Goal: Task Accomplishment & Management: Manage account settings

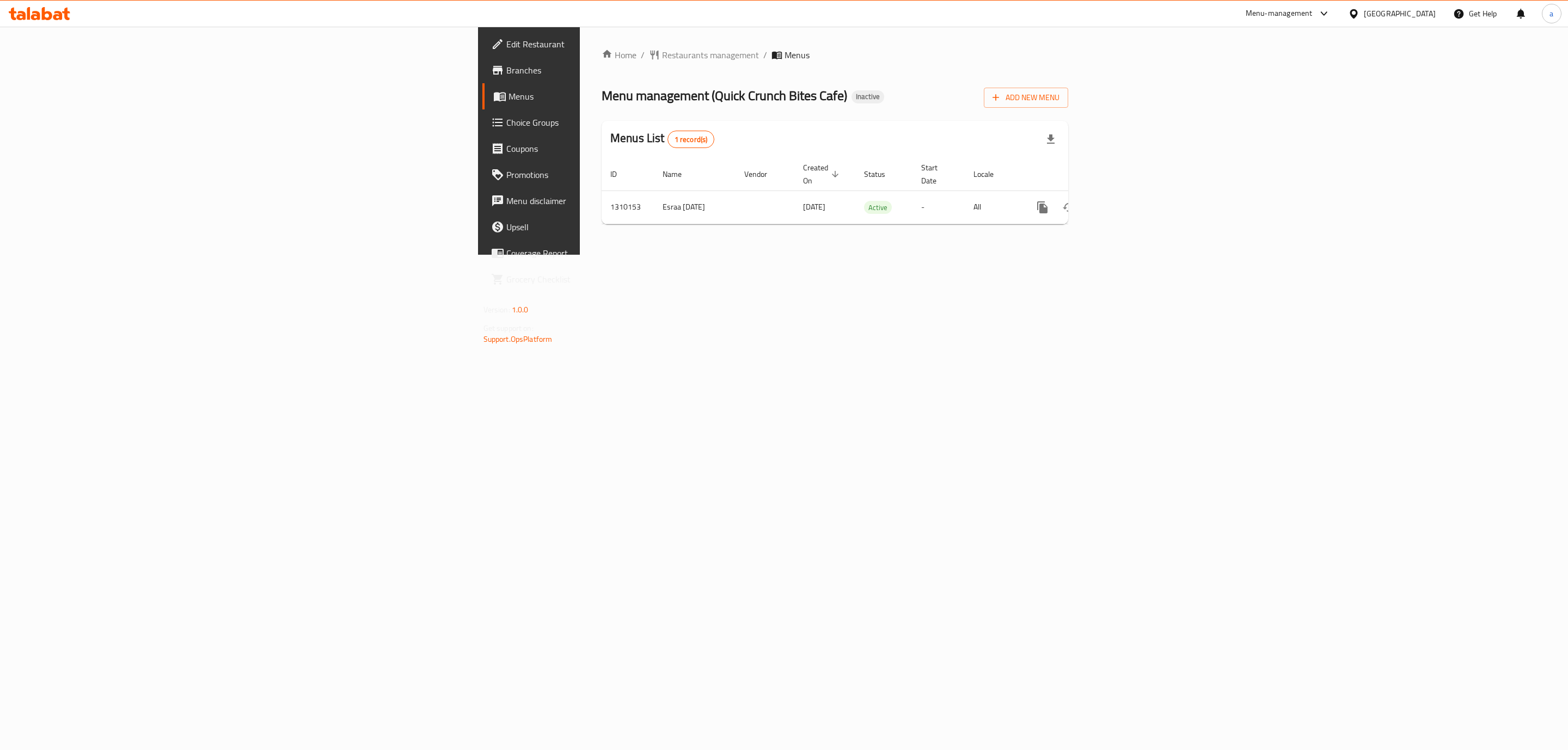
click at [482, 81] on link "Branches" at bounding box center [611, 70] width 258 height 26
click at [1128, 201] on icon "enhanced table" at bounding box center [1120, 207] width 13 height 13
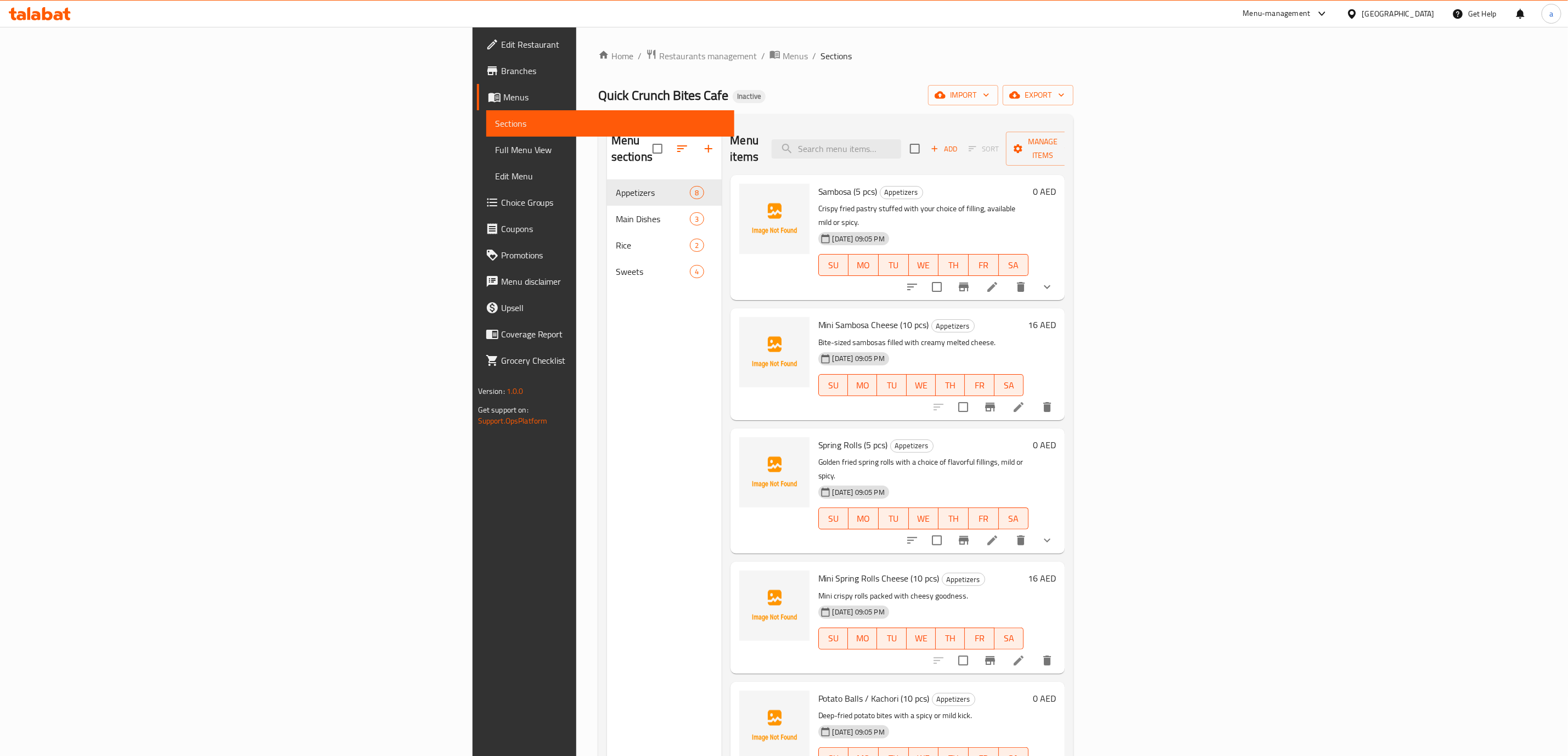
click at [501, 204] on span "Choice Groups" at bounding box center [612, 202] width 224 height 13
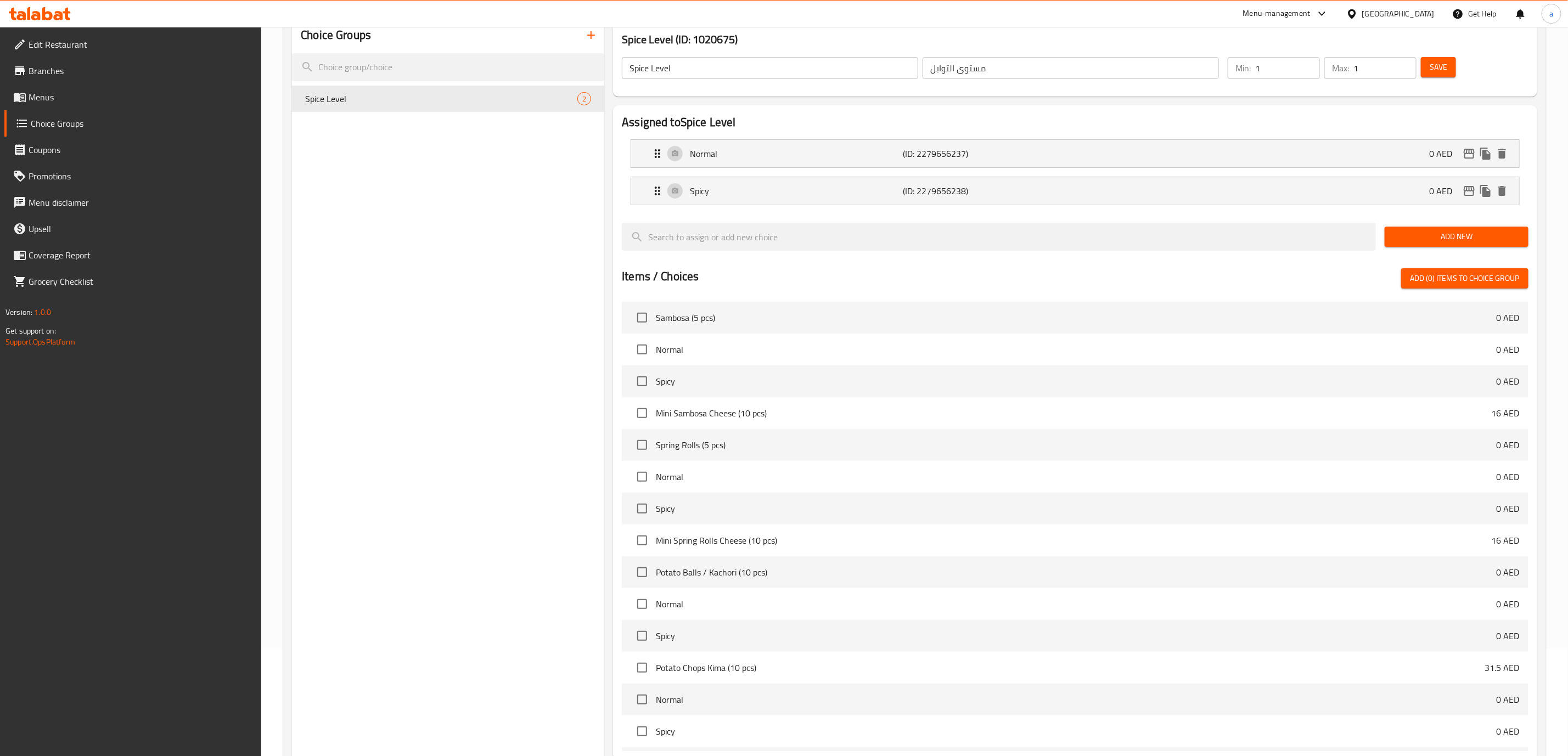
scroll to position [222, 0]
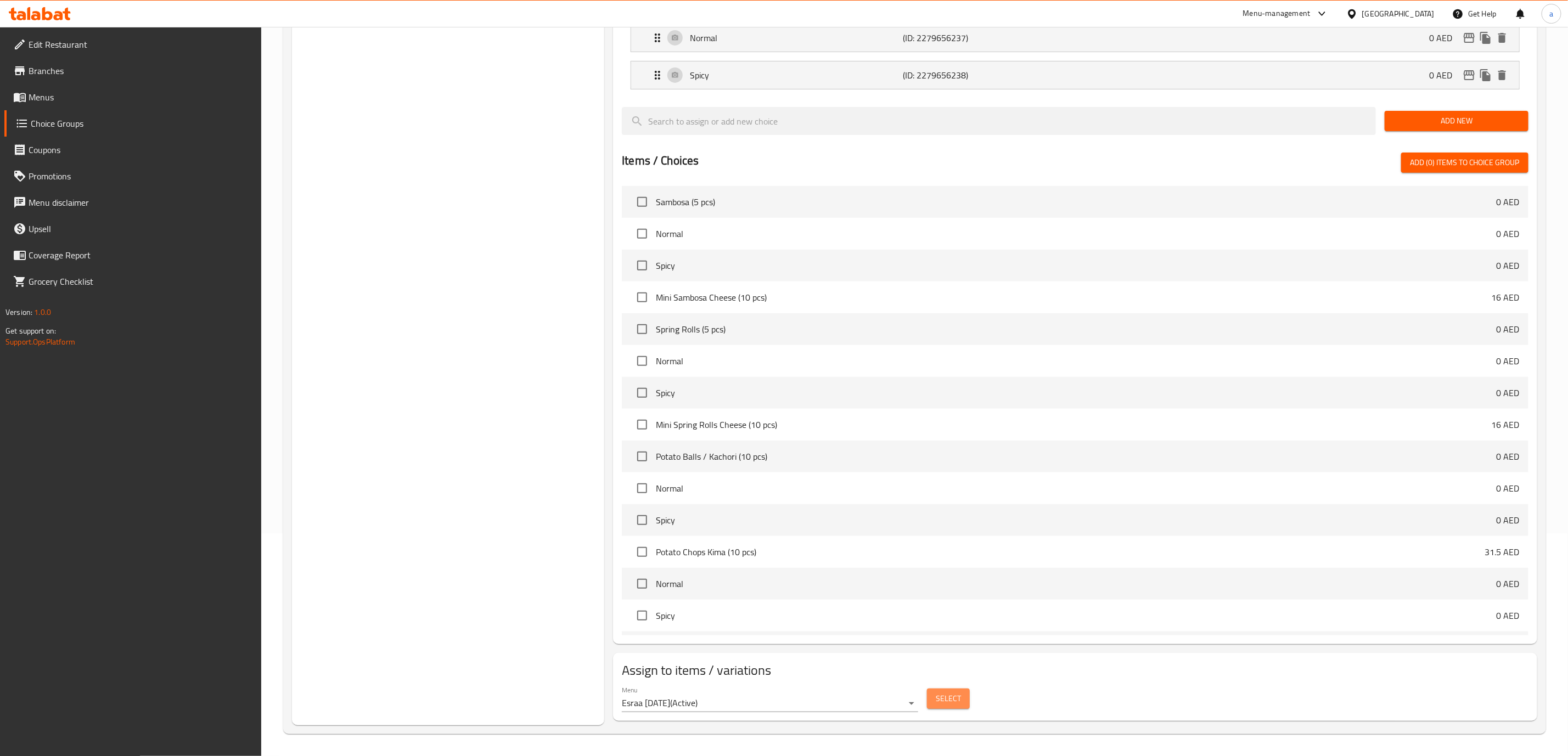
click at [948, 705] on span "Select" at bounding box center [948, 698] width 26 height 14
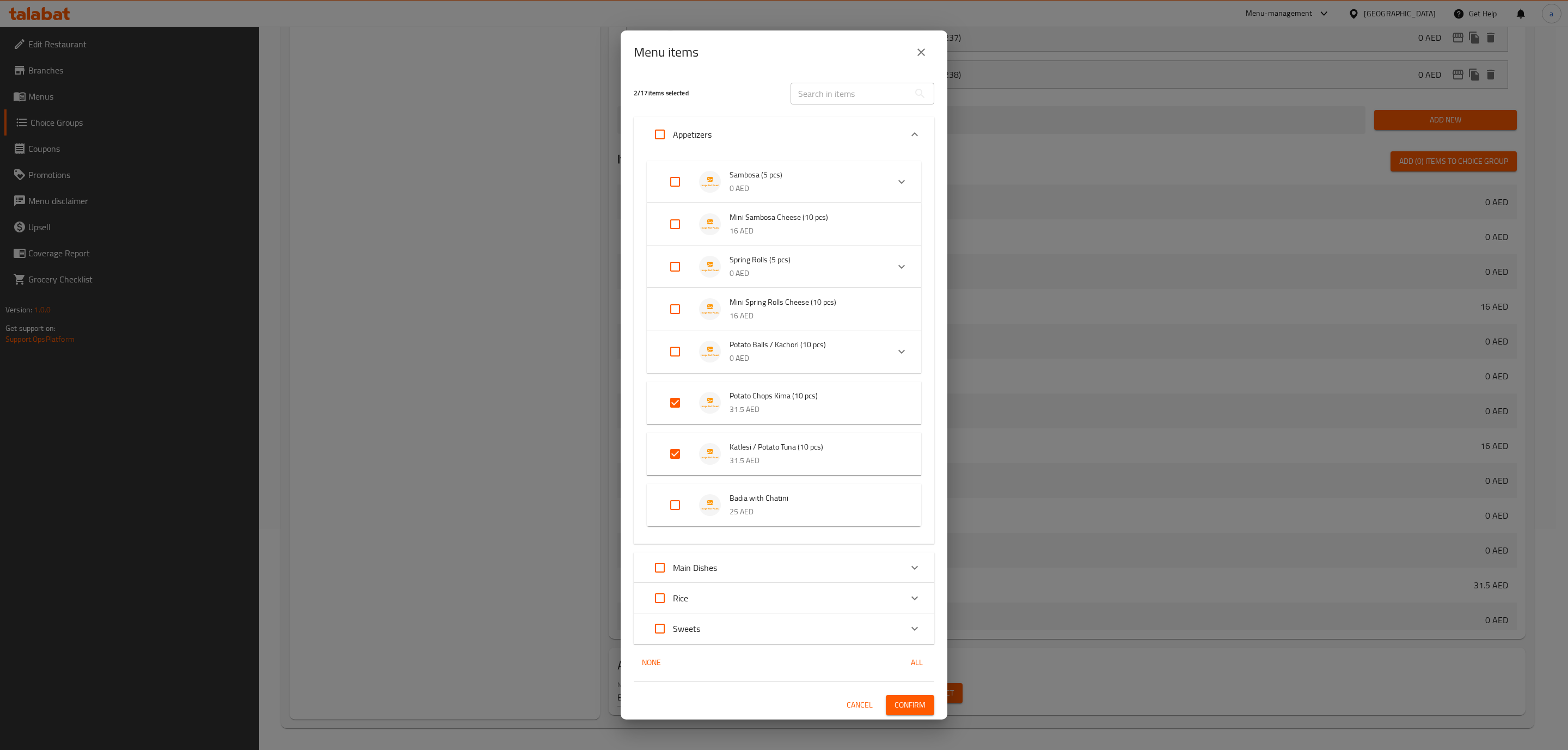
click at [1202, 341] on div "Menu items 2 / 17 items selected ​ Appetizers Sambosa (5 pcs) 0 AED Choice 1 No…" at bounding box center [784, 375] width 1568 height 750
click at [925, 59] on icon "close" at bounding box center [921, 52] width 13 height 13
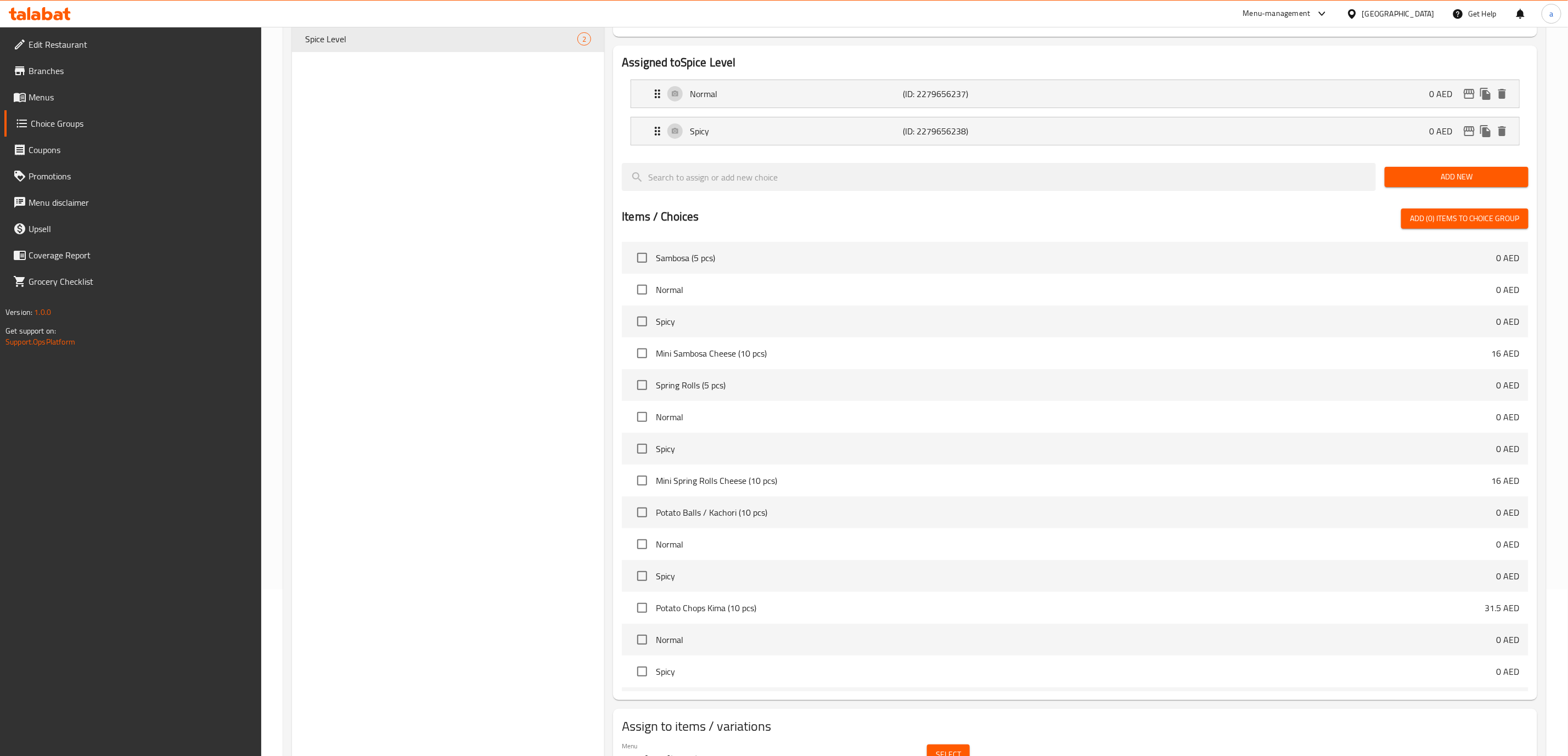
scroll to position [140, 0]
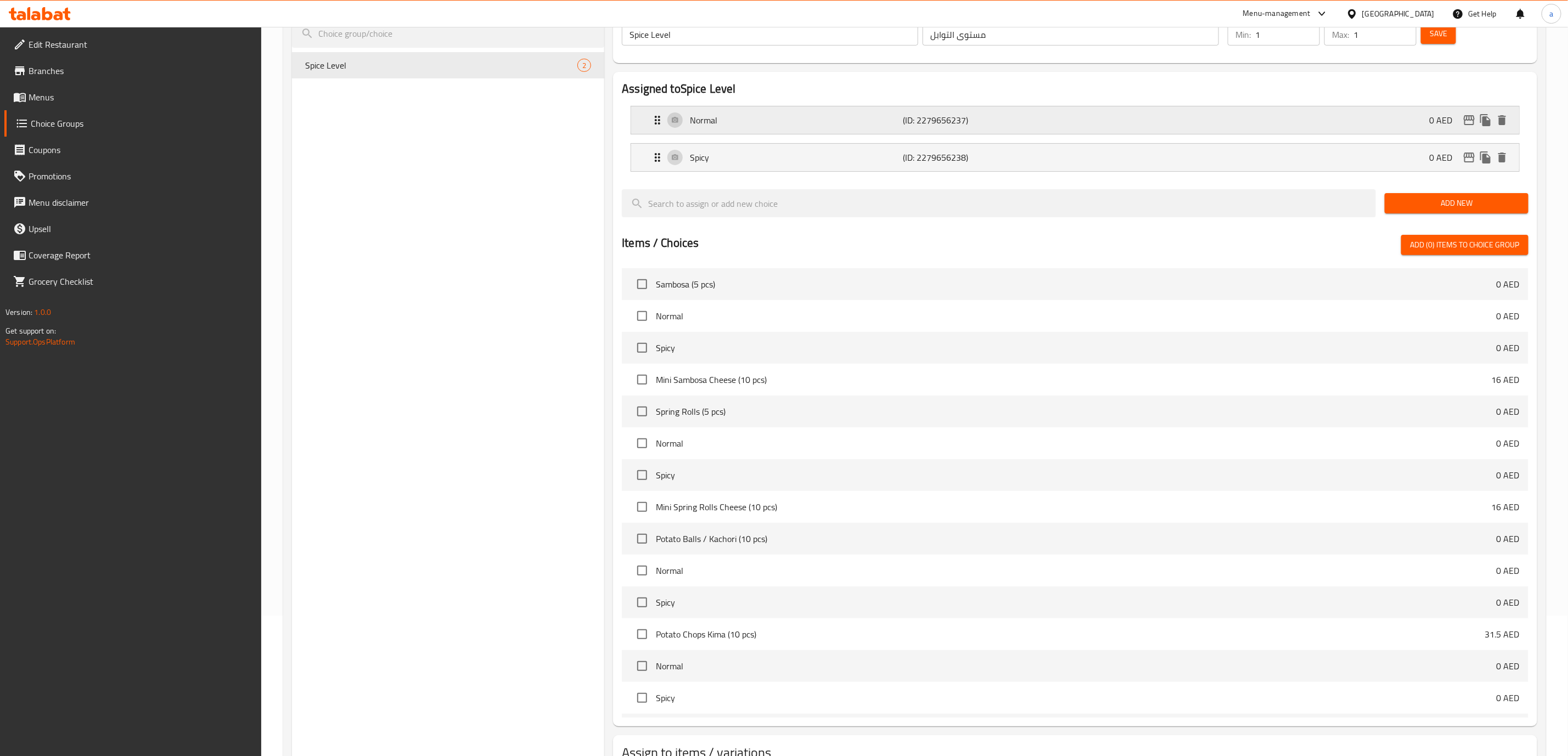
click at [962, 129] on div "Normal (ID: 2279656237) 0 AED" at bounding box center [1078, 120] width 855 height 27
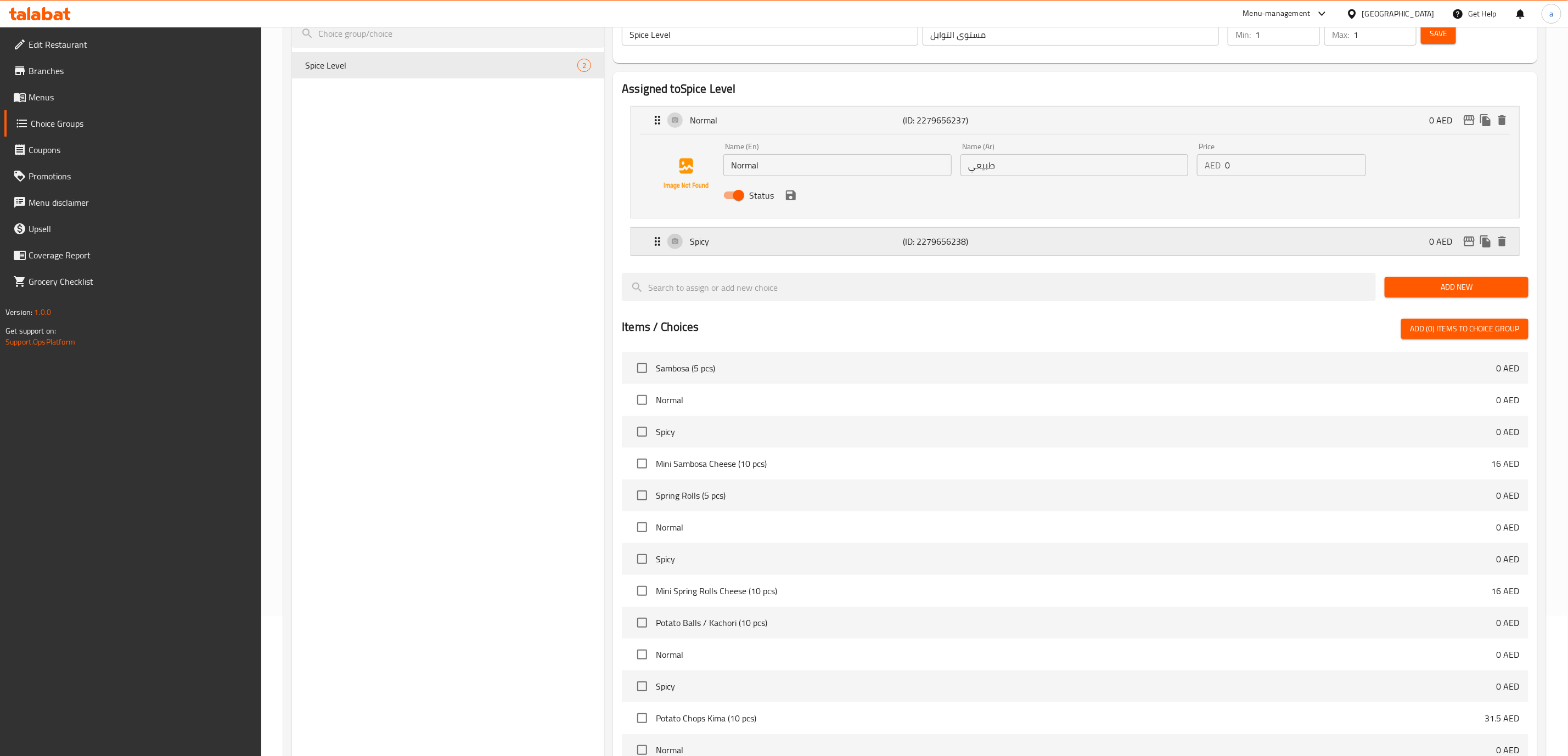
click at [964, 239] on p "(ID: 2279656238)" at bounding box center [974, 242] width 142 height 13
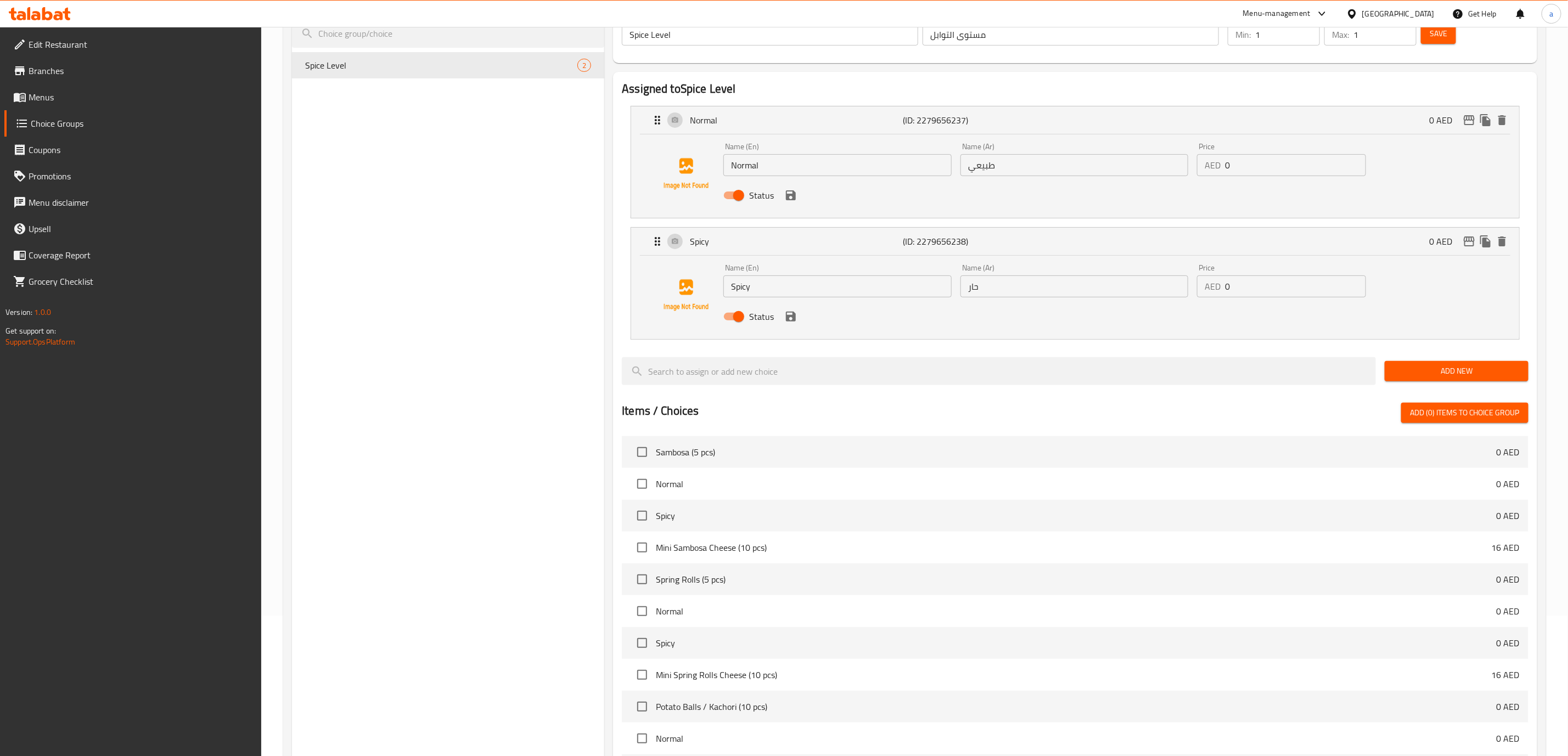
click at [1006, 176] on div "Name (Ar) طبيعي Name (Ar)" at bounding box center [1075, 159] width 237 height 42
click at [989, 157] on input "طبيعي" at bounding box center [1074, 165] width 228 height 22
type input "u"
click at [790, 203] on div "Status" at bounding box center [1074, 195] width 710 height 29
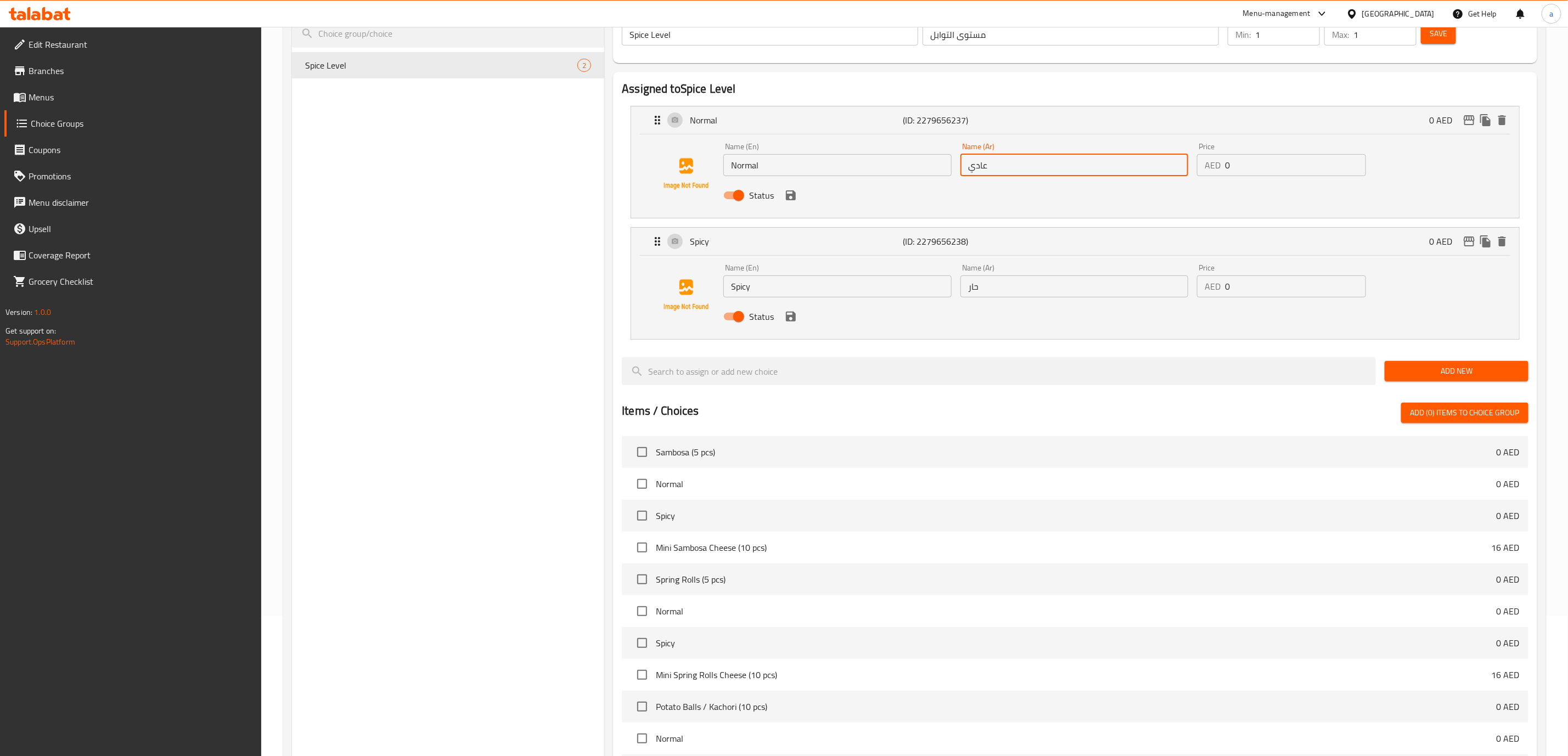
click at [795, 189] on icon "save" at bounding box center [791, 195] width 13 height 13
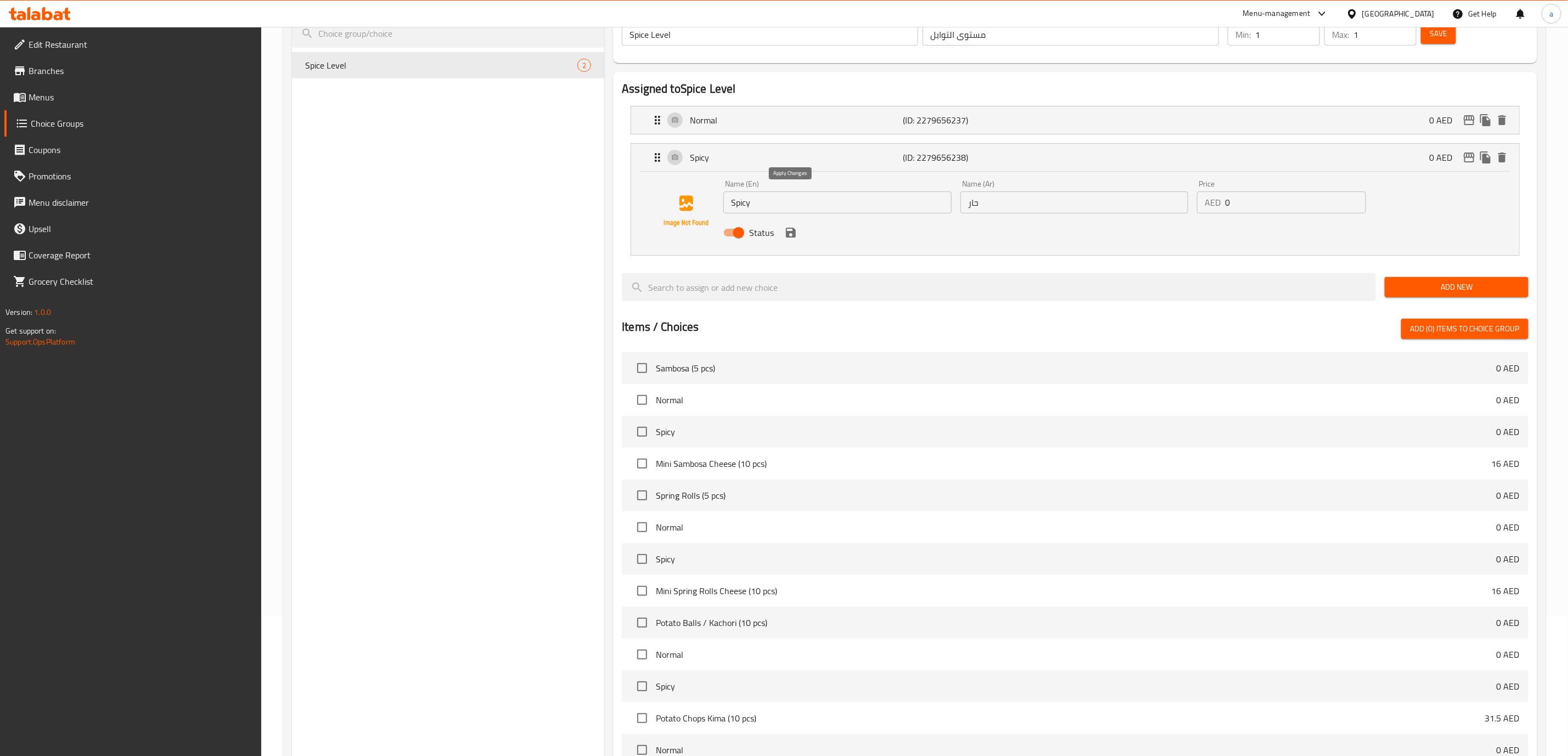
type input "عادي"
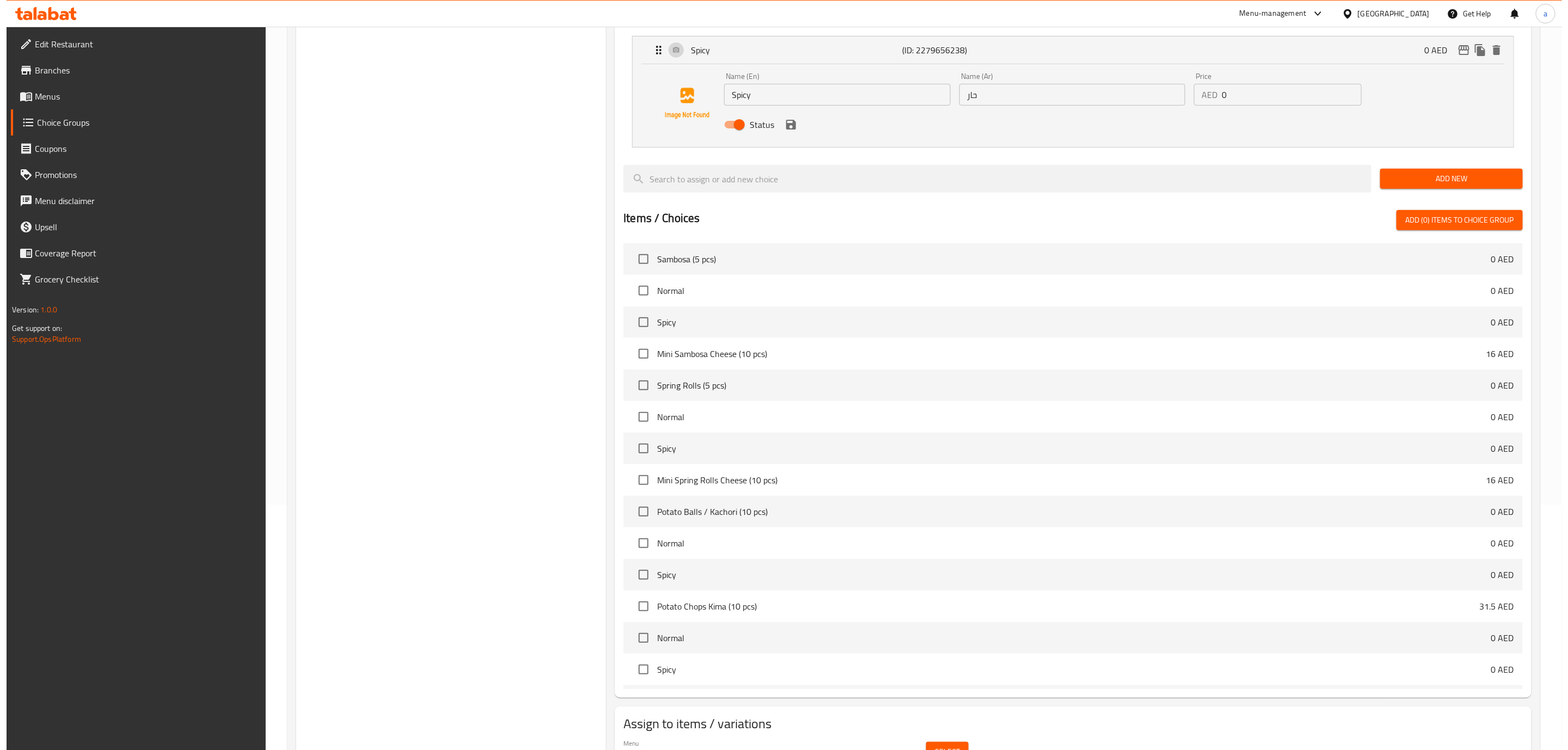
scroll to position [304, 0]
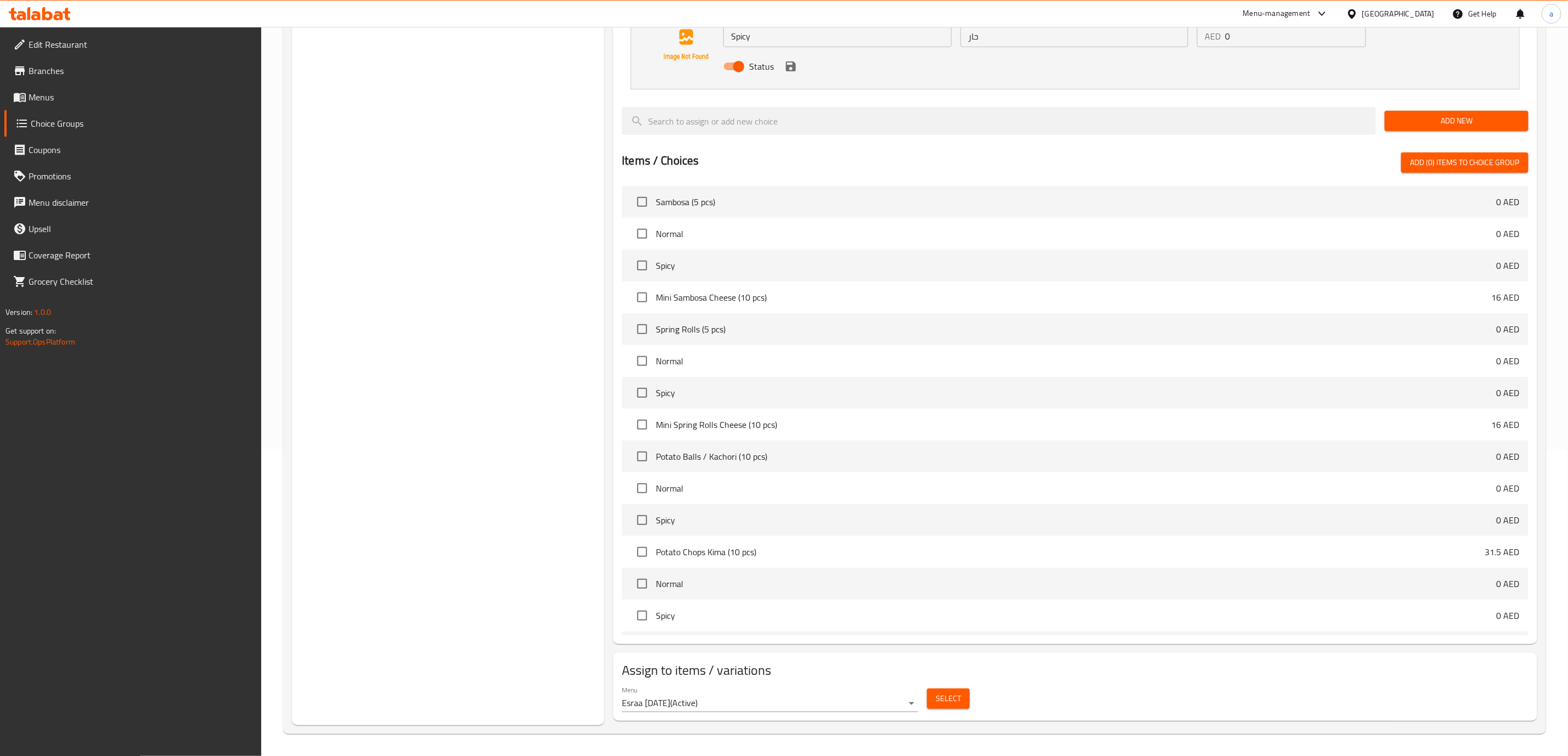
click at [944, 697] on span "Select" at bounding box center [948, 698] width 26 height 14
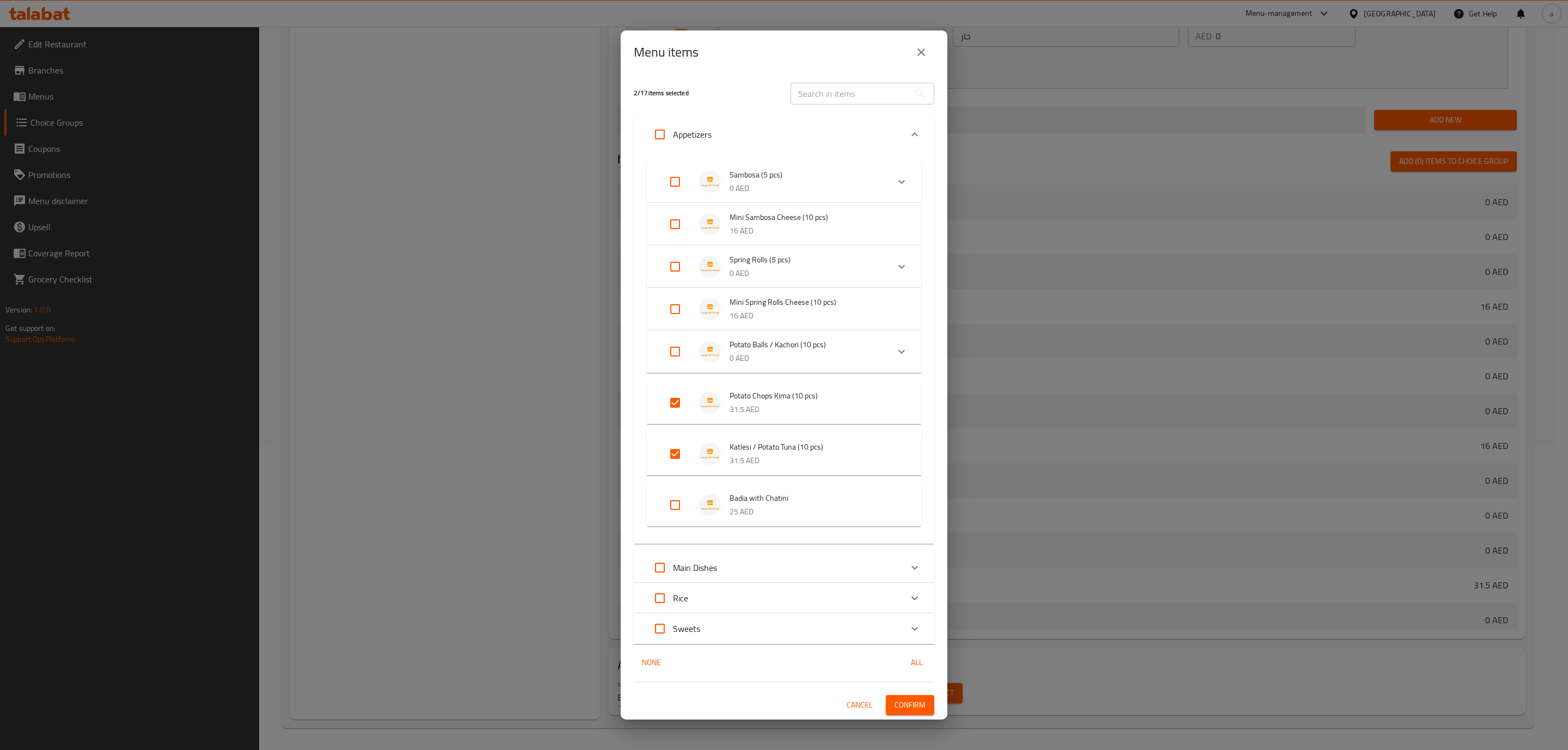
click at [676, 182] on input "Expand" at bounding box center [675, 182] width 26 height 26
checkbox input "true"
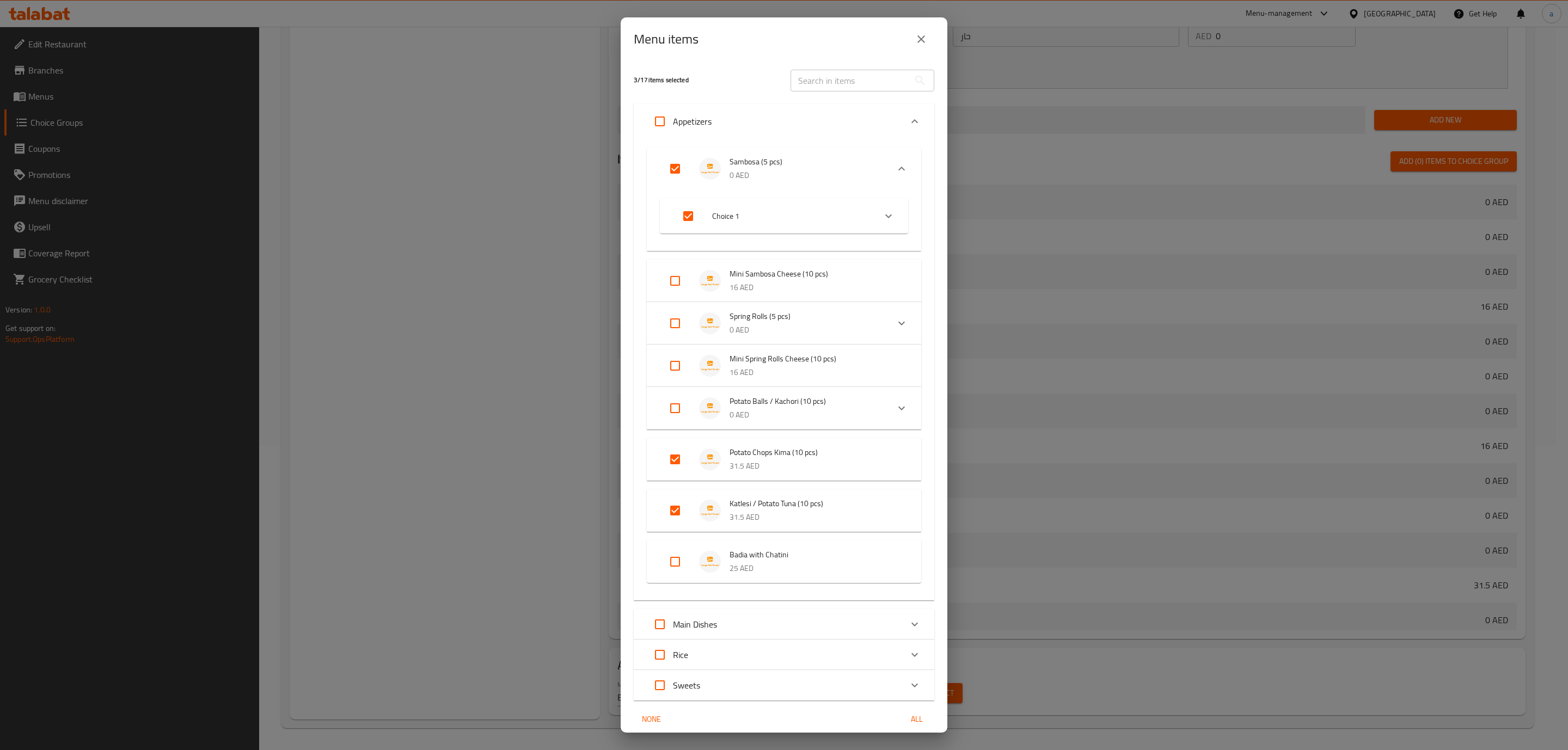
click at [658, 327] on div "Spring Rolls (5 pcs) 0 AED" at bounding box center [784, 323] width 274 height 43
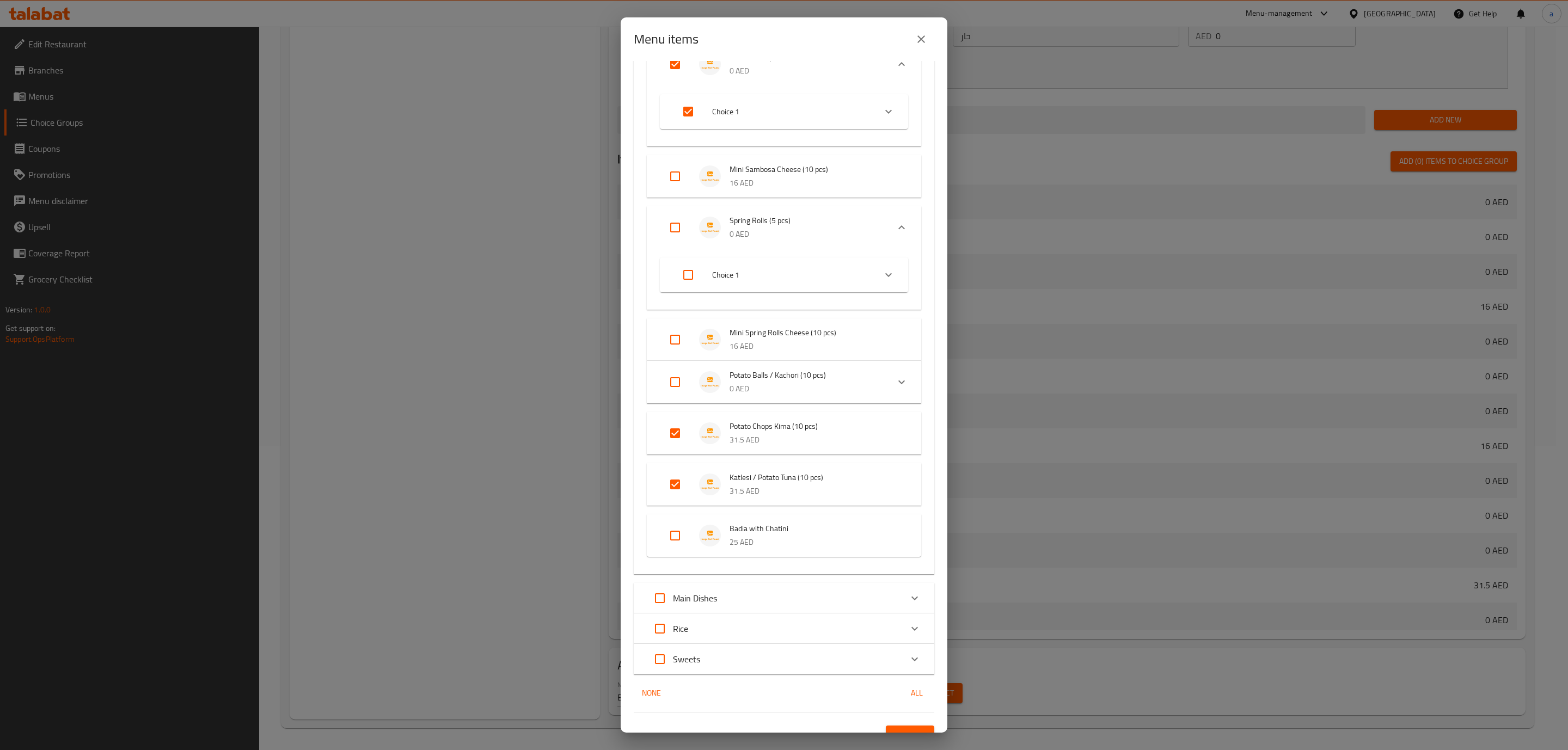
scroll to position [121, 0]
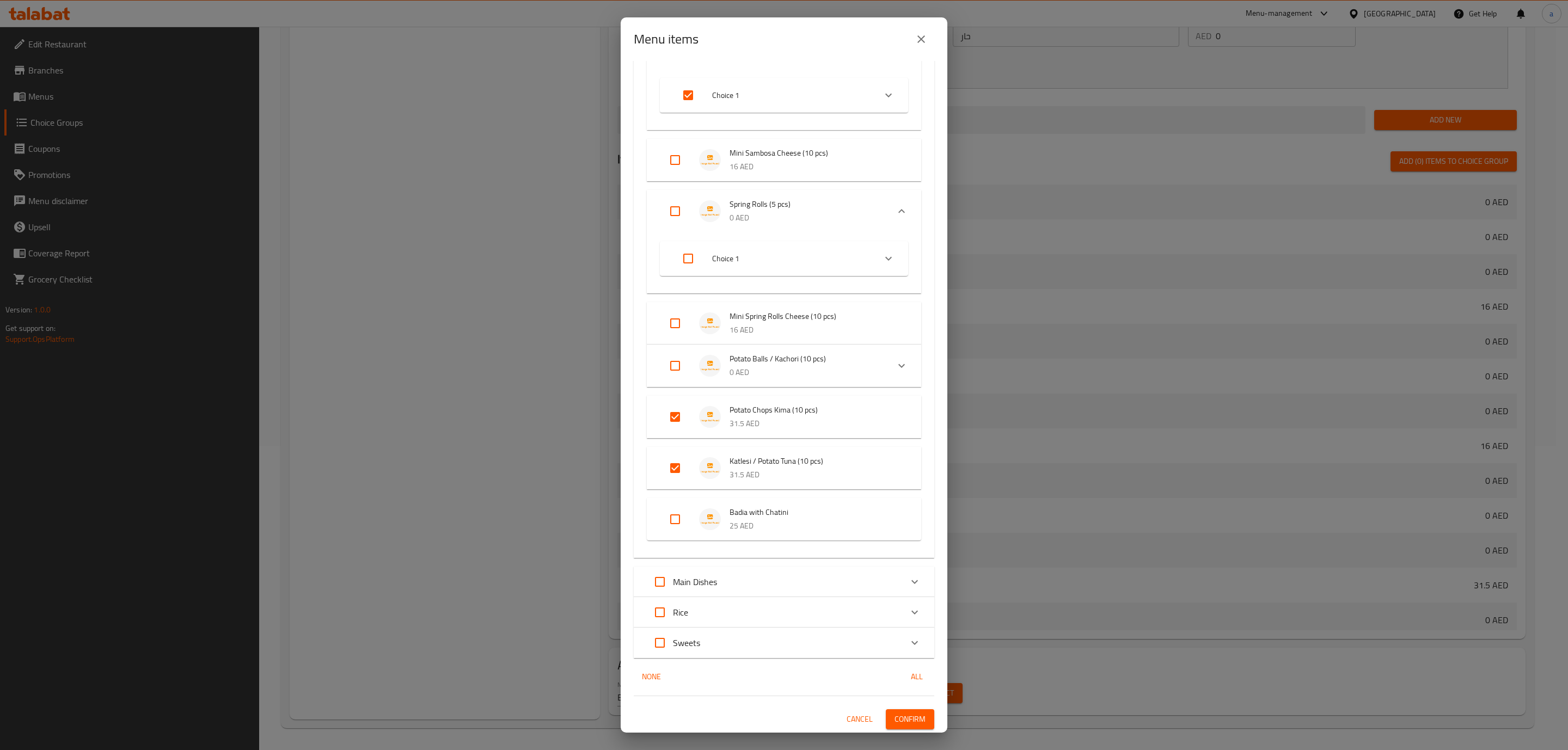
click at [676, 356] on input "Expand" at bounding box center [675, 366] width 26 height 26
checkbox input "true"
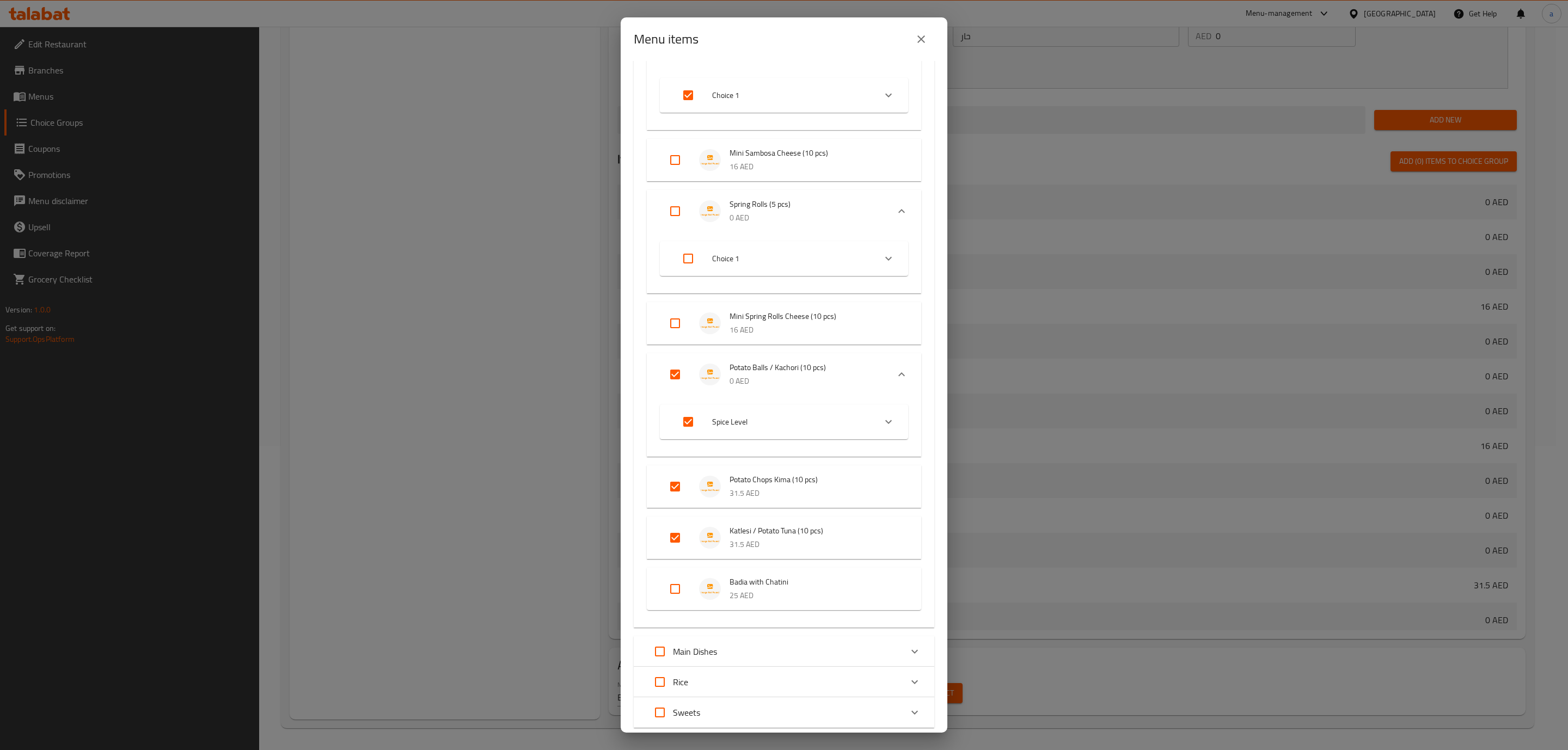
click at [885, 422] on icon "Expand" at bounding box center [888, 422] width 6 height 4
click at [882, 422] on icon "Expand" at bounding box center [888, 422] width 13 height 13
click at [678, 423] on input "Expand" at bounding box center [688, 421] width 26 height 26
checkbox input "false"
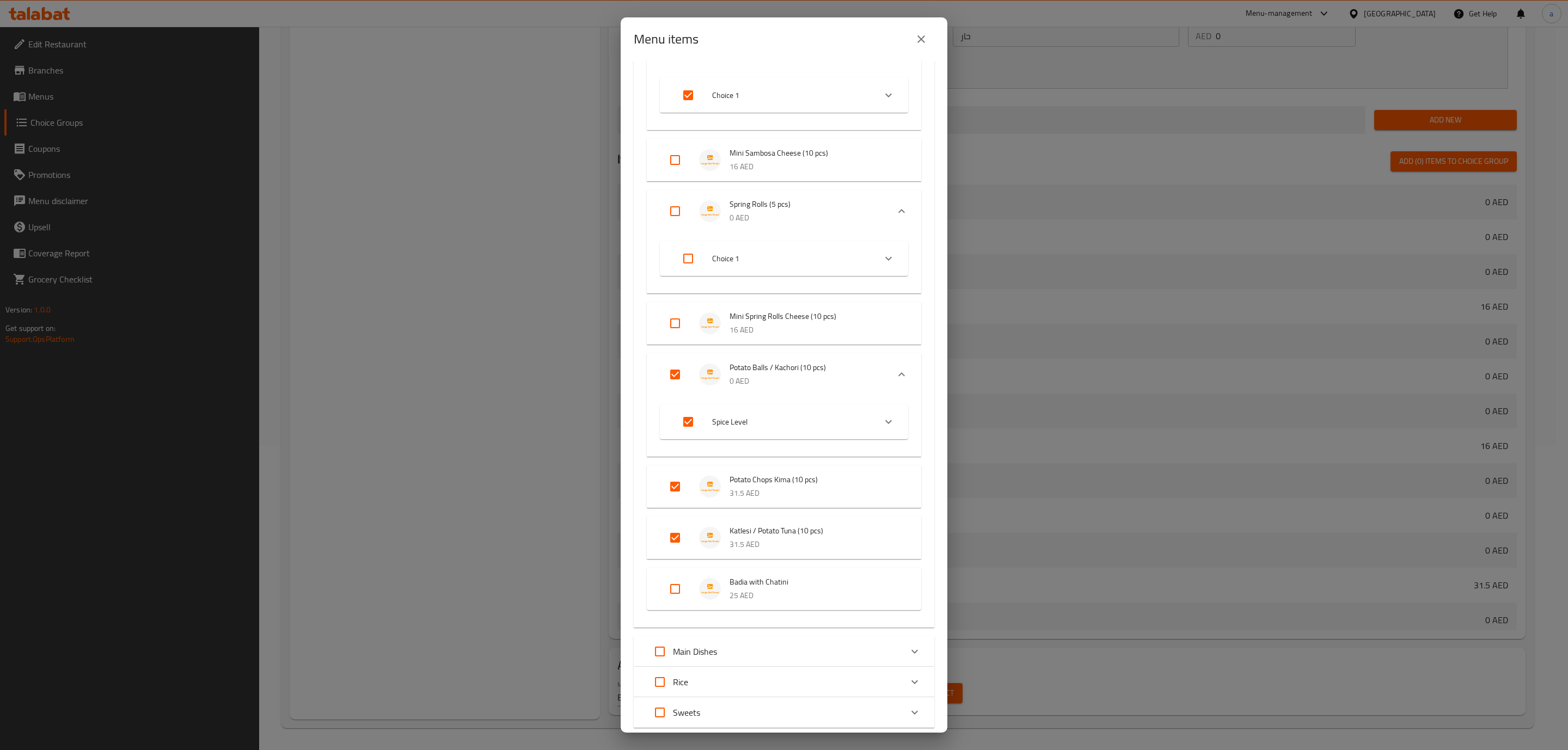
checkbox input "false"
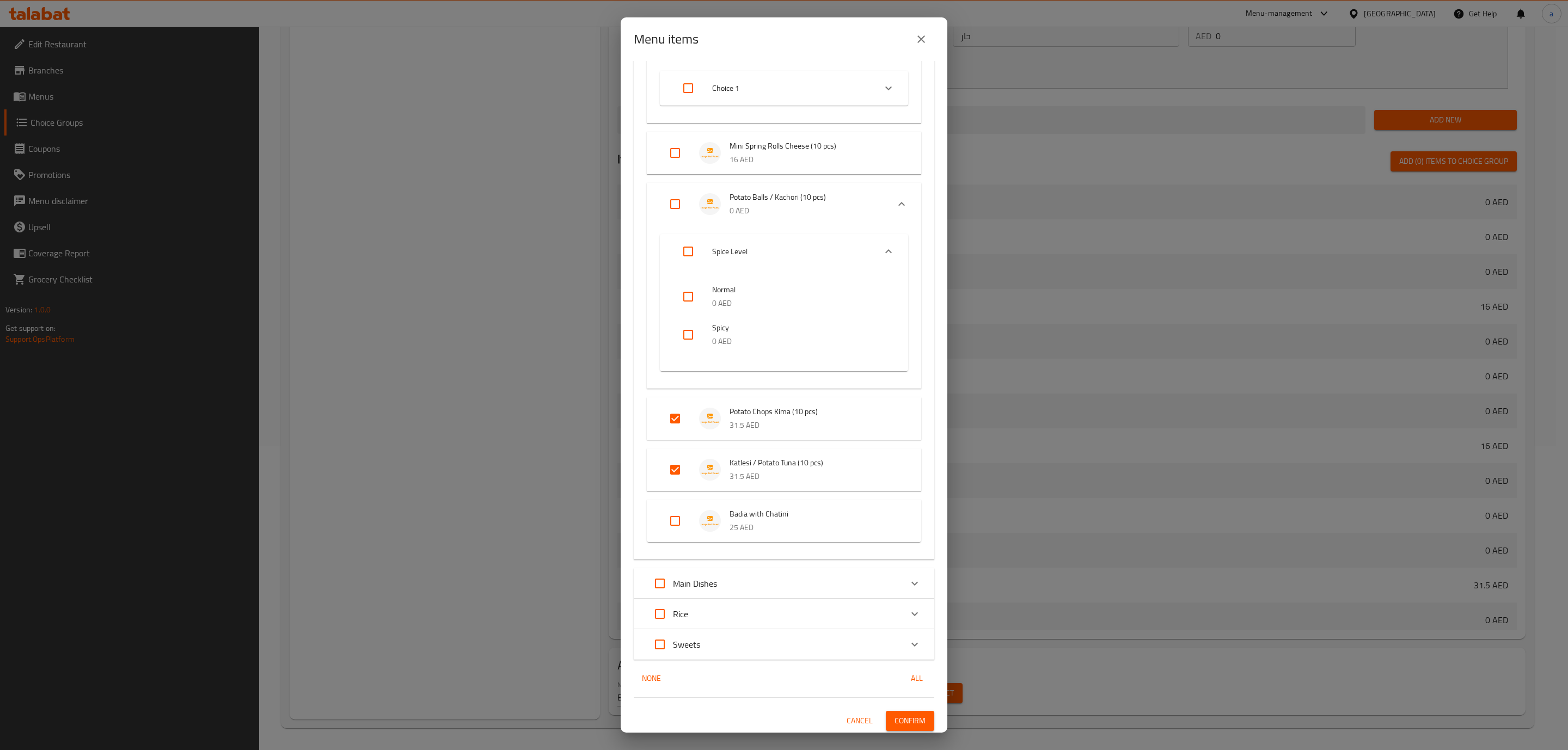
scroll to position [292, 0]
click at [779, 567] on div "Main Dishes" at bounding box center [784, 583] width 301 height 31
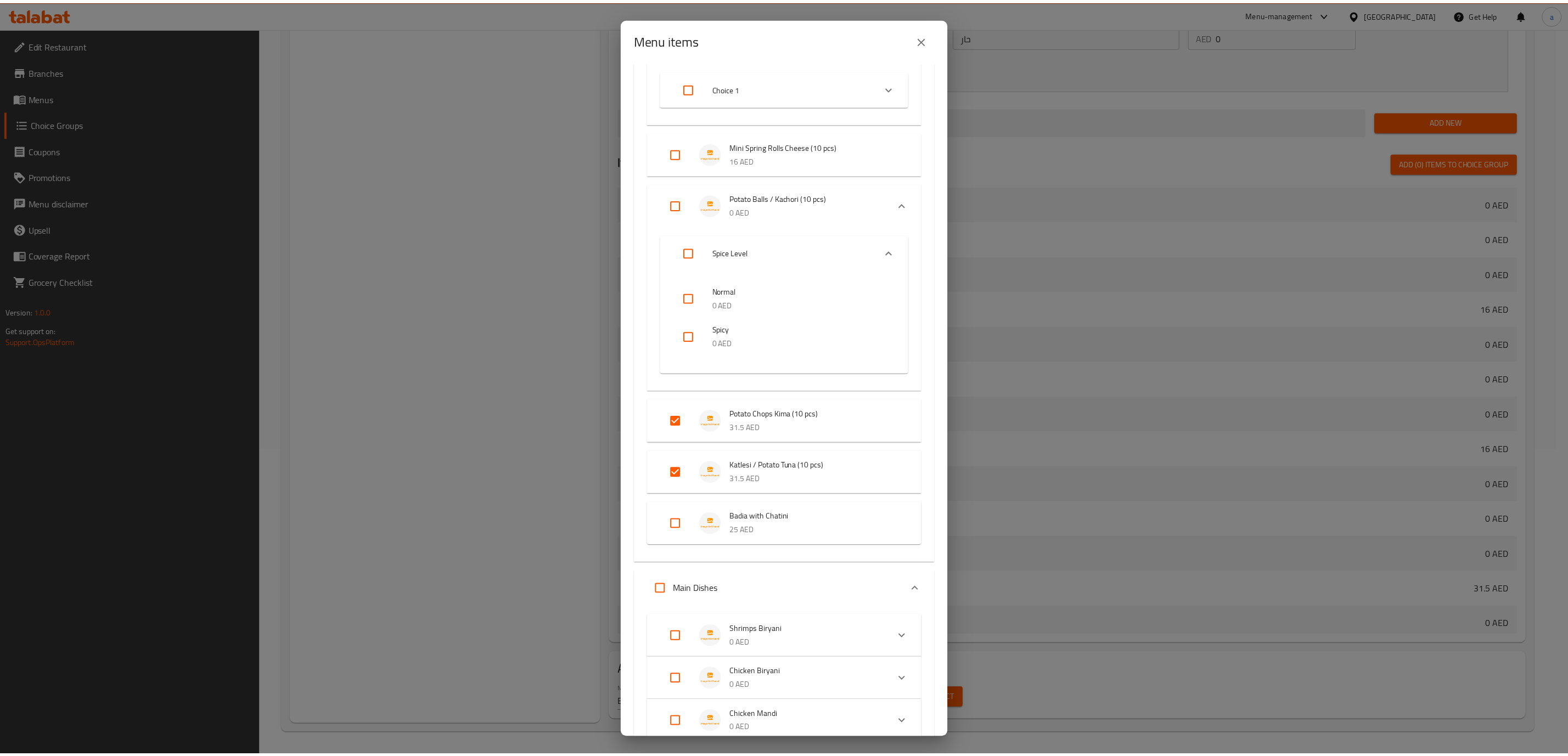
scroll to position [462, 0]
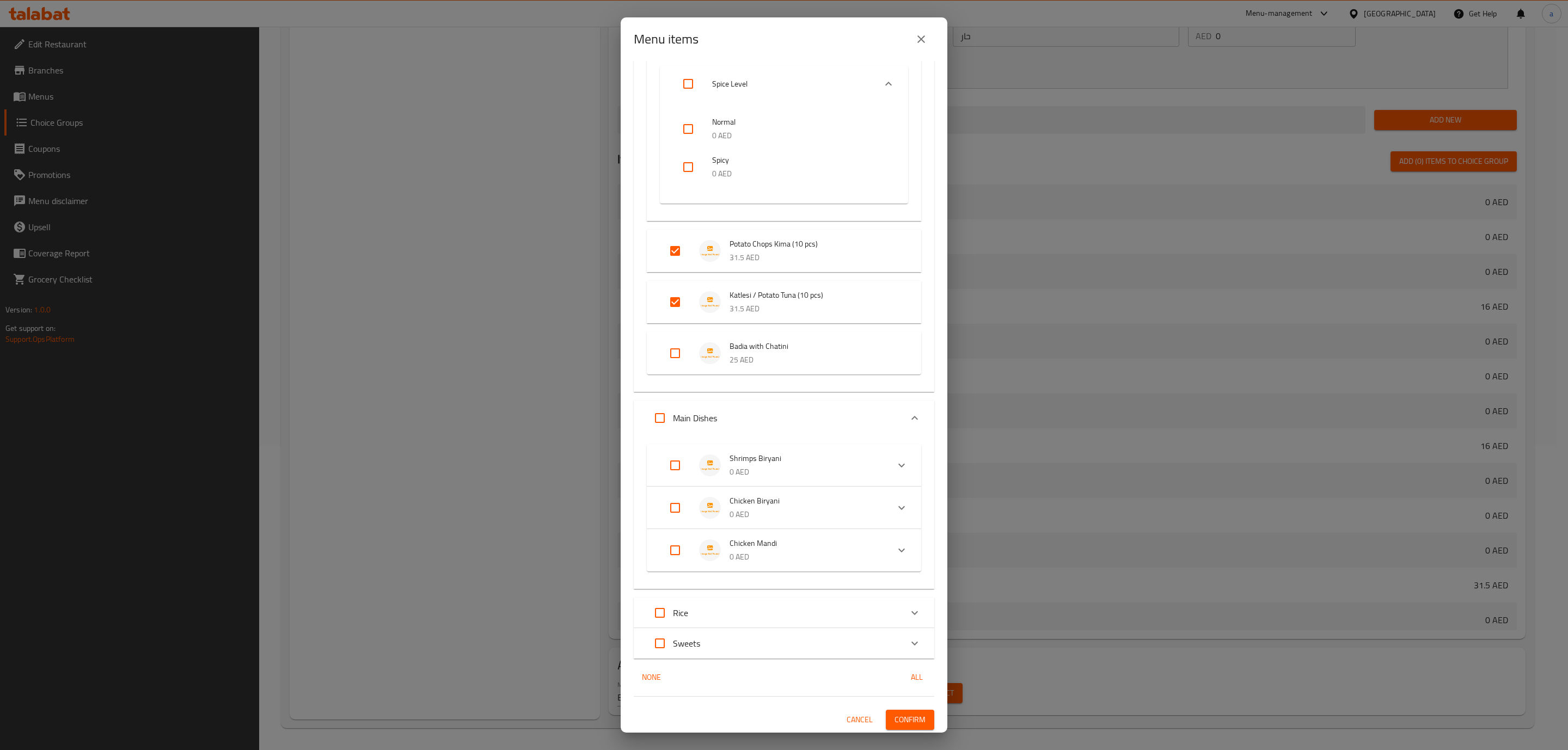
click at [666, 419] on input "Expand" at bounding box center [659, 418] width 26 height 26
checkbox input "true"
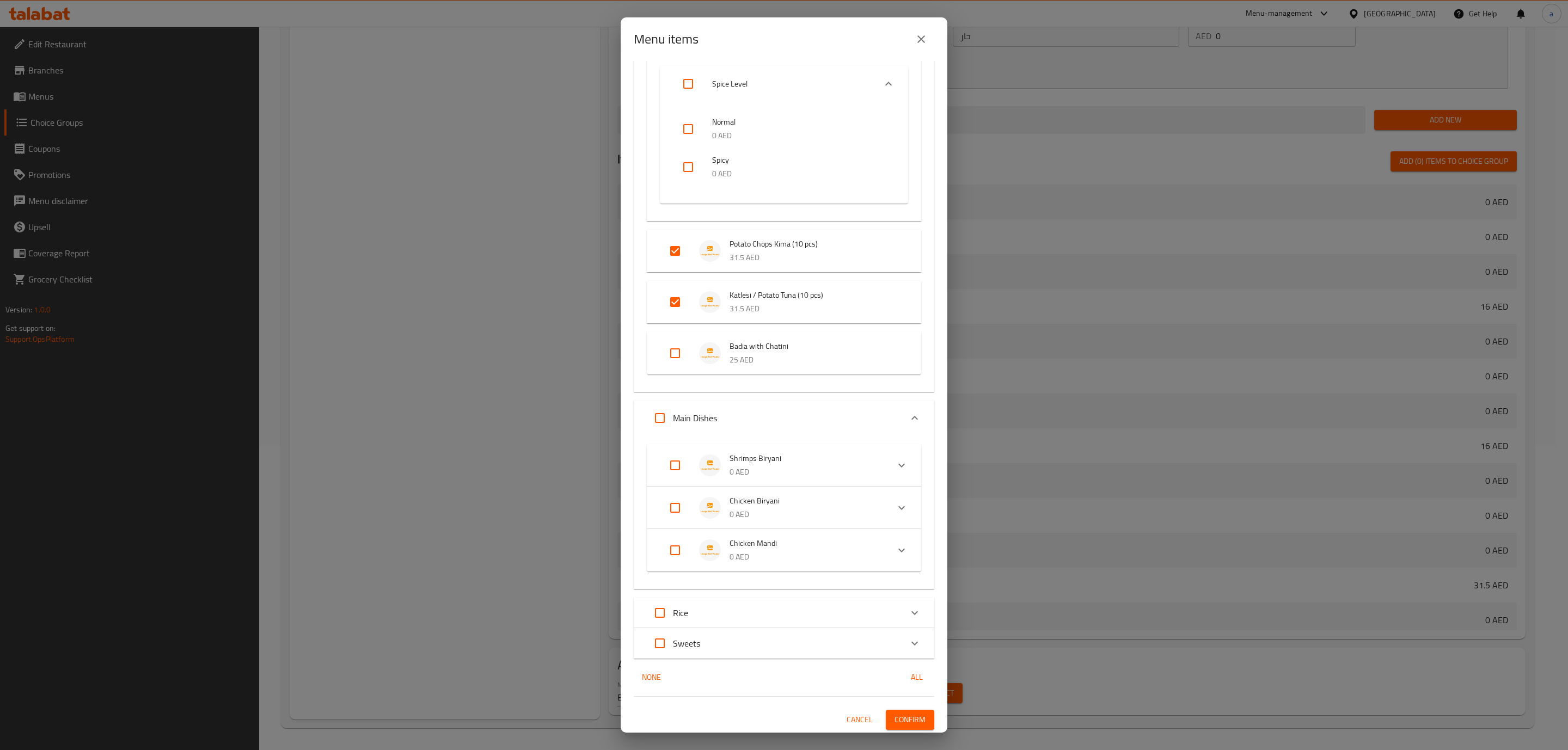
checkbox input "true"
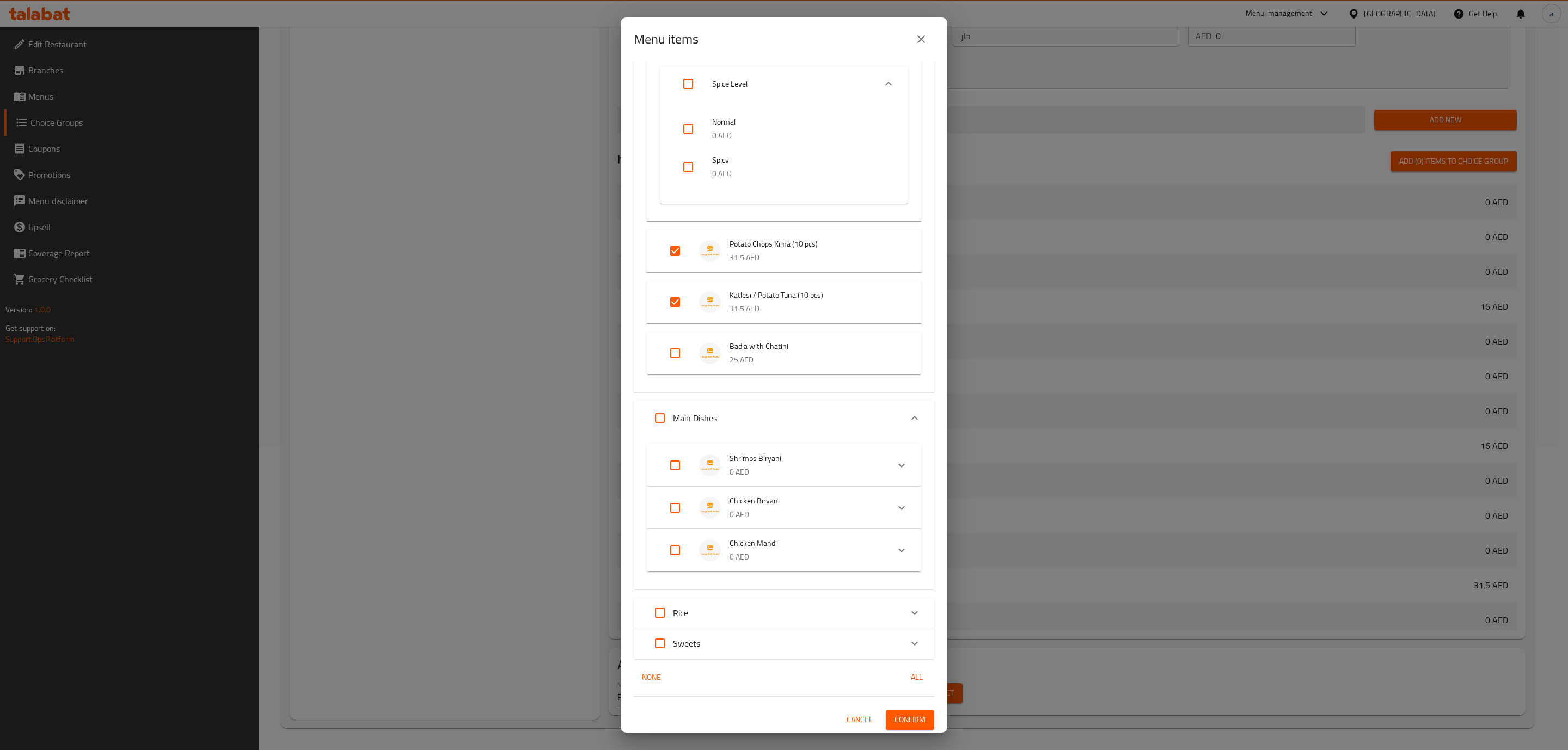
checkbox input "true"
click at [903, 713] on span "Confirm" at bounding box center [910, 719] width 31 height 14
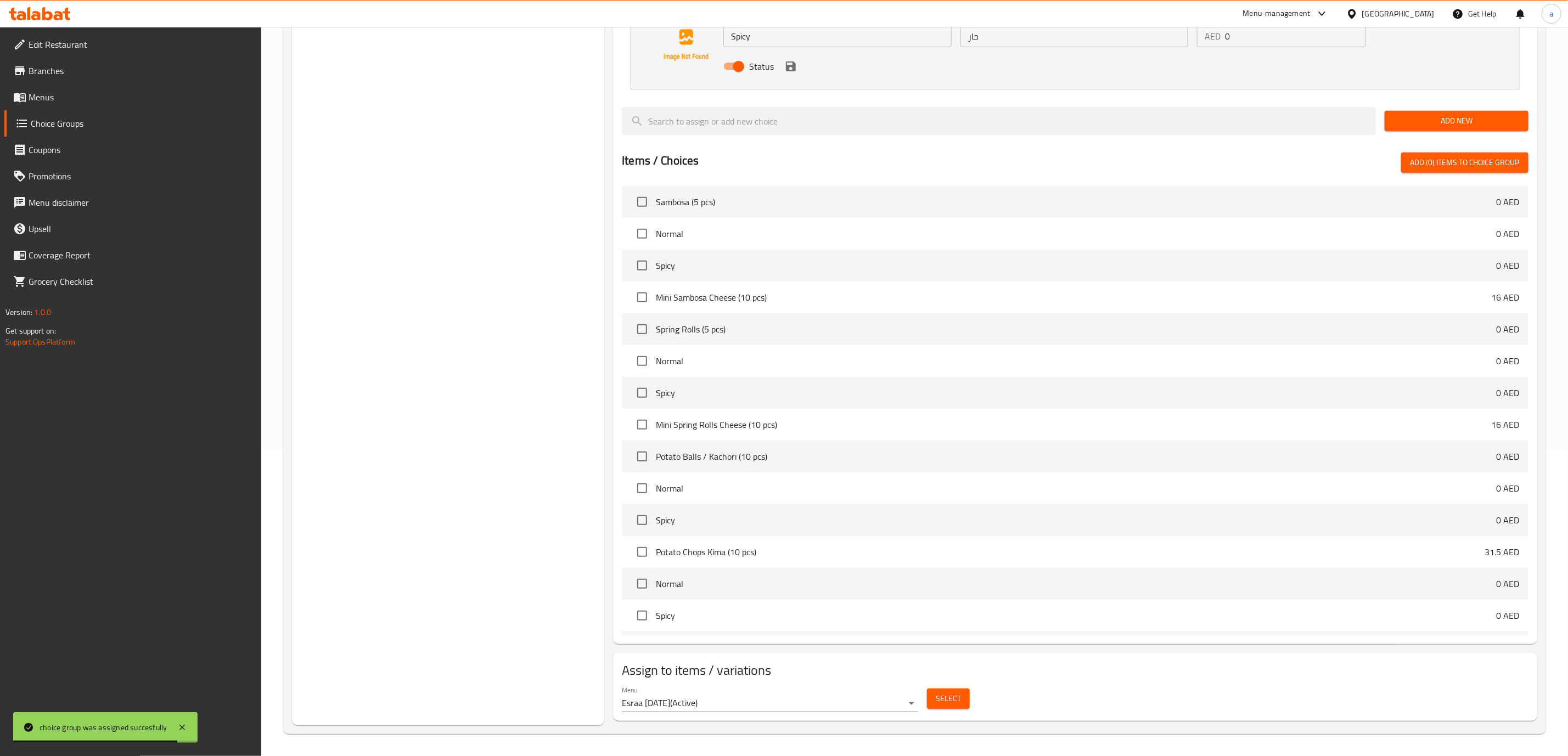
drag, startPoint x: 616, startPoint y: 244, endPoint x: 607, endPoint y: 243, distance: 9.1
click at [616, 244] on div "Assigned to Spice Level Normal (ID: 2279656237) 0 AED Name (En) Normal Name (En…" at bounding box center [1076, 275] width 925 height 739
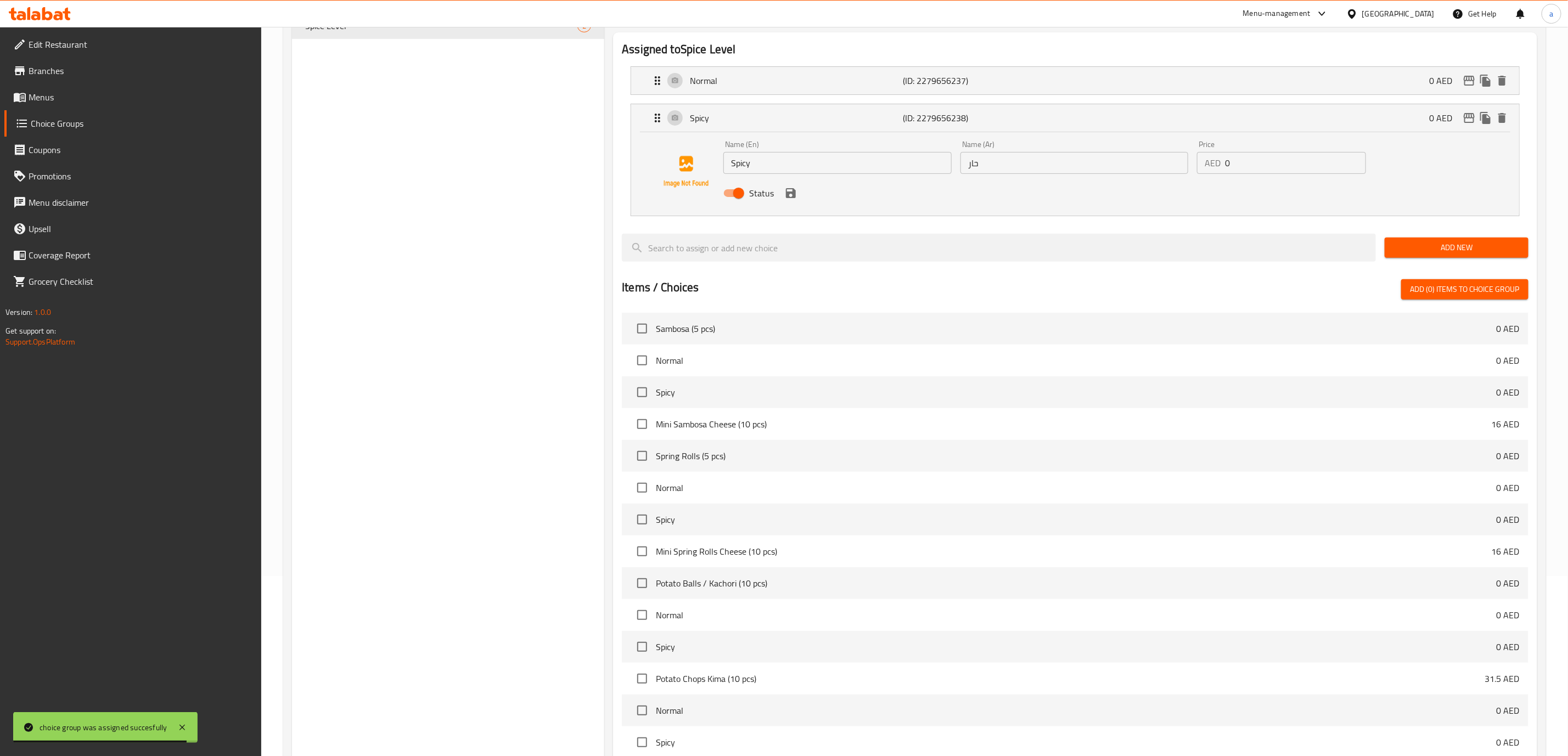
scroll to position [0, 0]
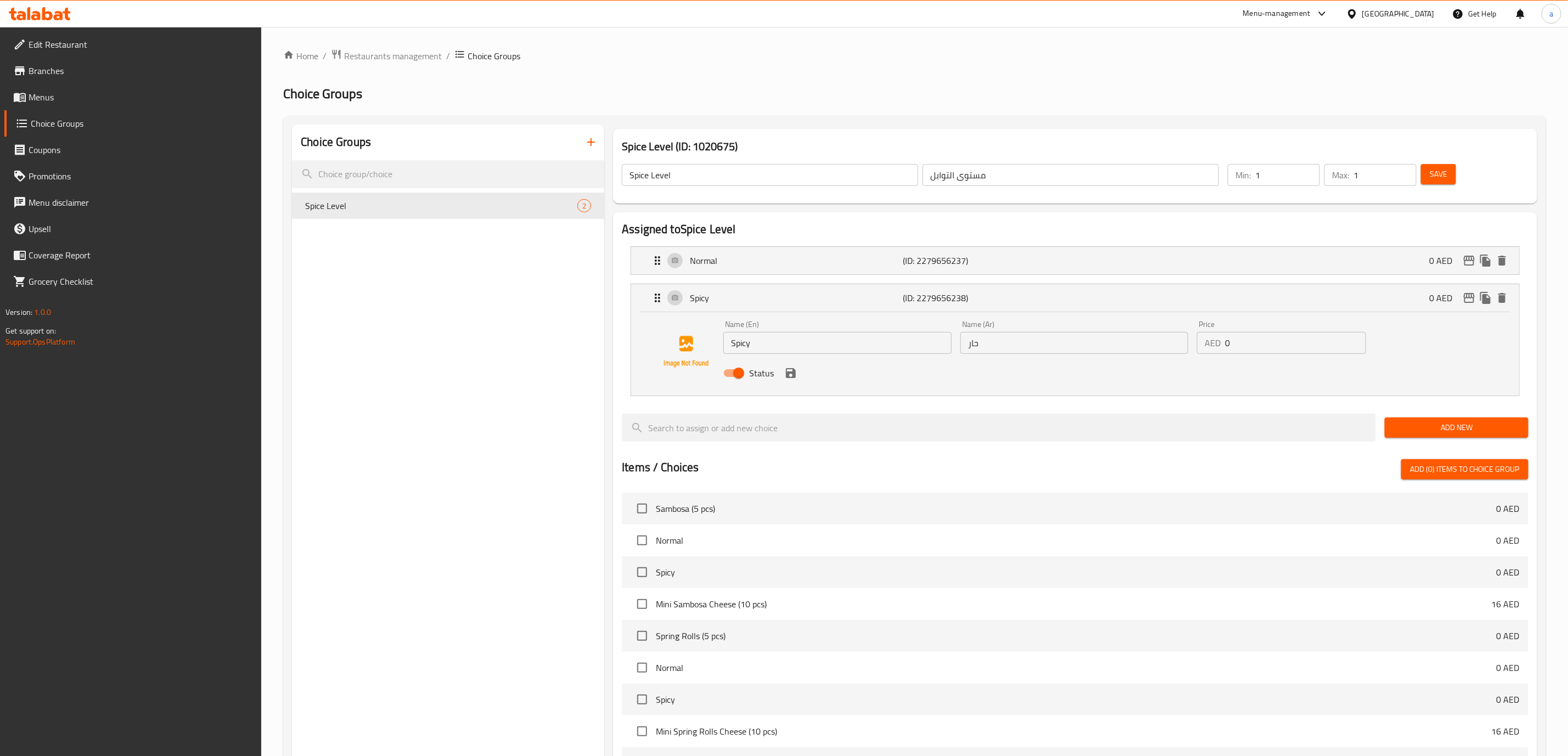
click at [587, 146] on icon "button" at bounding box center [591, 142] width 13 height 13
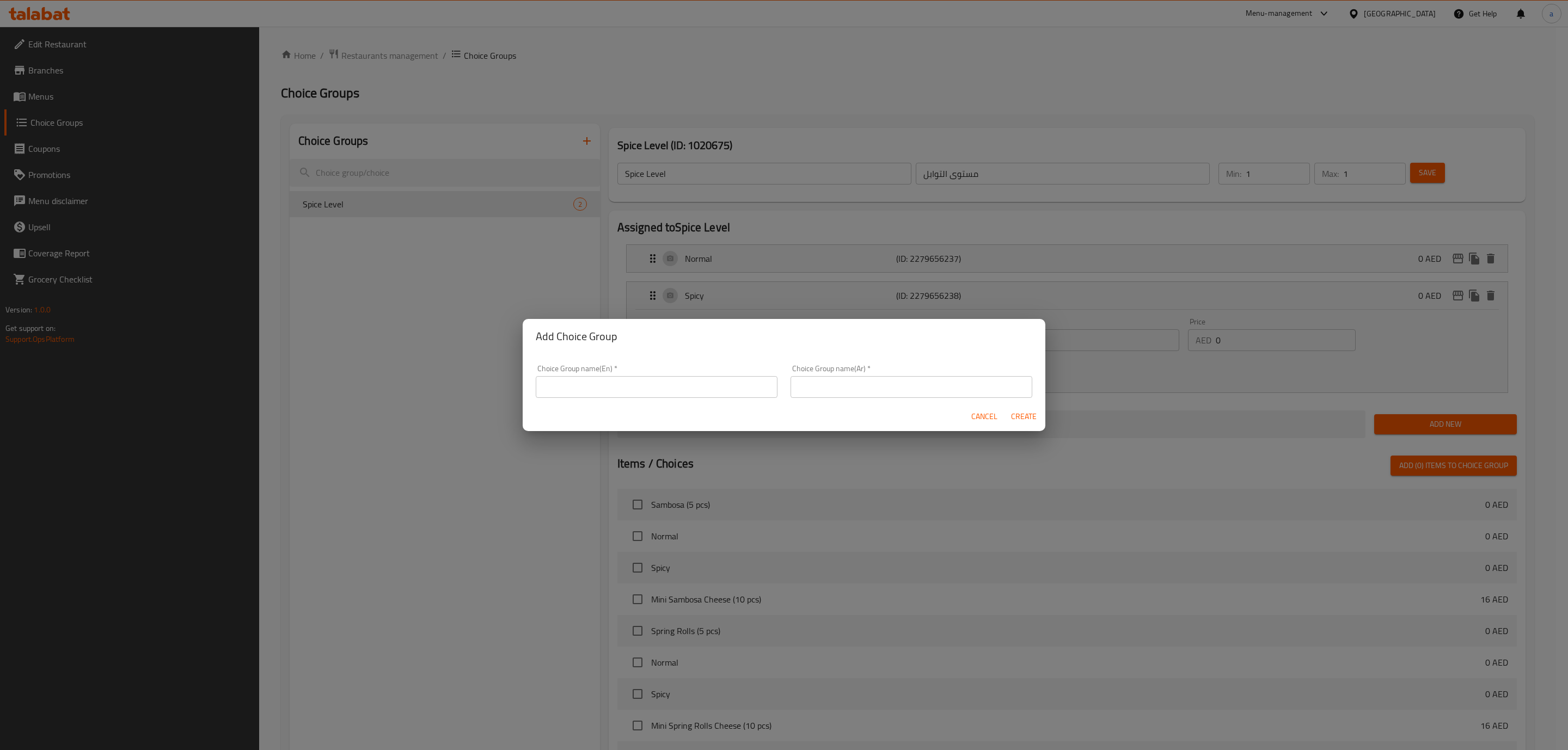
click at [529, 266] on div "Add Choice Group Choice Group name(En)   * Choice Group name(En) * Choice Group…" at bounding box center [784, 375] width 1568 height 750
click at [523, 239] on div "Add Choice Group Choice Group name(En)   * Choice Group name(En) * Choice Group…" at bounding box center [784, 375] width 1568 height 750
click at [689, 381] on input "text" at bounding box center [656, 387] width 242 height 22
type input "Your Choice Of :"
click at [882, 392] on input "text" at bounding box center [912, 387] width 242 height 22
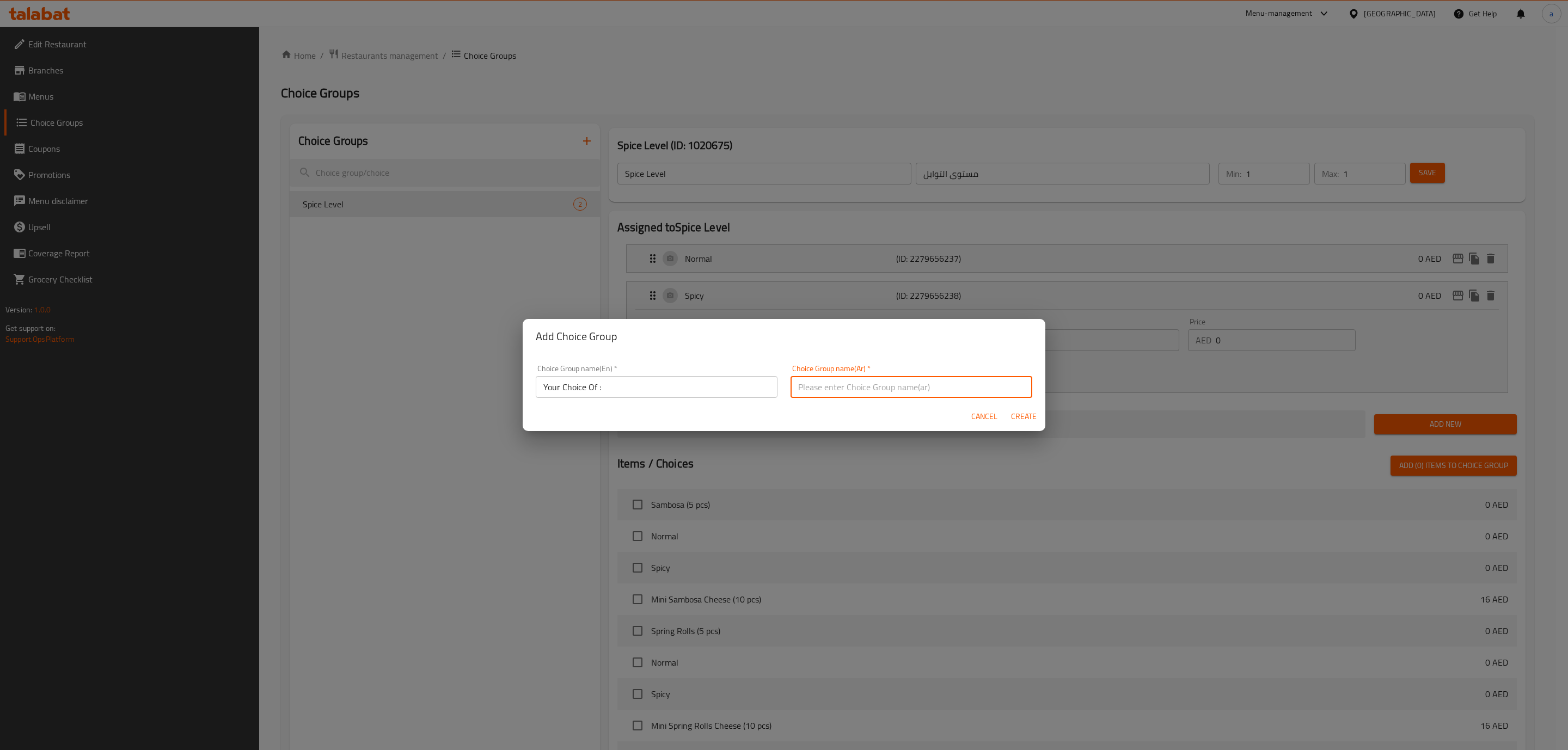
type input "اختيارك من :"
drag, startPoint x: 1018, startPoint y: 422, endPoint x: 961, endPoint y: 429, distance: 57.4
click at [1018, 421] on span "Create" at bounding box center [1023, 417] width 26 height 14
type input "Your Choice Of :"
type input "اختيارك من :"
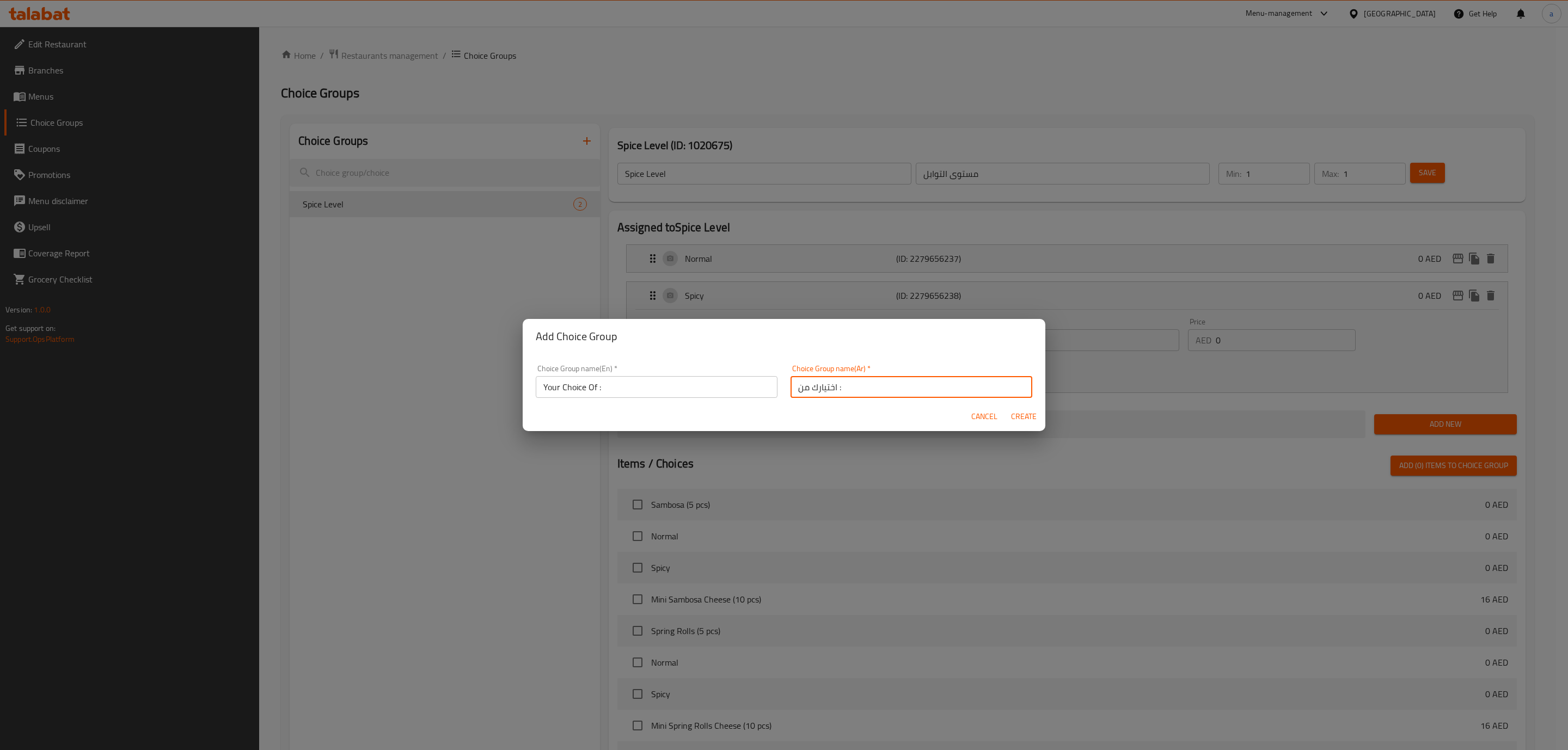
type input "0"
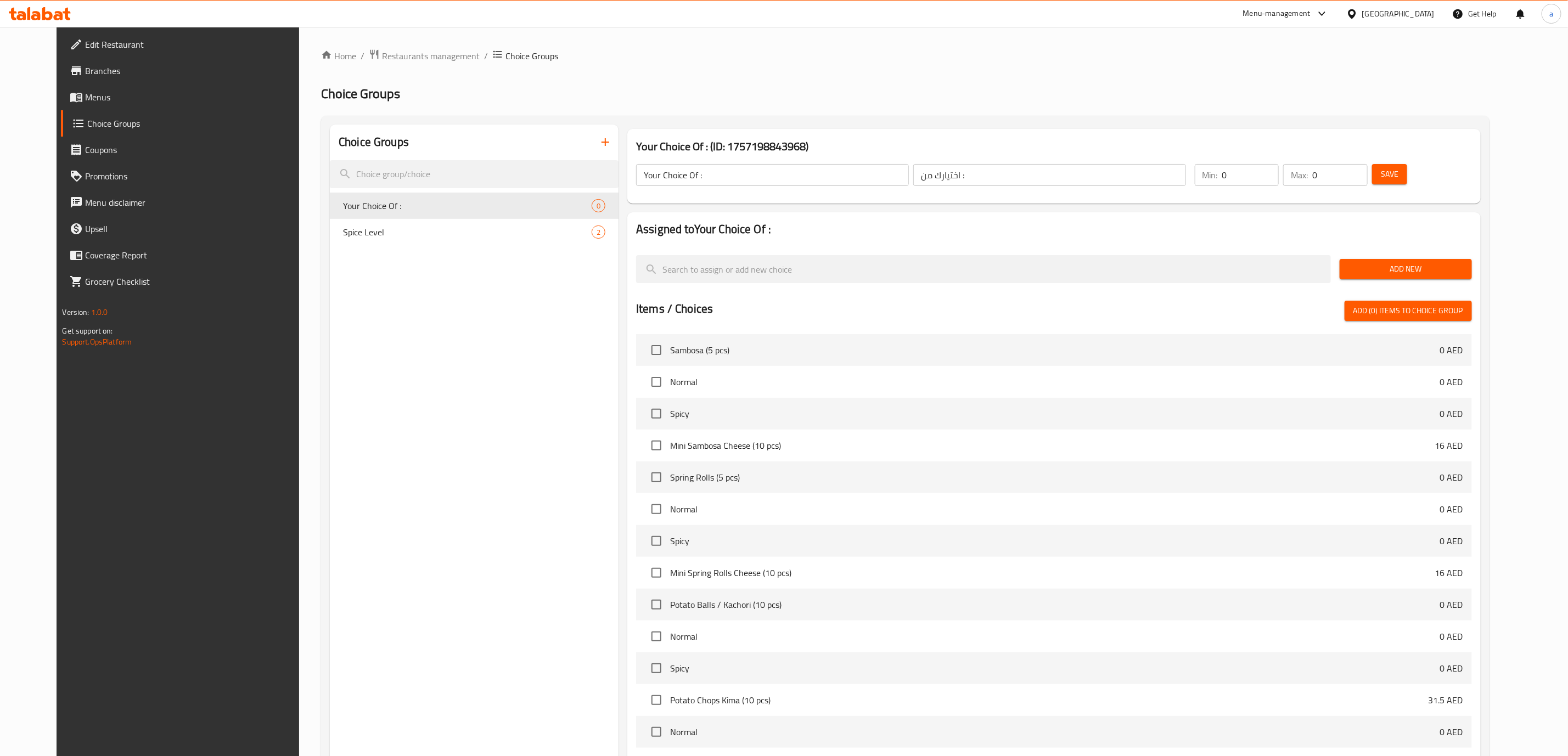
click at [1399, 175] on span "Save" at bounding box center [1390, 174] width 17 height 14
click at [1272, 168] on input "0" at bounding box center [1250, 175] width 57 height 22
type input "2"
click at [1363, 175] on input "0" at bounding box center [1340, 175] width 56 height 22
type input "0"
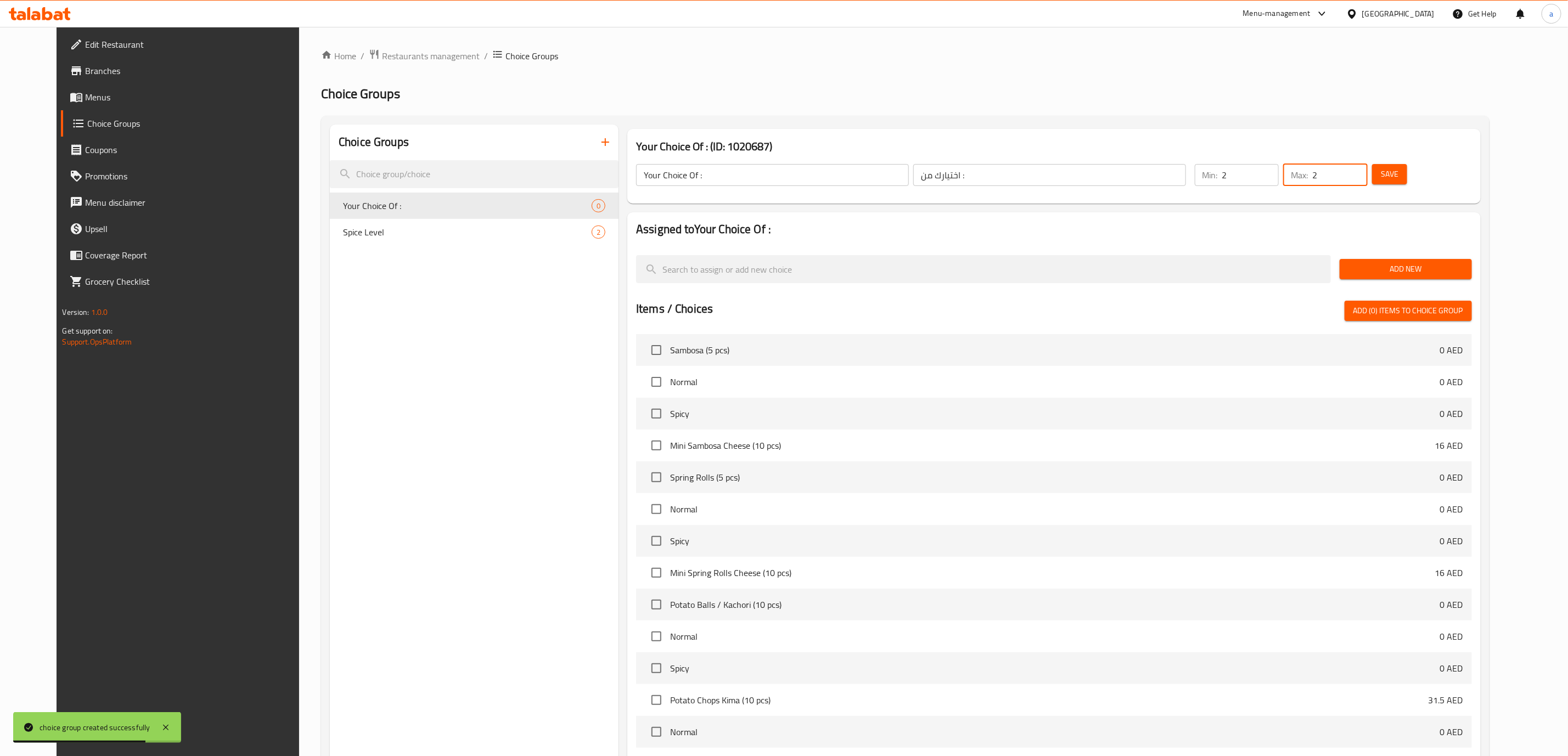
type input "2"
click at [1280, 168] on input "2" at bounding box center [1250, 175] width 57 height 22
type input "1"
click at [1368, 179] on input "1" at bounding box center [1340, 175] width 56 height 22
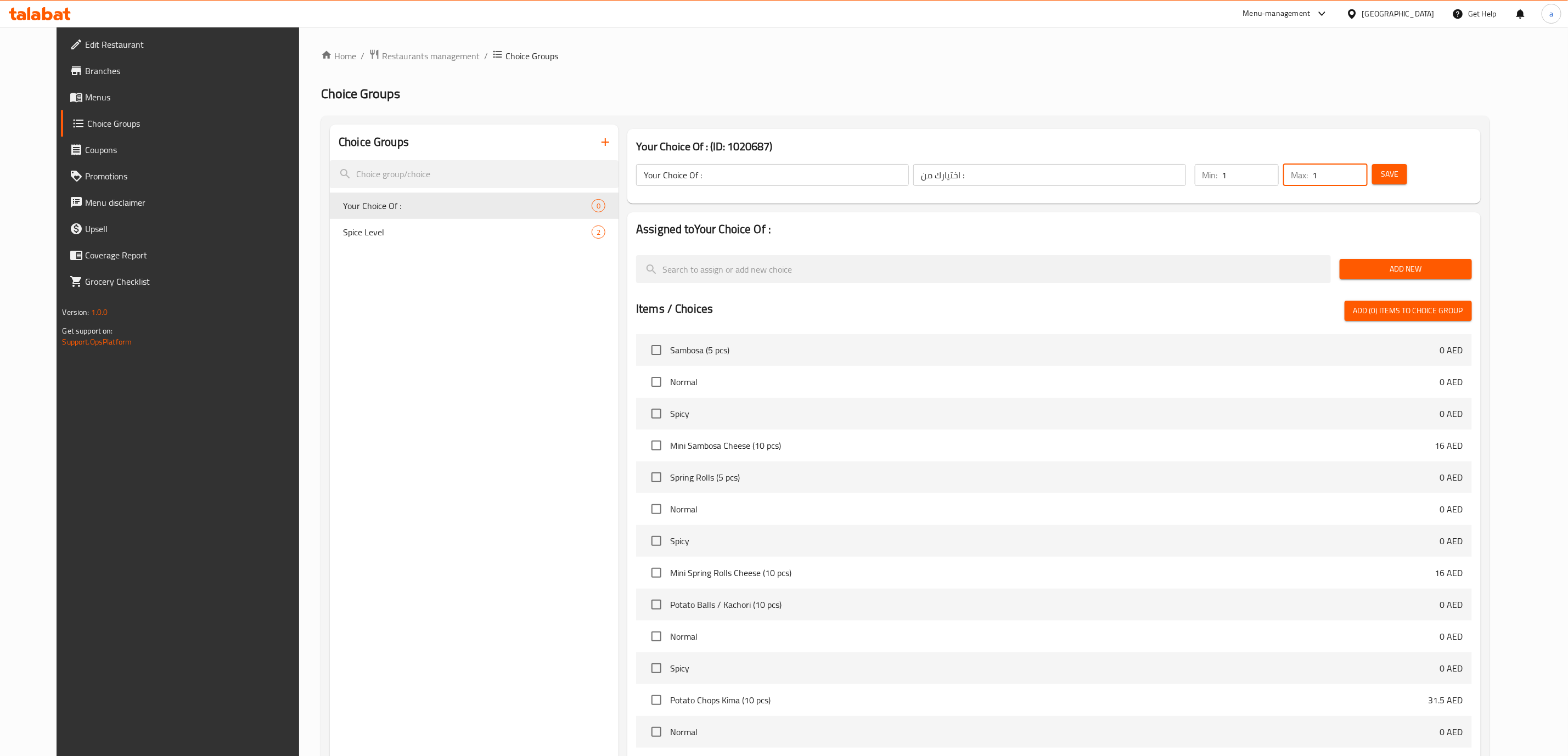
click at [1459, 269] on span "Add New" at bounding box center [1405, 269] width 114 height 14
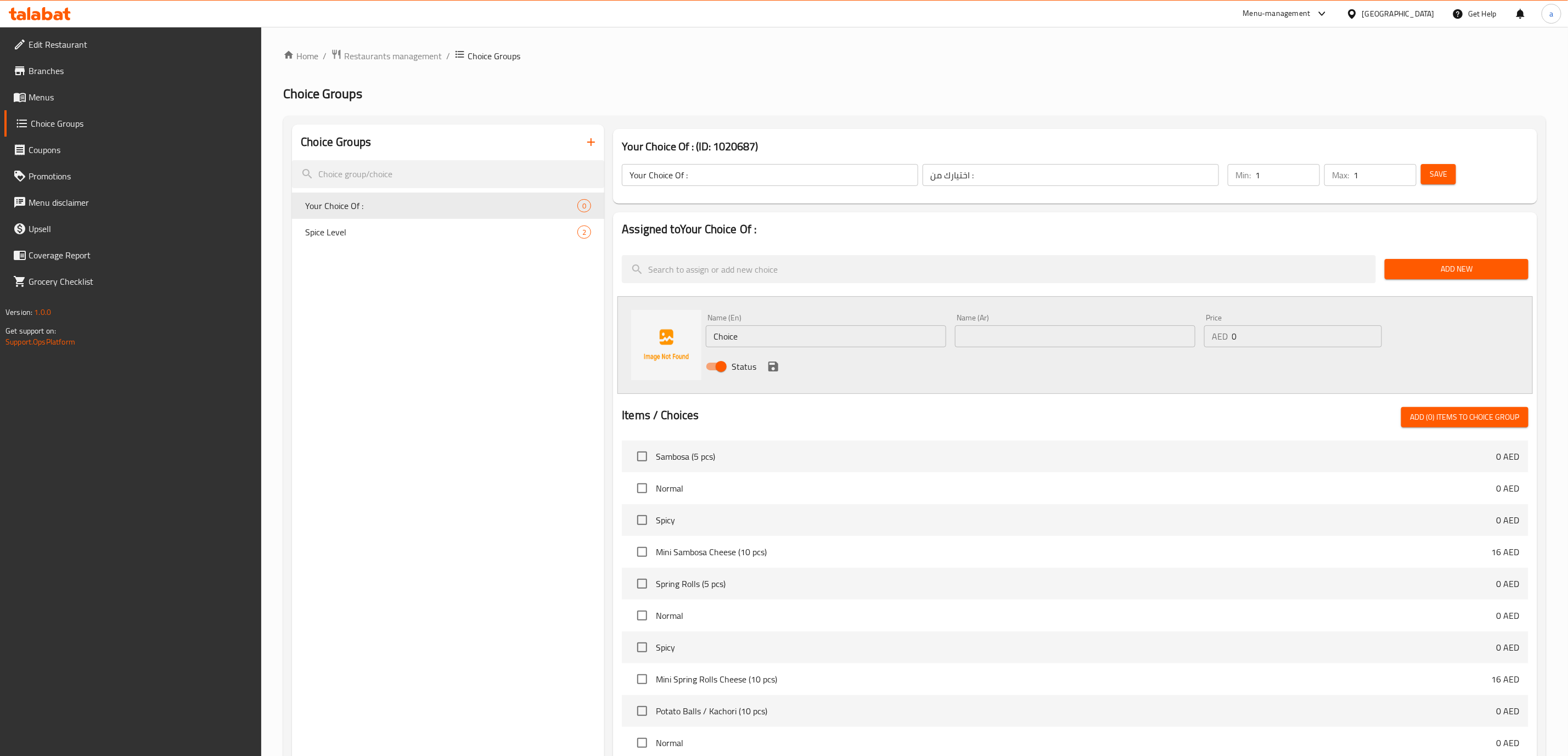
click at [1442, 175] on span "Save" at bounding box center [1438, 174] width 17 height 14
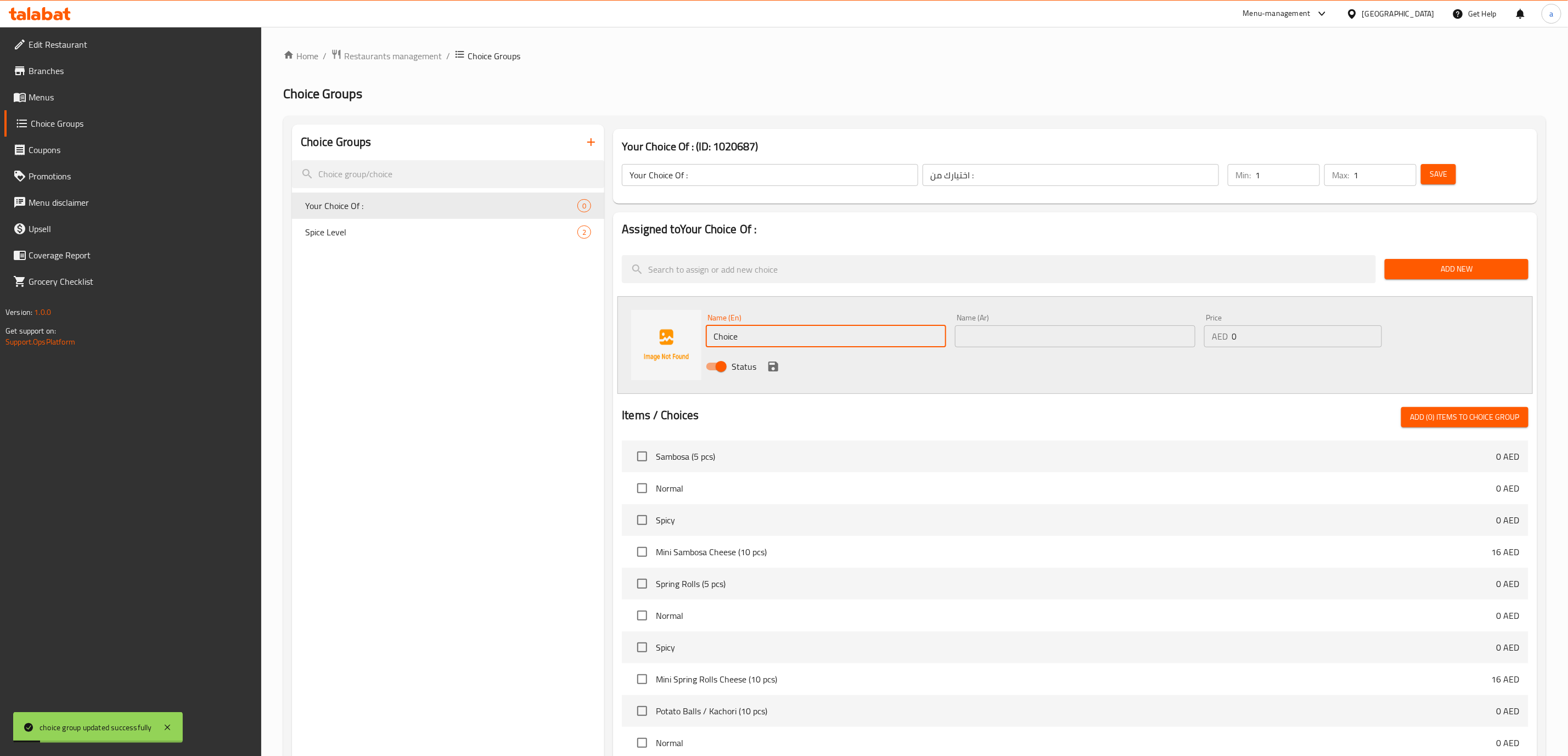
click at [773, 328] on input "Choice" at bounding box center [826, 337] width 241 height 22
type input "ؤ"
click at [1082, 331] on input "text" at bounding box center [1075, 337] width 241 height 22
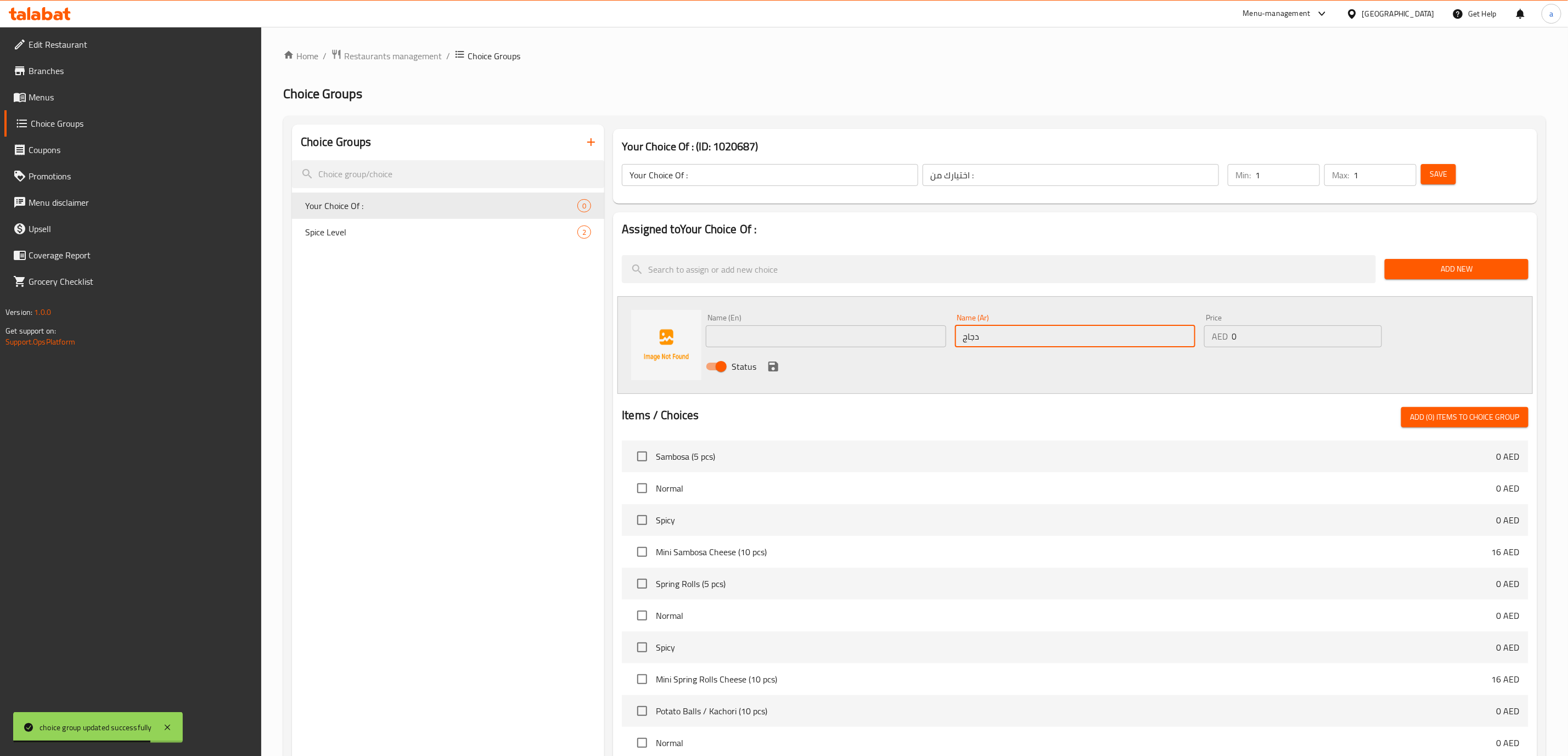
type input "دجاج"
drag, startPoint x: 885, startPoint y: 340, endPoint x: 975, endPoint y: 348, distance: 90.4
click at [885, 340] on input "text" at bounding box center [826, 337] width 241 height 22
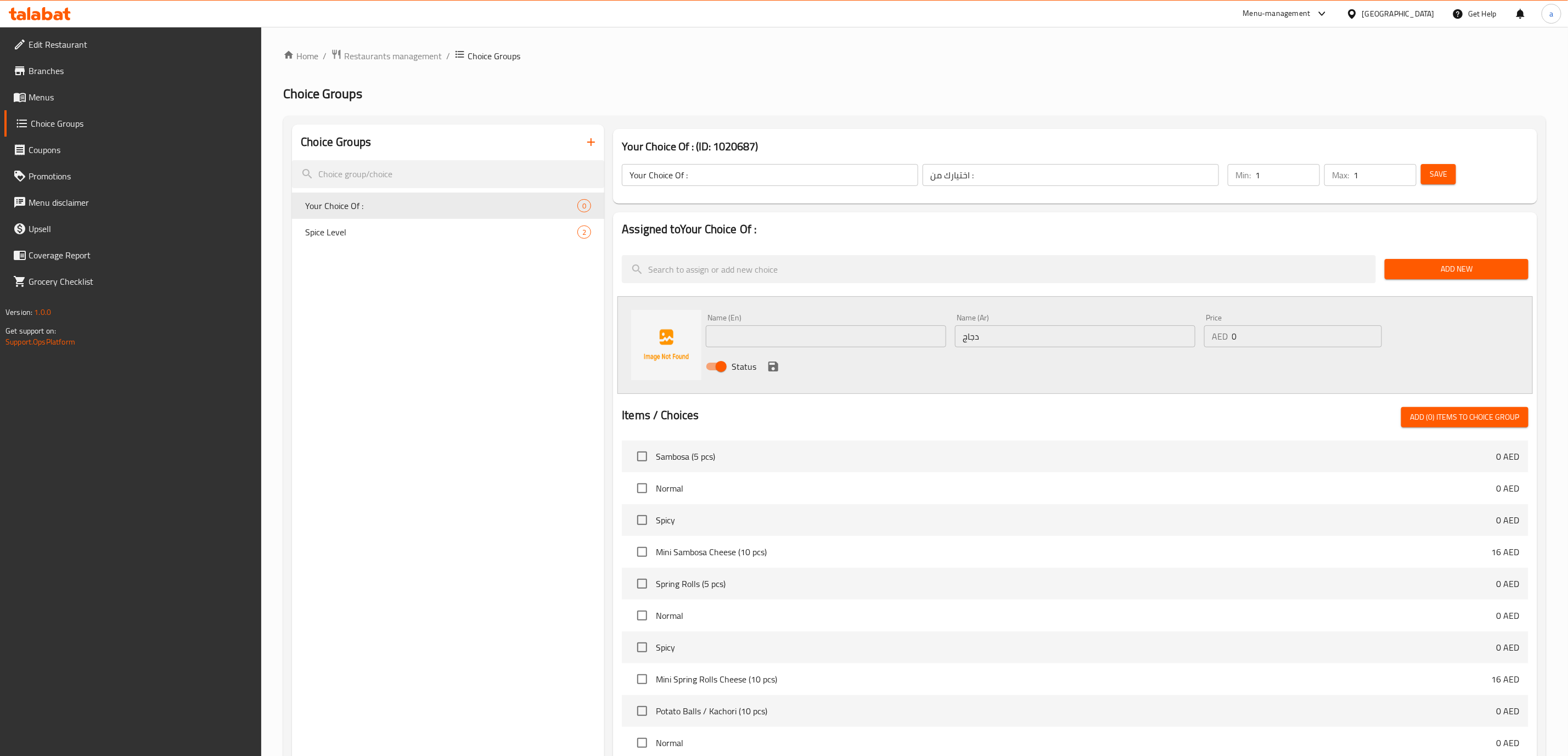
click at [893, 334] on input "text" at bounding box center [826, 337] width 241 height 22
paste input "Choice 1: Normal / Spicy | Choice 2: Chicken / Vegetable / Potato"
drag, startPoint x: 833, startPoint y: 335, endPoint x: 324, endPoint y: 362, distance: 509.7
click at [324, 362] on div "Choice Groups Your Choice Of : 0 Spice Level 2 Your Choice Of : (ID: 1020687) Y…" at bounding box center [916, 552] width 1249 height 856
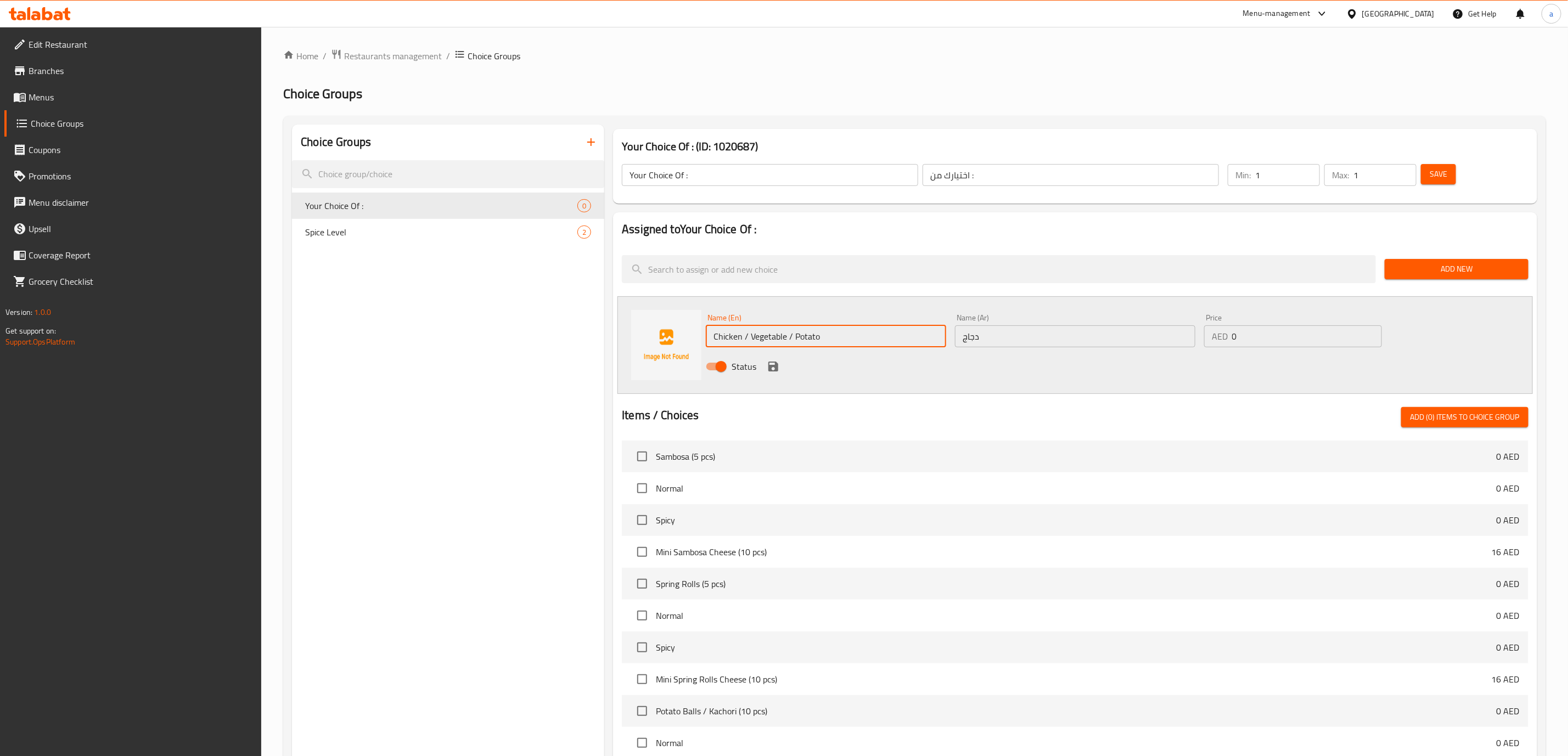
click at [757, 337] on input "Chicken / Vegetable / Potato" at bounding box center [826, 337] width 241 height 22
click at [803, 338] on input "Chicken / Vegetable / Potato" at bounding box center [826, 337] width 241 height 22
click at [851, 338] on input "Chicken / Vegetable / Potato" at bounding box center [826, 337] width 241 height 22
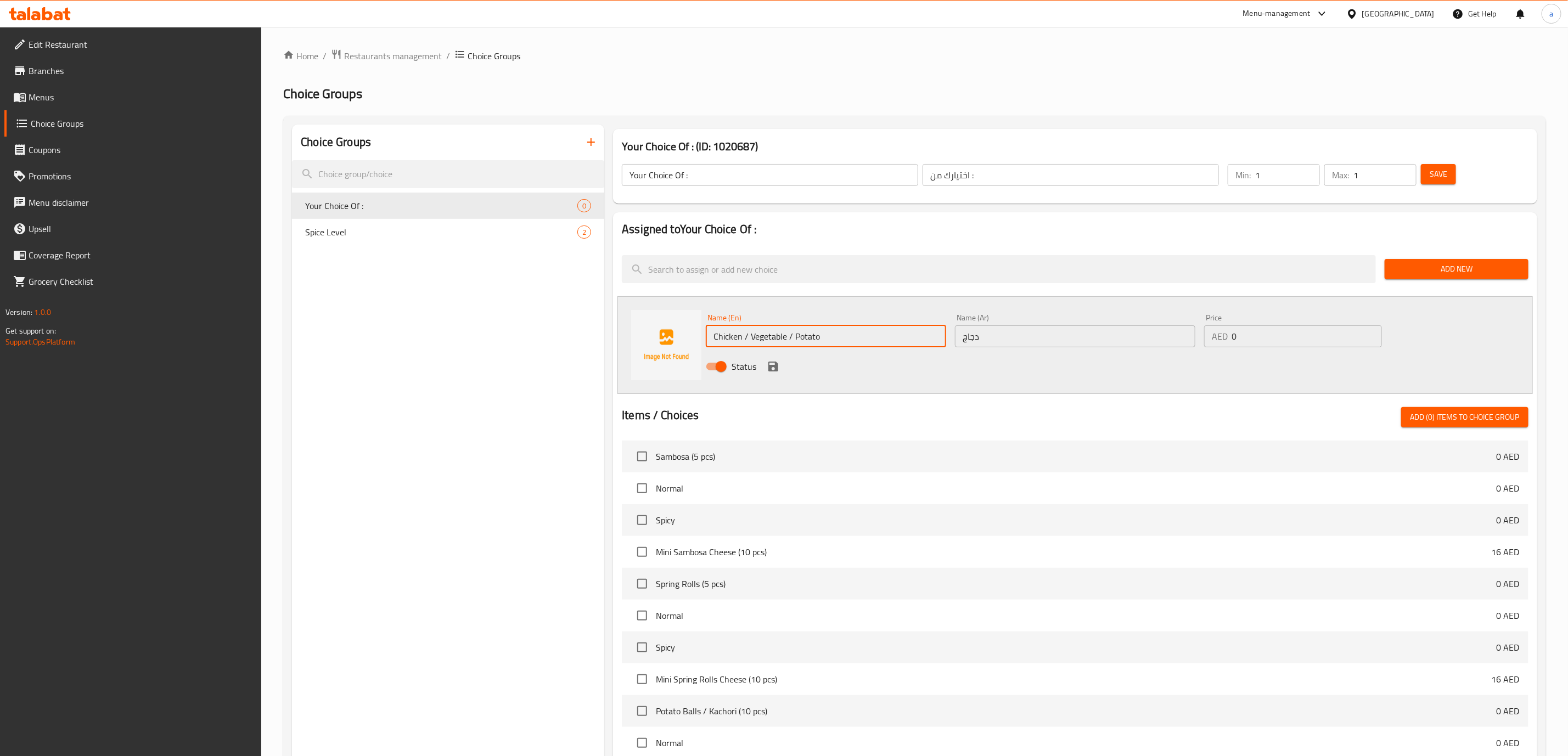
drag, startPoint x: 851, startPoint y: 337, endPoint x: 742, endPoint y: 343, distance: 109.2
click at [742, 343] on input "Chicken / Vegetable / Potato" at bounding box center [826, 337] width 241 height 22
type input "Chicken"
click at [767, 365] on icon "save" at bounding box center [773, 366] width 13 height 13
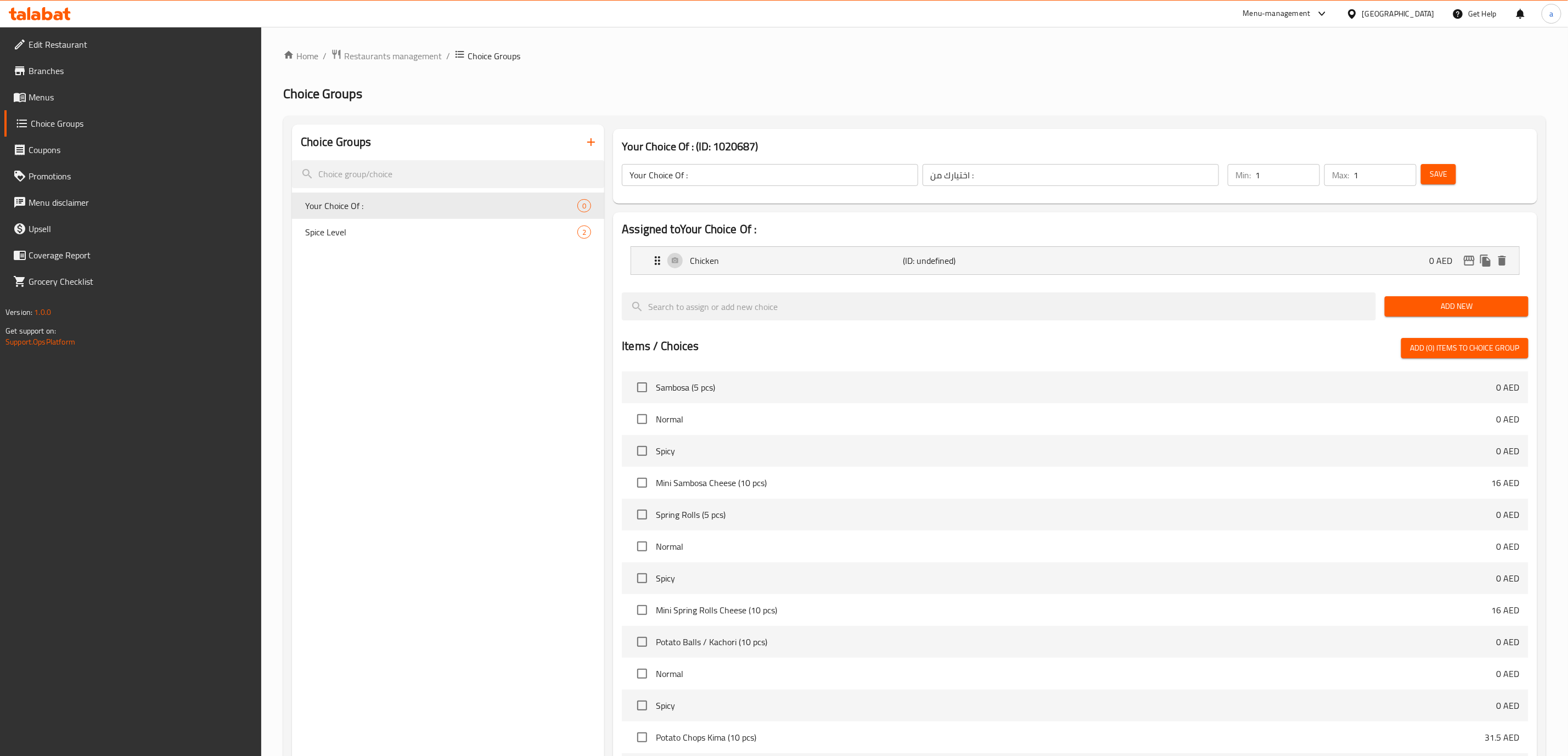
click at [1393, 307] on span "Add New" at bounding box center [1456, 306] width 126 height 14
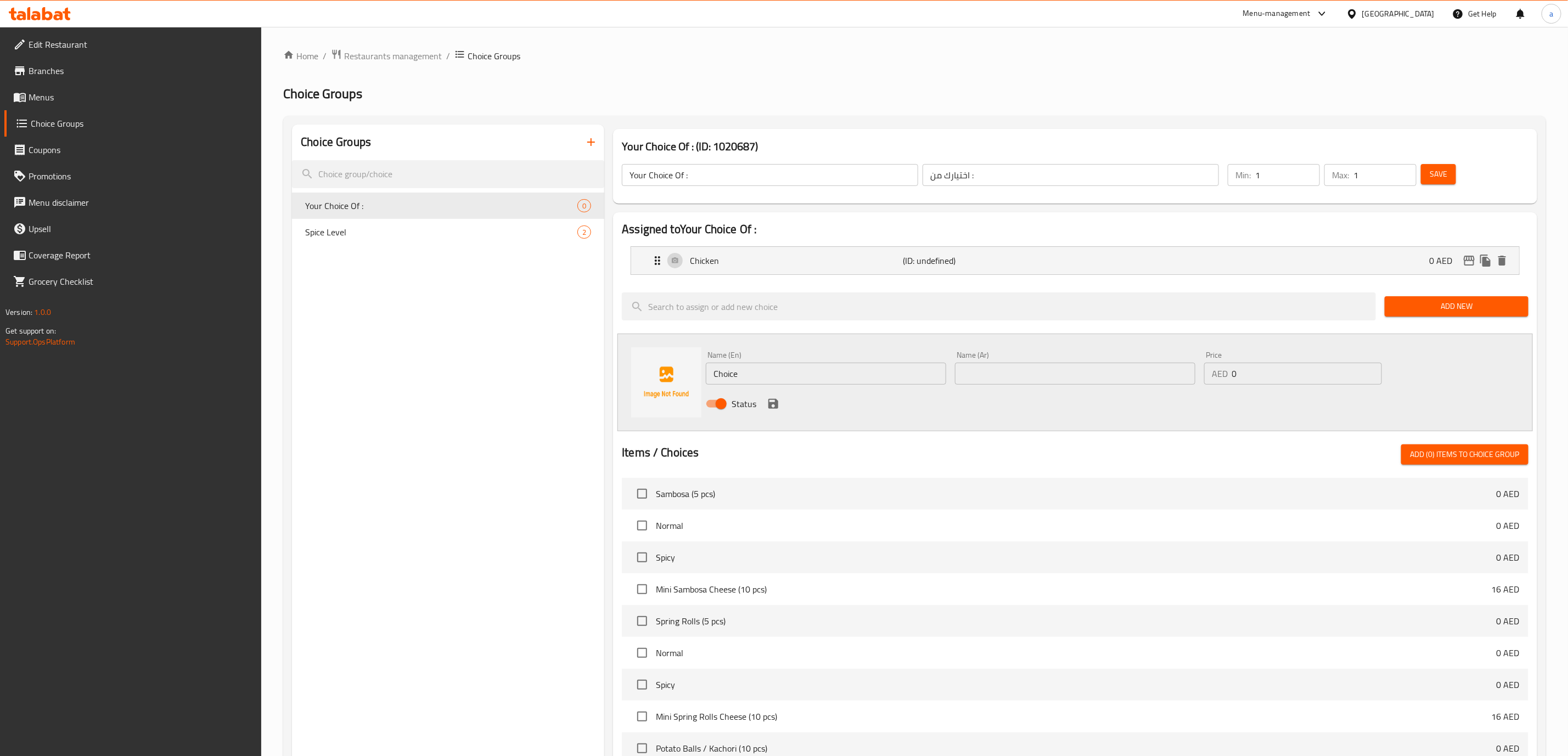
click at [825, 362] on div "Name (En) Choice Name (En)" at bounding box center [826, 368] width 241 height 34
click at [827, 371] on input "Choice" at bounding box center [826, 373] width 241 height 22
paste input "Vegetable"
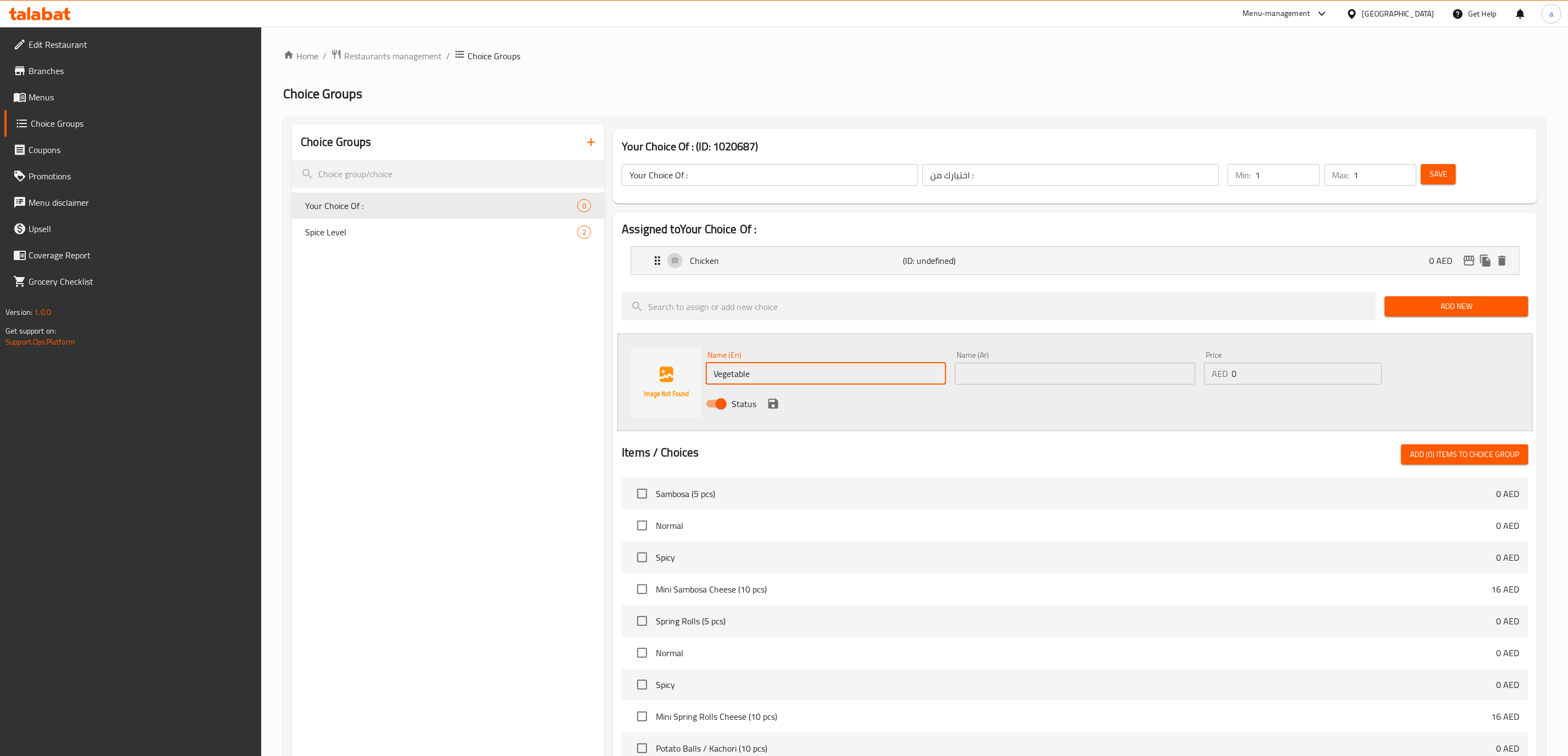
type input "Vegetable"
click at [1018, 375] on input "text" at bounding box center [1075, 373] width 241 height 22
type input "خضراوات"
click at [773, 404] on icon "save" at bounding box center [773, 404] width 10 height 10
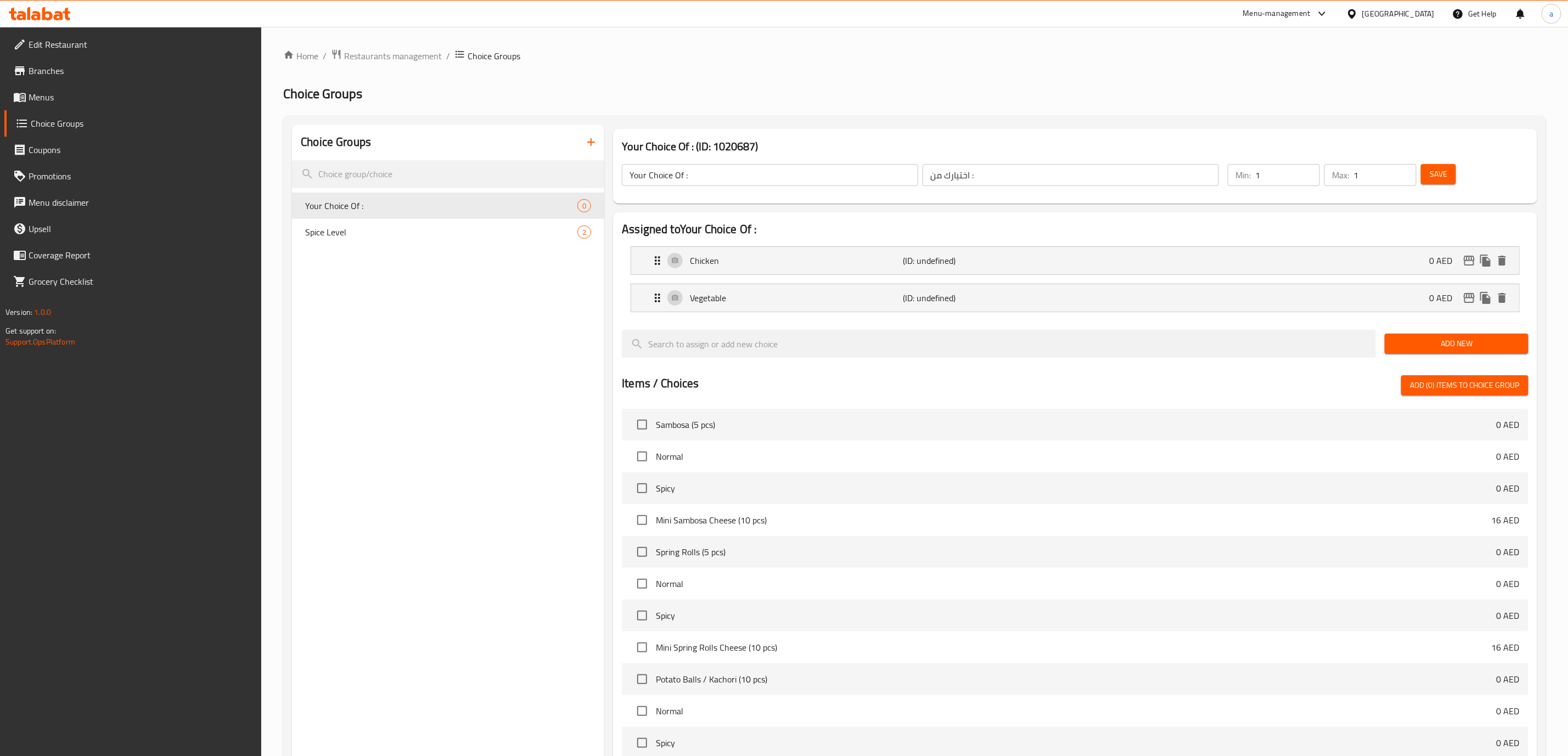
click at [1424, 351] on span "Add New" at bounding box center [1456, 343] width 126 height 14
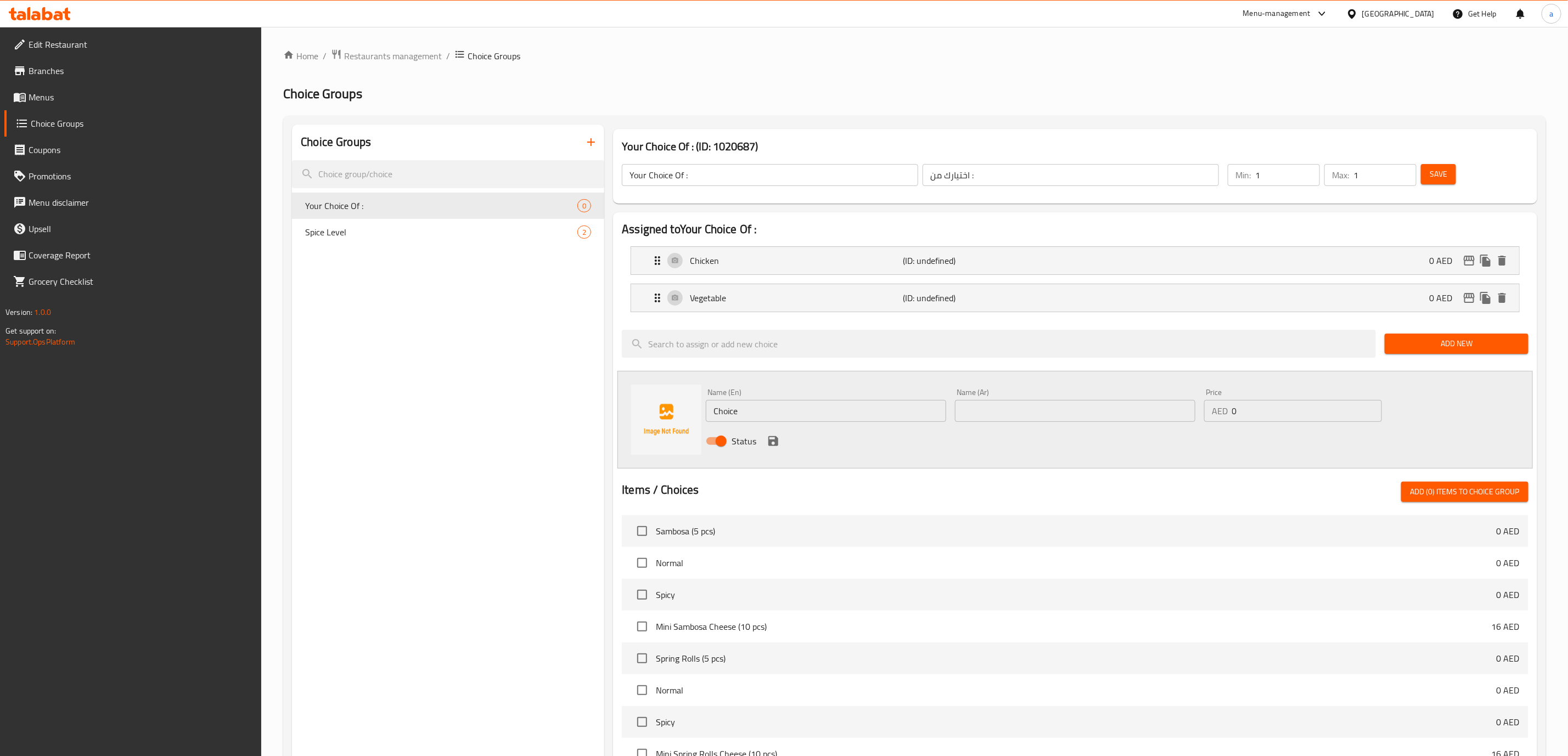
click at [886, 416] on input "Choice" at bounding box center [826, 411] width 241 height 22
paste input "Potato"
type input "Potato"
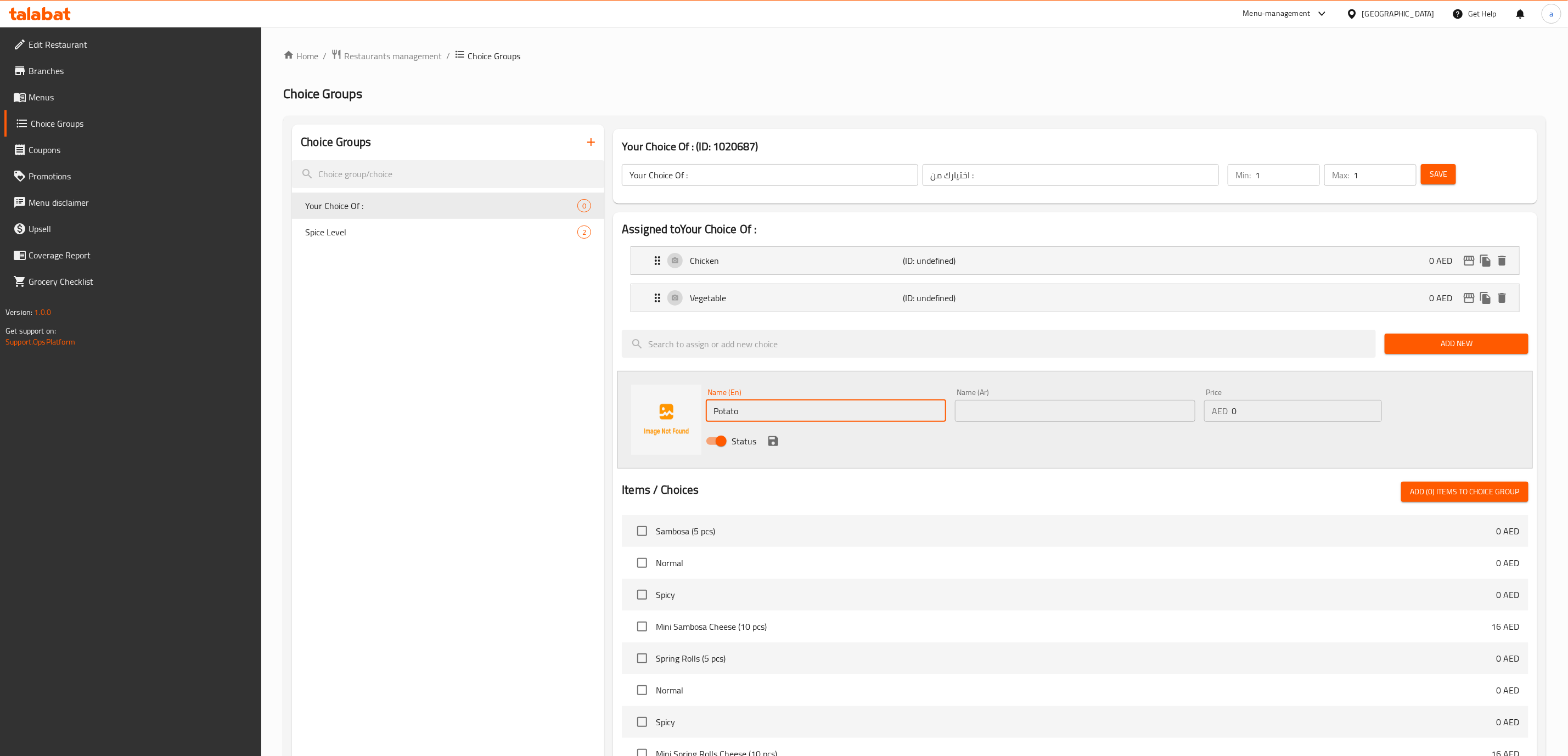
click at [1022, 402] on input "text" at bounding box center [1075, 411] width 241 height 22
type input "ب"
type input "بطاطس"
click at [774, 435] on icon "save" at bounding box center [773, 441] width 13 height 13
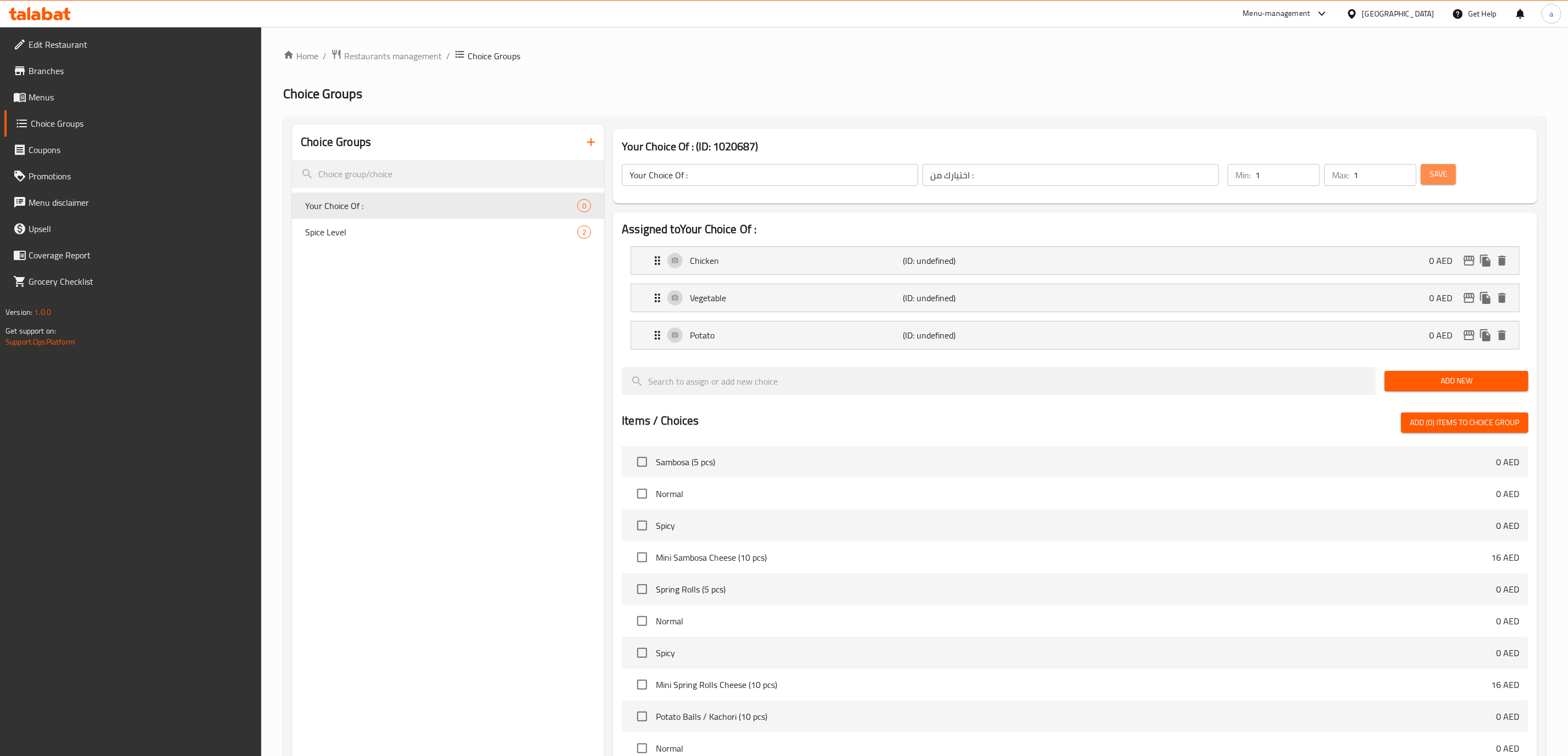
click at [1439, 181] on button "Save" at bounding box center [1438, 174] width 35 height 20
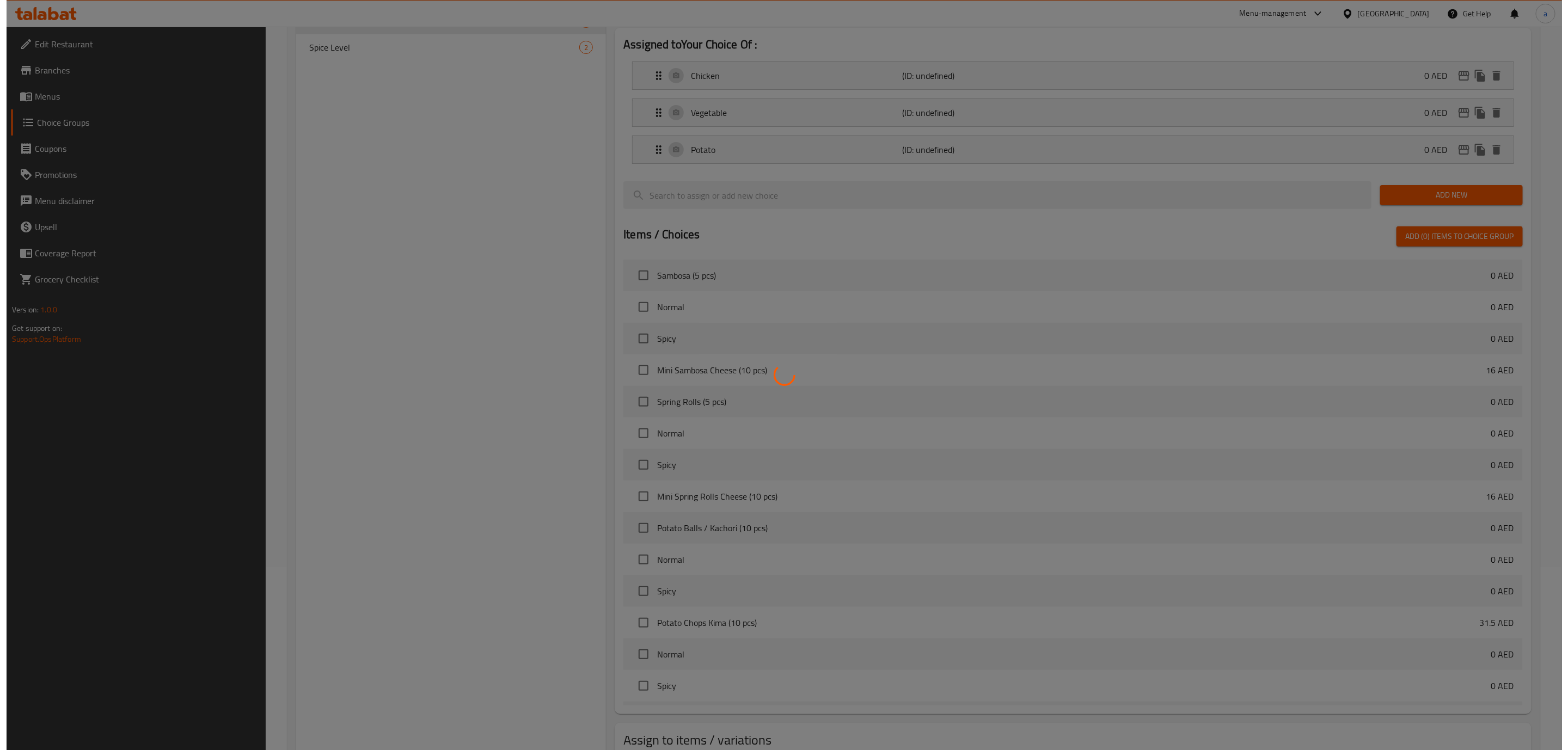
scroll to position [259, 0]
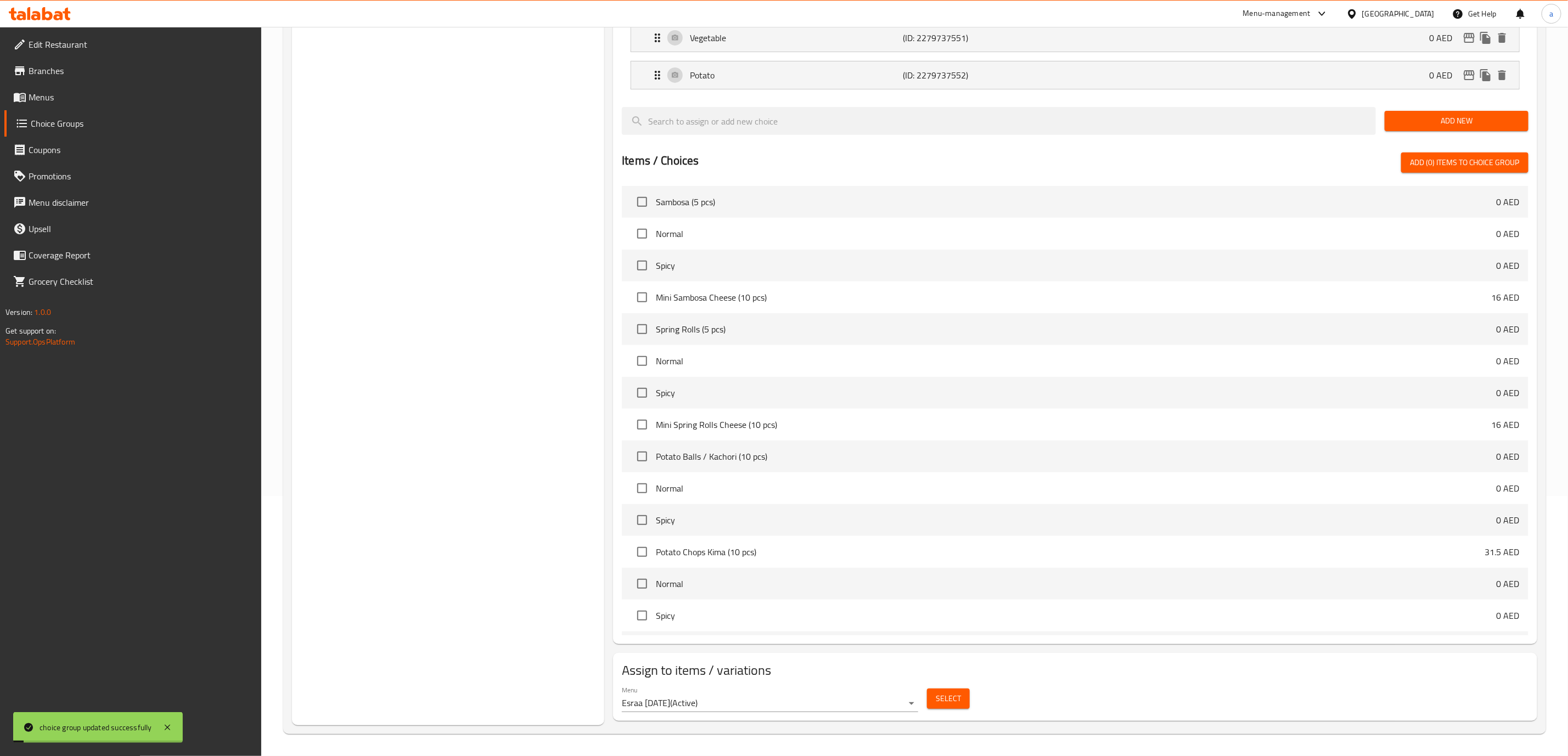
click at [960, 701] on span "Select" at bounding box center [948, 698] width 26 height 14
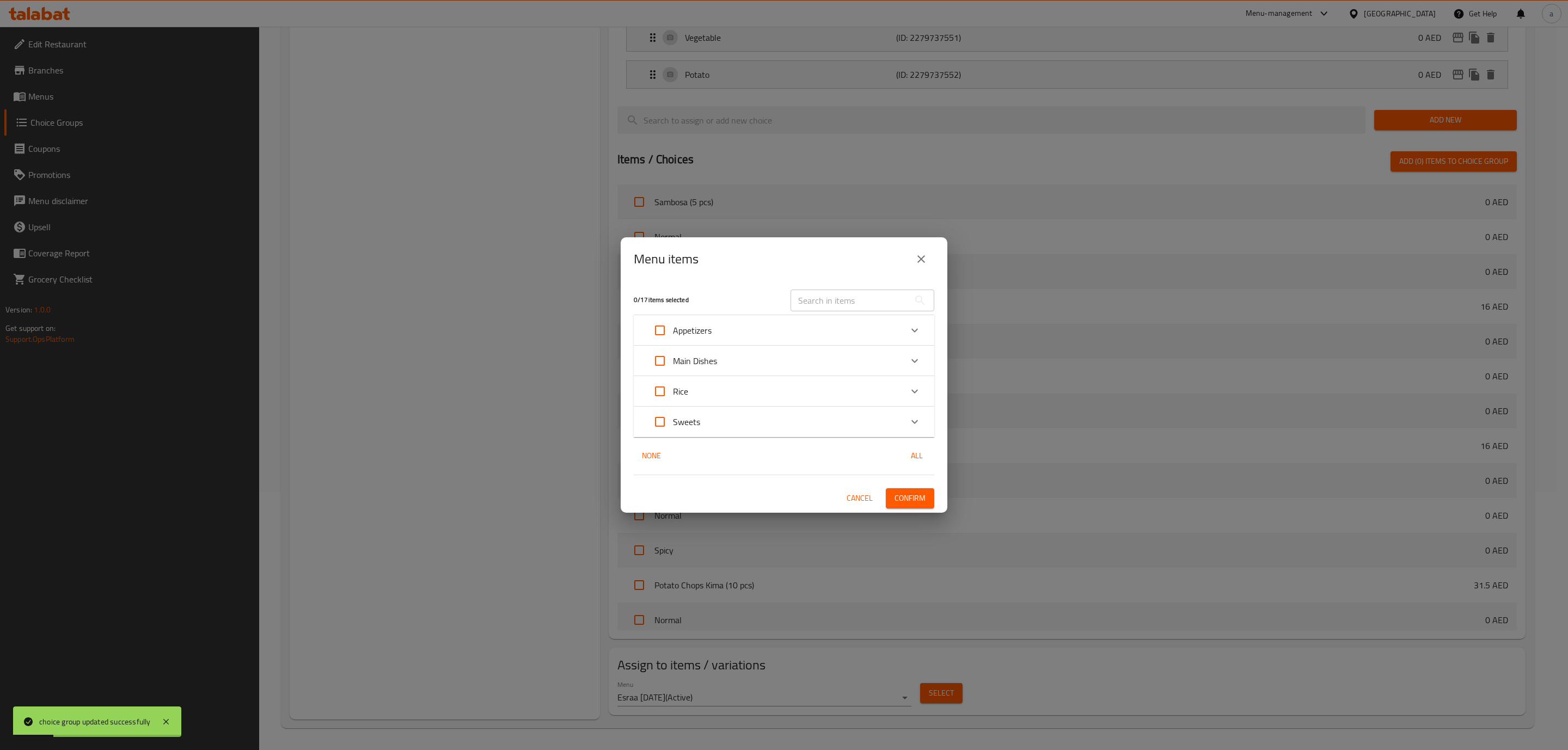
click at [784, 327] on div "Appetizers" at bounding box center [774, 331] width 255 height 26
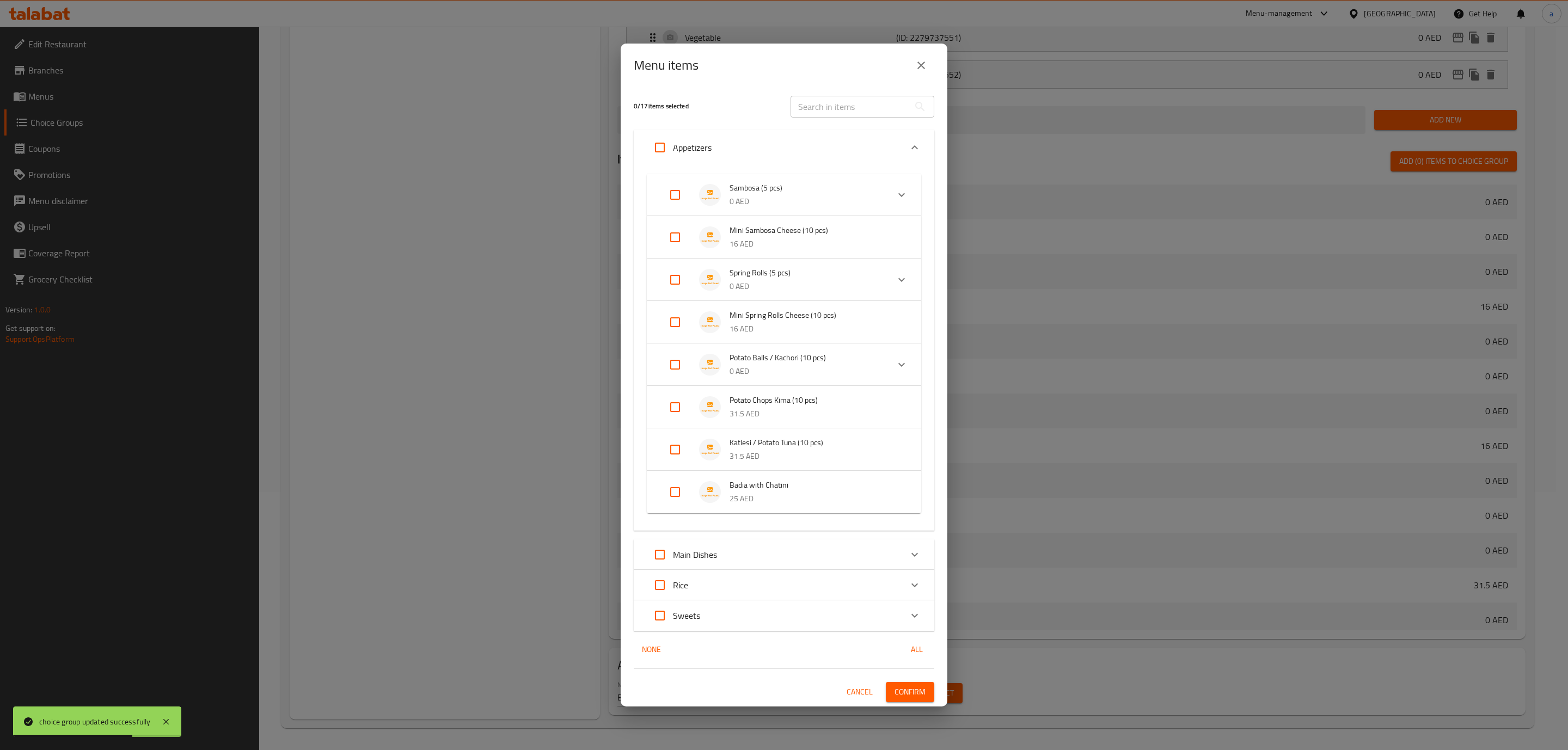
click at [823, 201] on p "0 AED" at bounding box center [804, 202] width 150 height 14
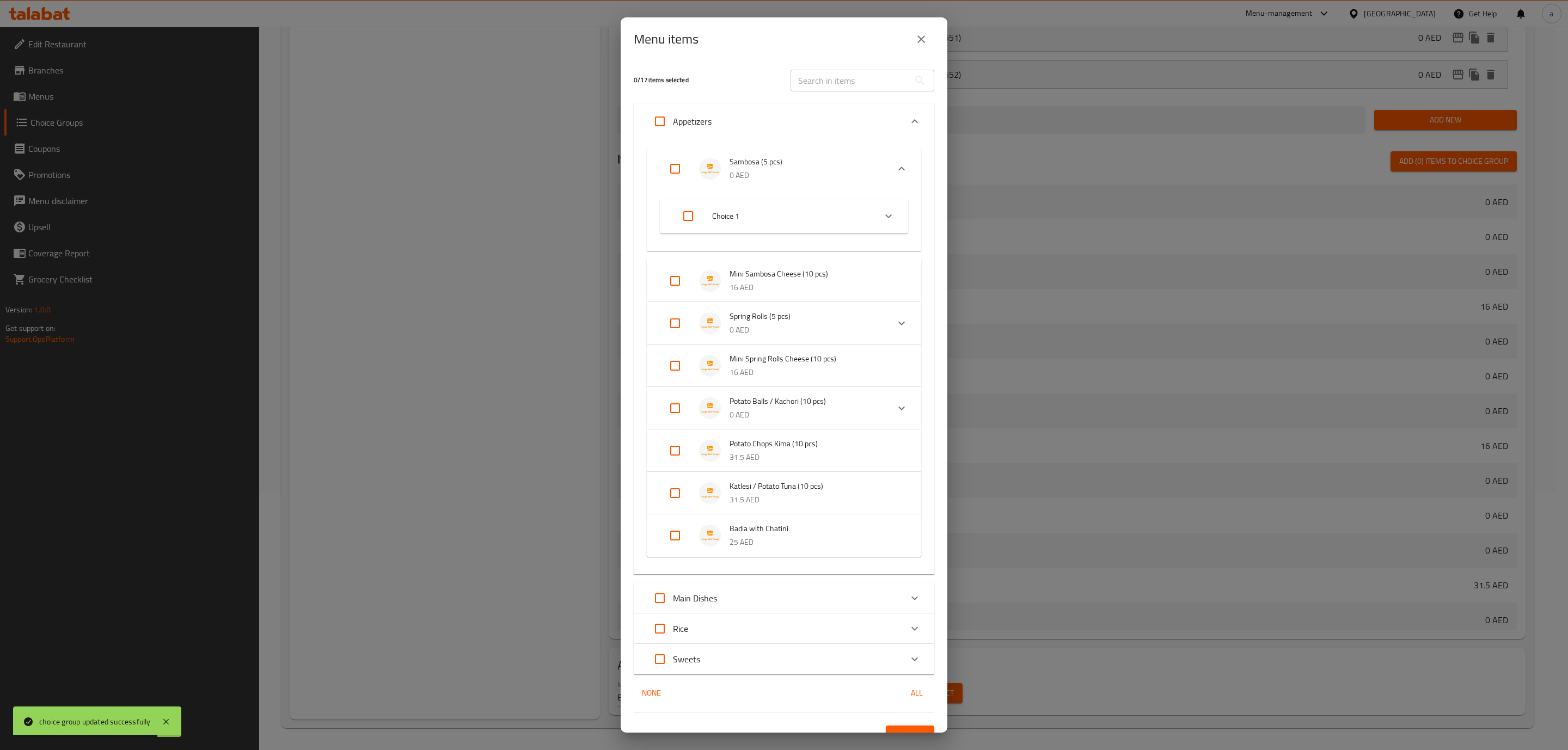
click at [679, 168] on div "Sambosa (5 pcs) 0 AED" at bounding box center [784, 168] width 274 height 43
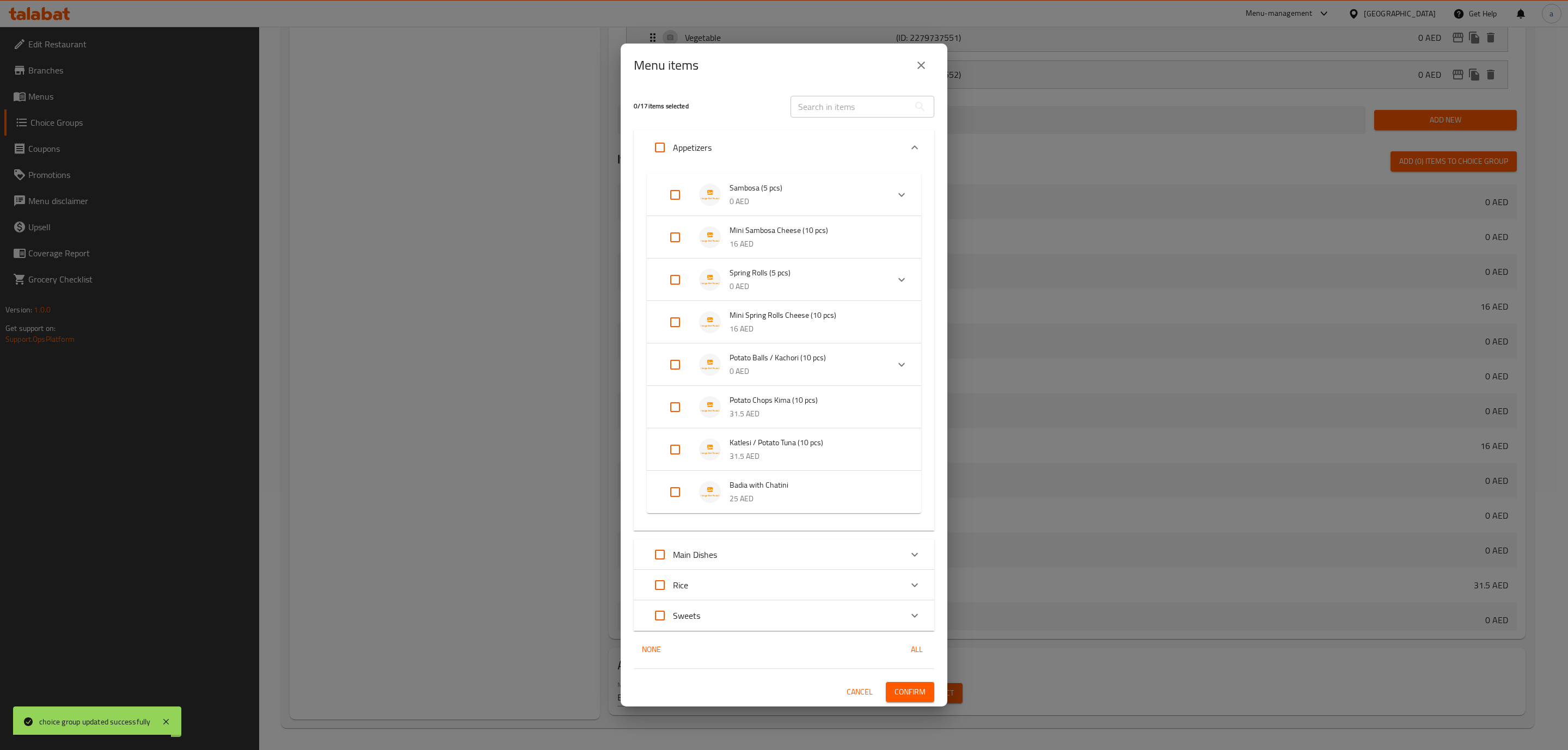
click at [676, 196] on input "Expand" at bounding box center [675, 194] width 26 height 26
checkbox input "true"
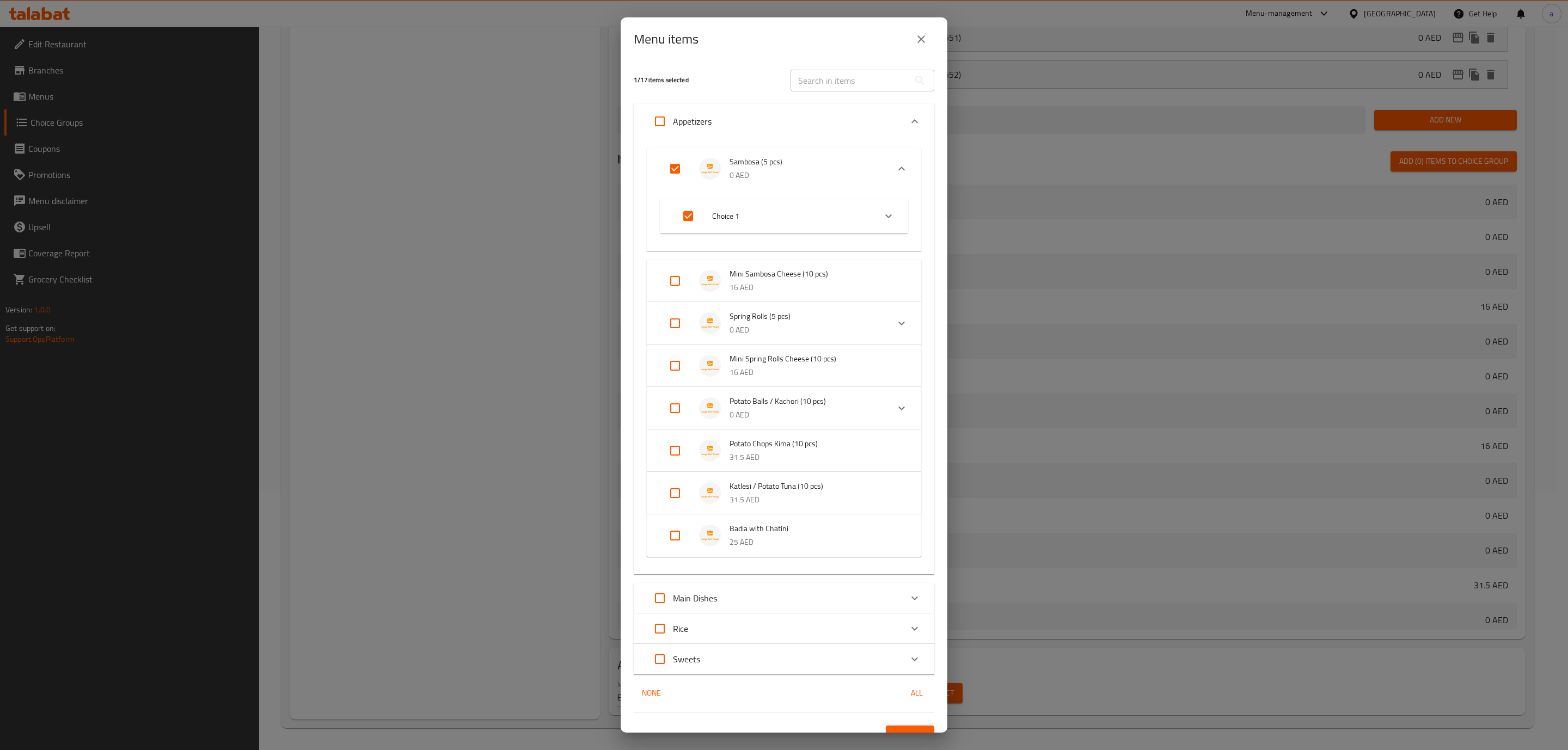
click at [681, 321] on input "Expand" at bounding box center [675, 323] width 26 height 26
checkbox input "true"
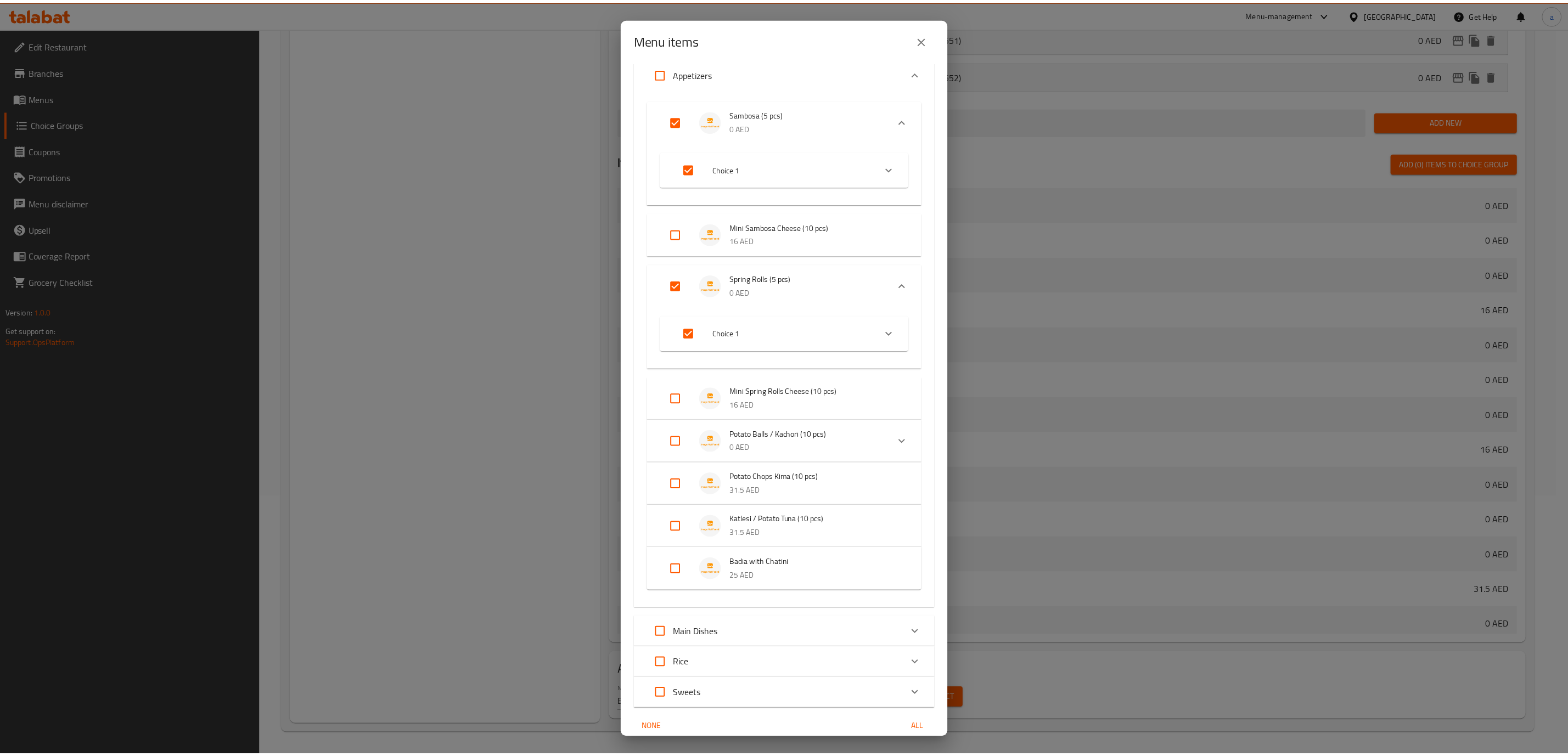
scroll to position [95, 0]
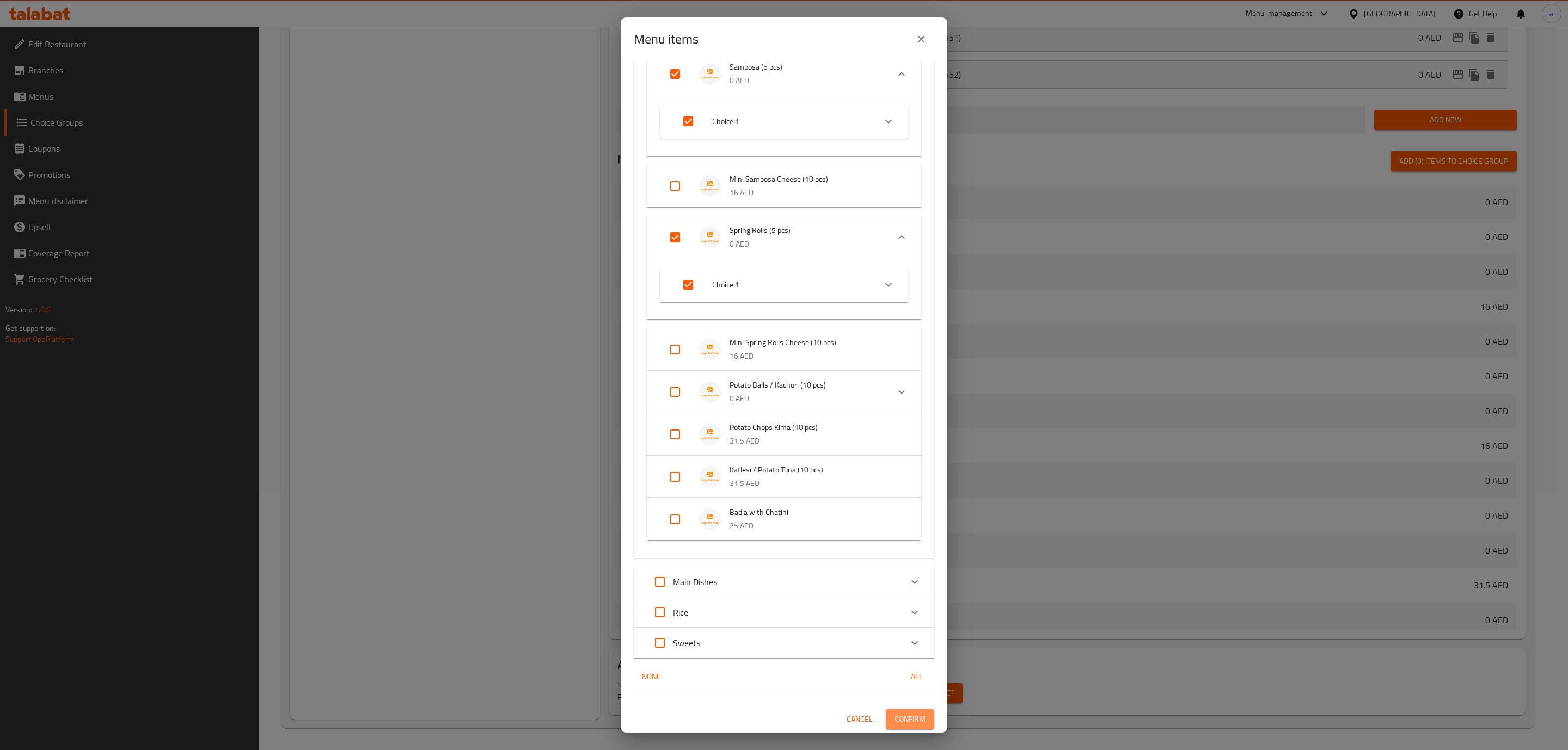
click at [901, 717] on span "Confirm" at bounding box center [910, 719] width 31 height 14
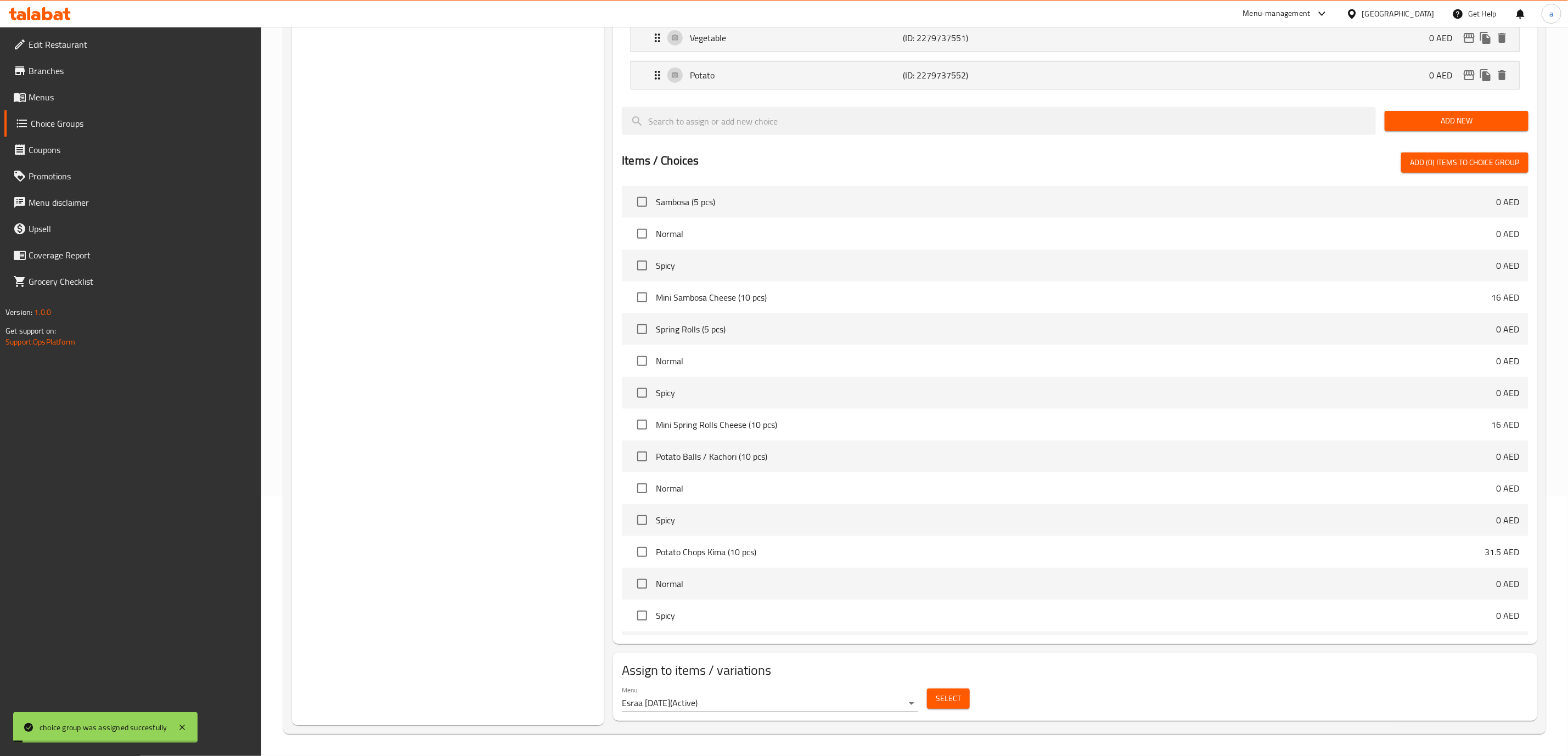
scroll to position [0, 0]
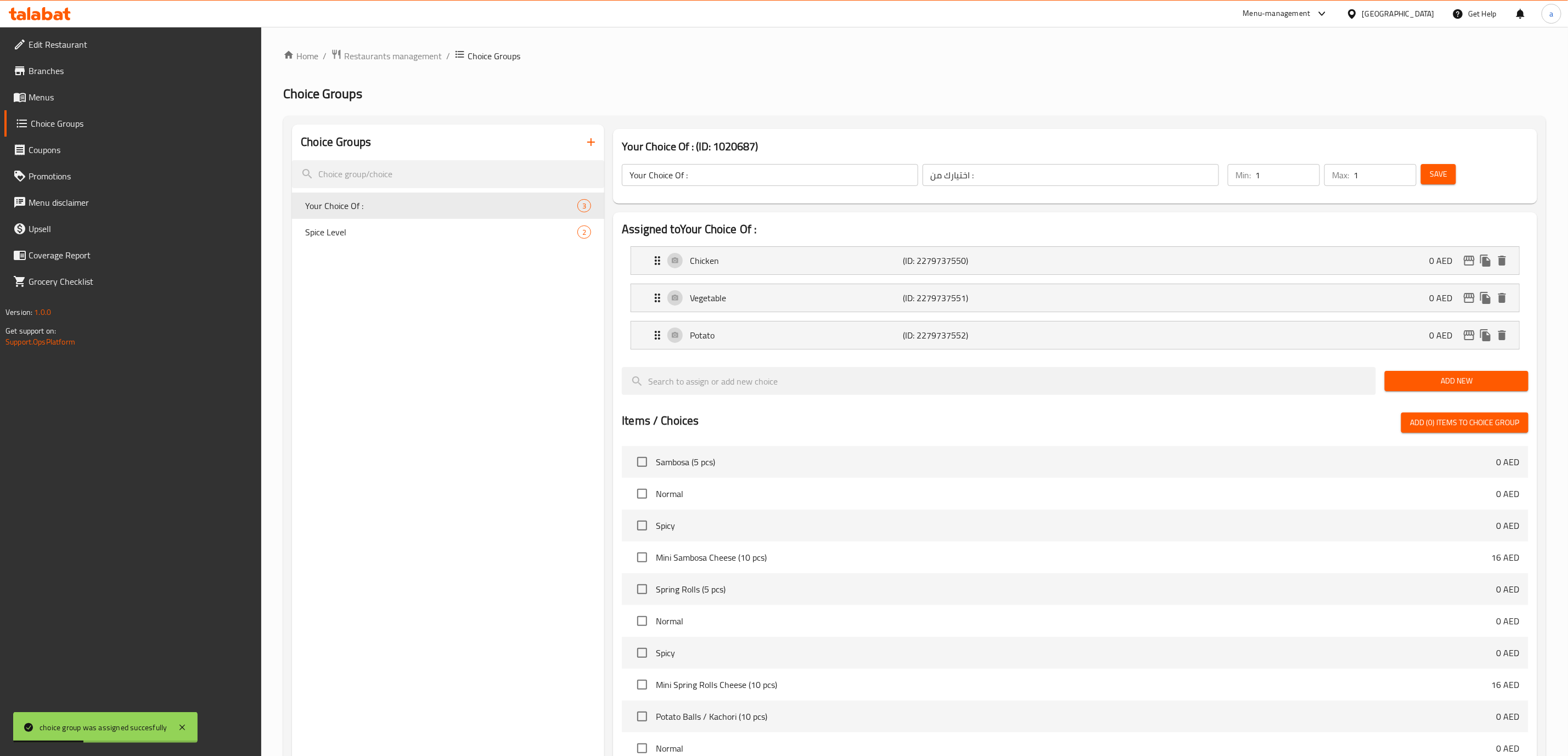
click at [173, 94] on span "Menus" at bounding box center [140, 97] width 224 height 13
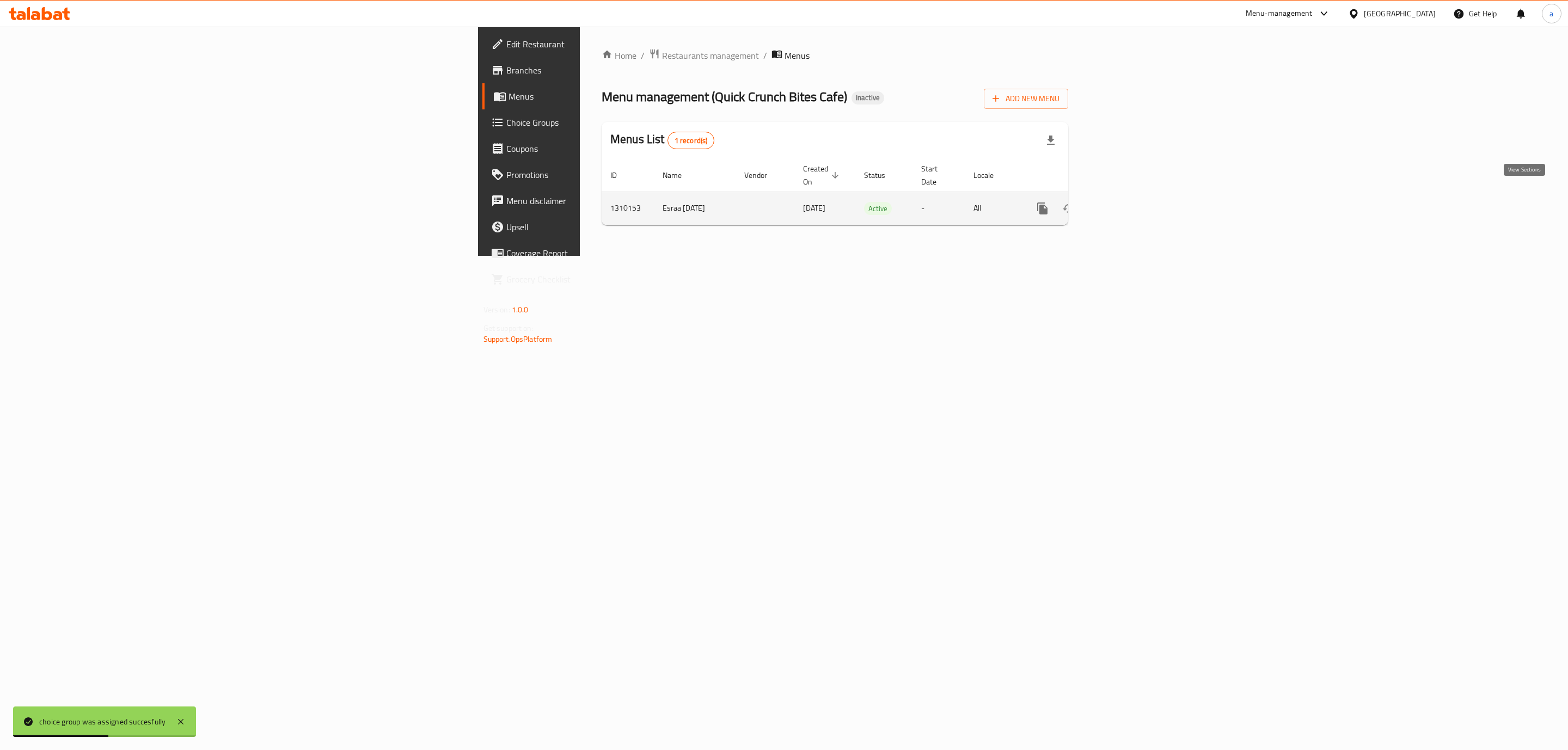
click at [1128, 202] on icon "enhanced table" at bounding box center [1120, 208] width 13 height 13
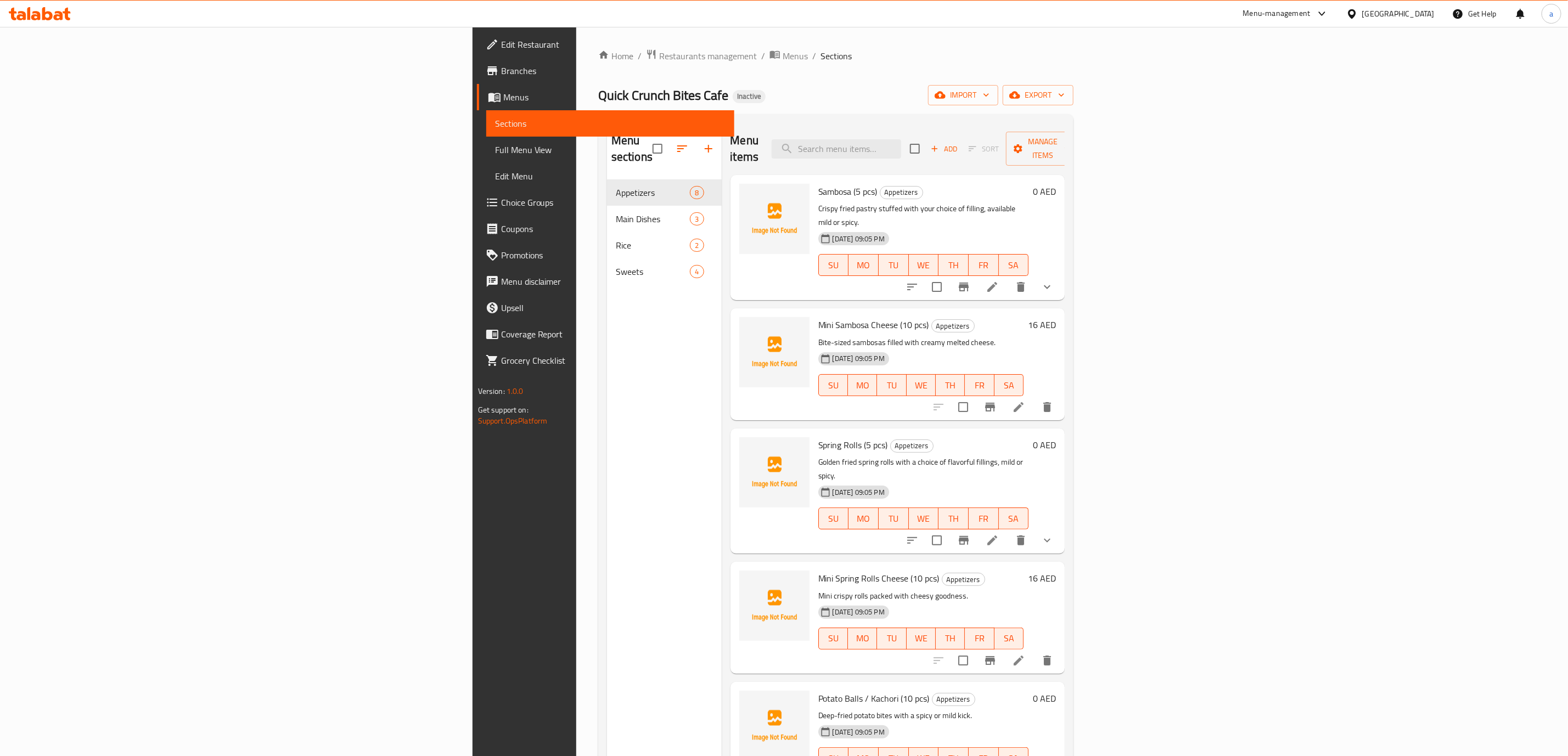
click at [495, 146] on span "Full Menu View" at bounding box center [611, 149] width 231 height 13
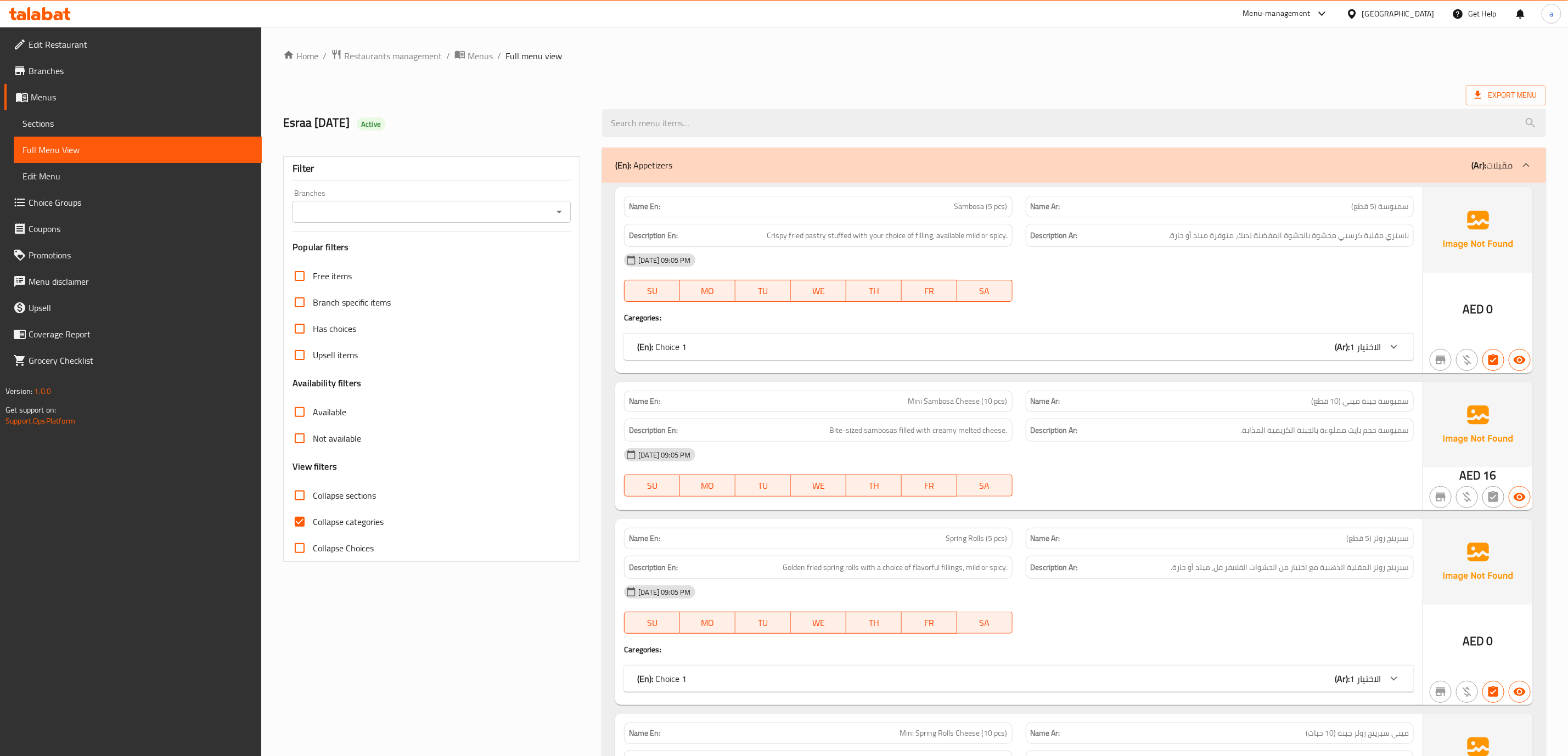
click at [304, 527] on input "Collapse categories" at bounding box center [299, 522] width 27 height 27
checkbox input "false"
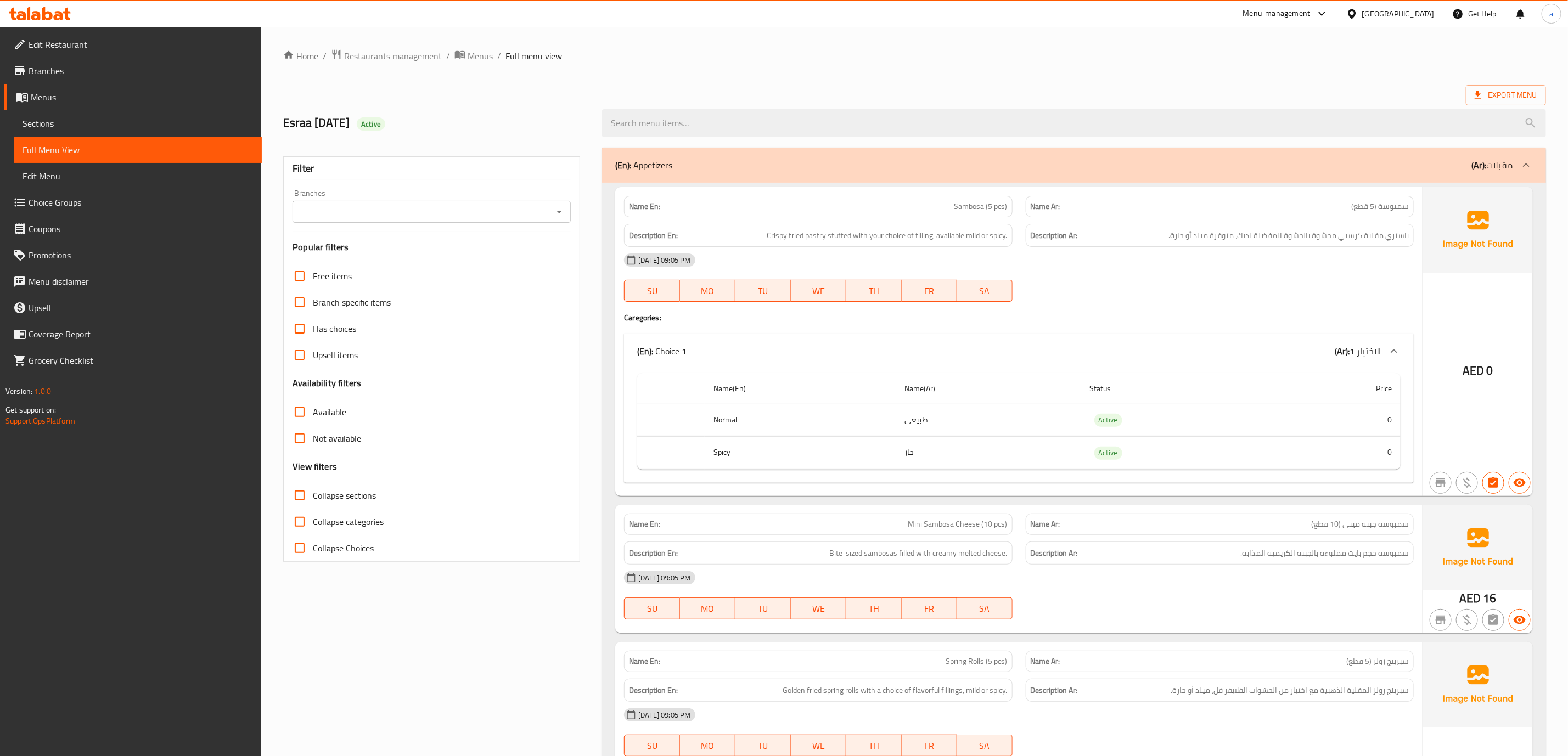
click at [72, 209] on span "Choice Groups" at bounding box center [140, 202] width 224 height 13
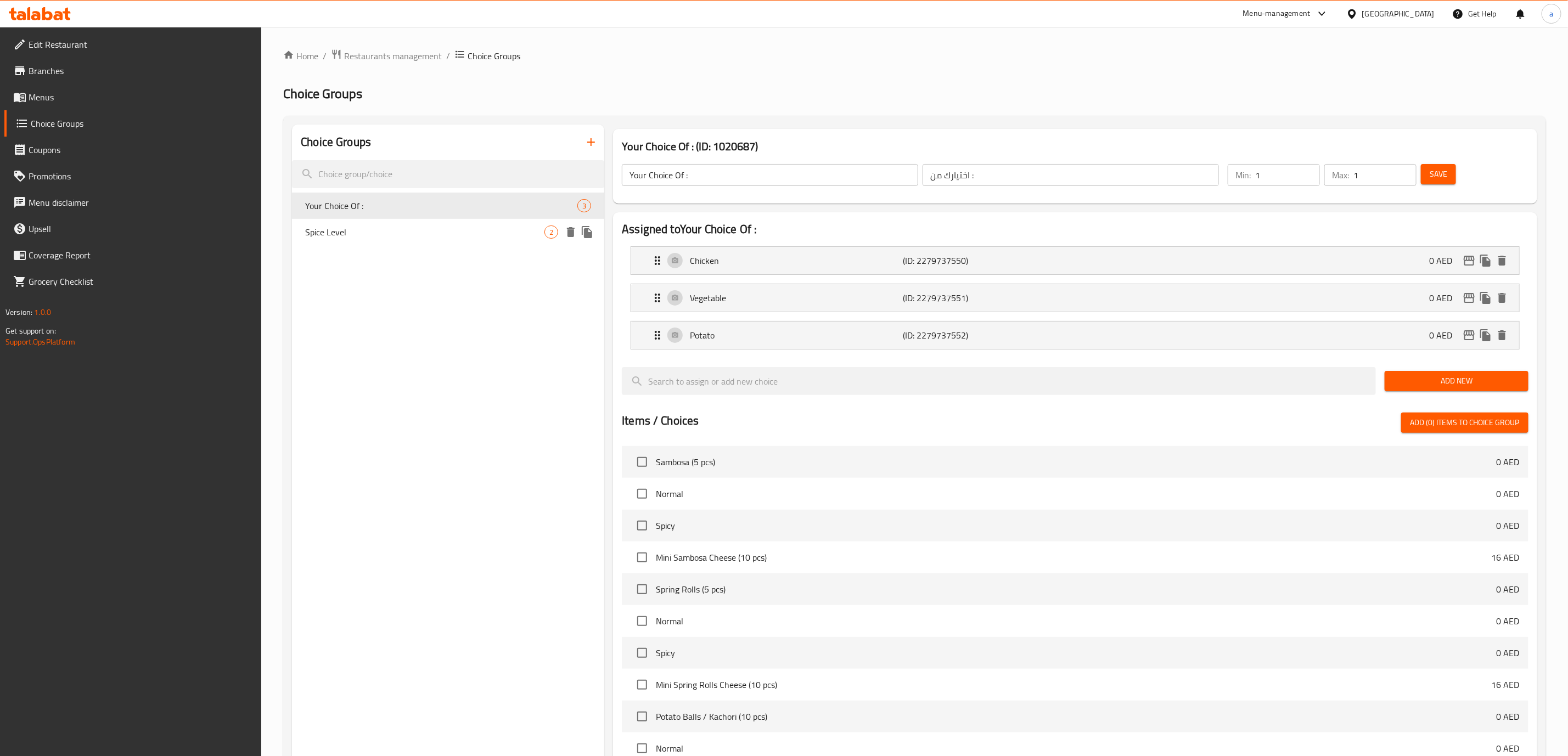
click at [443, 235] on span "Spice Level" at bounding box center [424, 232] width 239 height 13
type input "Spice Level"
type input "مستوى التوابل"
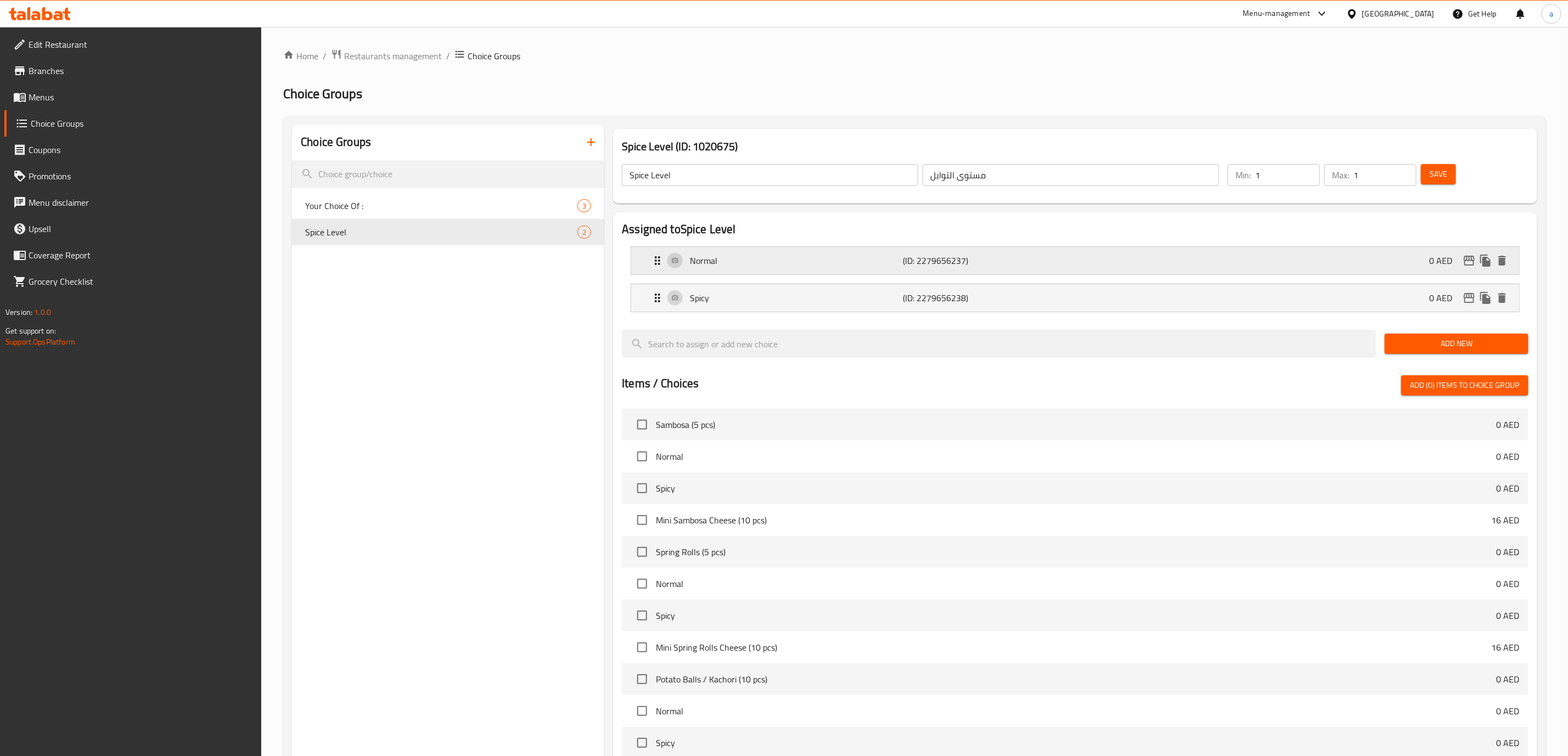
click at [831, 274] on div "Normal (ID: 2279656237) 0 AED" at bounding box center [1078, 261] width 855 height 27
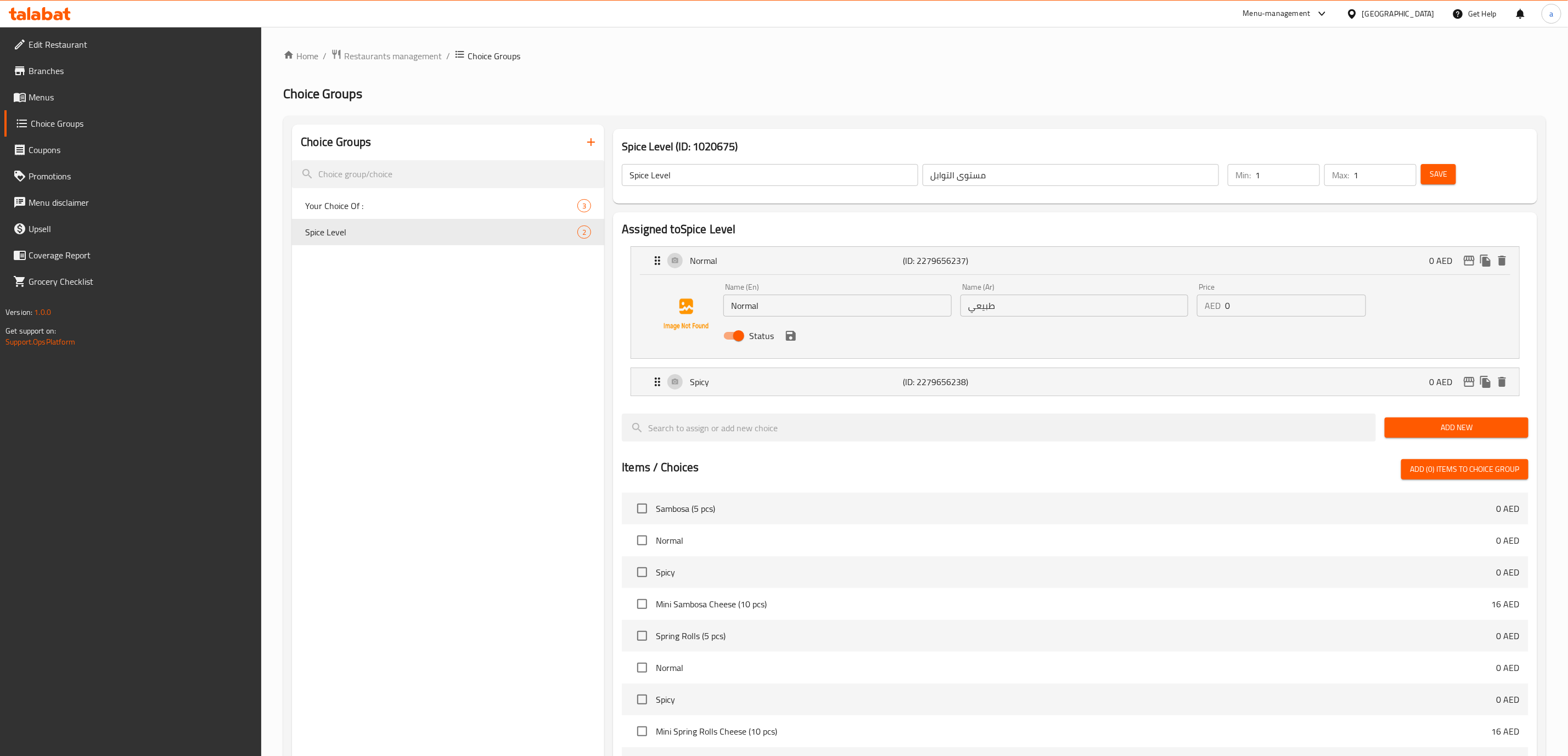
click at [1011, 307] on input "طبيعي" at bounding box center [1074, 306] width 228 height 22
type input "عادي"
click at [789, 337] on icon "save" at bounding box center [791, 336] width 10 height 10
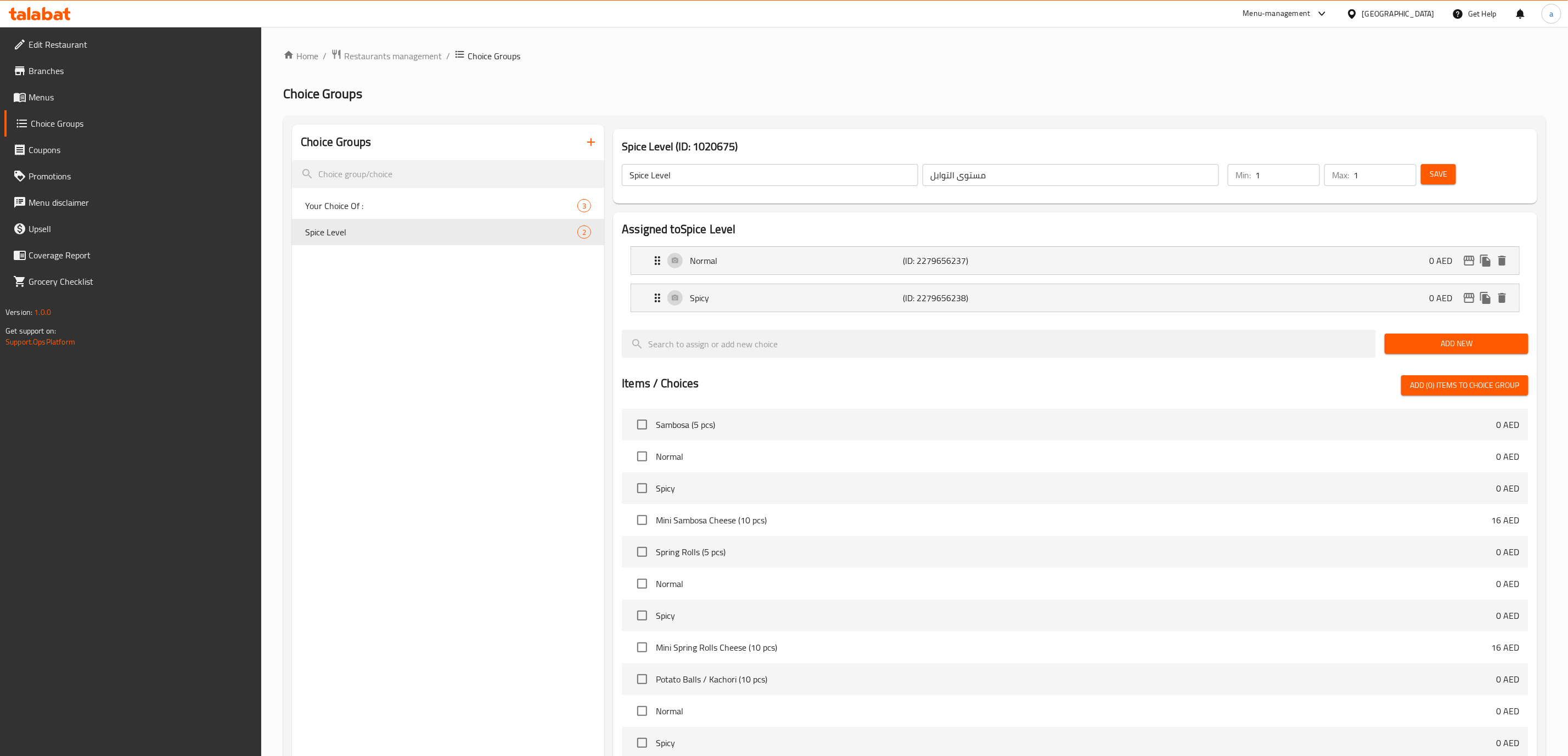
click at [1450, 175] on button "Save" at bounding box center [1438, 174] width 35 height 20
click at [70, 99] on span "Menus" at bounding box center [140, 97] width 224 height 13
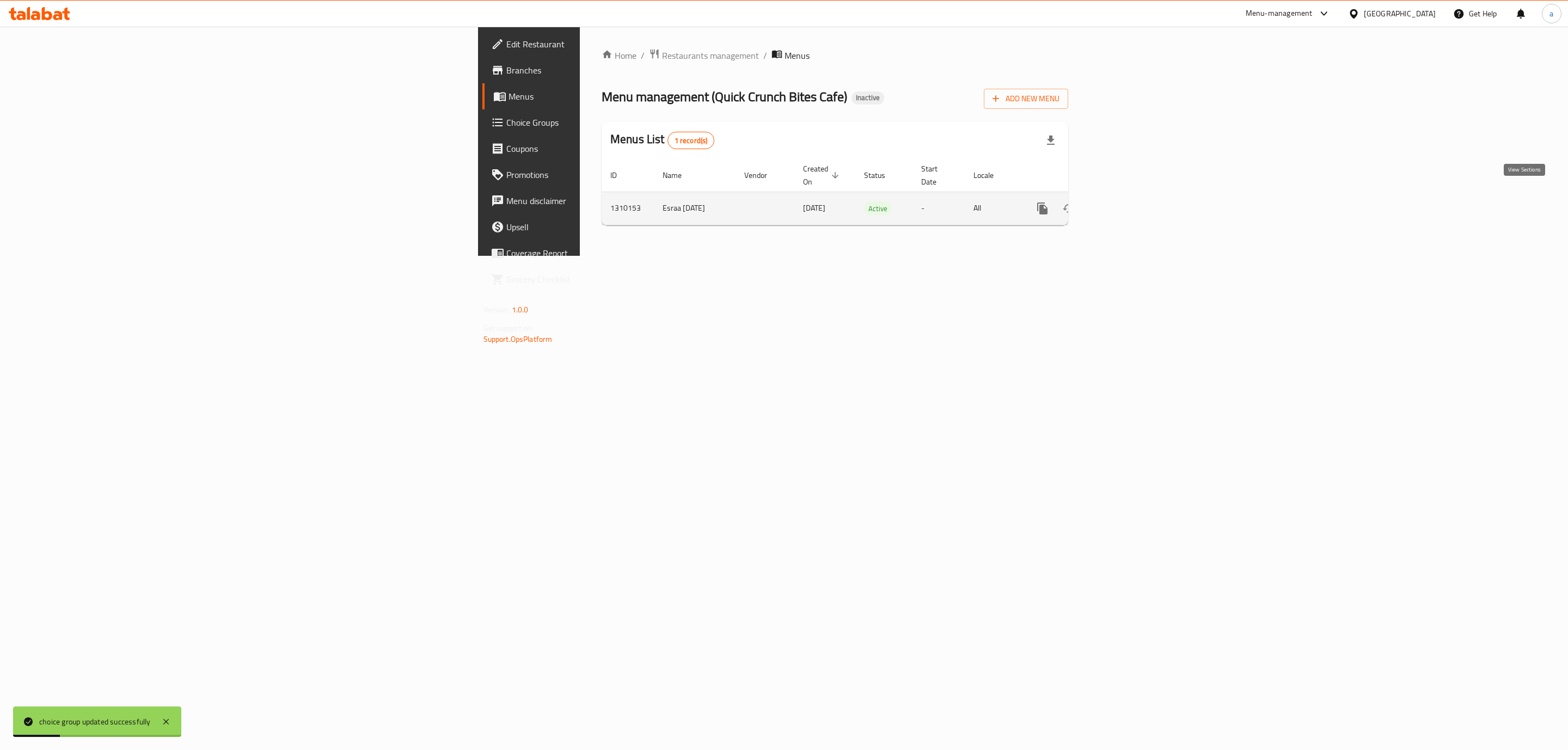
click at [1128, 202] on icon "enhanced table" at bounding box center [1120, 208] width 13 height 13
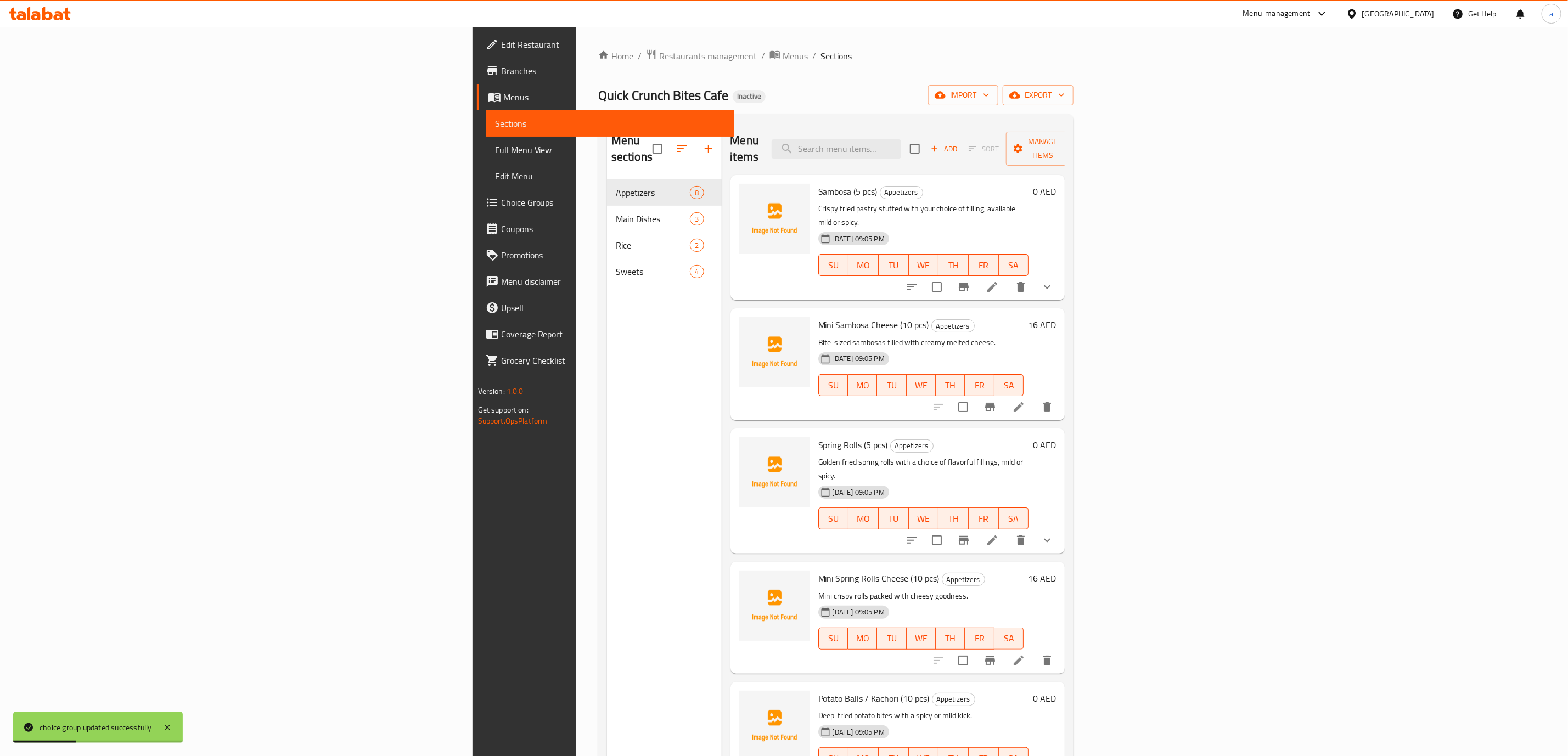
click at [495, 153] on span "Full Menu View" at bounding box center [611, 149] width 231 height 13
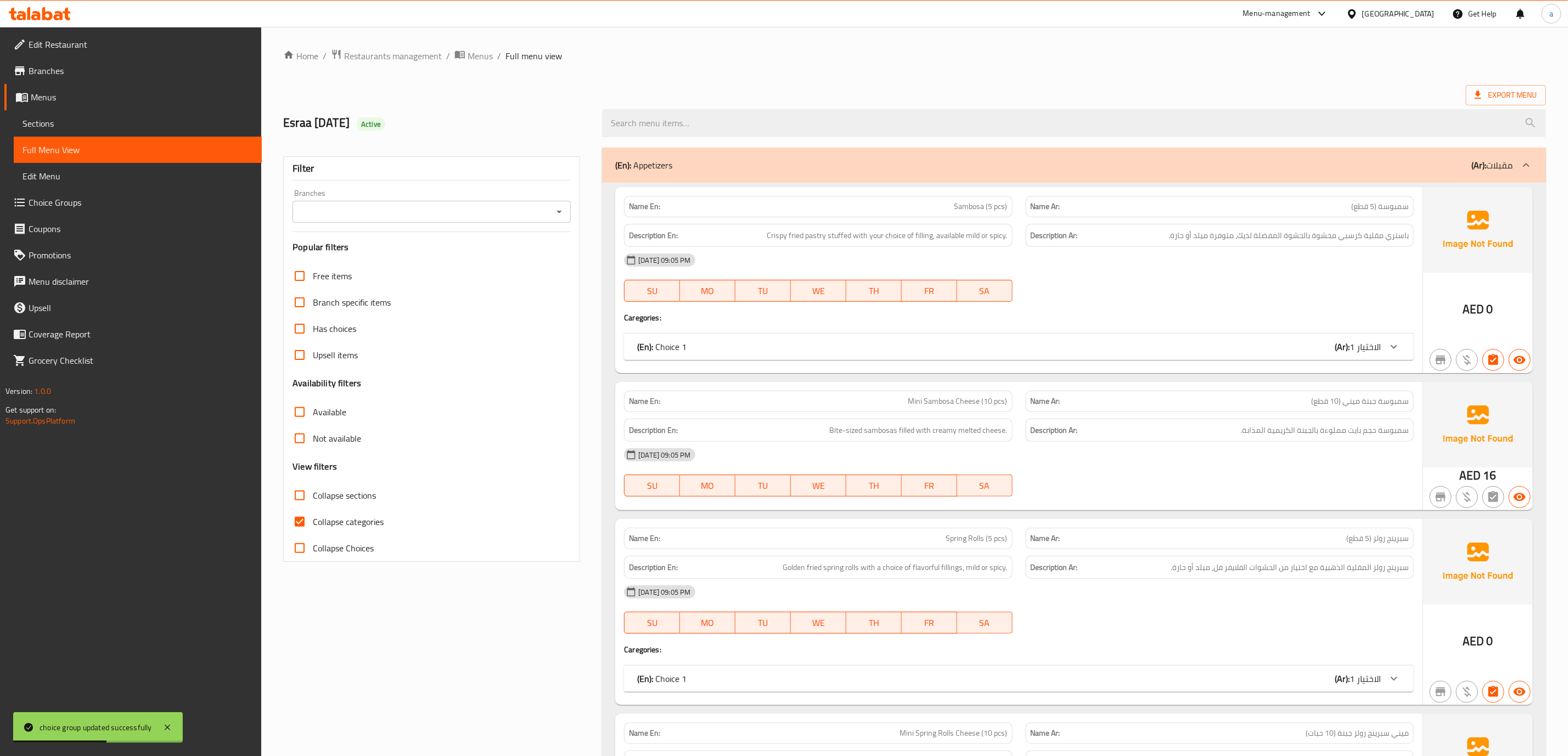
click at [807, 366] on div "Name En: Sambosa (5 pcs) Name Ar: سمبوسة (5 قطع) Description En: Crispy fried p…" at bounding box center [1019, 279] width 807 height 186
click at [767, 350] on div "(En): Choice 1 (Ar): الاختيار 1" at bounding box center [1009, 347] width 743 height 13
click at [302, 524] on input "Collapse categories" at bounding box center [299, 522] width 27 height 27
checkbox input "false"
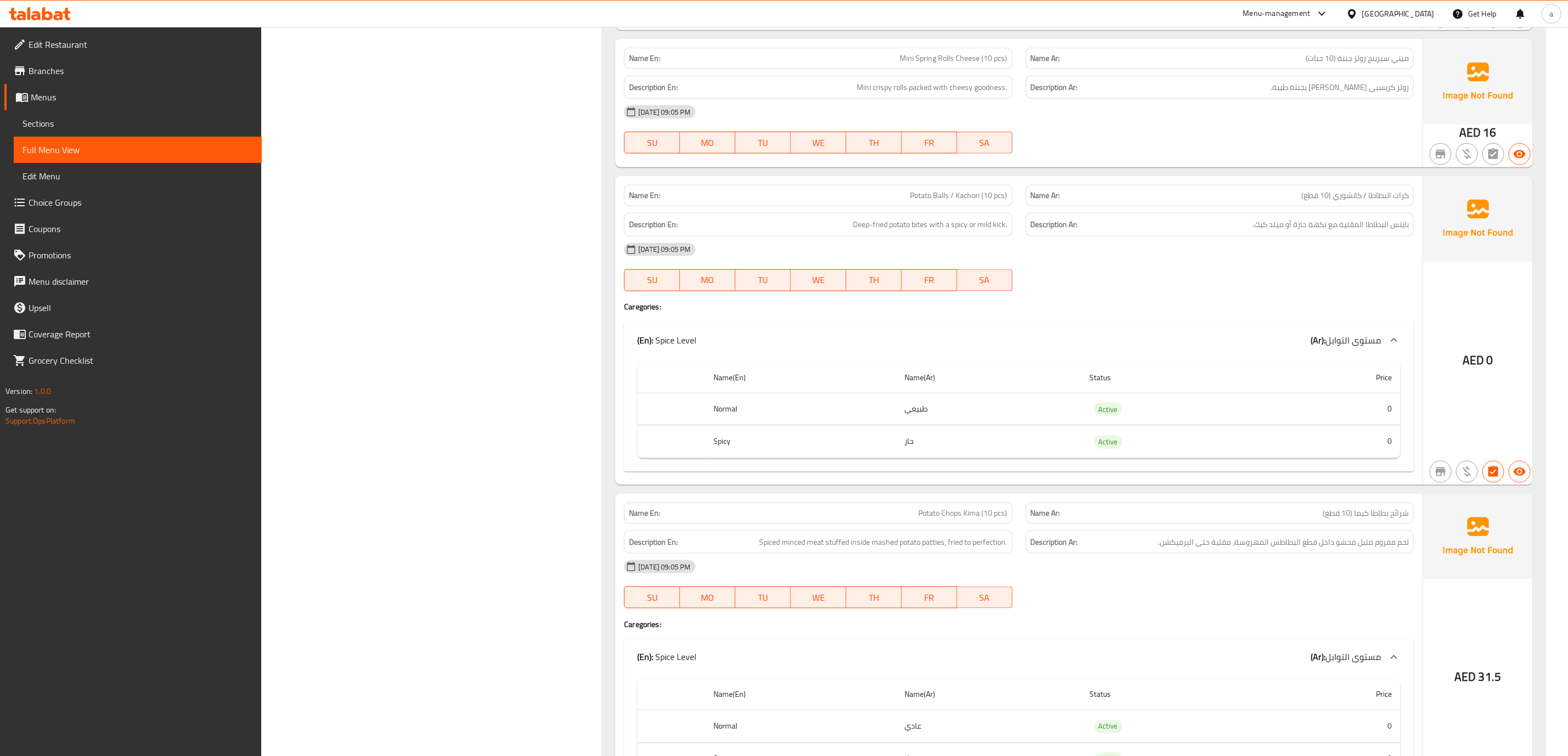
scroll to position [988, 0]
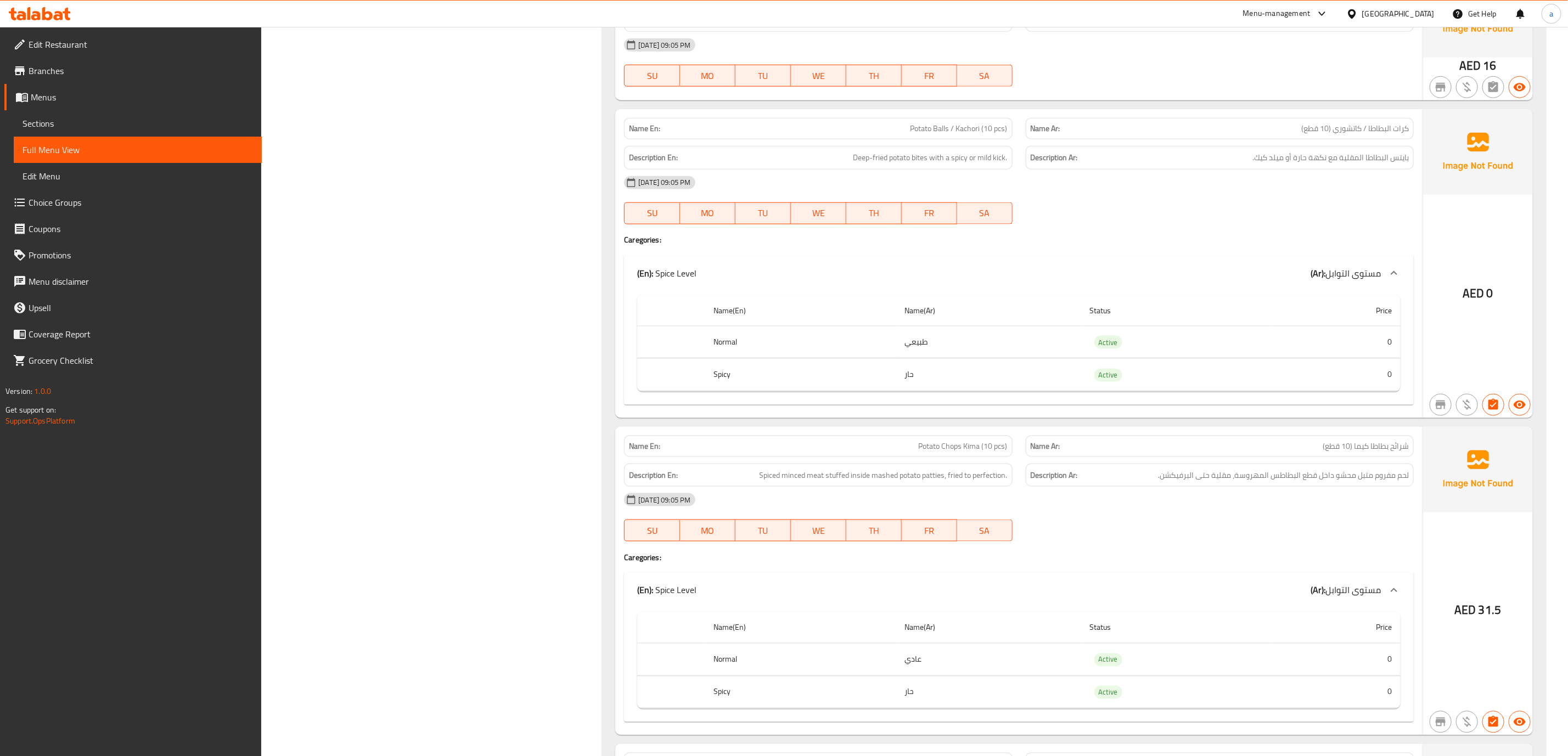
click at [916, 131] on span "Potato Balls / Kachori (10 pcs)" at bounding box center [959, 128] width 97 height 12
click at [918, 131] on span "Potato Balls / Kachori (10 pcs)" at bounding box center [959, 128] width 97 height 12
copy span "Potato Balls / Kachori (10 pcs)"
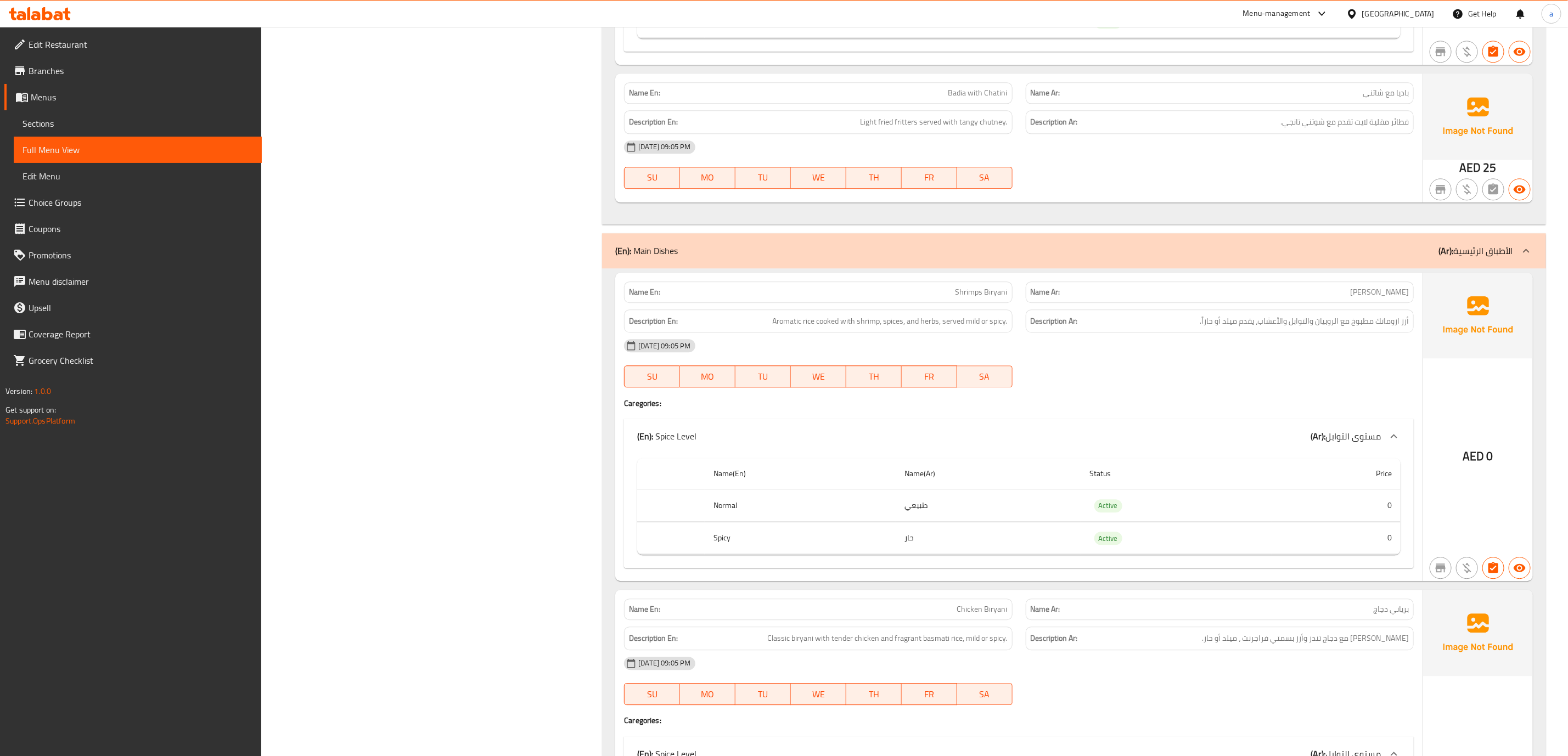
scroll to position [2211, 0]
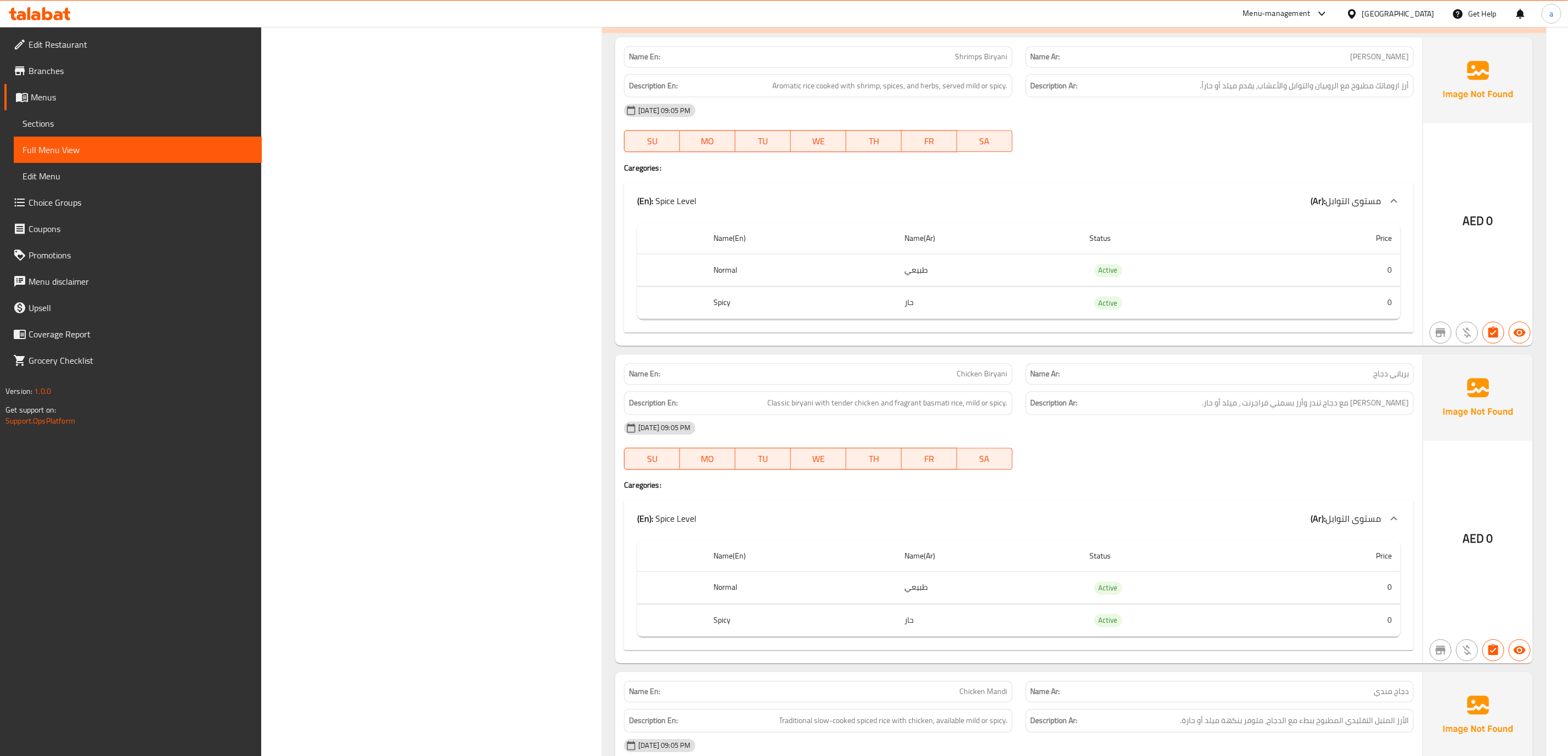
click at [915, 282] on td "طبيعي" at bounding box center [989, 270] width 185 height 32
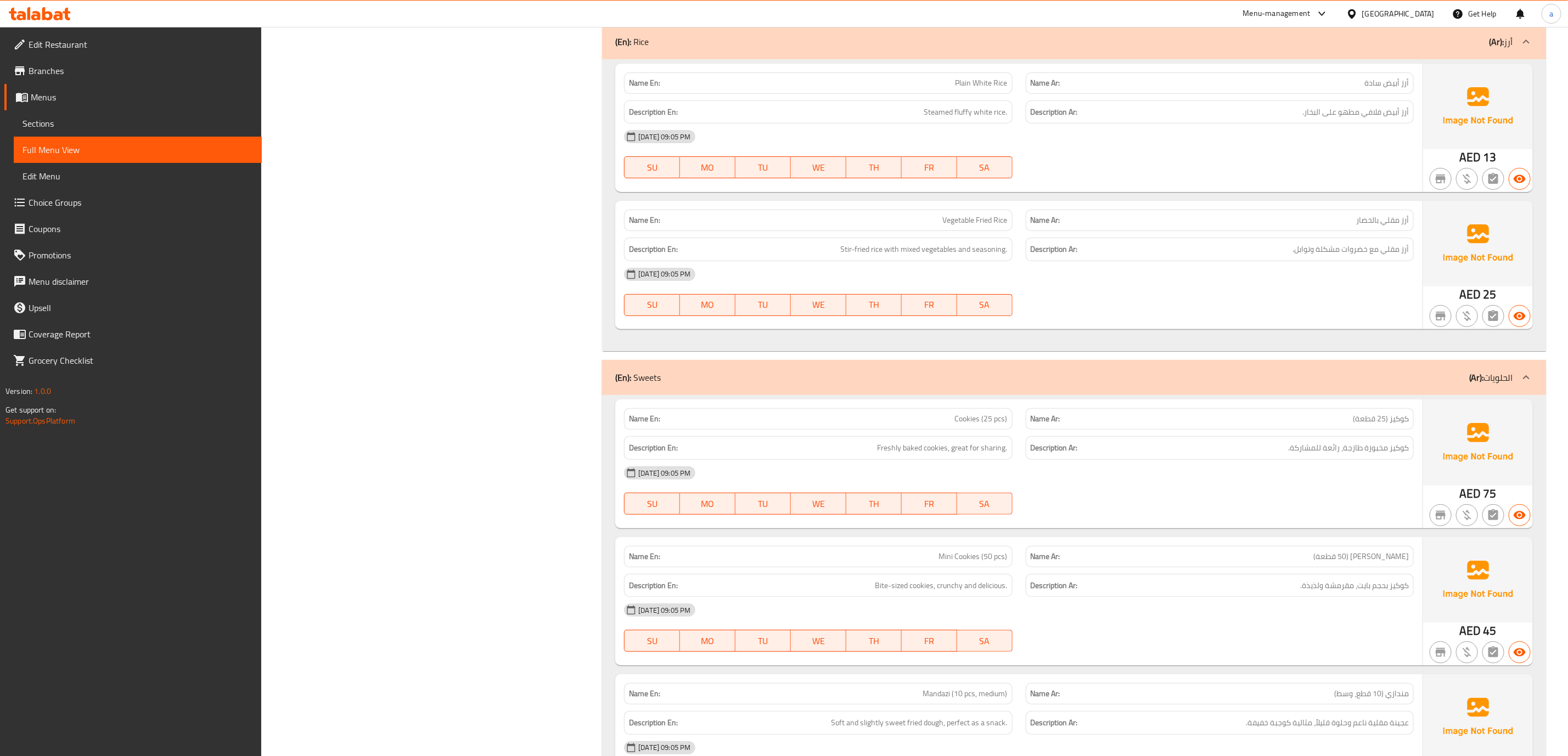
scroll to position [3447, 0]
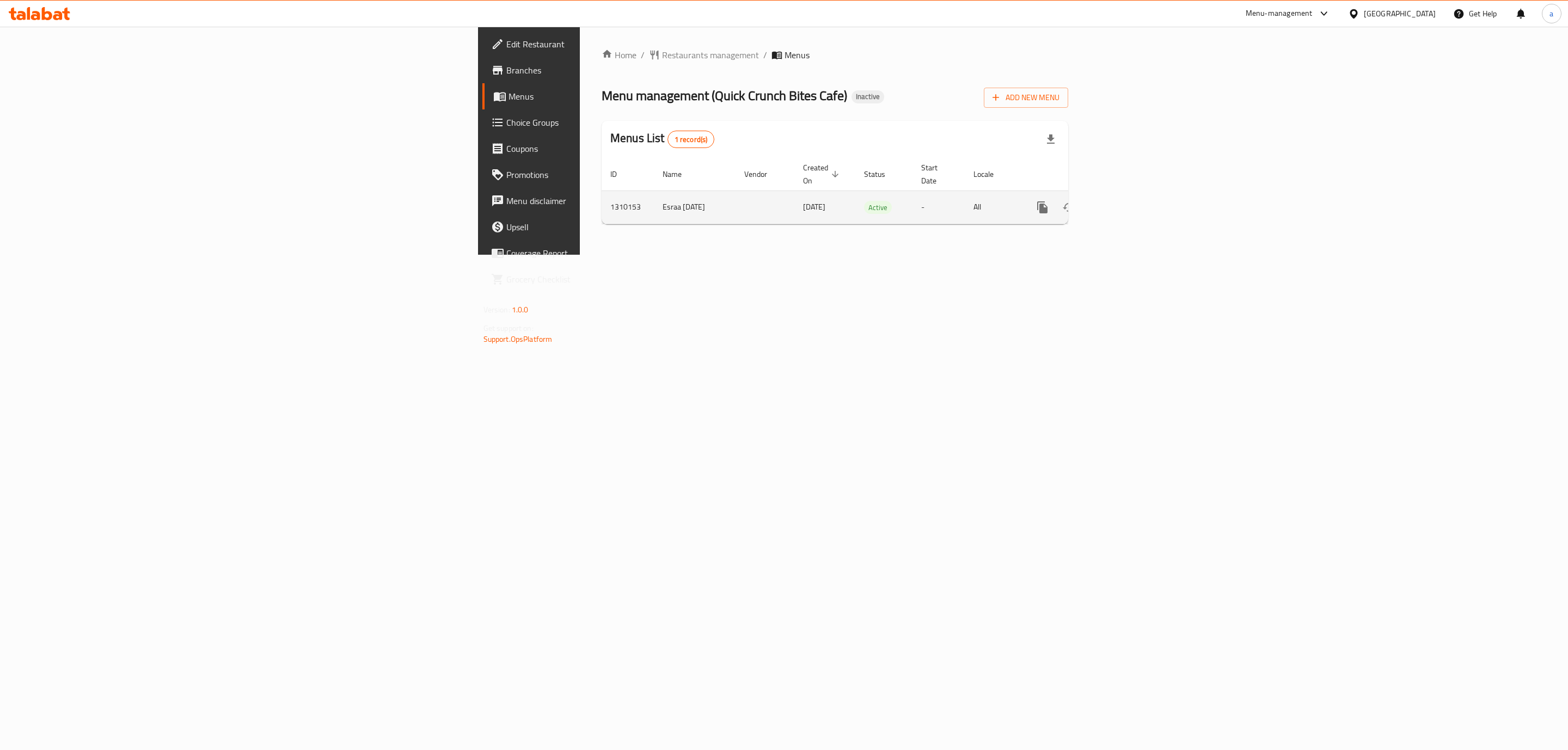
click at [1128, 201] on icon "enhanced table" at bounding box center [1120, 207] width 13 height 13
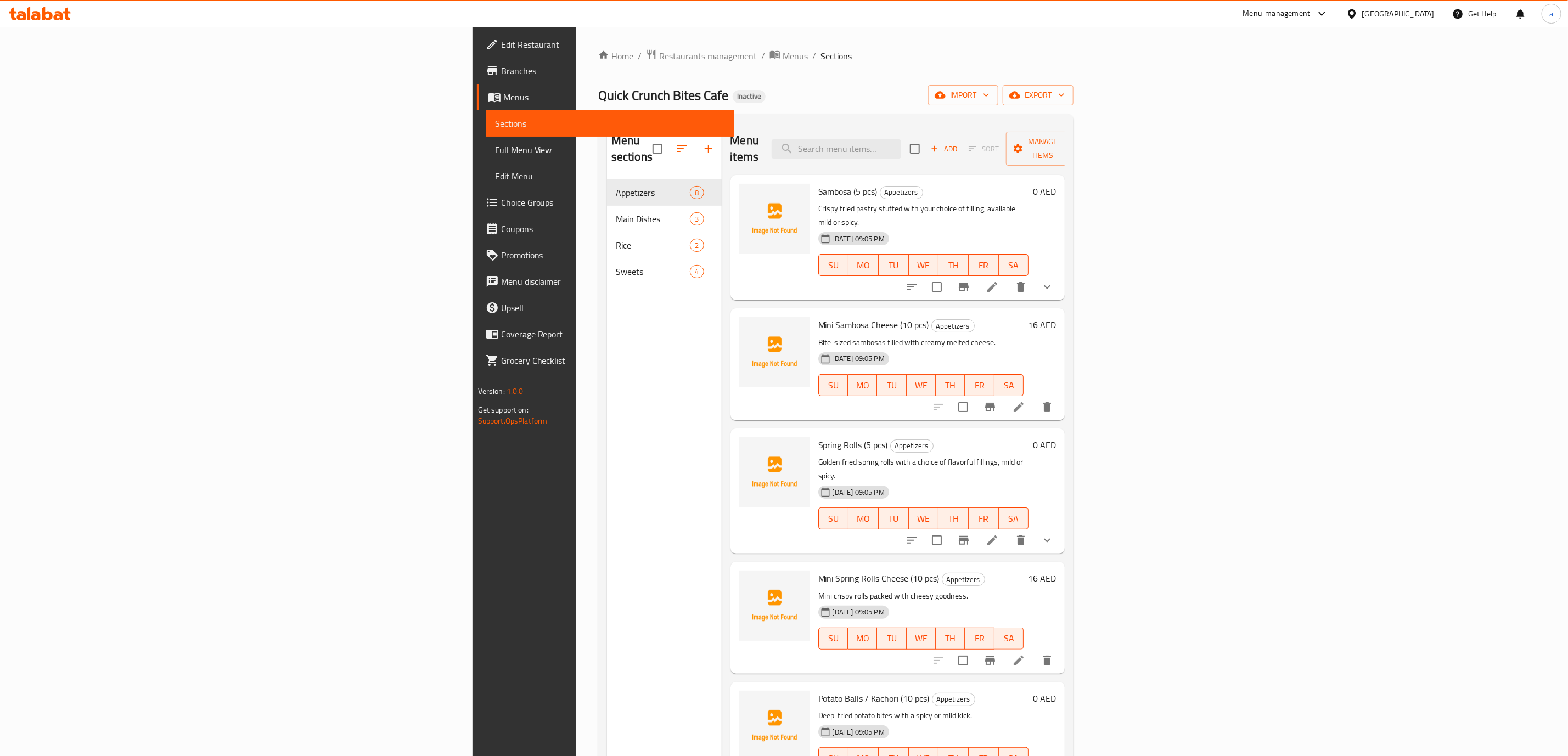
click at [1008, 277] on li at bounding box center [992, 287] width 31 height 20
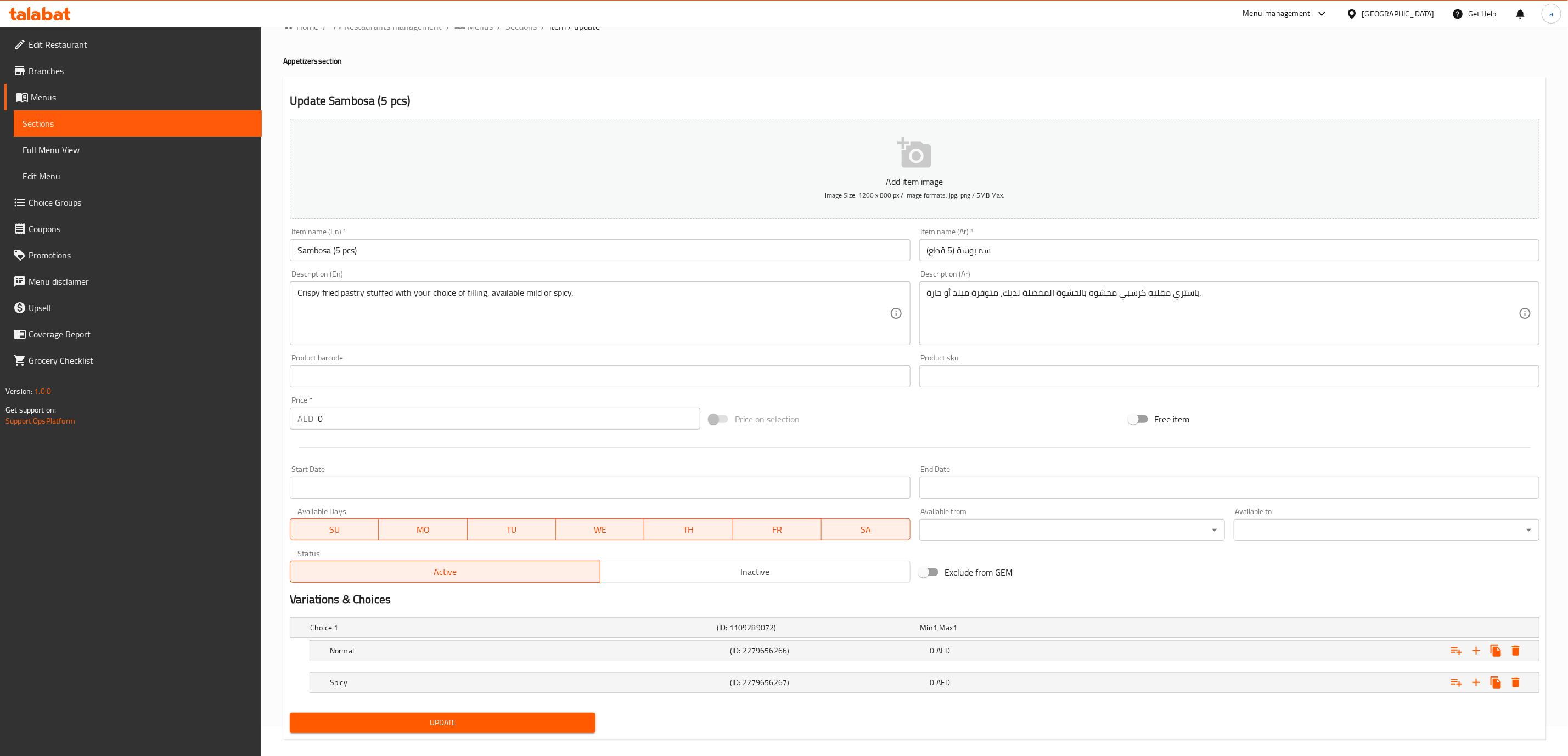
scroll to position [45, 0]
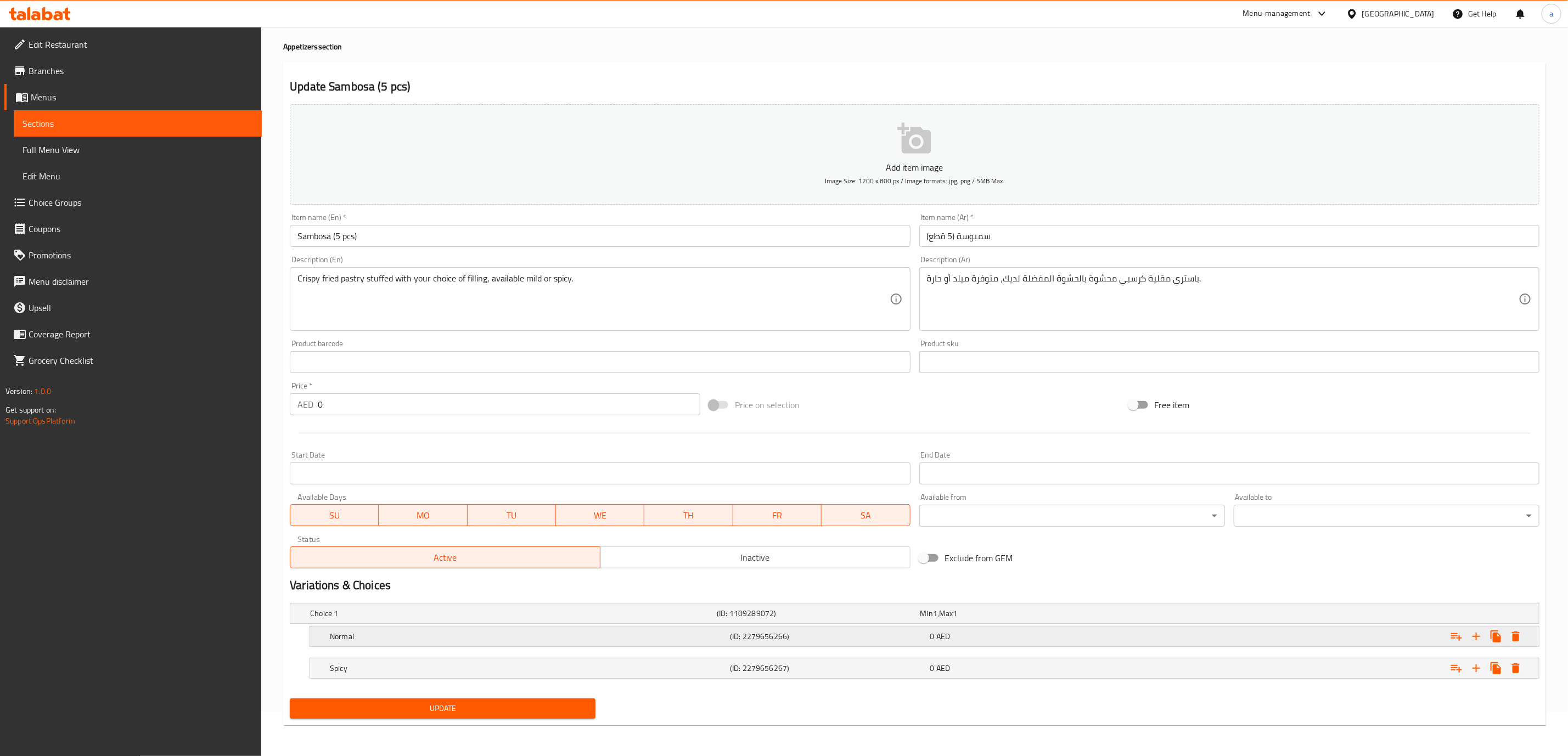
click at [701, 632] on h5 "Normal" at bounding box center [527, 637] width 395 height 11
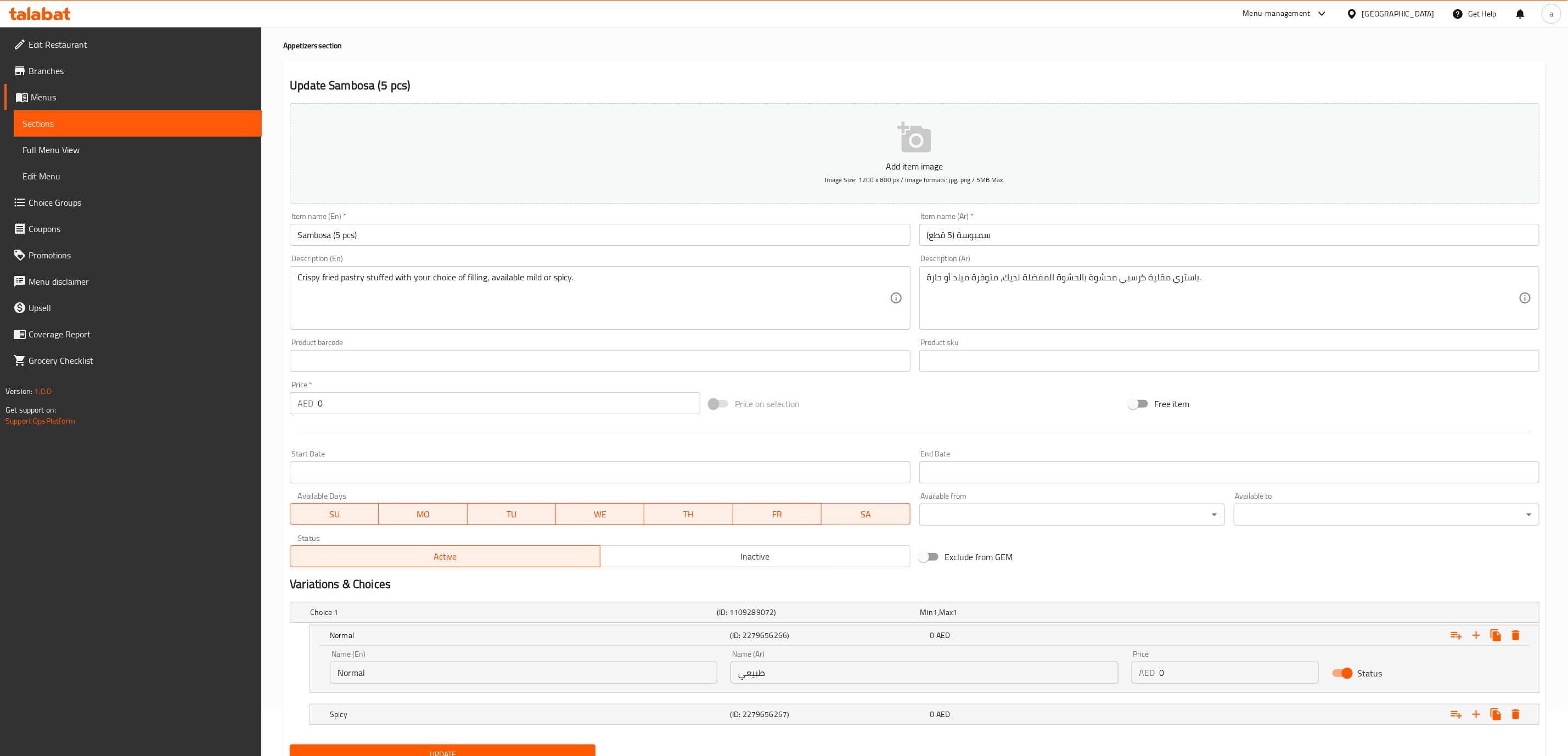
click at [836, 665] on input "طبيعي" at bounding box center [924, 673] width 387 height 22
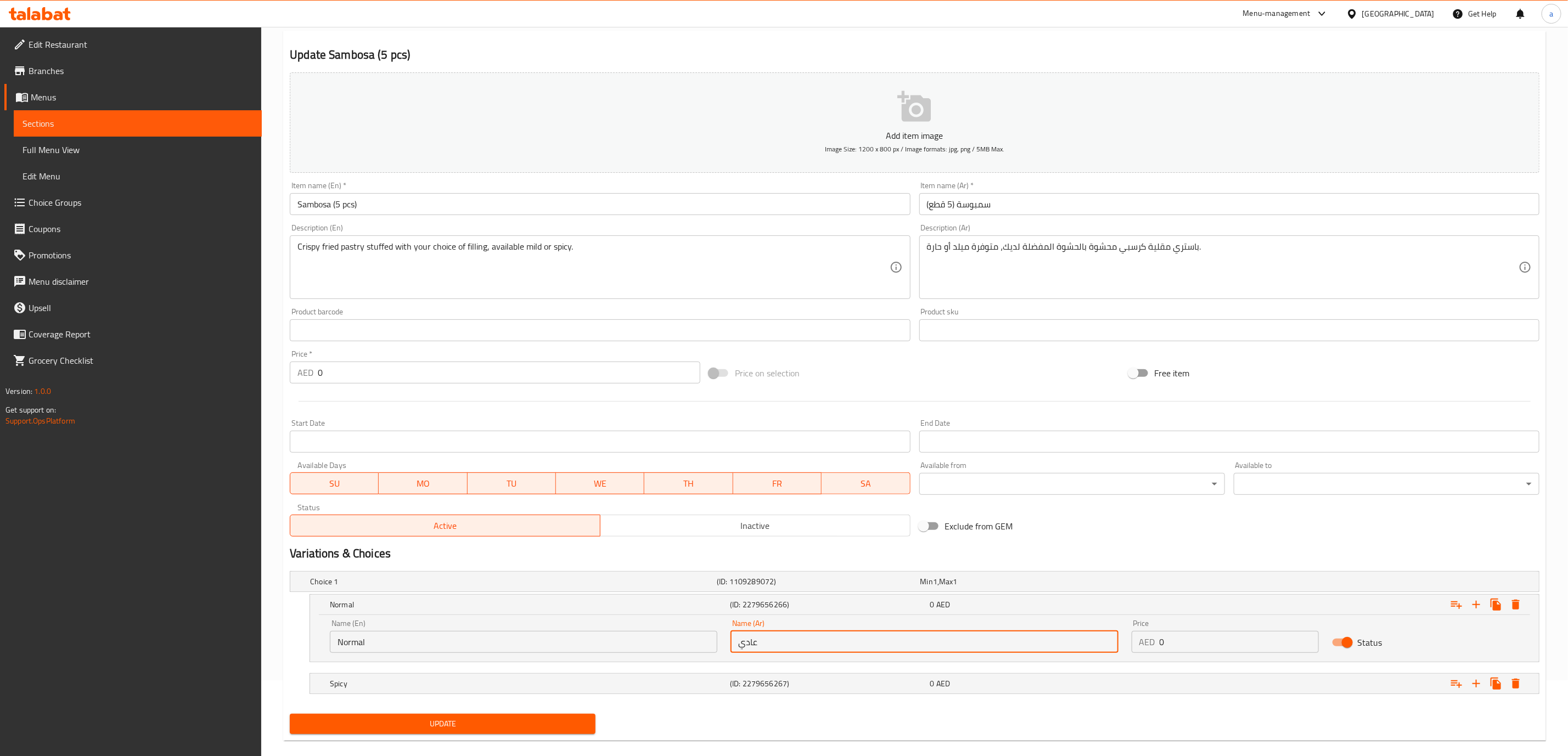
scroll to position [92, 0]
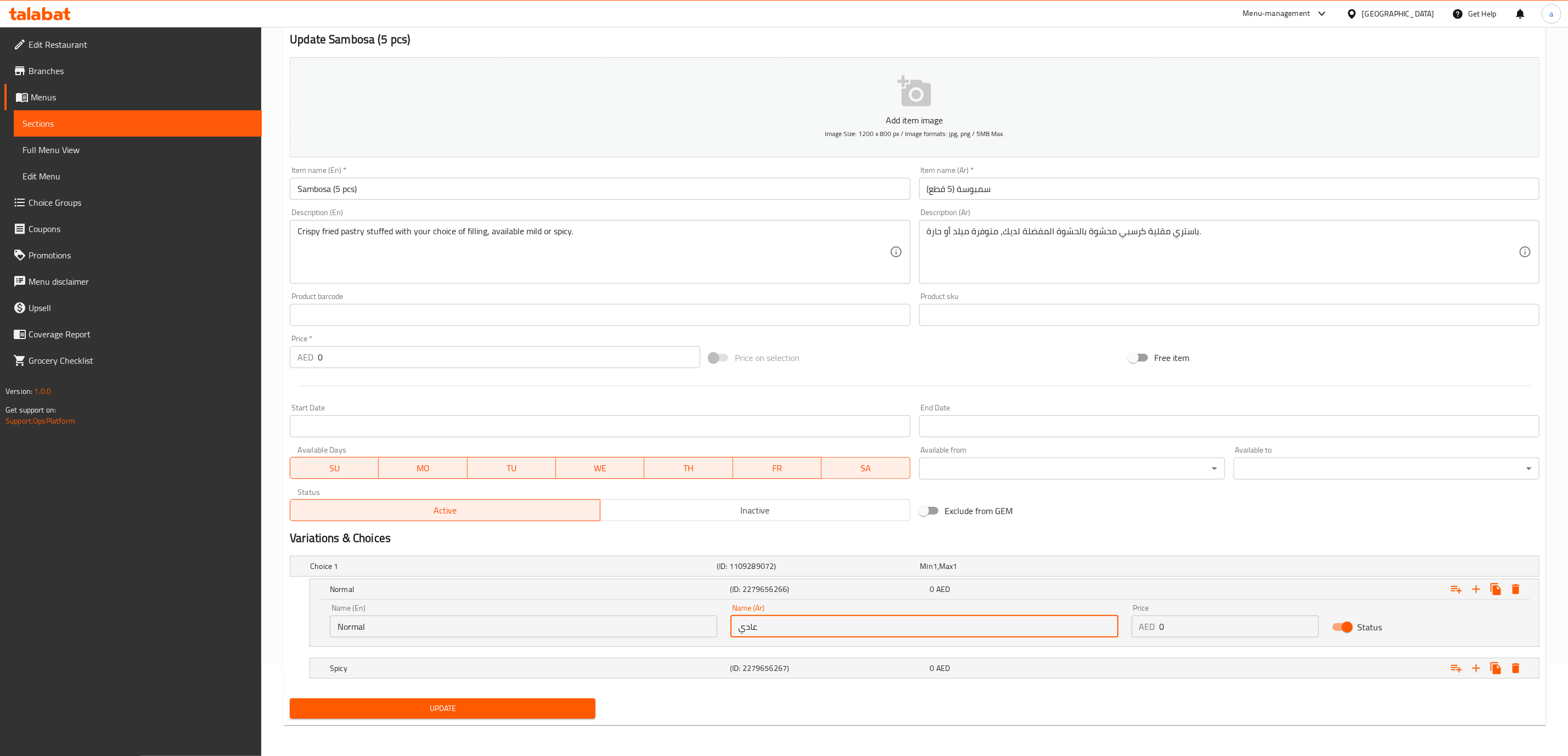
type input "عادي"
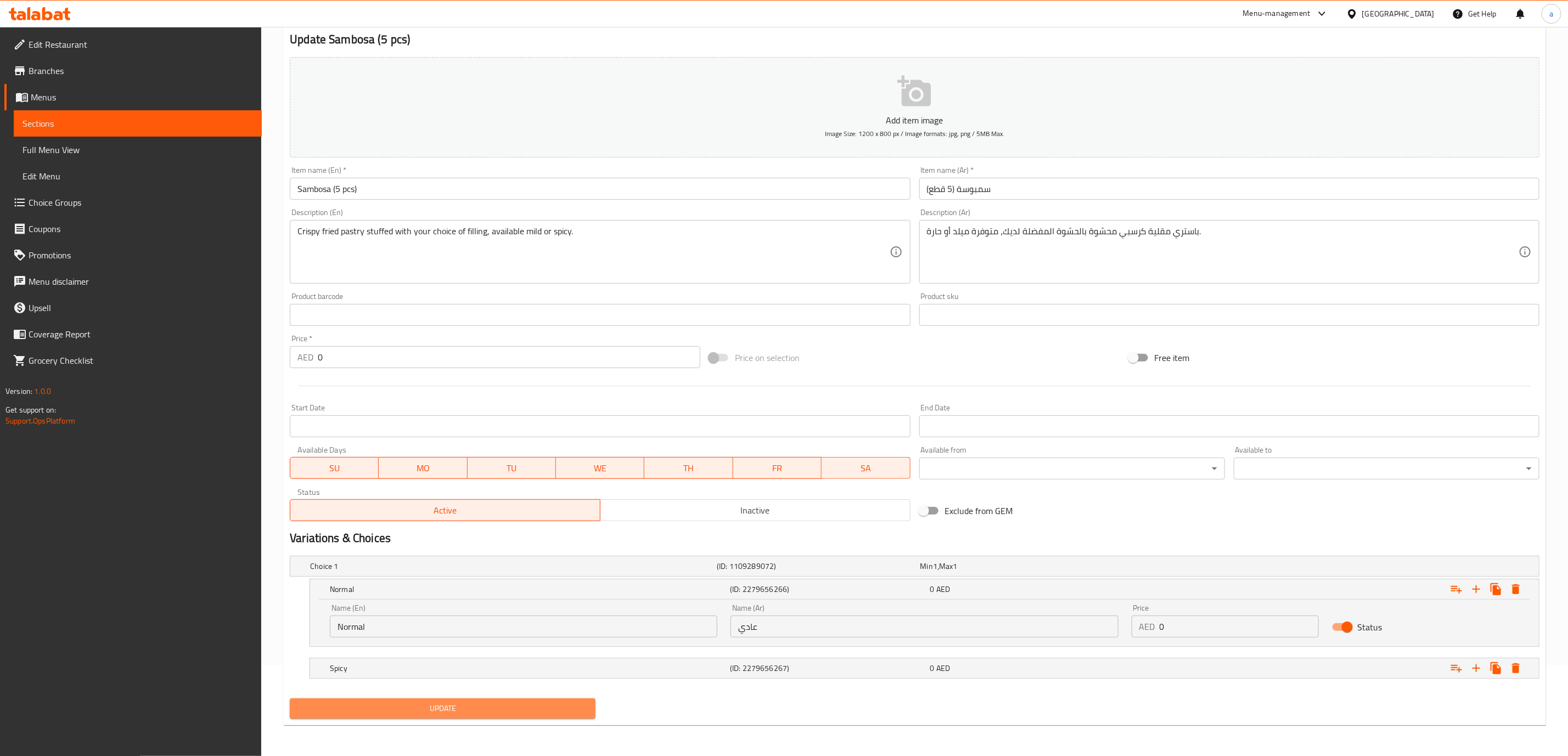
click at [411, 715] on span "Update" at bounding box center [442, 708] width 288 height 14
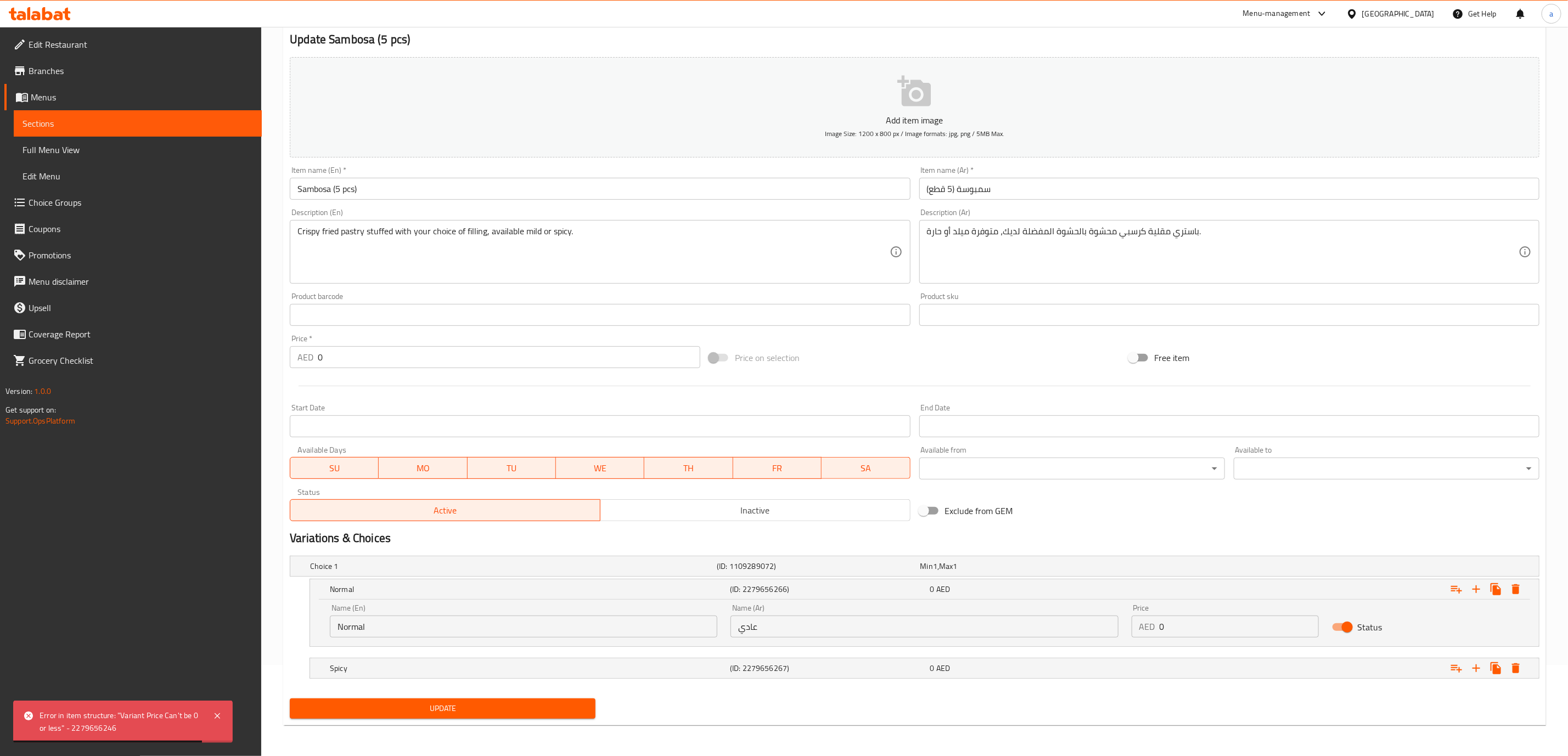
drag, startPoint x: 433, startPoint y: 354, endPoint x: 438, endPoint y: 357, distance: 5.8
click at [434, 354] on input "0" at bounding box center [509, 357] width 383 height 22
click at [438, 357] on input "0" at bounding box center [509, 357] width 383 height 22
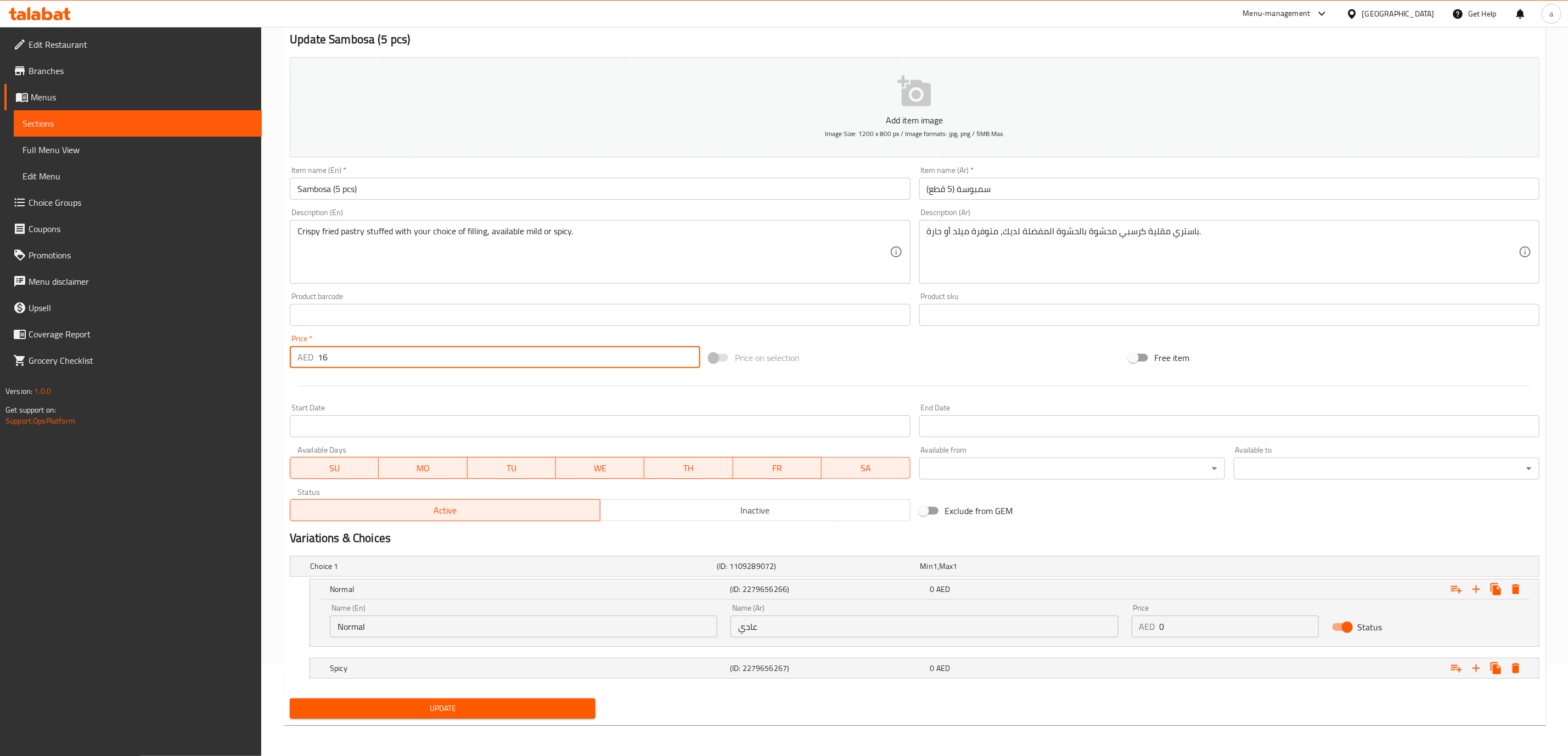
type input "16"
click at [548, 698] on button "Update" at bounding box center [443, 708] width 306 height 20
click at [409, 360] on input "16" at bounding box center [509, 357] width 383 height 22
click at [1367, 664] on div "Expand" at bounding box center [1327, 668] width 400 height 24
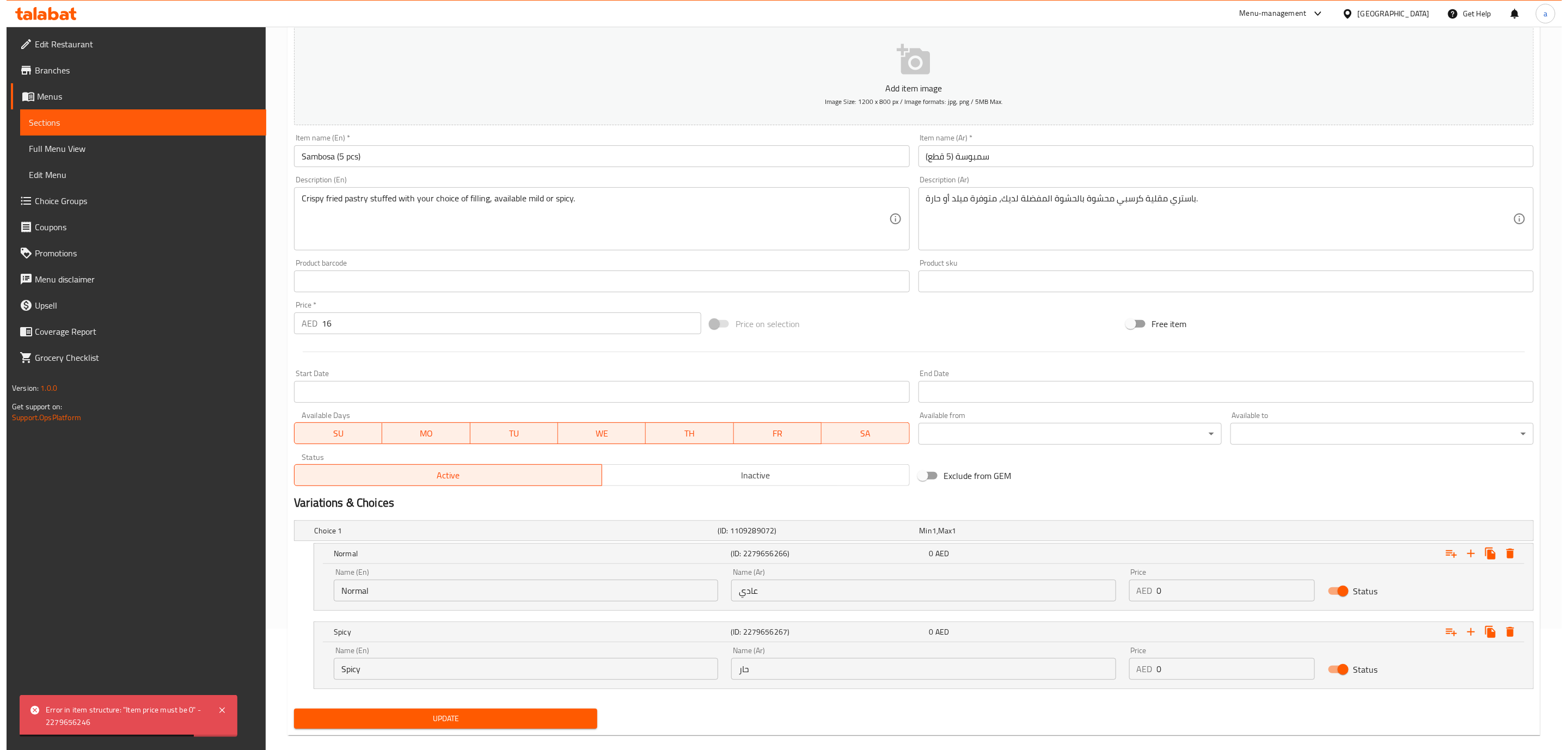
scroll to position [138, 0]
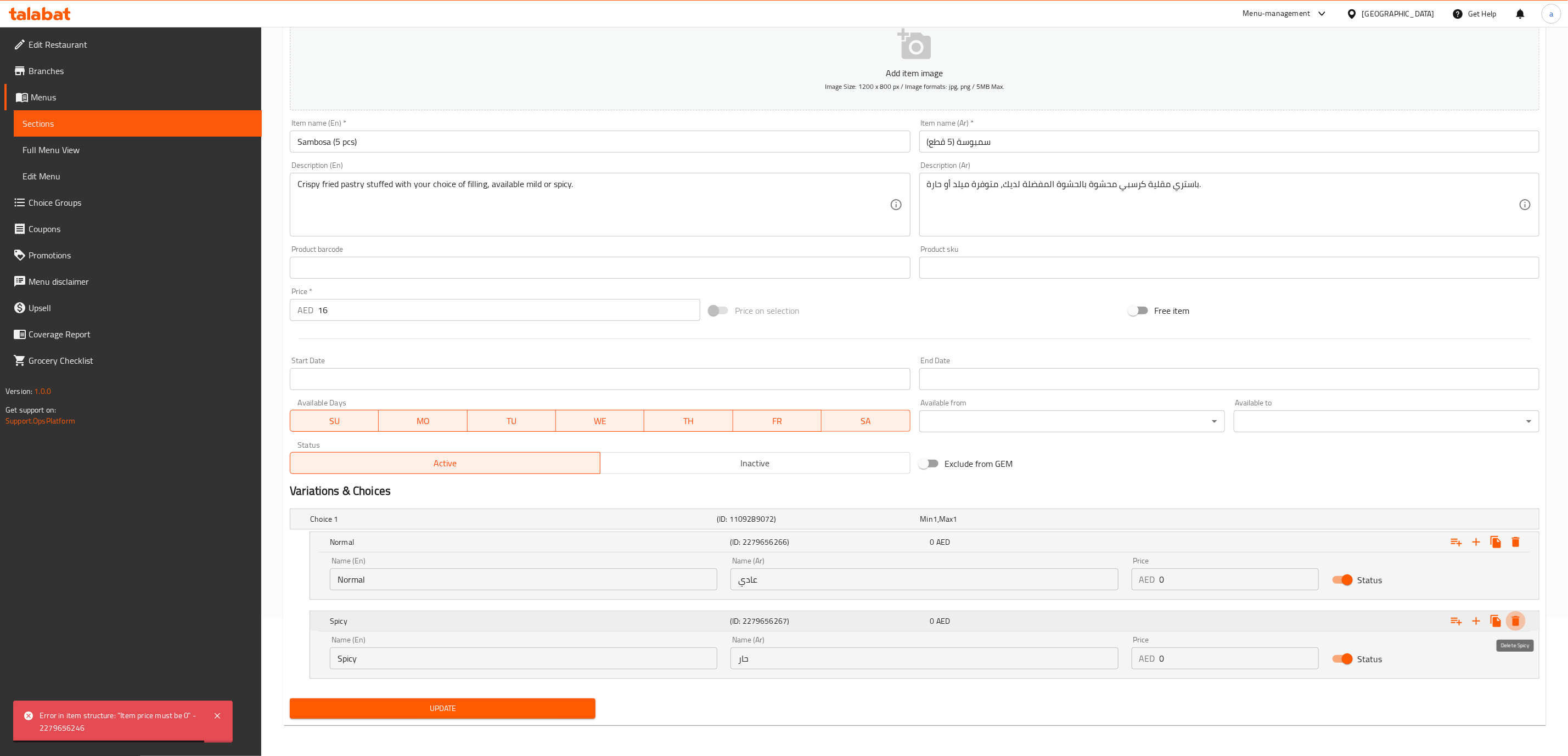
click at [1517, 614] on button "Expand" at bounding box center [1516, 621] width 20 height 20
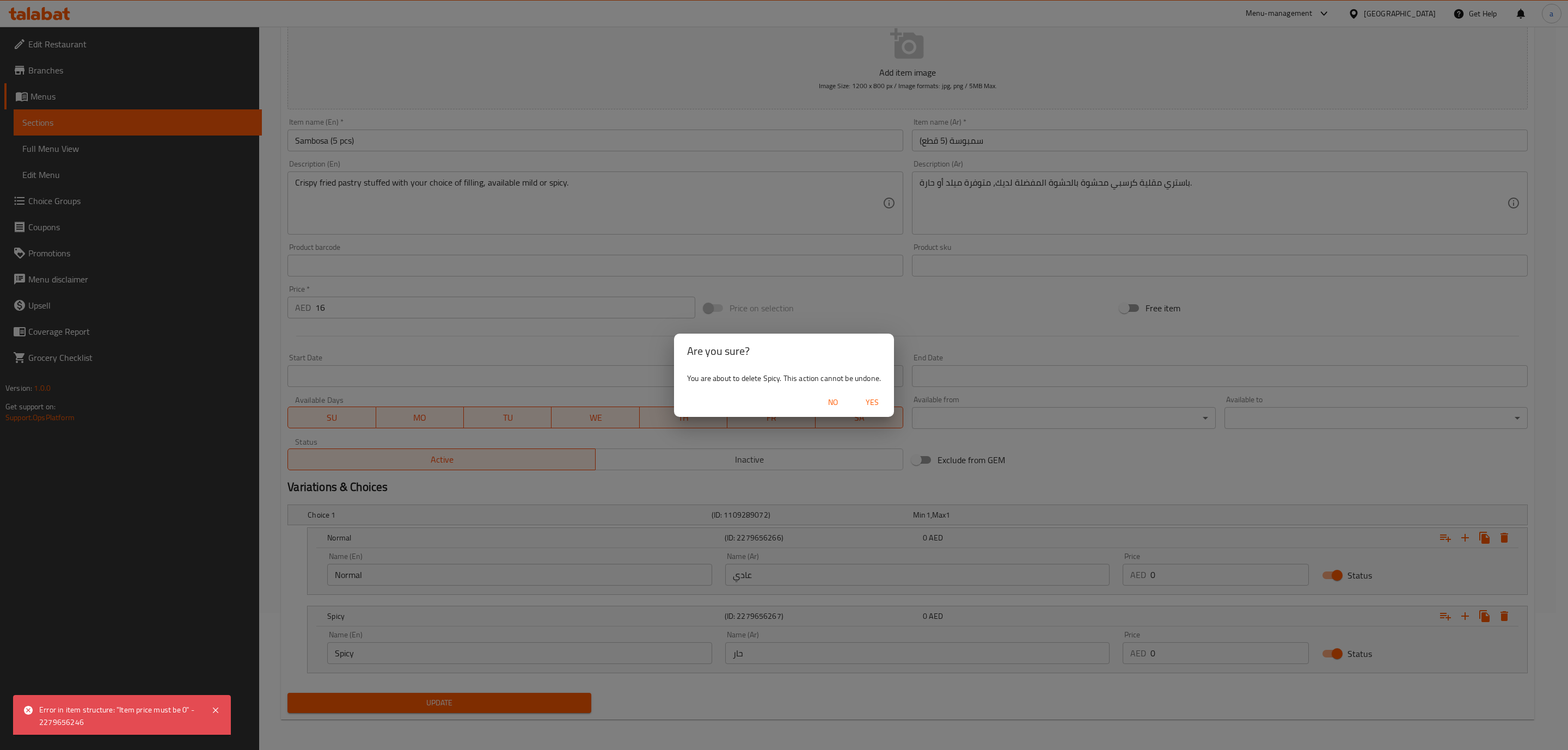
drag, startPoint x: 875, startPoint y: 397, endPoint x: 915, endPoint y: 426, distance: 49.4
click at [881, 399] on span "Yes" at bounding box center [872, 402] width 26 height 14
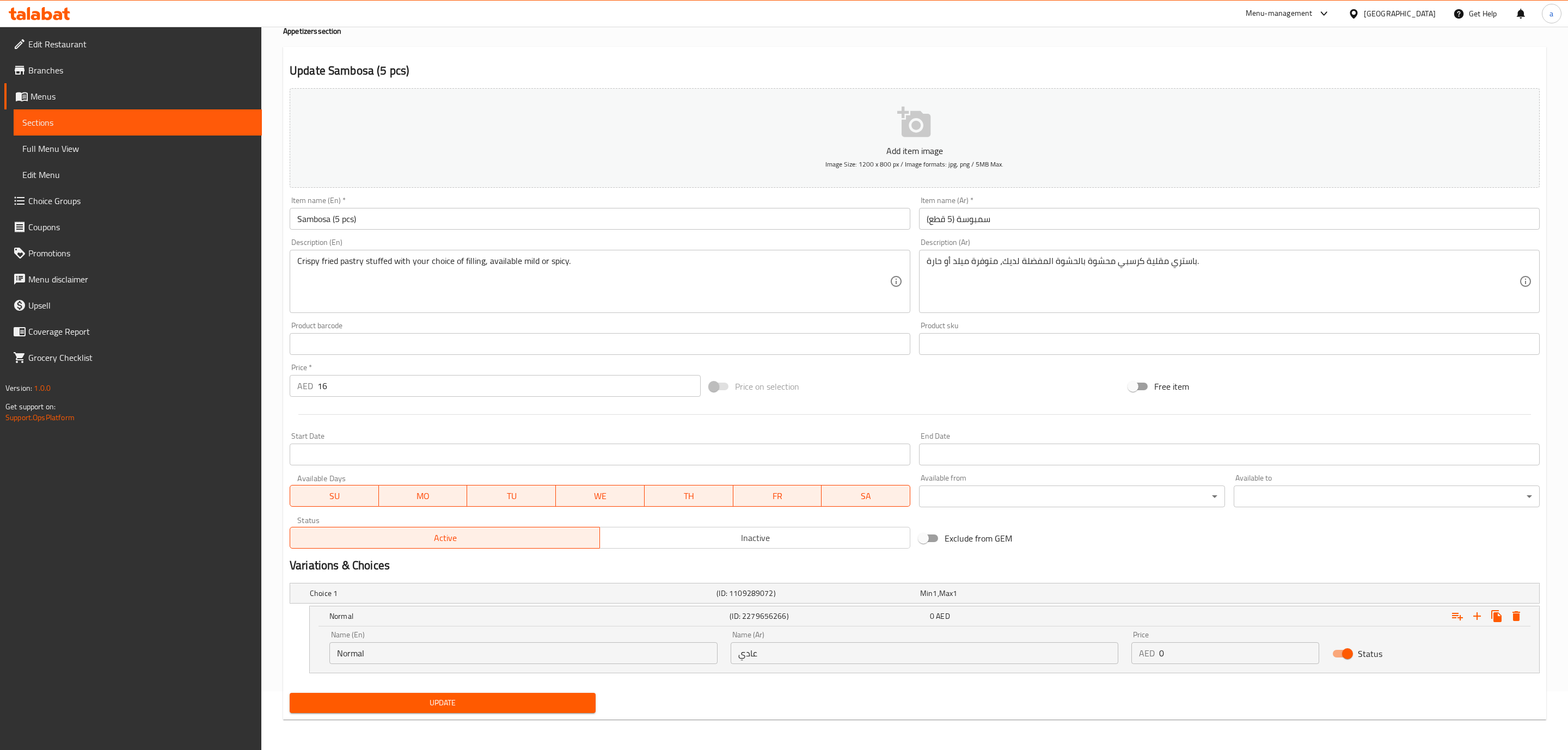
scroll to position [59, 0]
click at [1504, 608] on button "Expand" at bounding box center [1504, 617] width 20 height 20
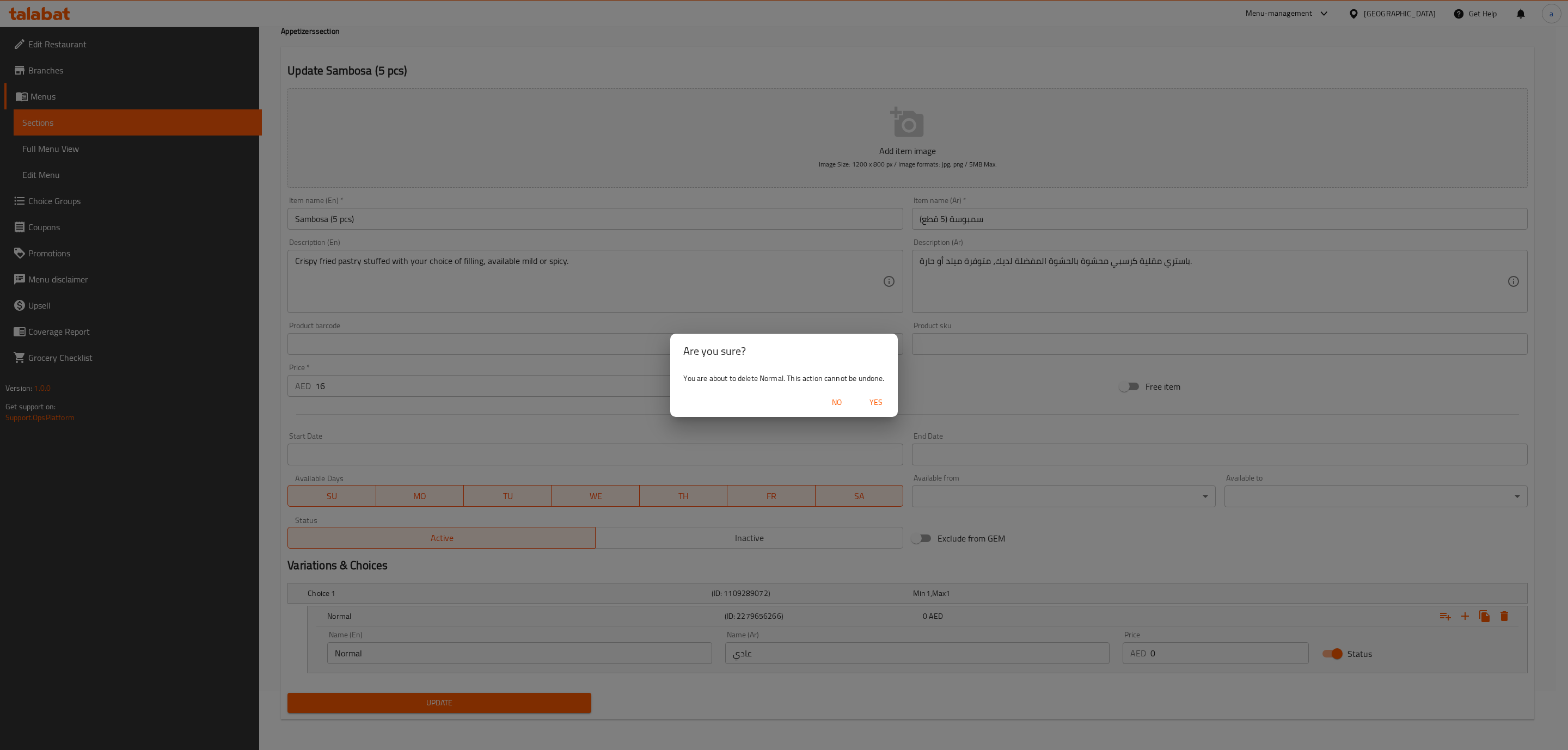
drag, startPoint x: 873, startPoint y: 395, endPoint x: 887, endPoint y: 402, distance: 15.7
click at [883, 399] on span "Yes" at bounding box center [875, 402] width 26 height 14
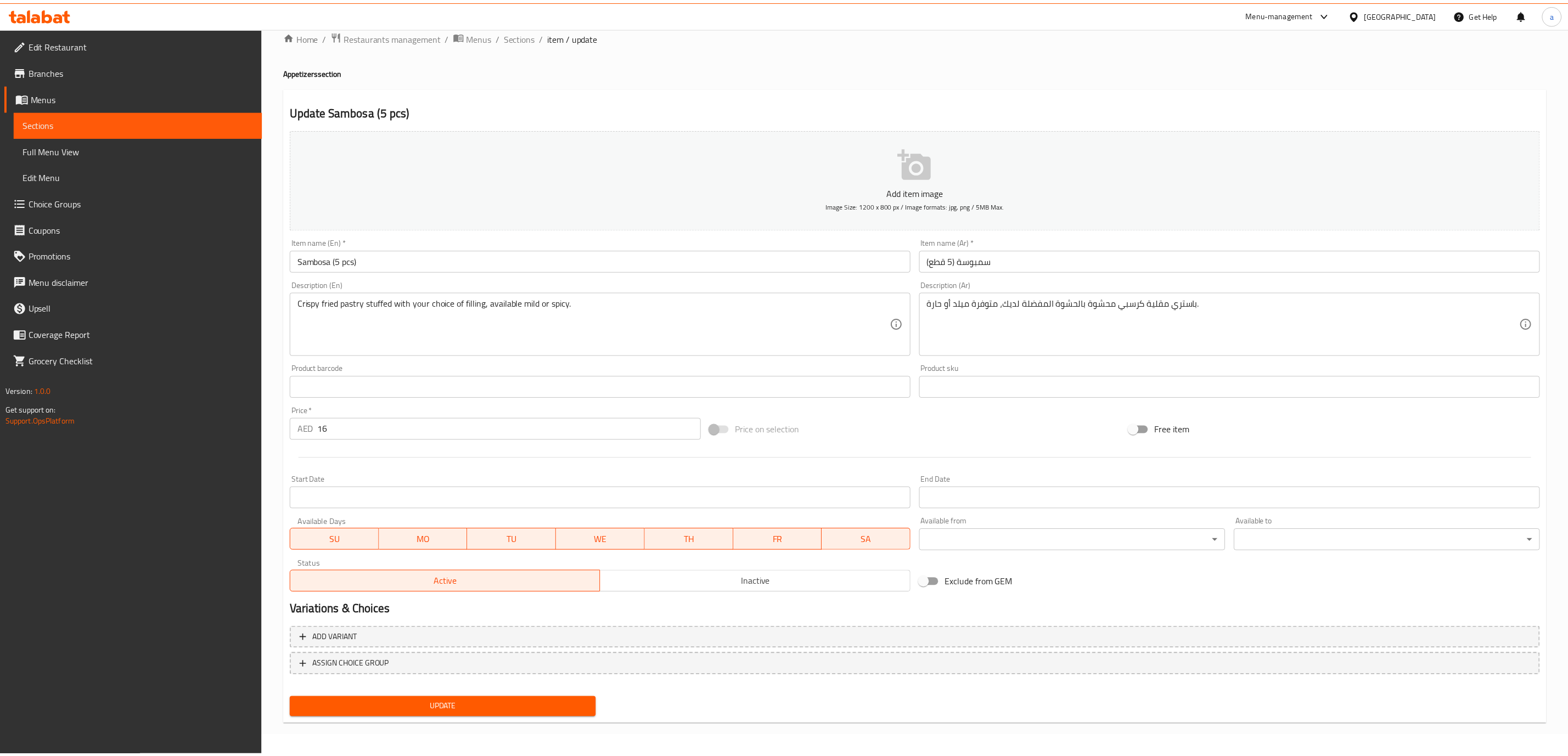
scroll to position [18, 0]
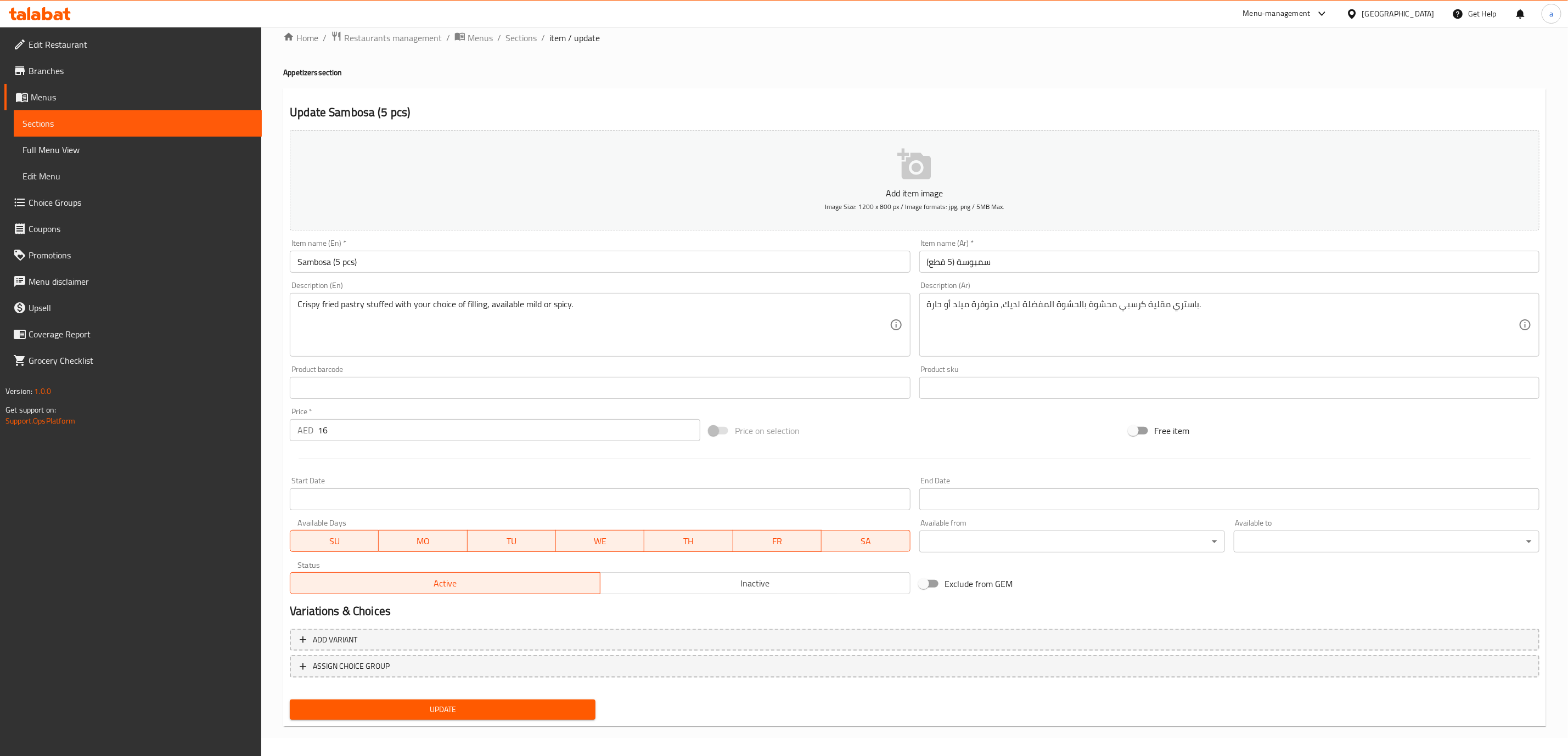
click at [476, 443] on div "Price   * AED 16 Price *" at bounding box center [495, 425] width 419 height 42
click at [481, 434] on input "16" at bounding box center [509, 430] width 383 height 22
click at [460, 708] on span "Update" at bounding box center [442, 709] width 288 height 14
click at [522, 39] on span "Sections" at bounding box center [521, 38] width 31 height 13
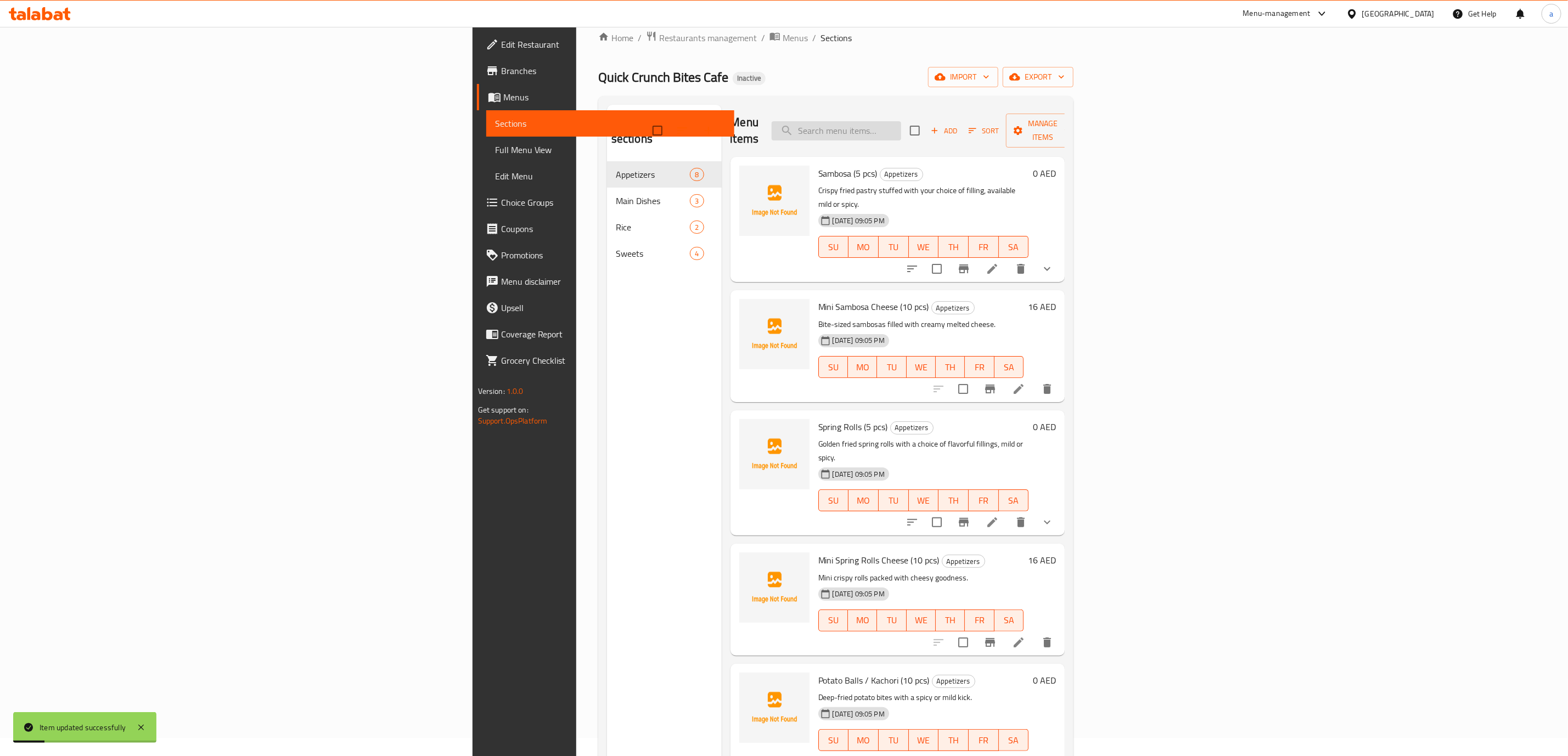
click at [902, 122] on input "search" at bounding box center [837, 131] width 130 height 19
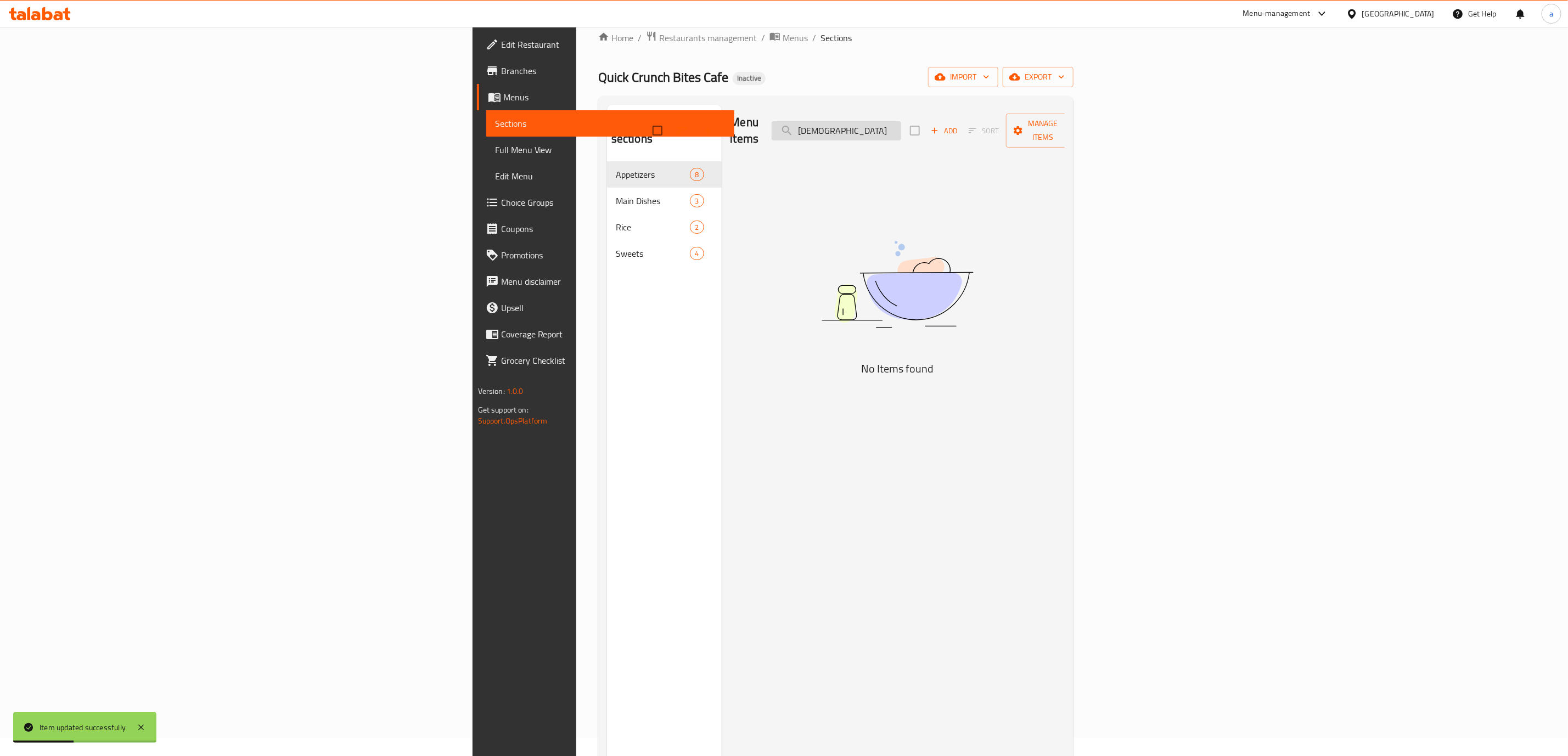
type input "ع"
type input "ط"
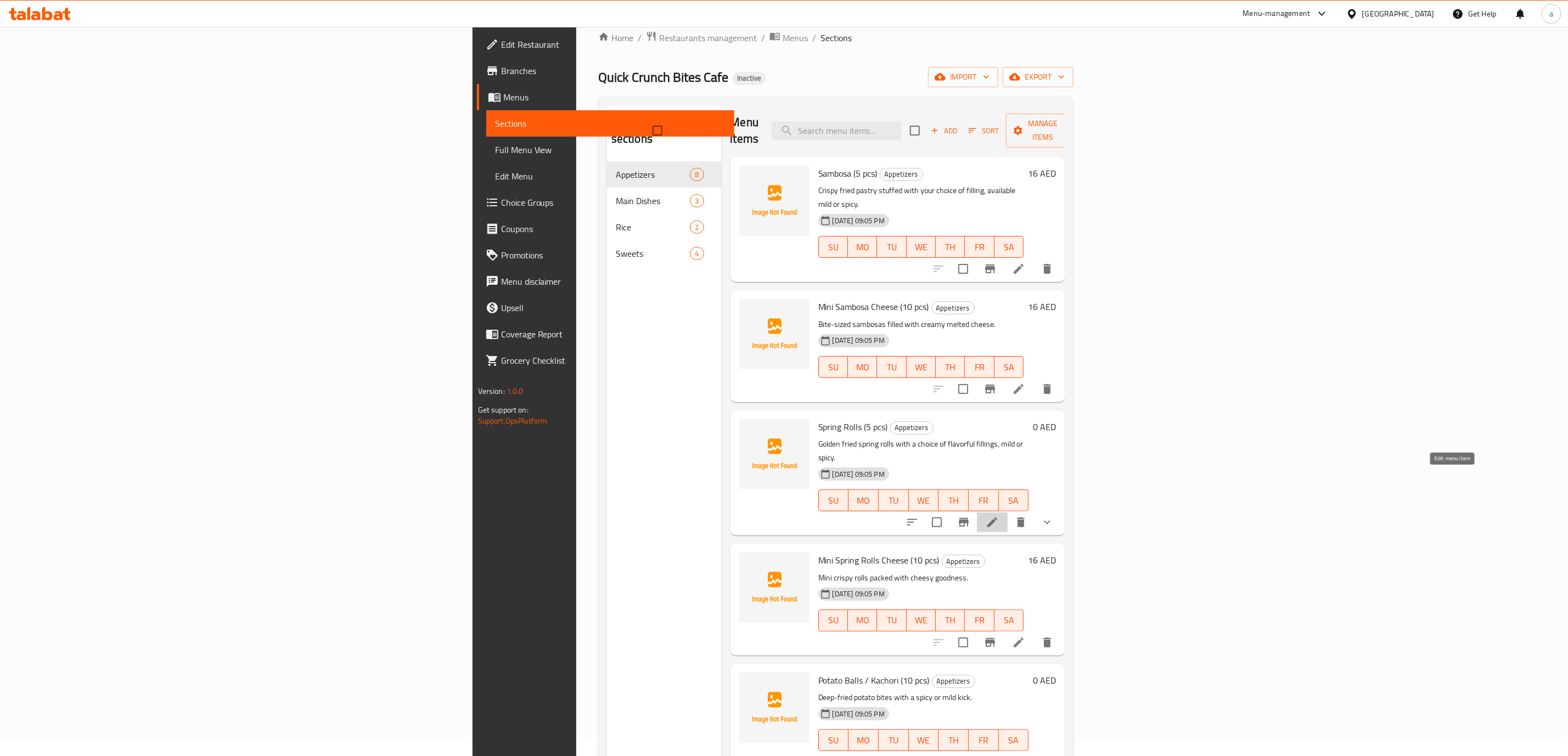
click at [999, 516] on icon at bounding box center [992, 523] width 13 height 13
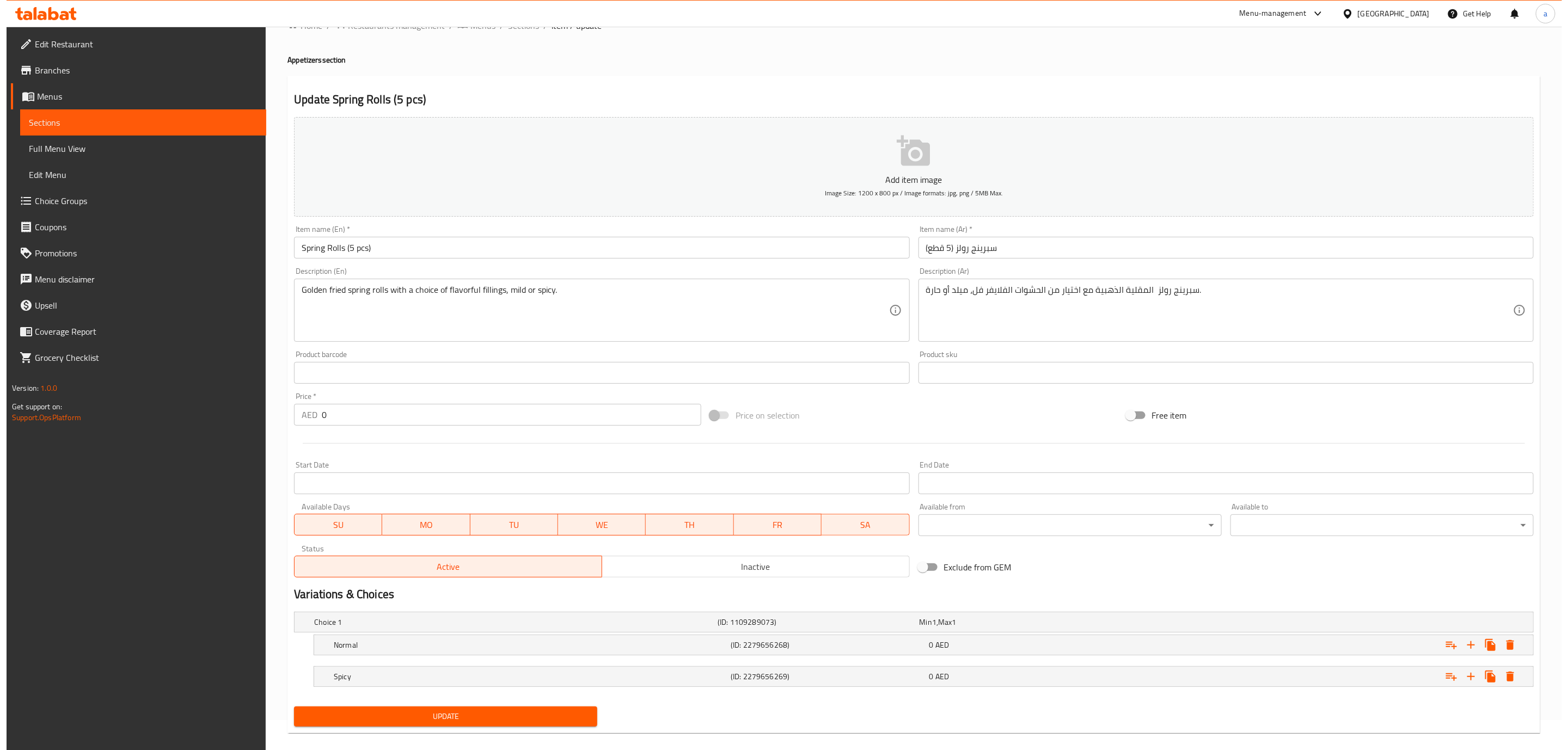
scroll to position [44, 0]
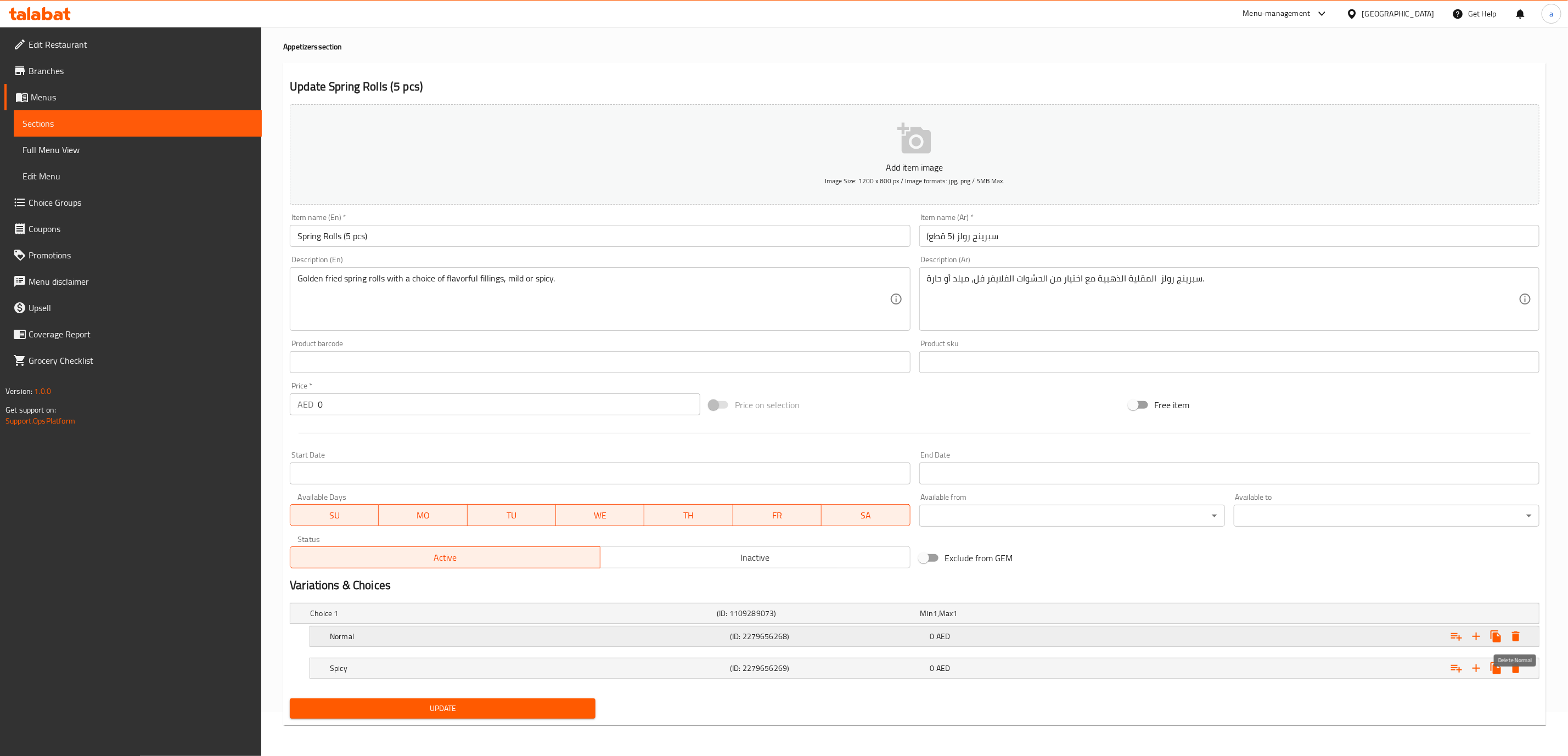
click at [1517, 640] on icon "Expand" at bounding box center [1516, 636] width 7 height 10
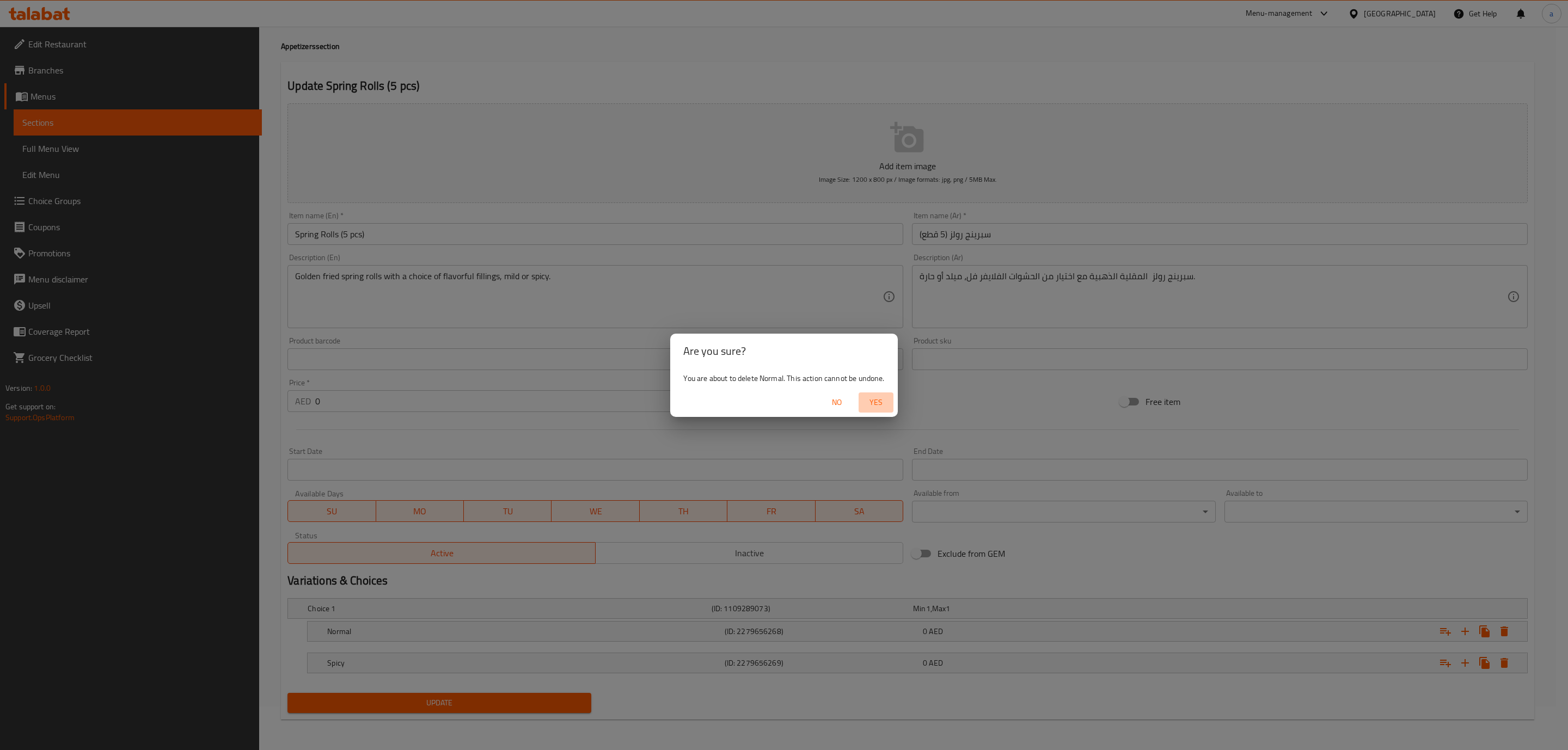
click at [877, 399] on span "Yes" at bounding box center [875, 402] width 26 height 14
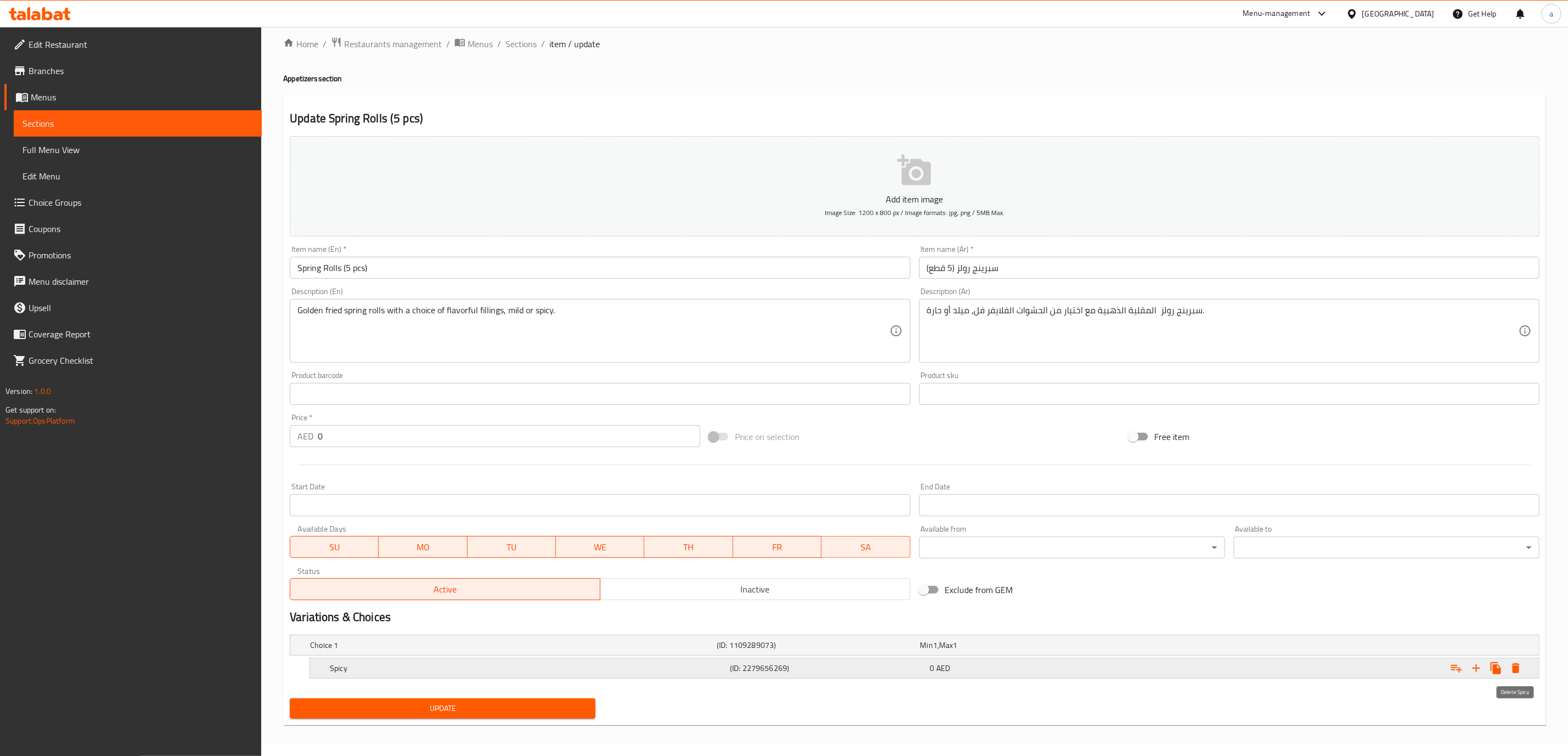
click at [1515, 671] on icon "Expand" at bounding box center [1516, 668] width 7 height 10
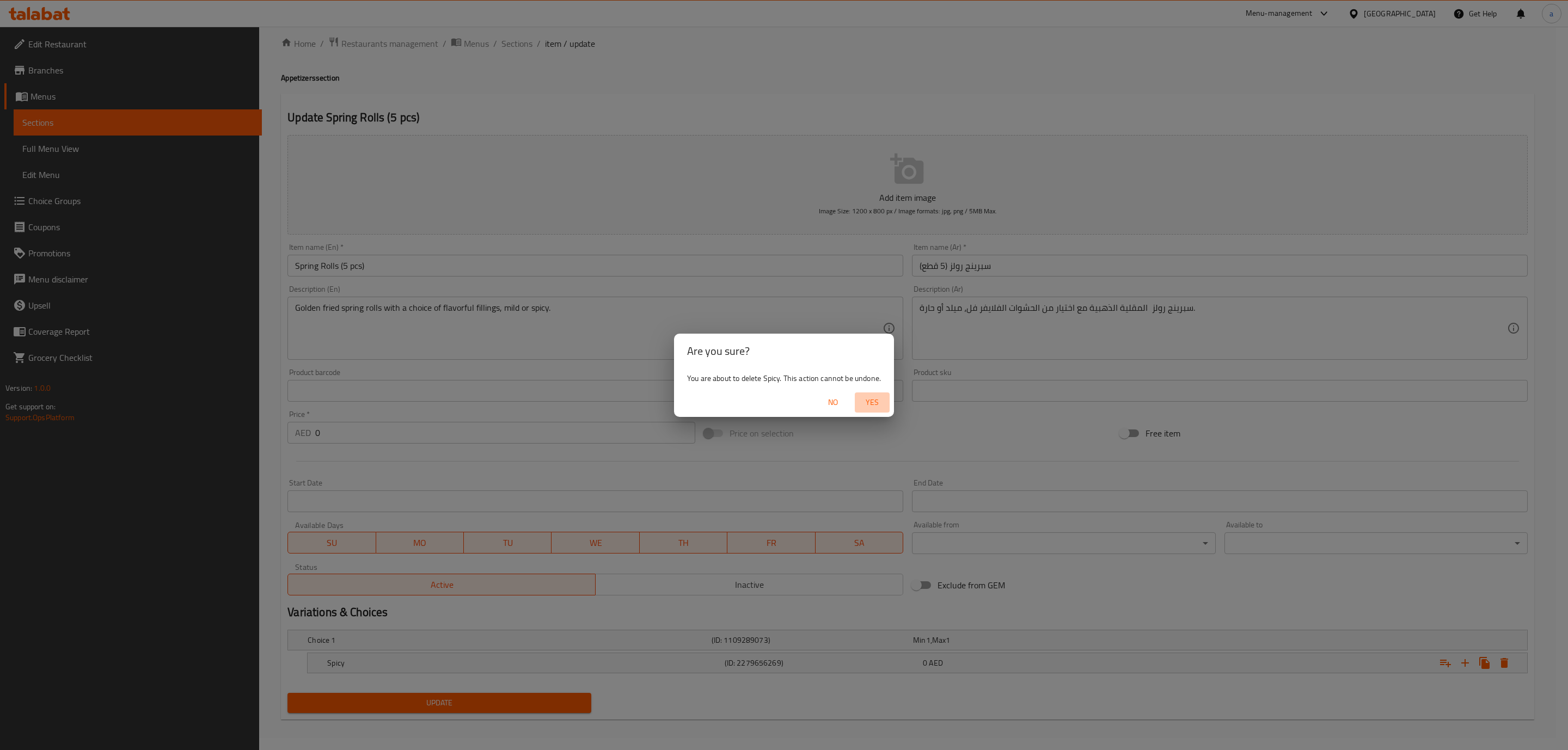
click at [877, 397] on span "Yes" at bounding box center [872, 402] width 26 height 14
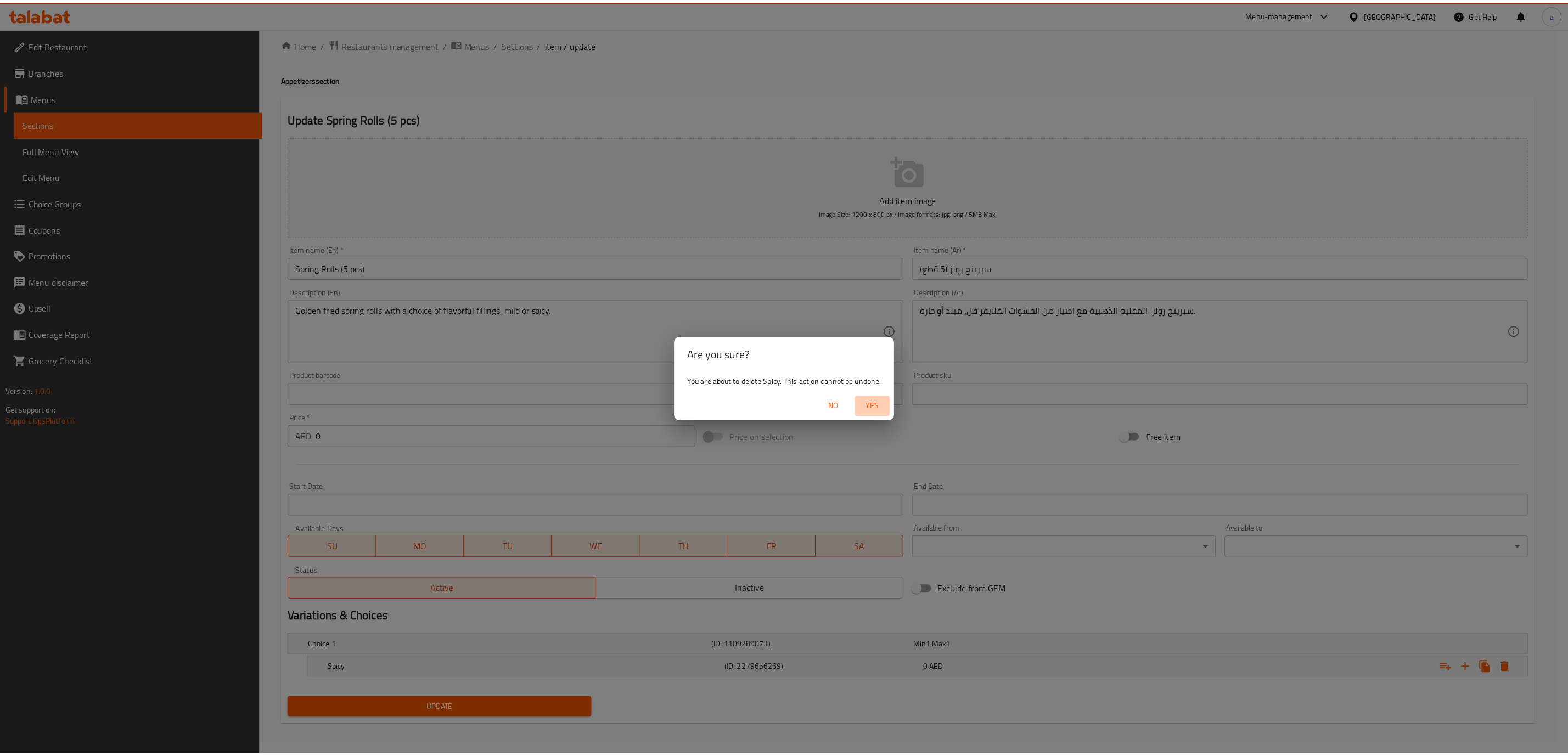
scroll to position [9, 0]
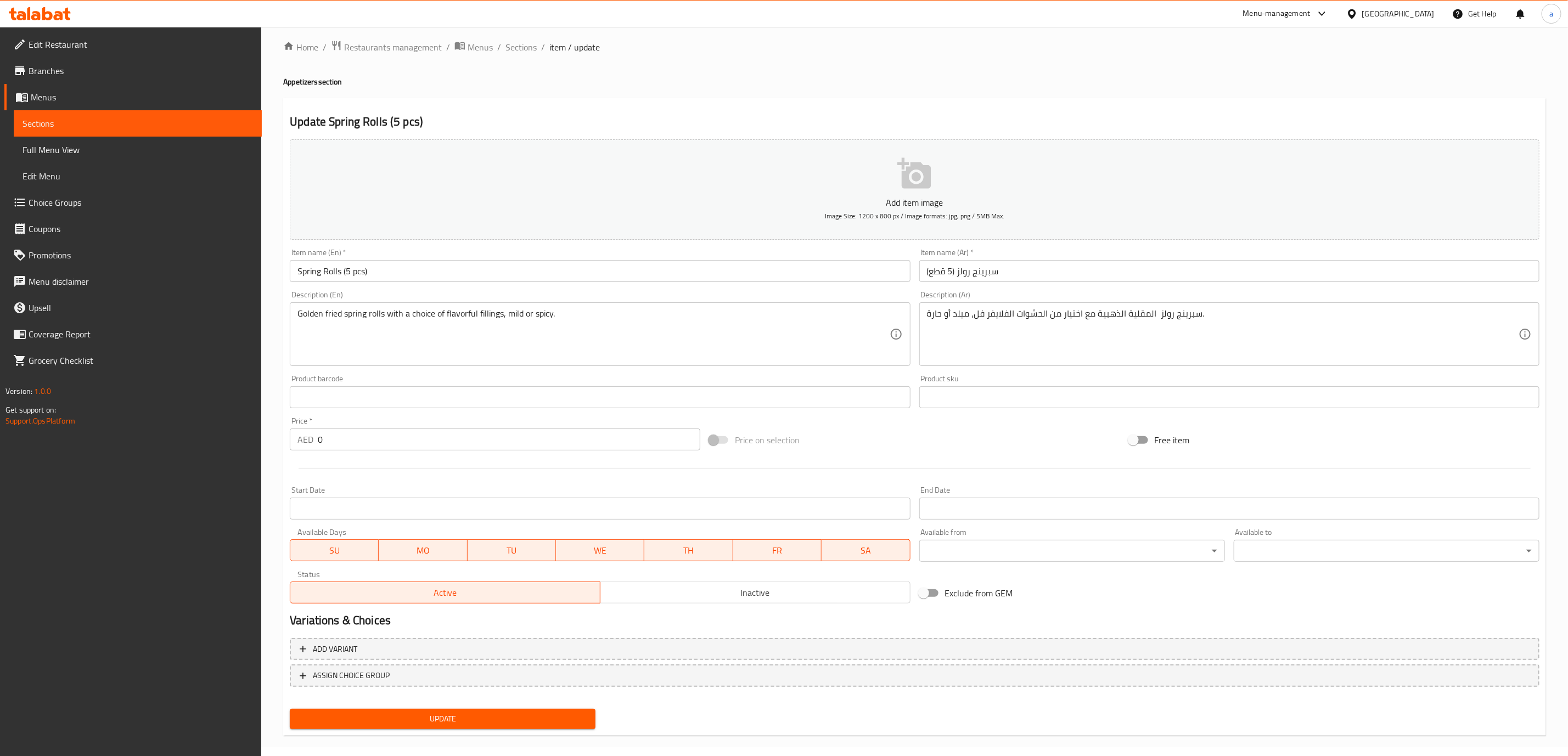
click at [389, 446] on input "0" at bounding box center [509, 439] width 383 height 22
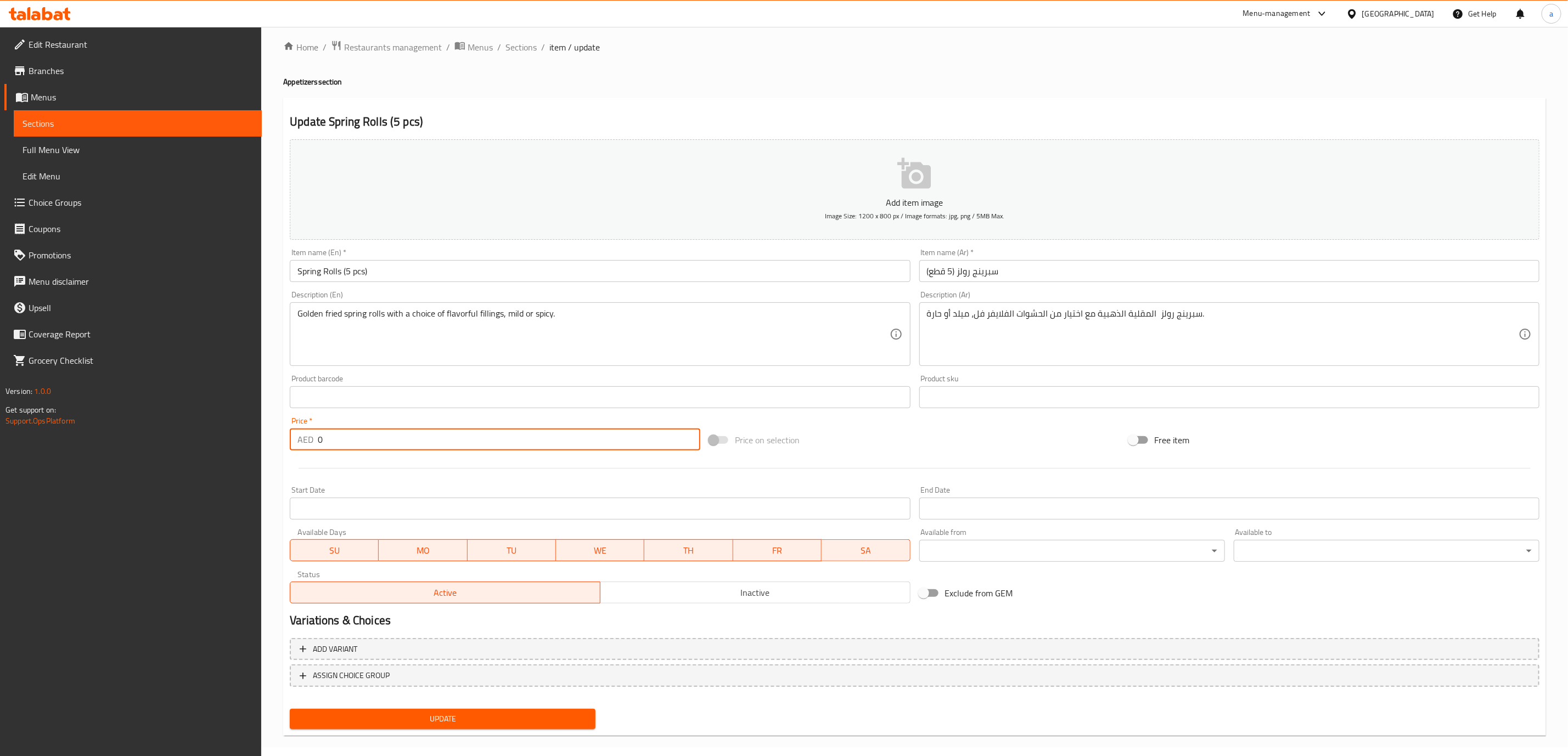
click at [389, 446] on input "0" at bounding box center [509, 439] width 383 height 22
type input "16"
click at [475, 718] on span "Update" at bounding box center [442, 718] width 288 height 14
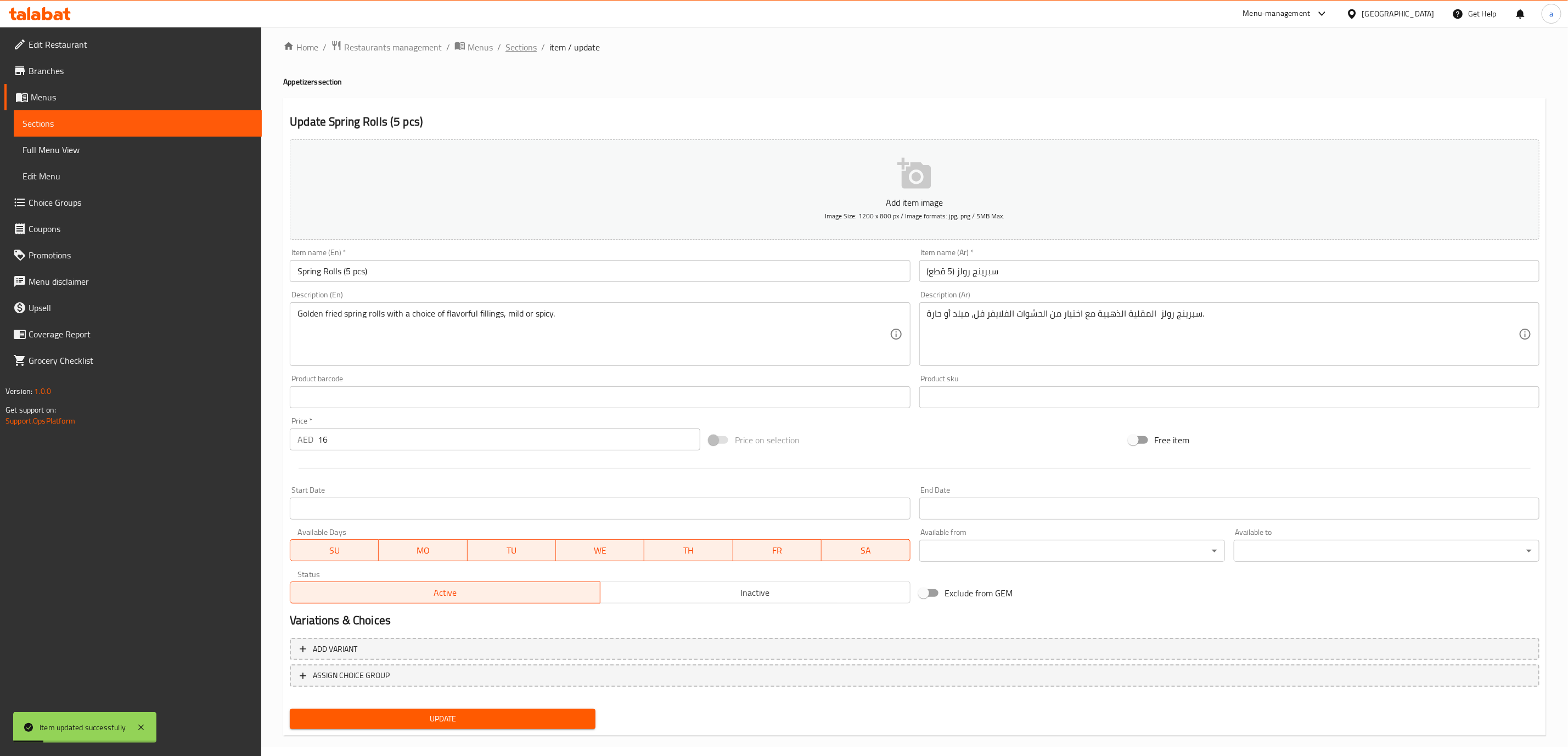
click at [517, 45] on span "Sections" at bounding box center [521, 47] width 31 height 13
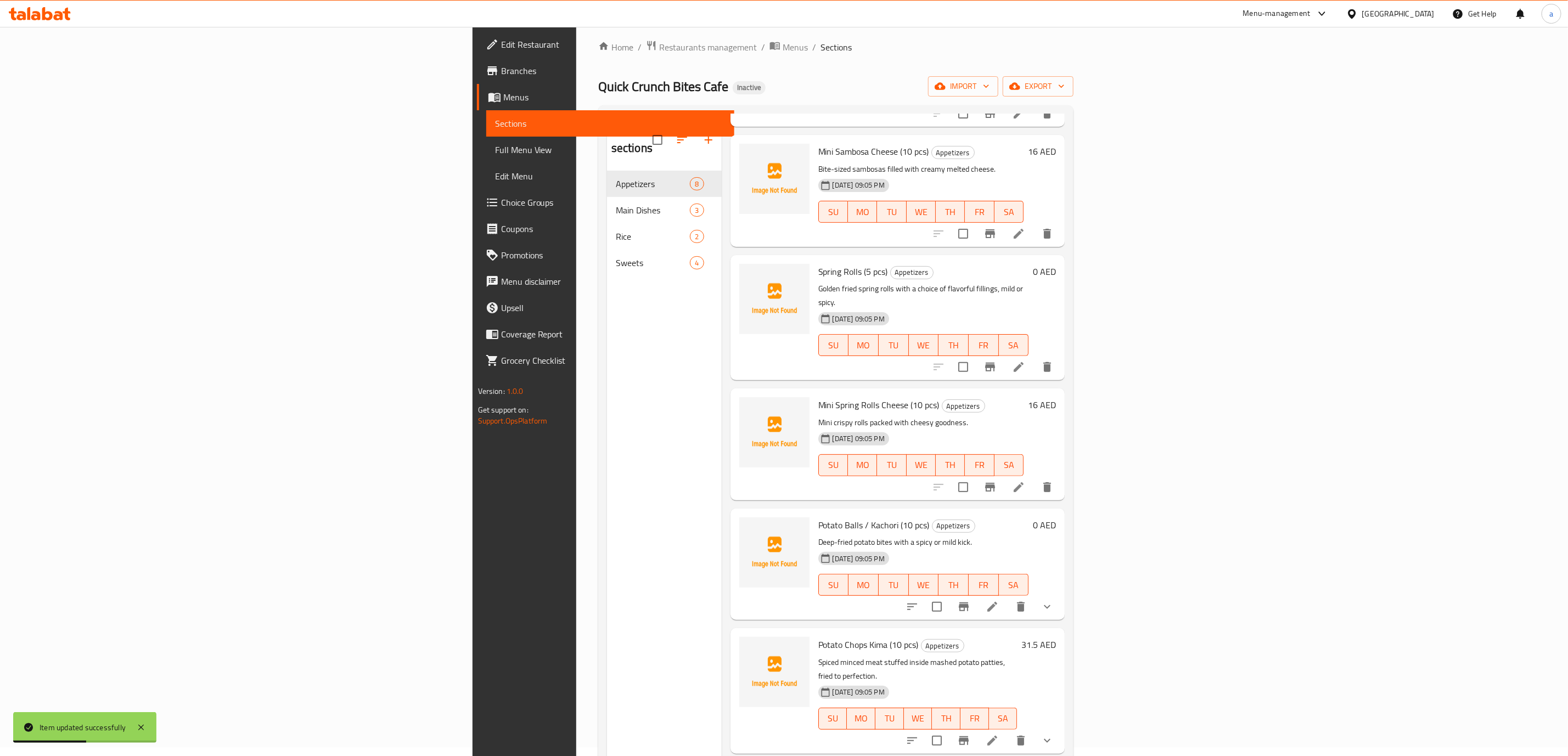
scroll to position [230, 0]
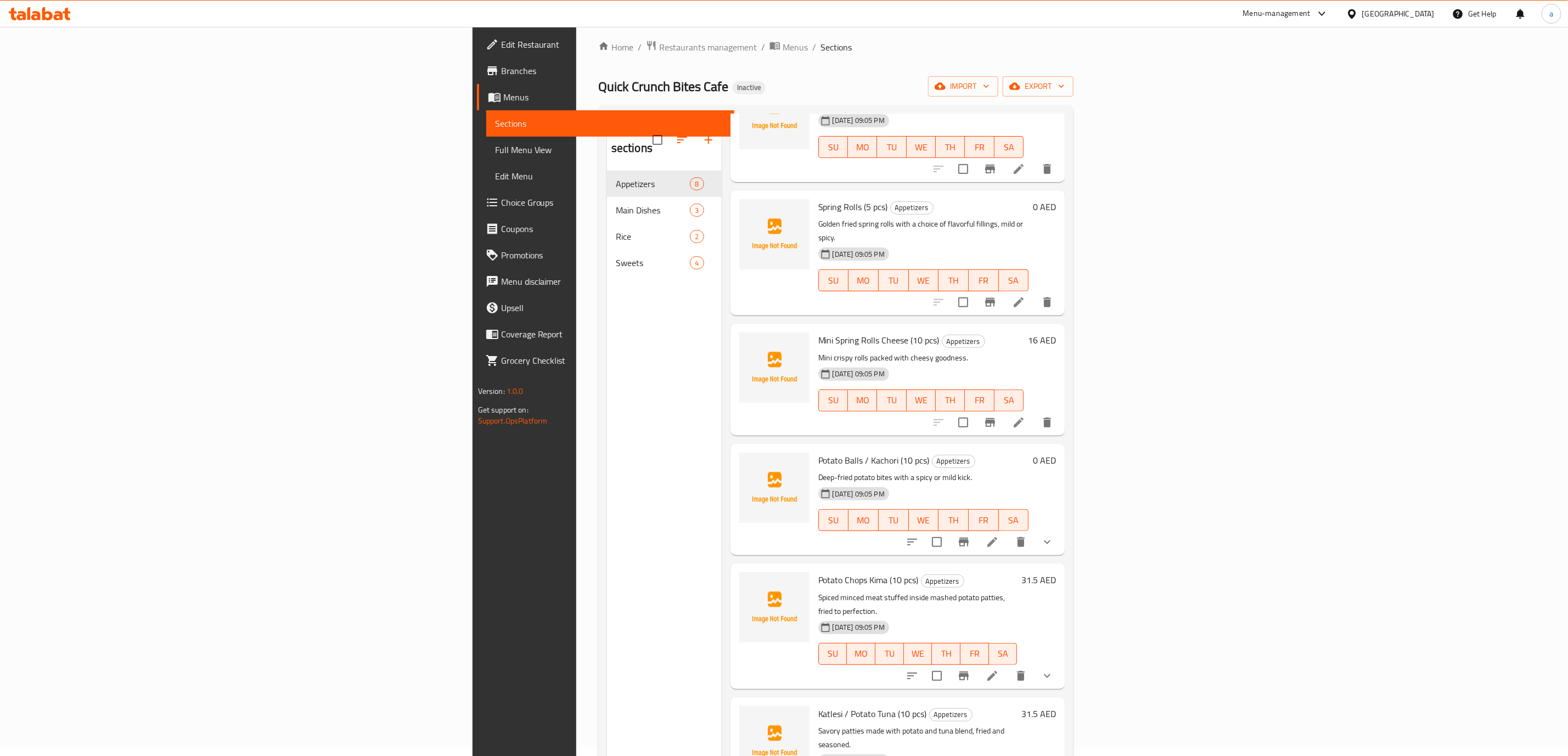
click at [814, 385] on div "Mini Spring Rolls Cheese (10 pcs) Appetizers Mini crispy rolls packed with chee…" at bounding box center [921, 380] width 214 height 103
click at [997, 537] on icon at bounding box center [992, 542] width 10 height 10
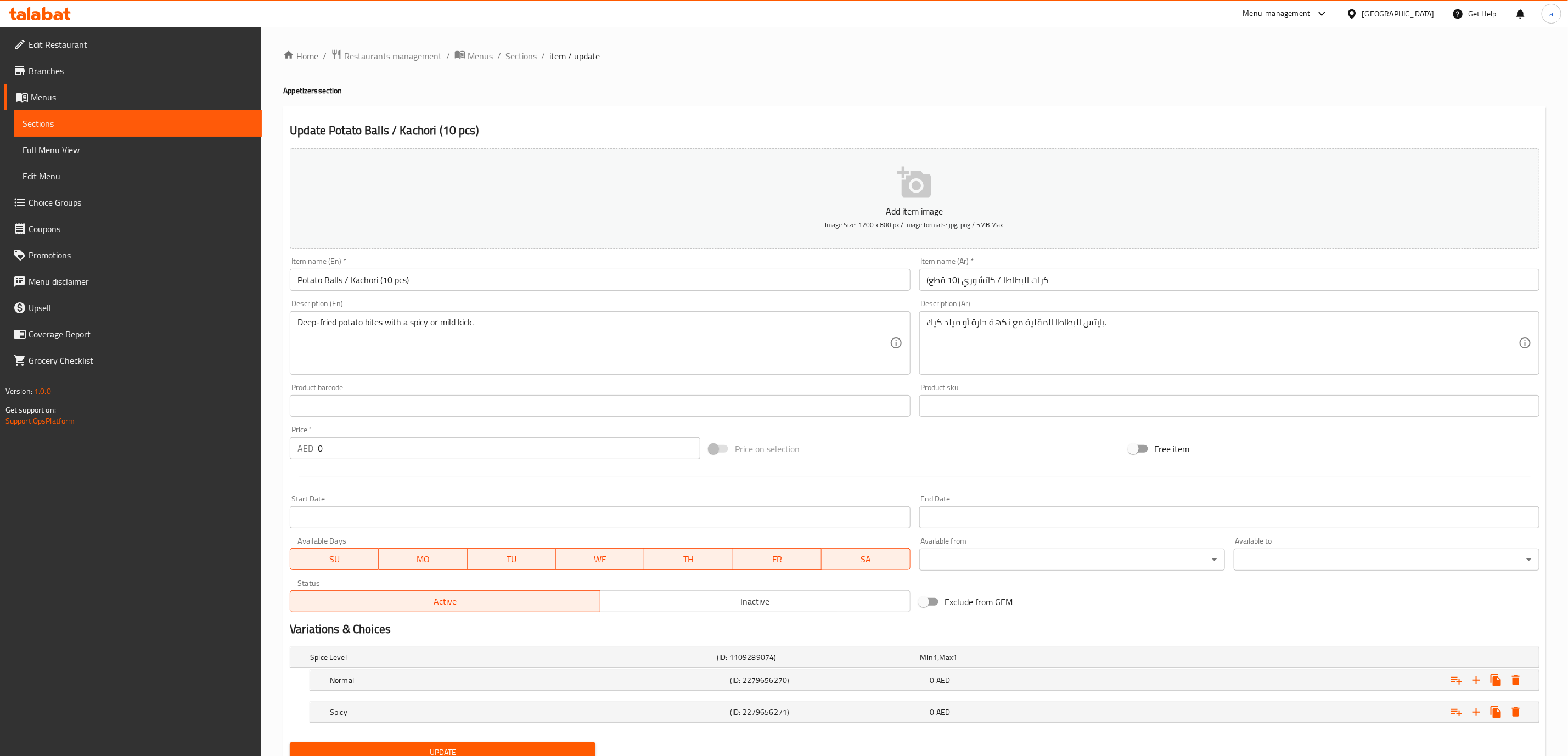
scroll to position [45, 0]
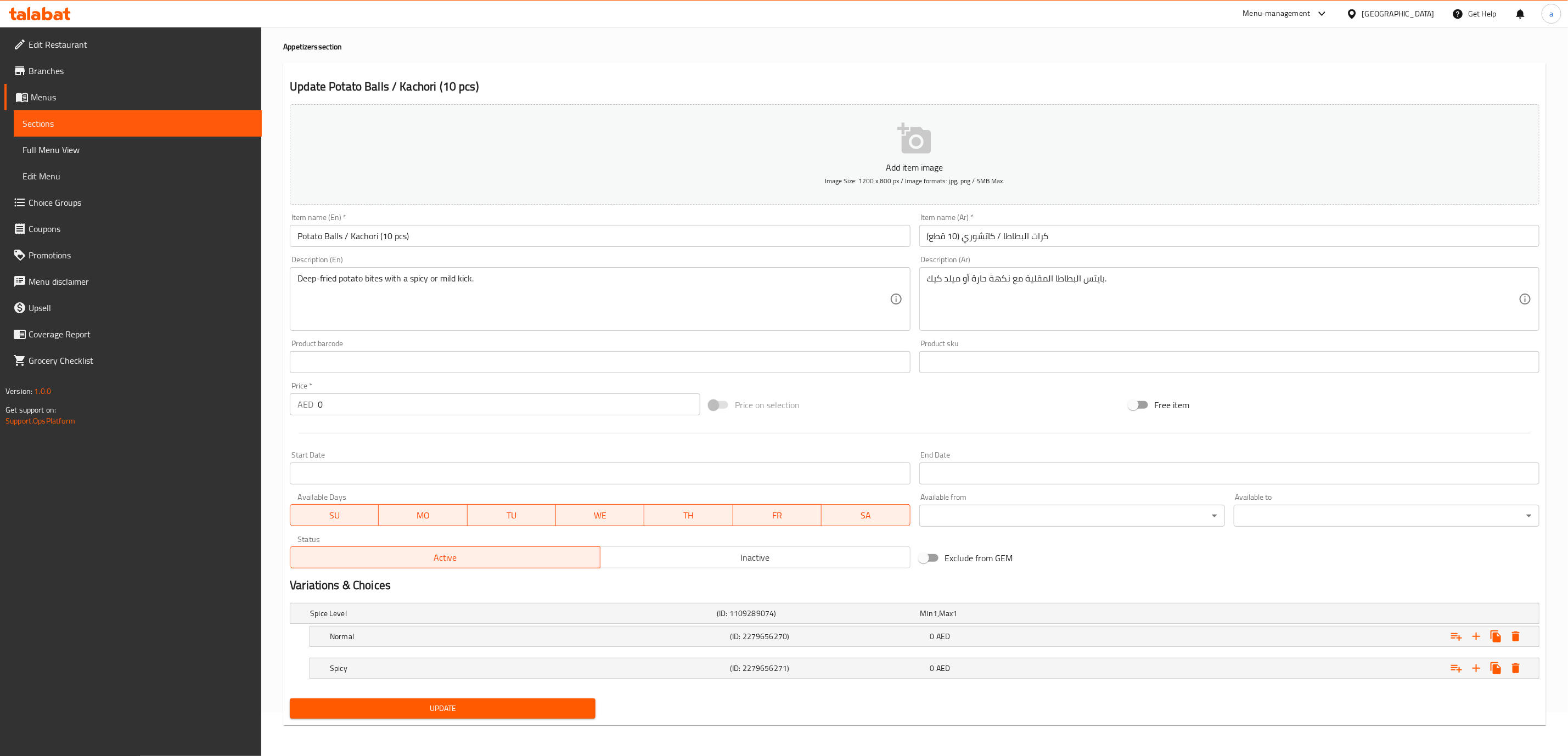
click at [420, 412] on input "0" at bounding box center [509, 405] width 383 height 22
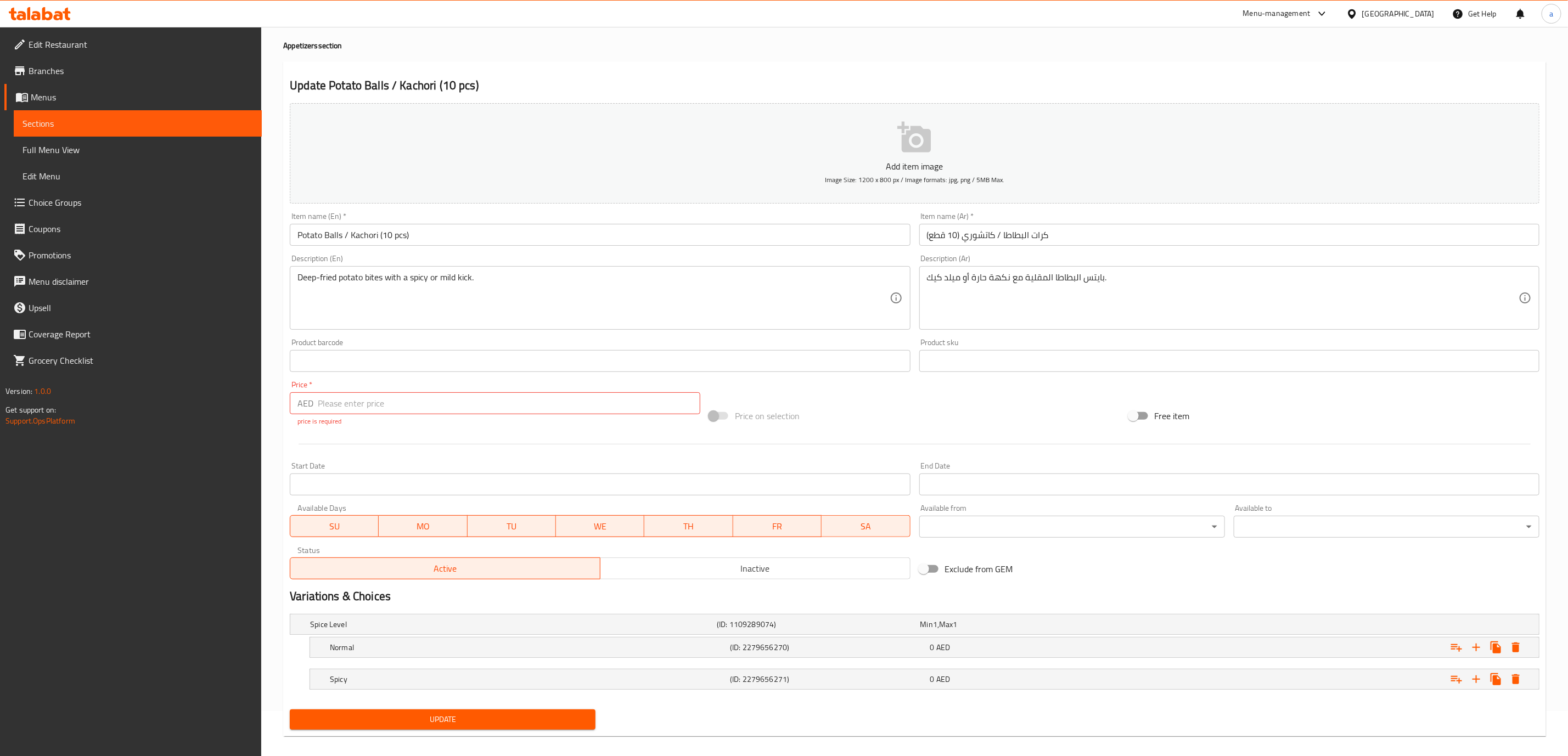
click at [456, 410] on input "number" at bounding box center [509, 404] width 383 height 22
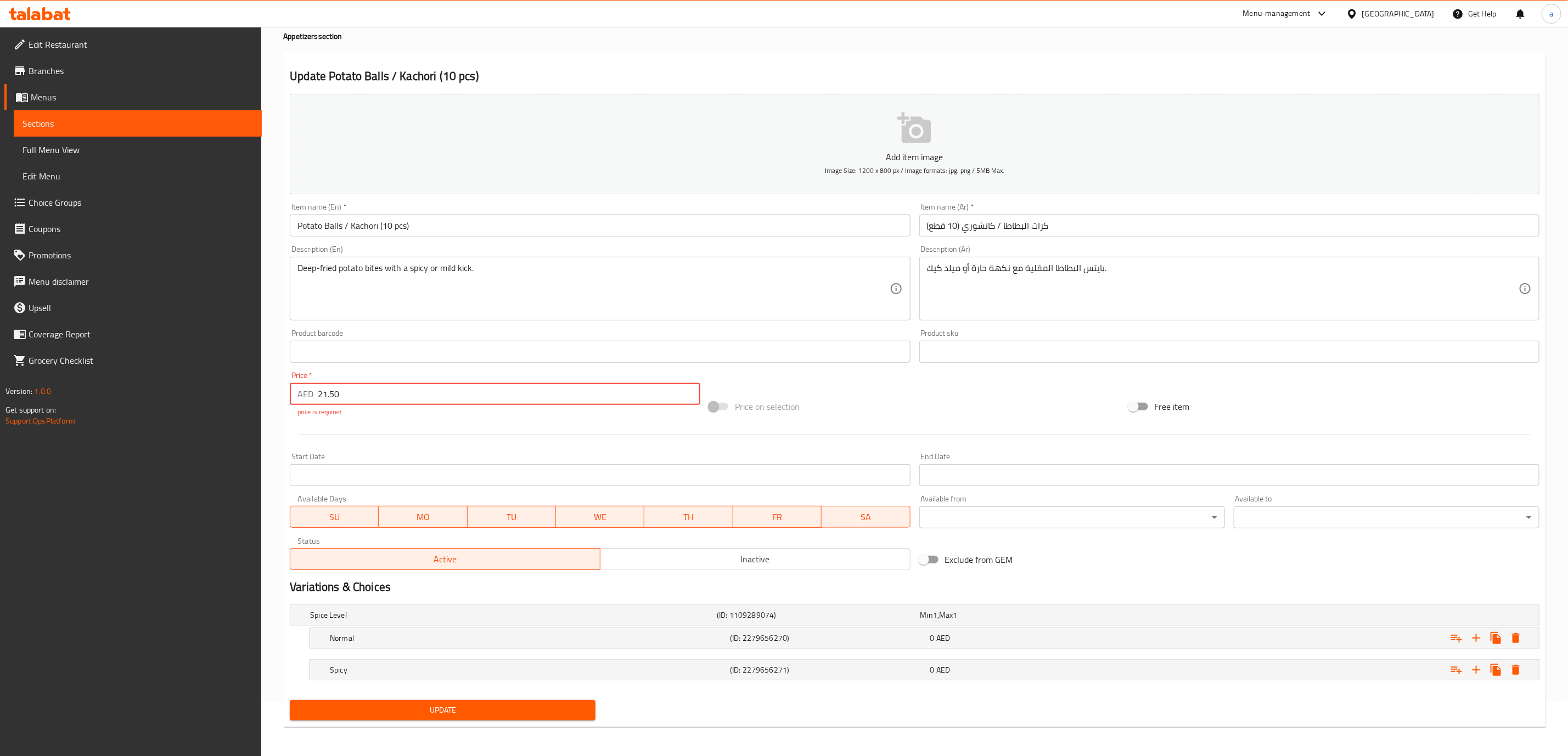
scroll to position [57, 0]
type input "21.5"
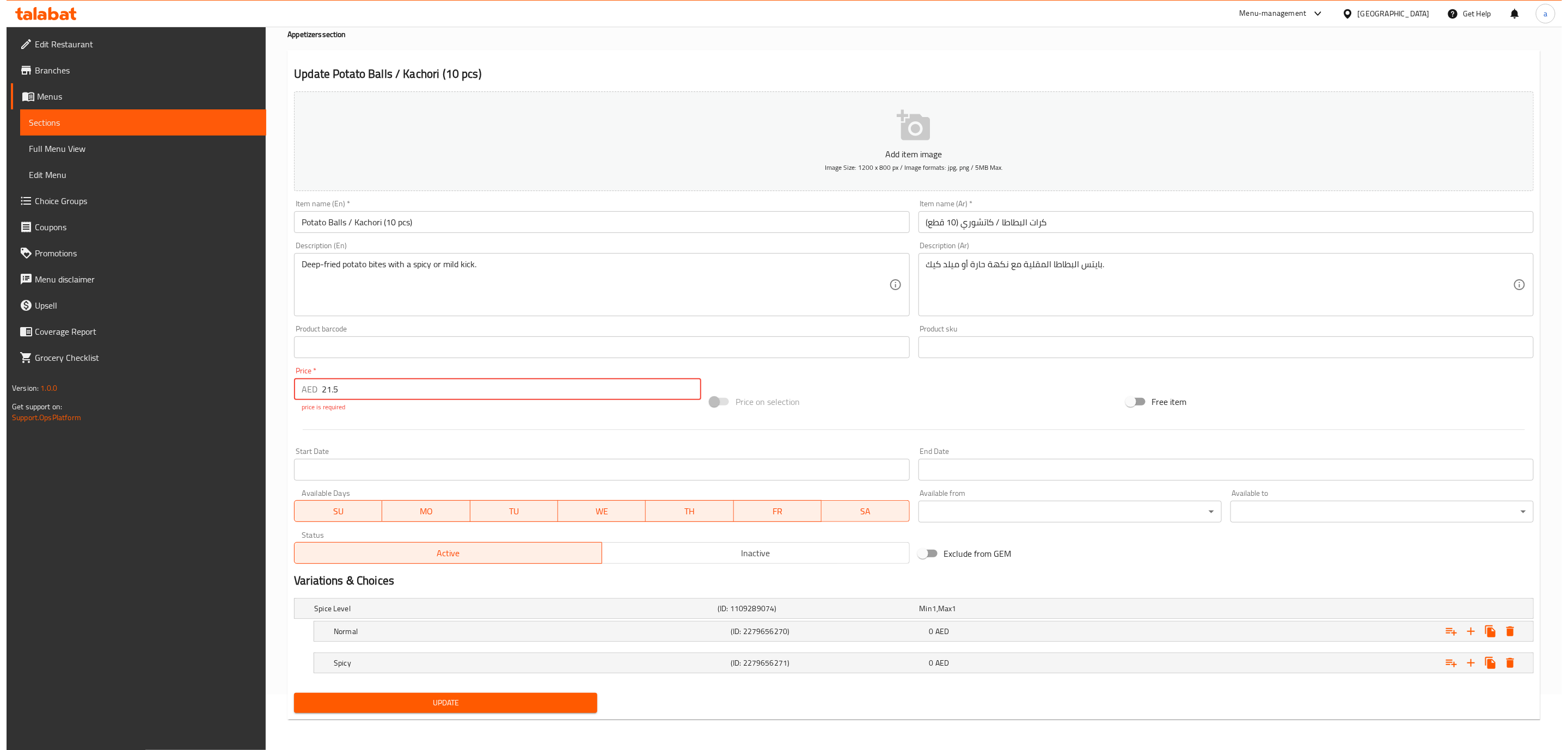
scroll to position [44, 0]
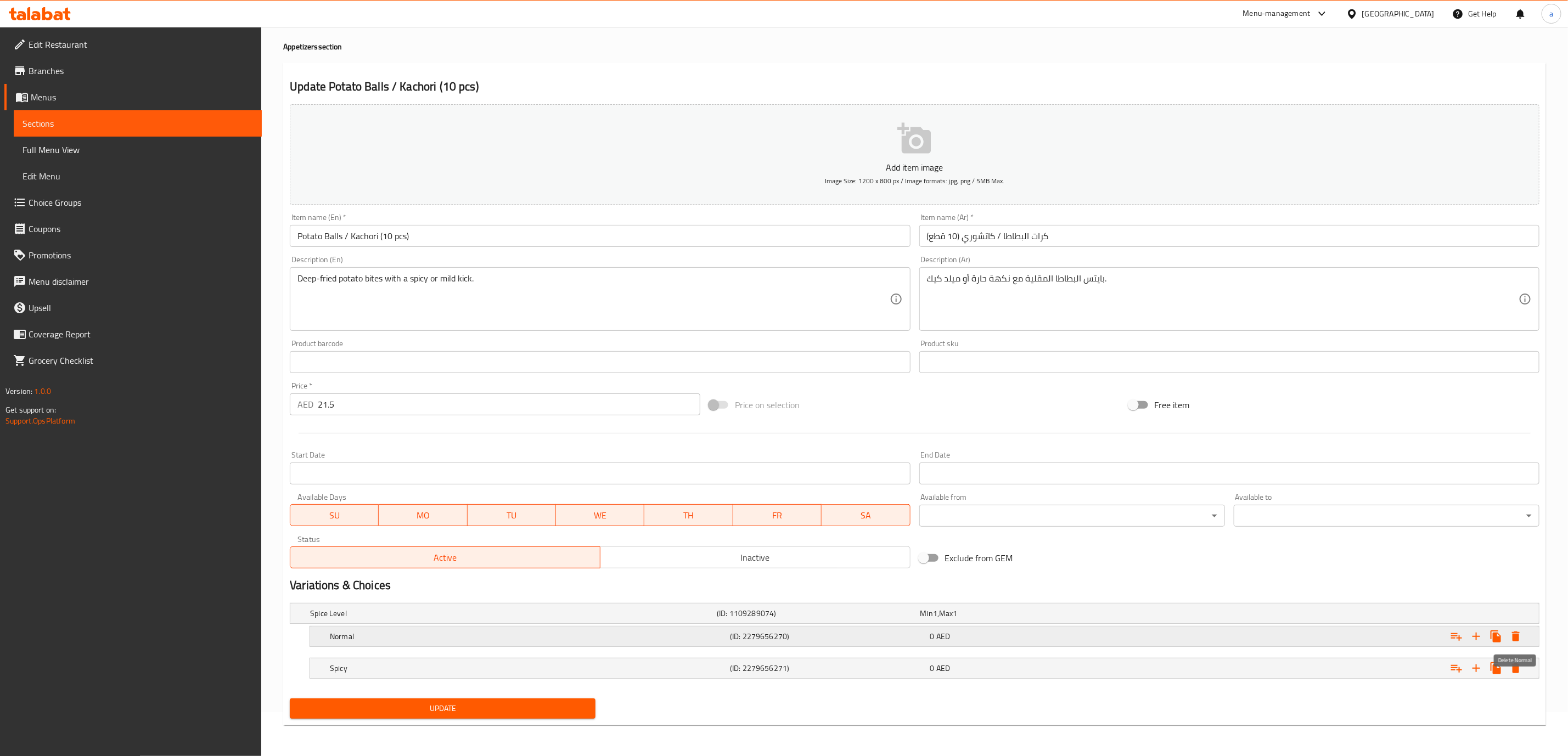
click at [1514, 630] on icon "Expand" at bounding box center [1516, 636] width 13 height 13
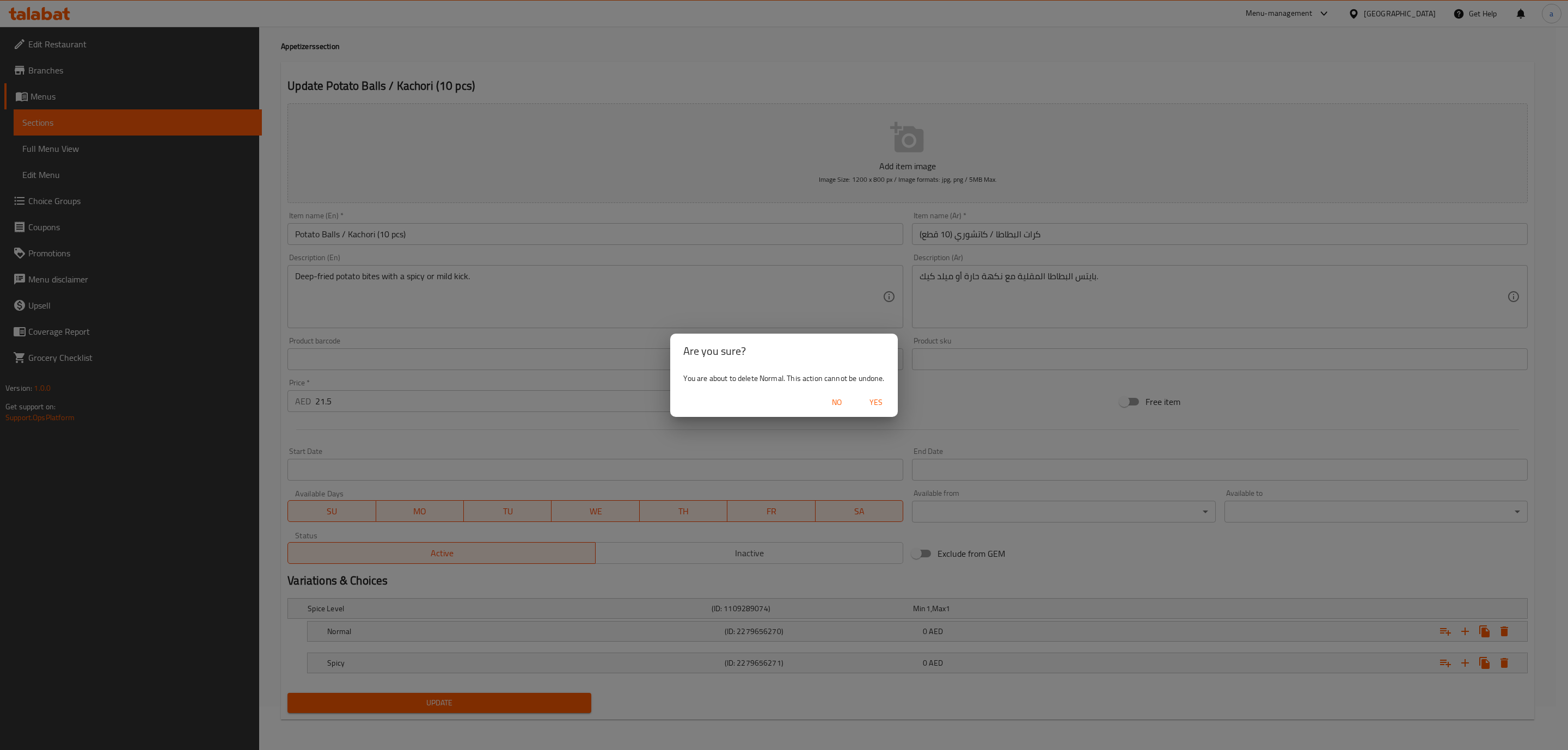
click at [883, 403] on span "Yes" at bounding box center [875, 402] width 26 height 14
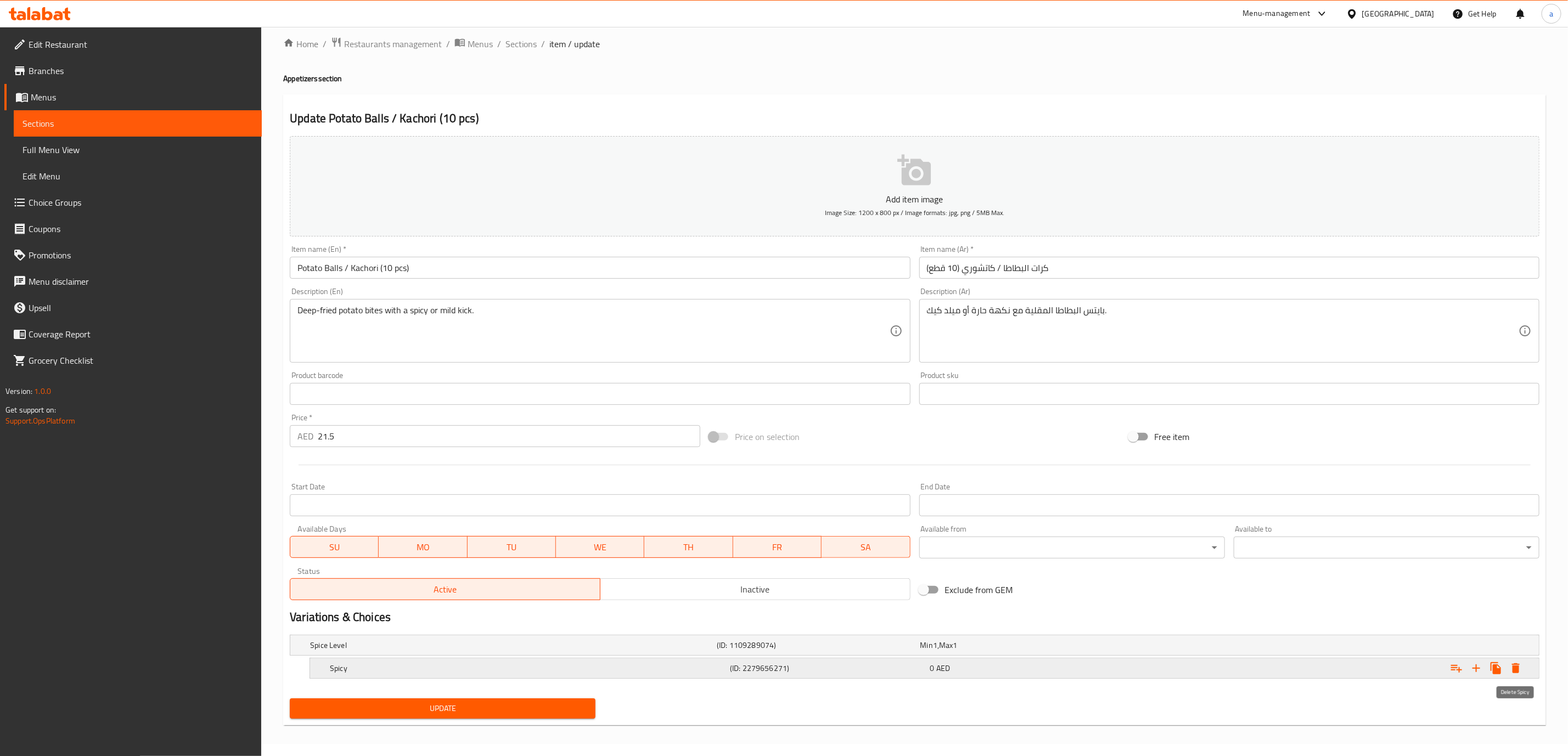
click at [1513, 670] on icon "Expand" at bounding box center [1516, 668] width 7 height 10
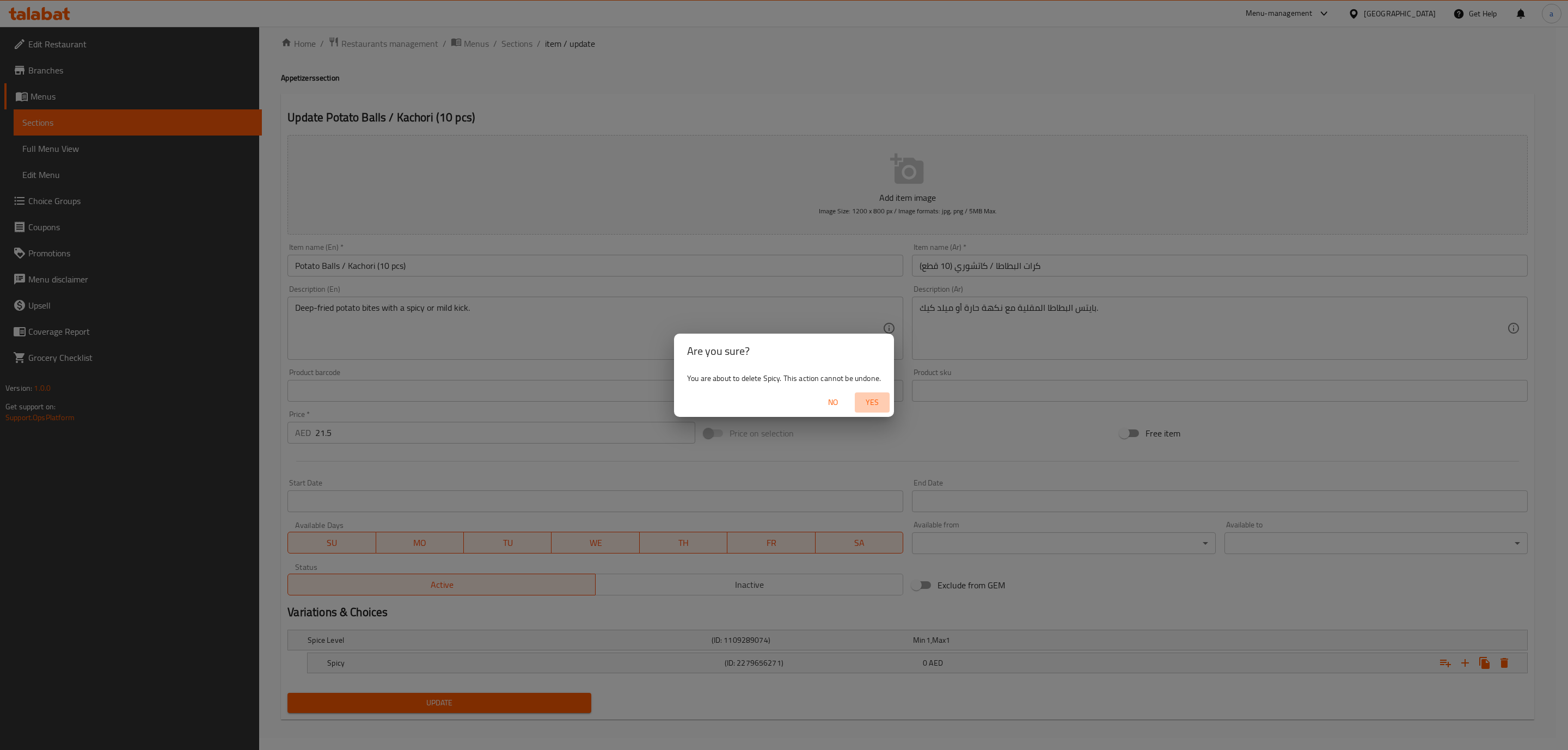
click at [866, 404] on span "Yes" at bounding box center [872, 402] width 26 height 14
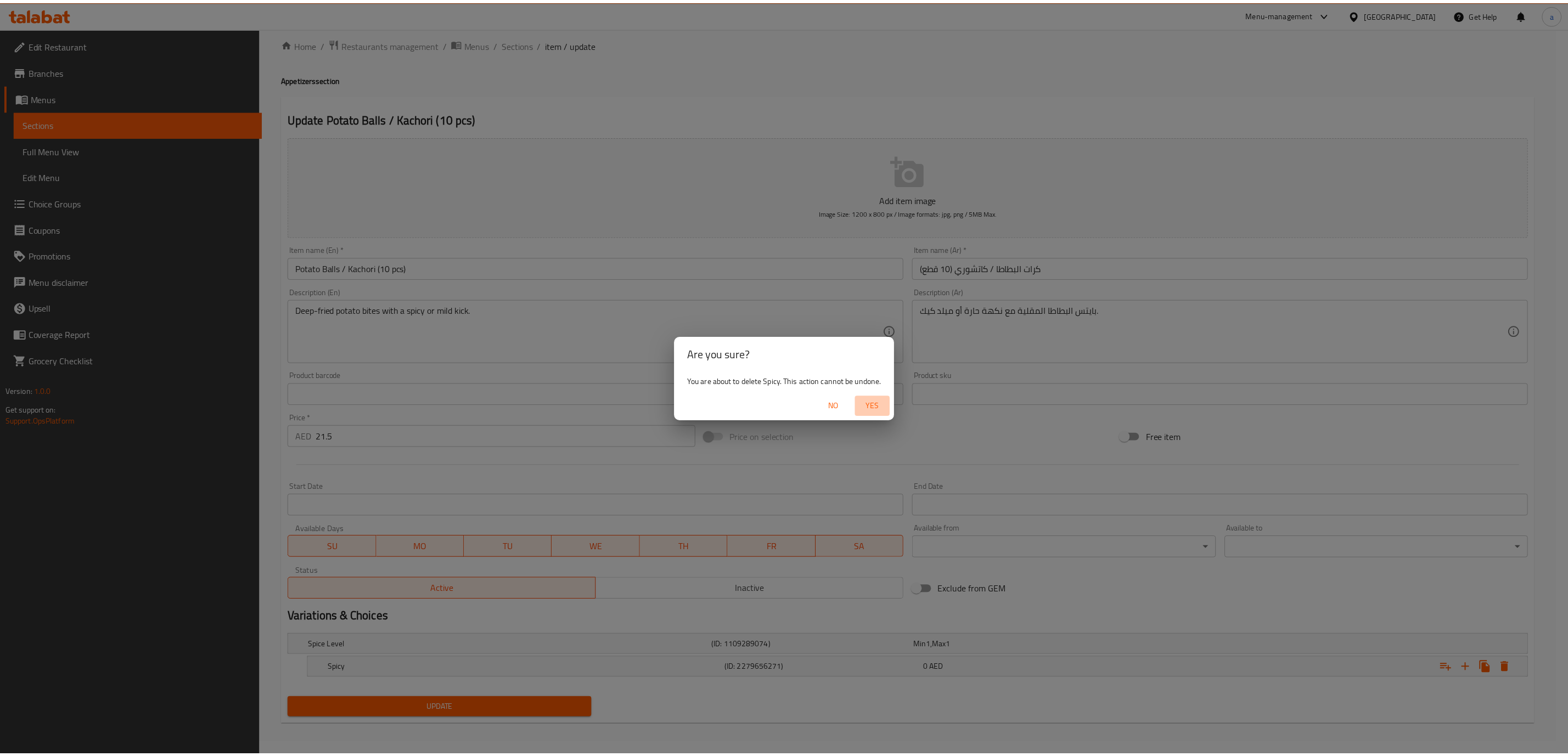
scroll to position [9, 0]
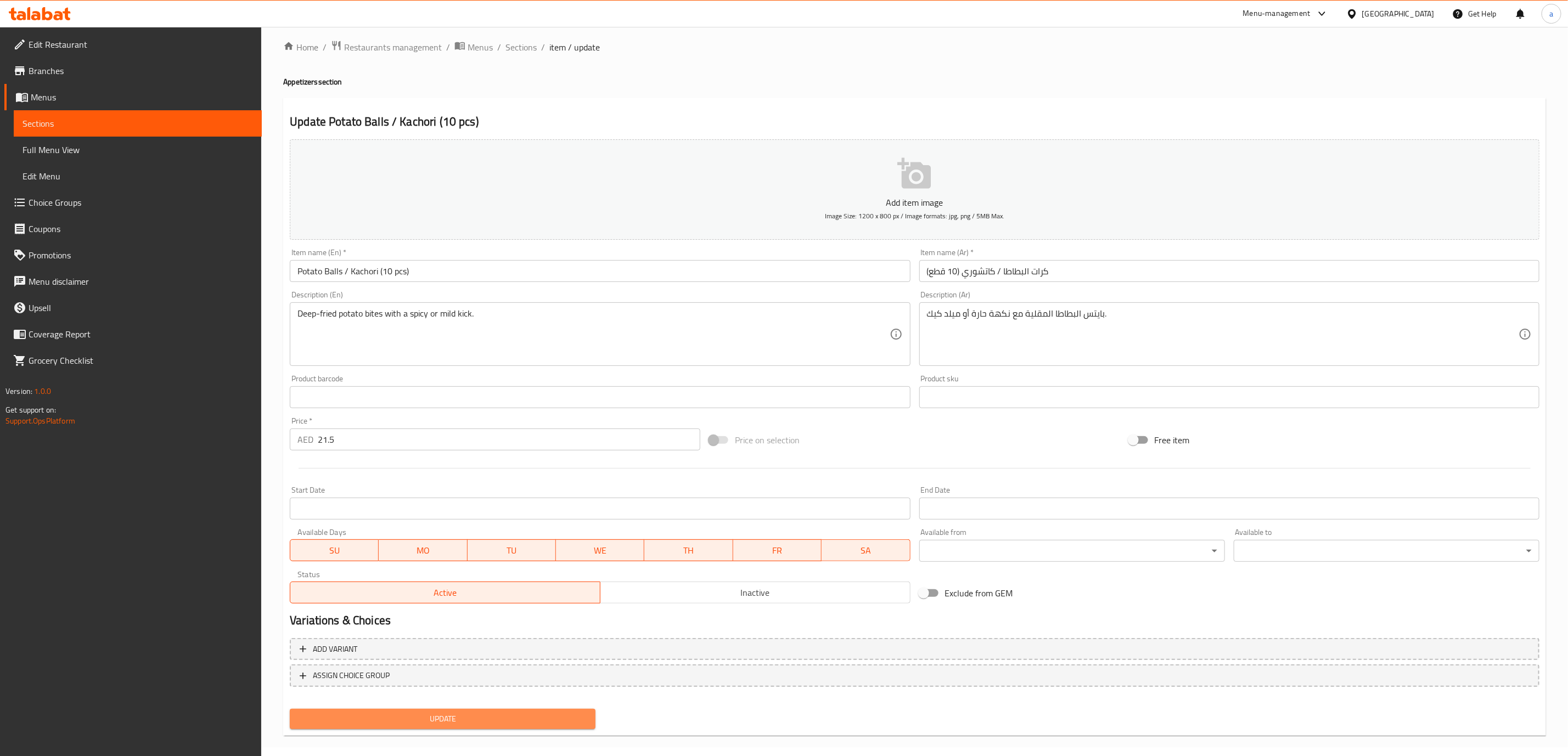
click at [503, 709] on button "Update" at bounding box center [443, 719] width 306 height 20
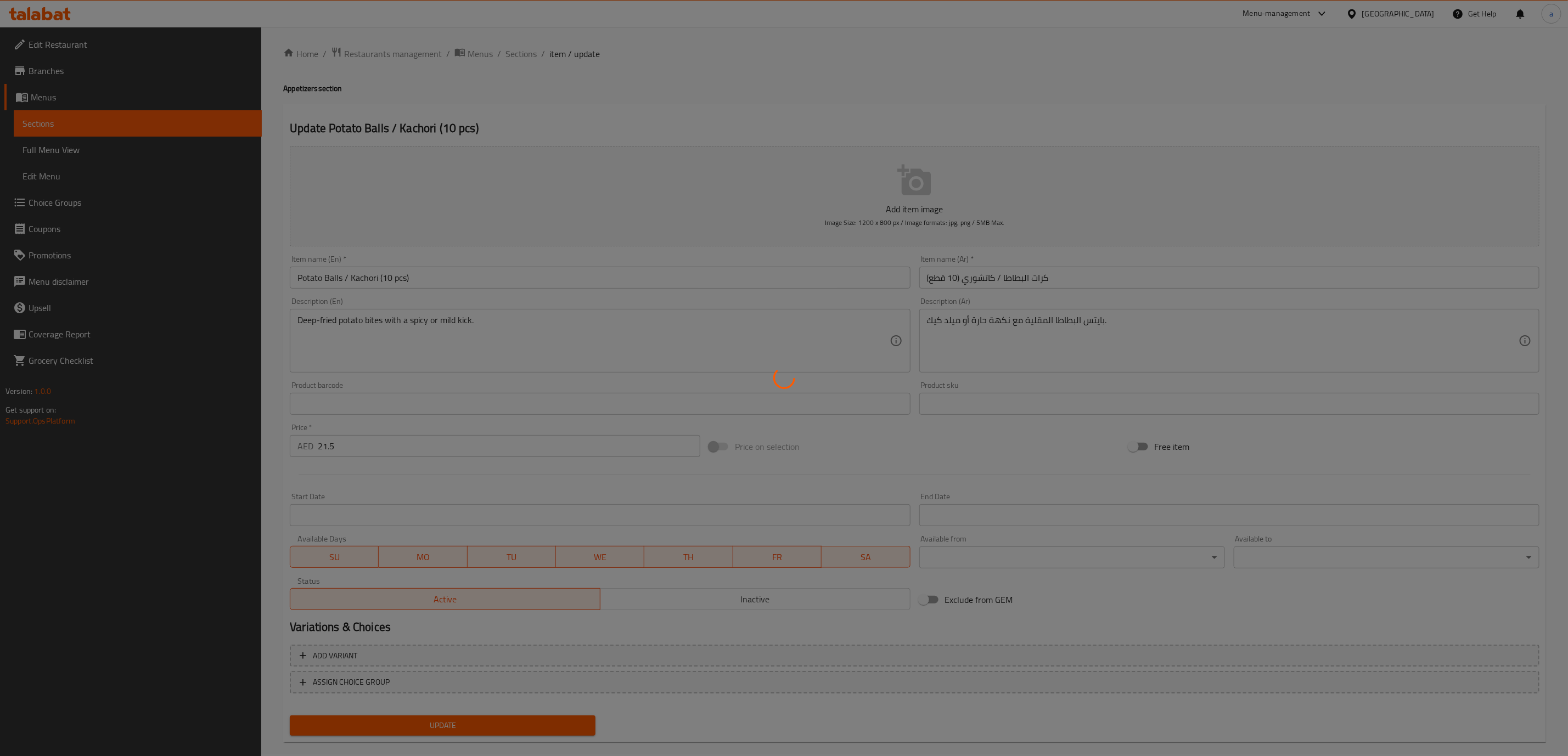
scroll to position [0, 0]
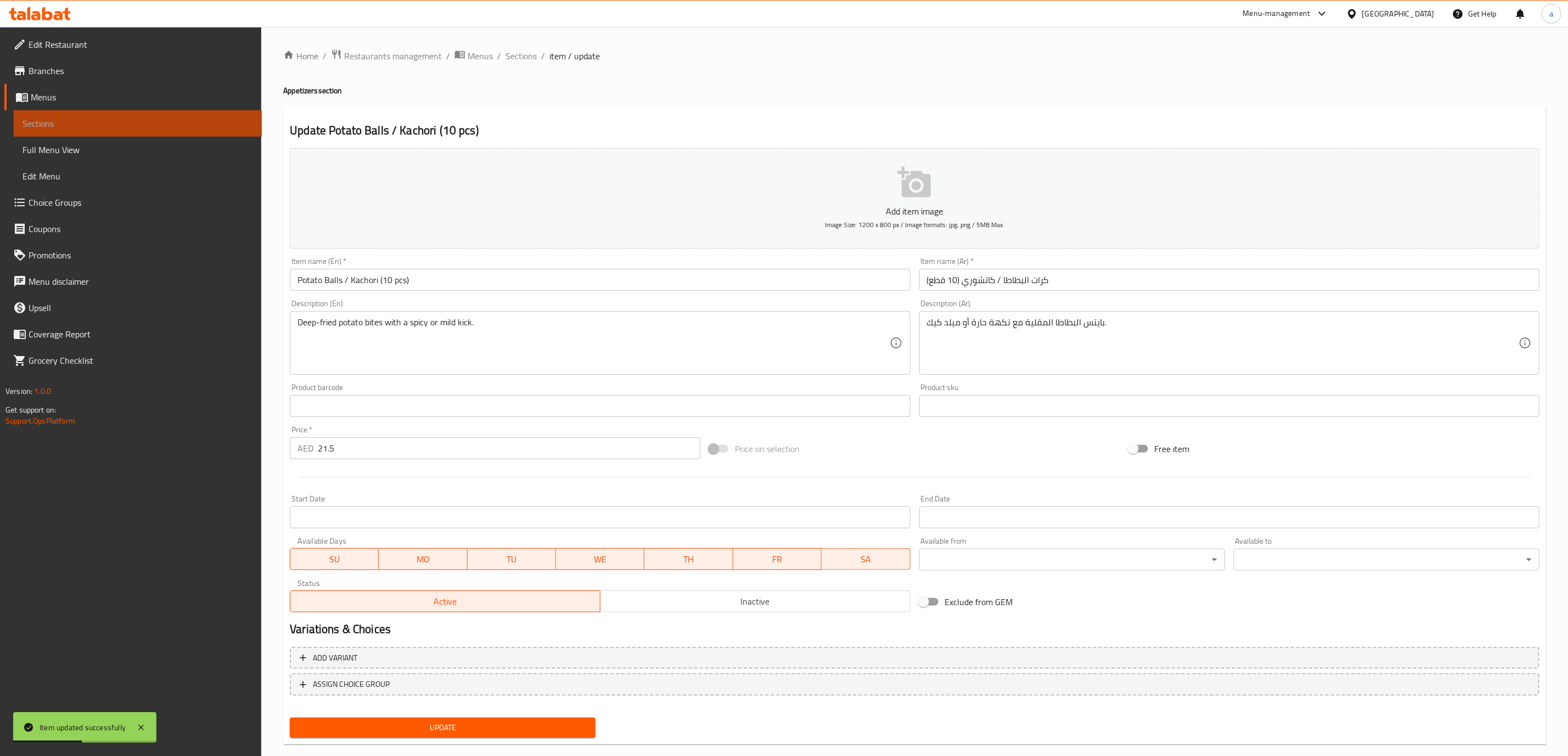
click at [113, 125] on span "Sections" at bounding box center [138, 124] width 231 height 13
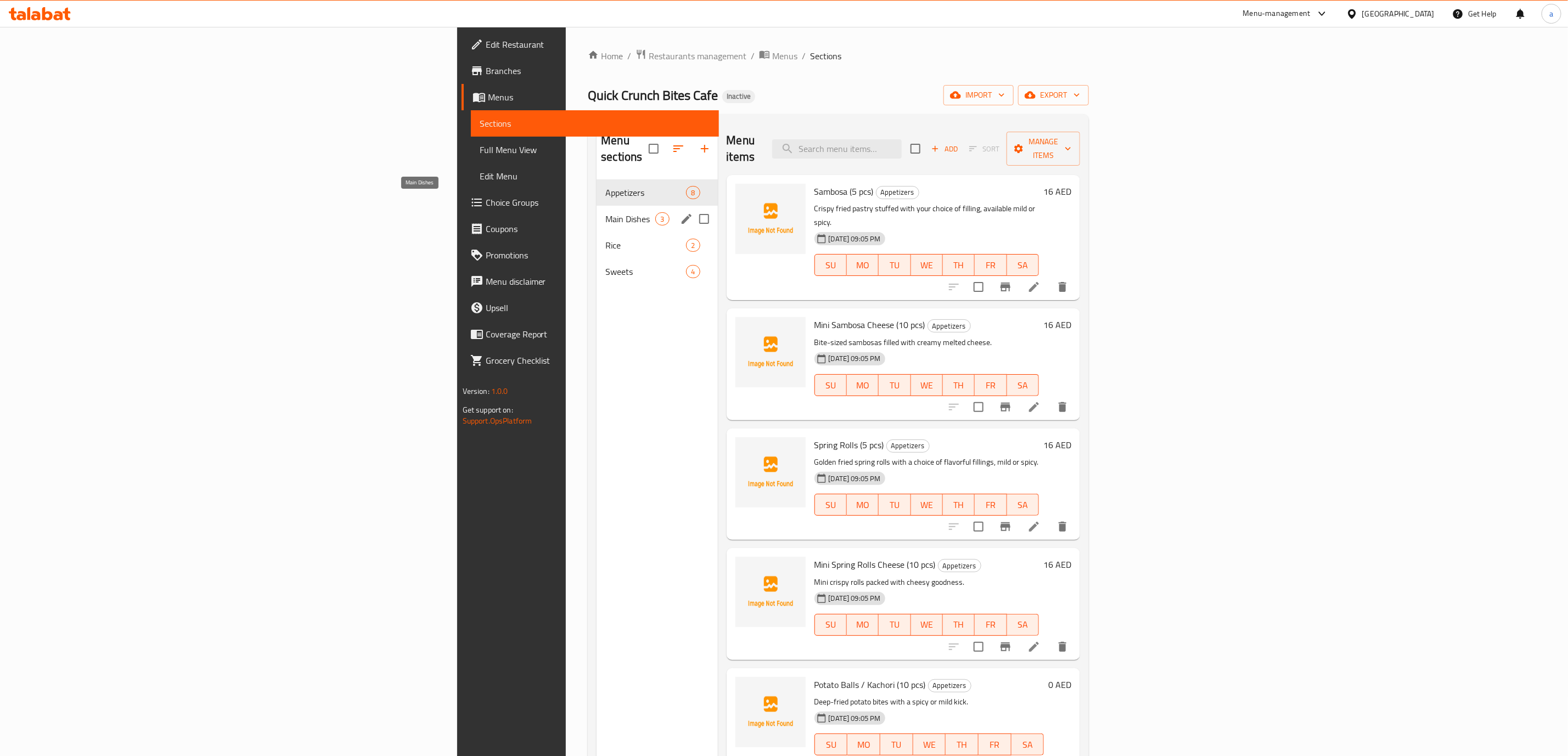
click at [605, 212] on span "Main Dishes" at bounding box center [630, 219] width 50 height 13
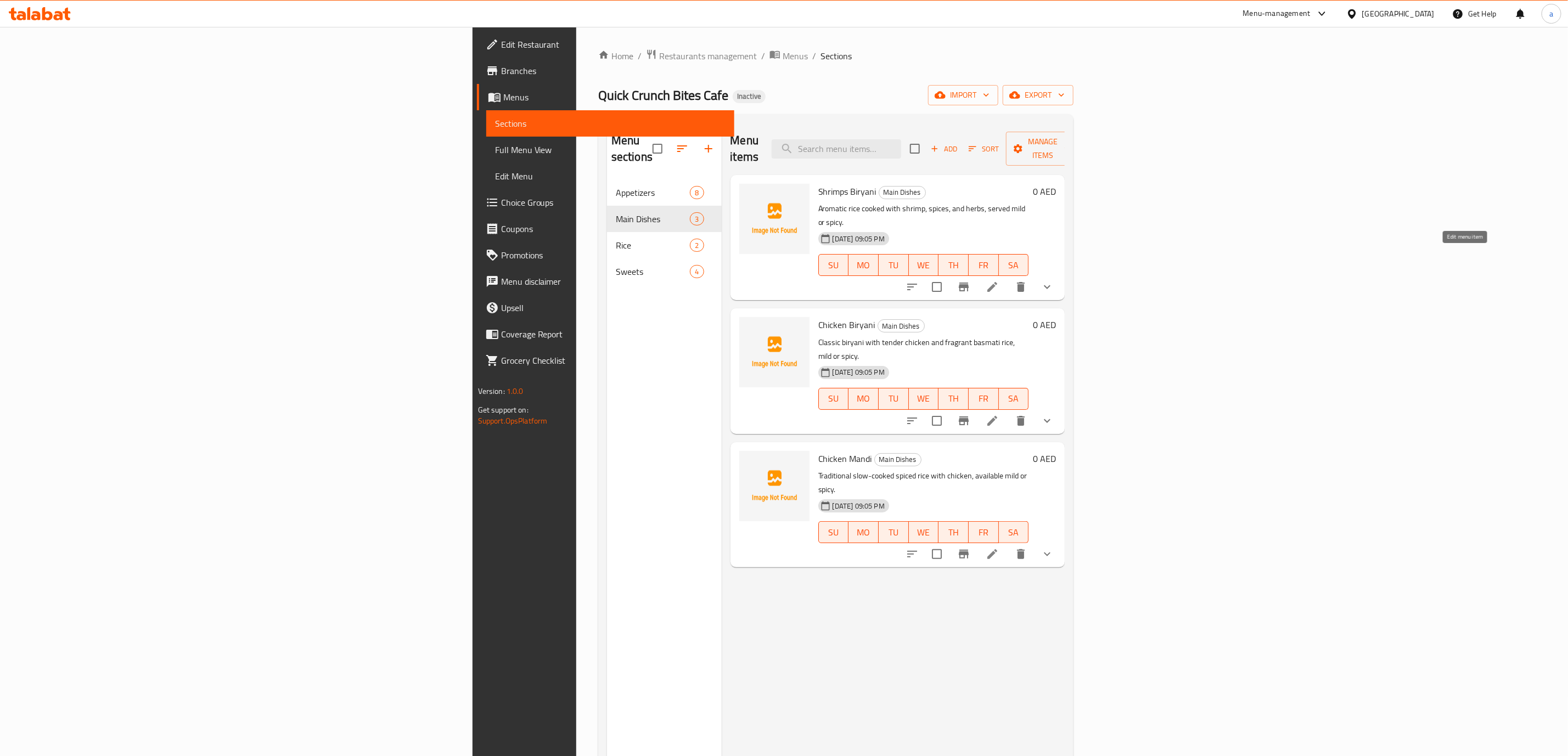
click at [999, 280] on icon at bounding box center [992, 286] width 13 height 13
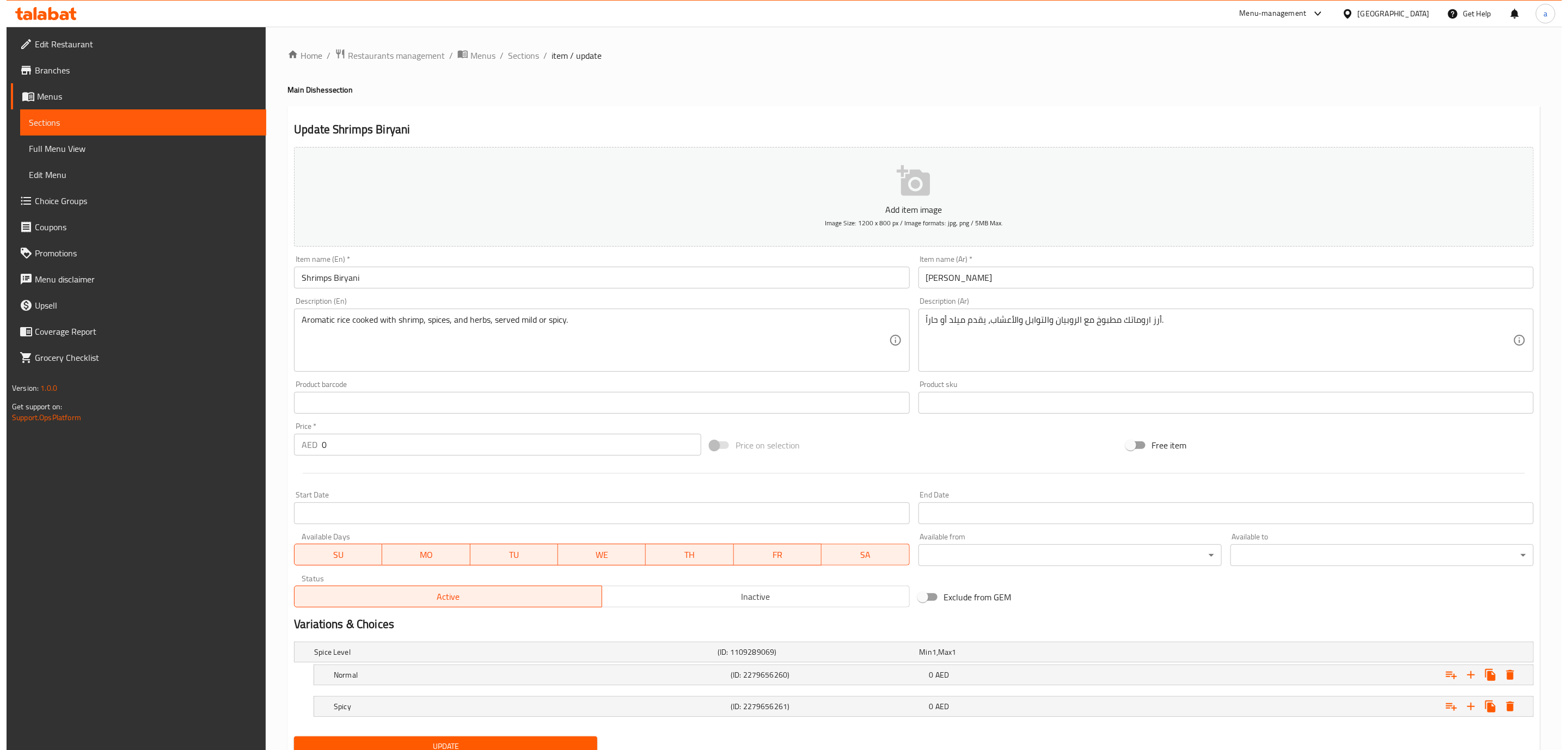
scroll to position [44, 0]
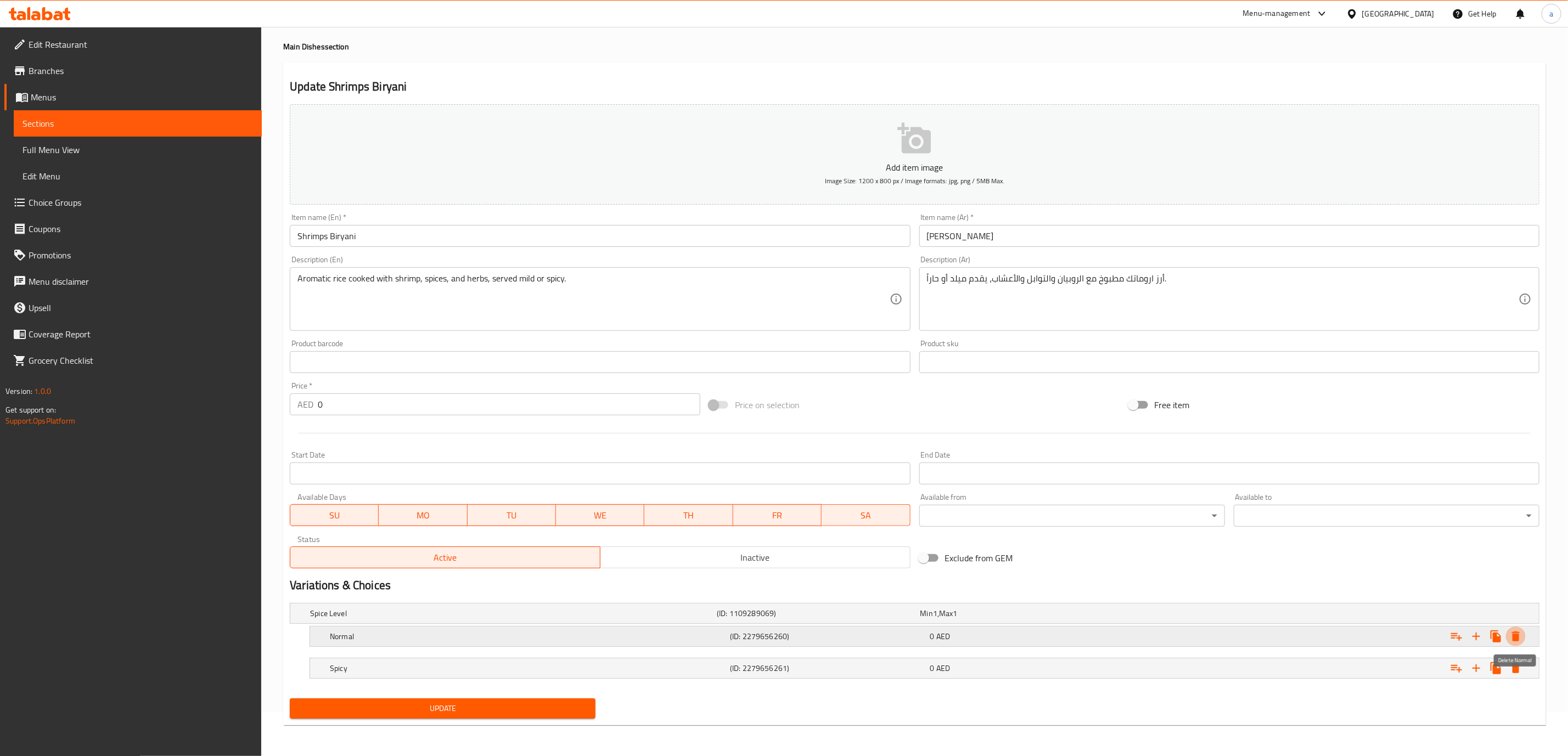
click at [1511, 634] on icon "Expand" at bounding box center [1516, 636] width 13 height 13
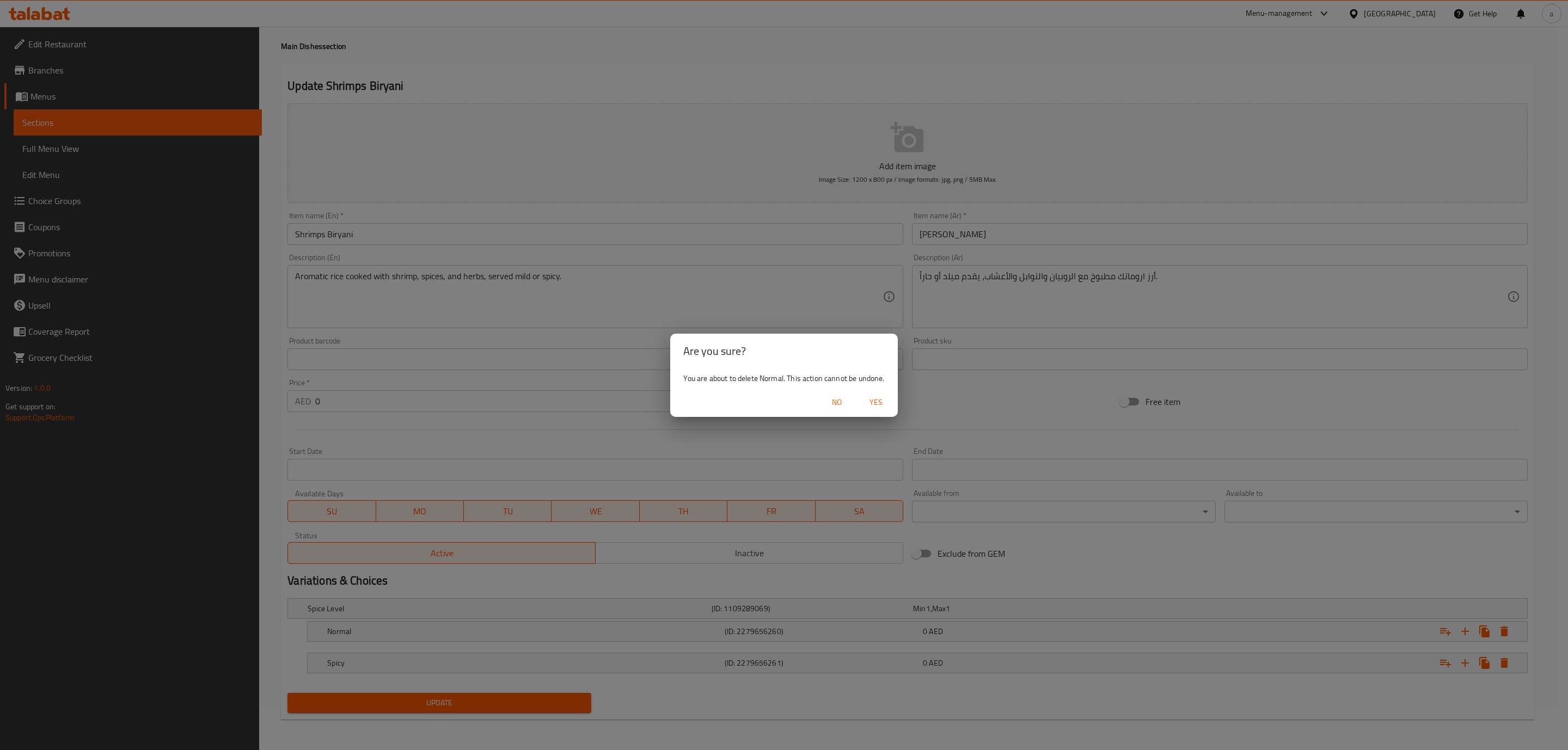
click at [857, 400] on div "No Yes" at bounding box center [784, 403] width 227 height 29
click at [881, 397] on span "Yes" at bounding box center [875, 402] width 26 height 14
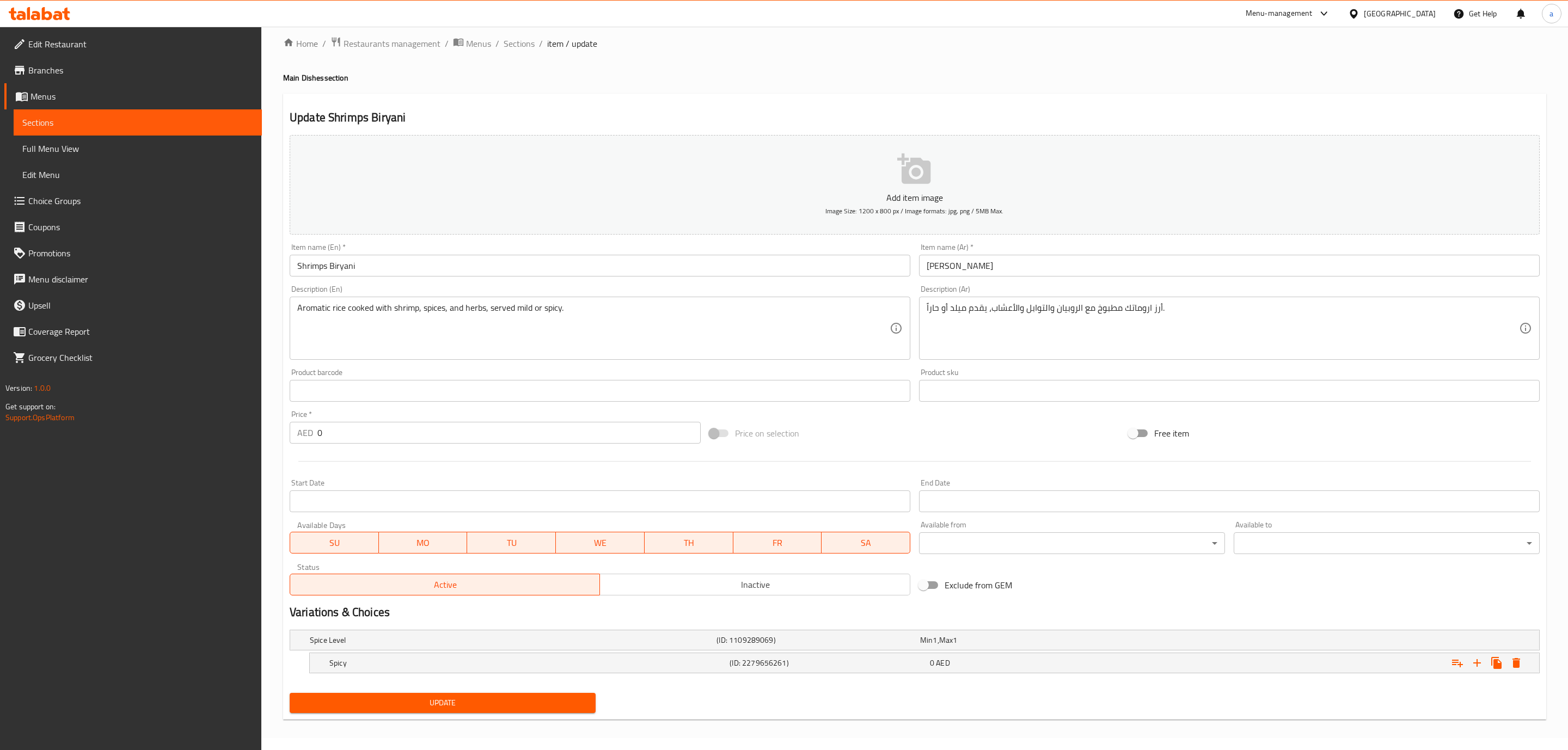
scroll to position [13, 0]
click at [1502, 663] on icon "Expand" at bounding box center [1504, 663] width 7 height 10
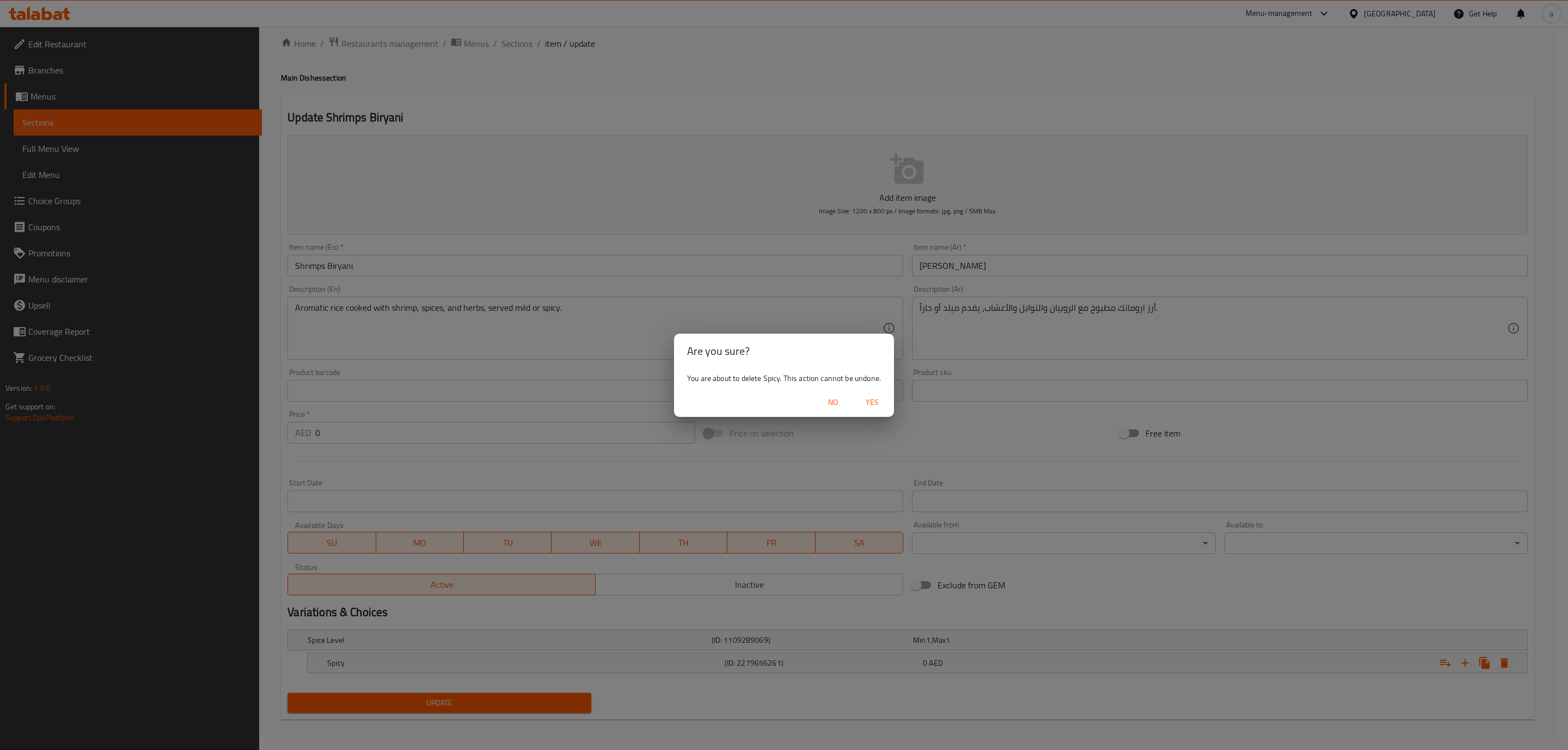
click at [873, 403] on span "Yes" at bounding box center [872, 402] width 26 height 14
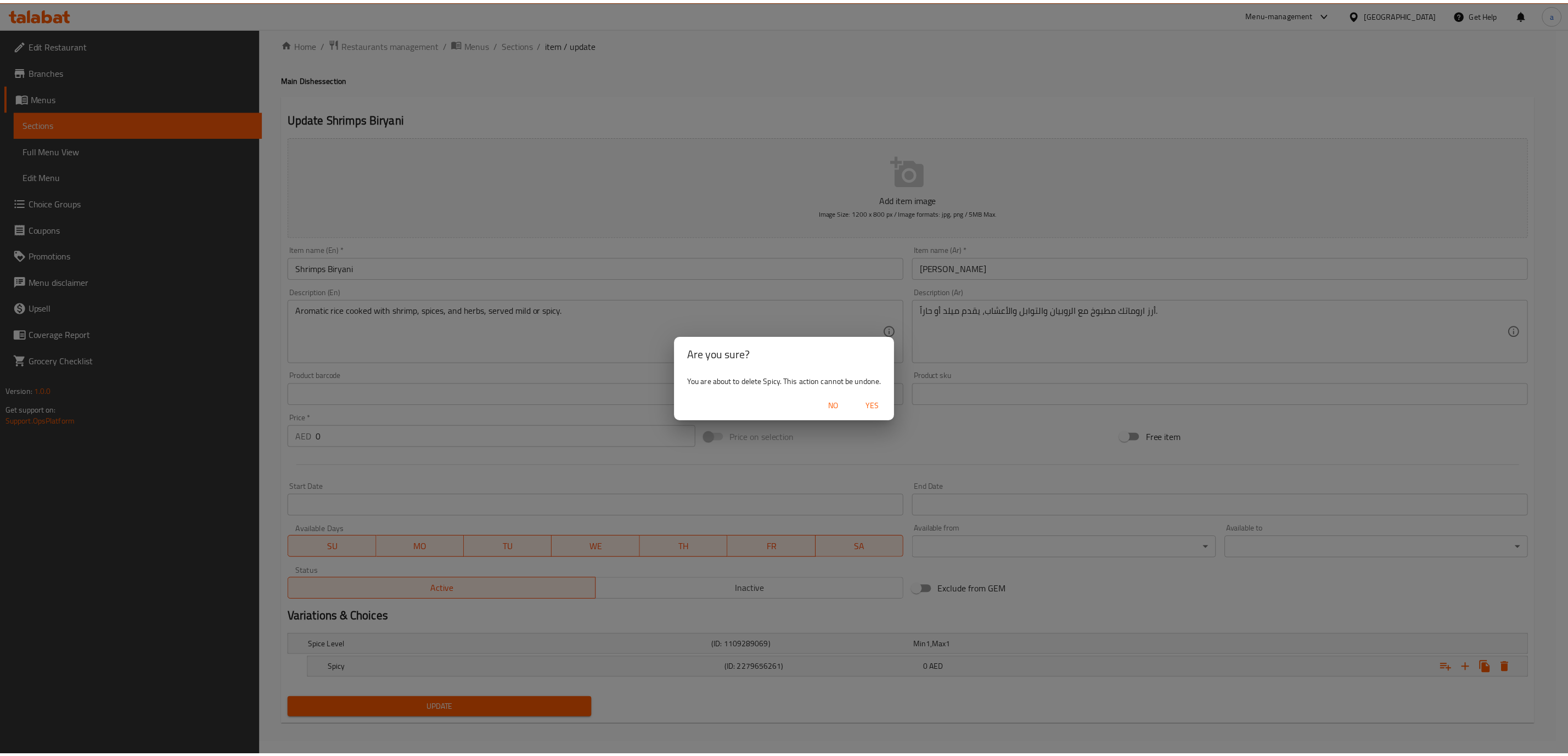
scroll to position [9, 0]
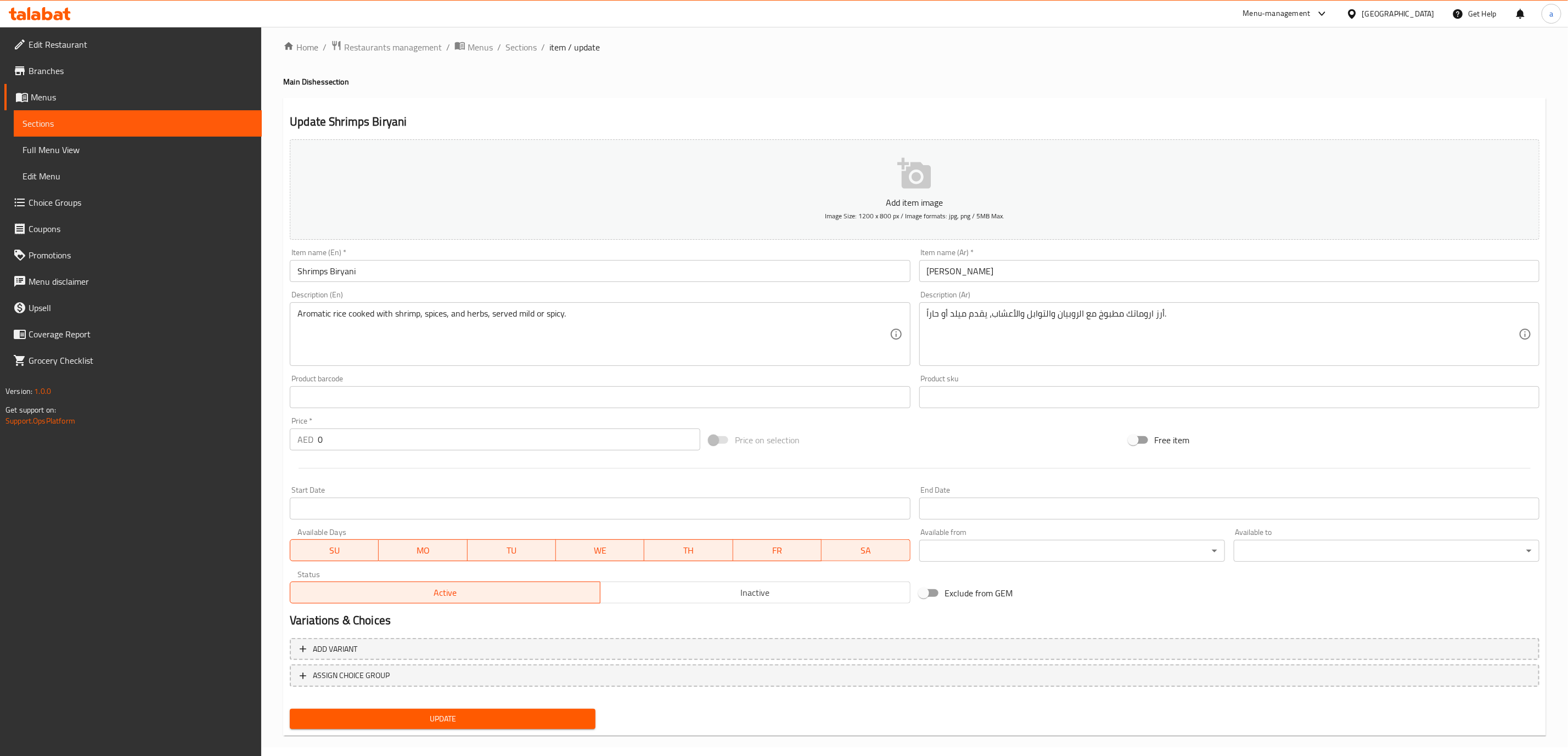
click at [472, 442] on input "0" at bounding box center [509, 439] width 383 height 22
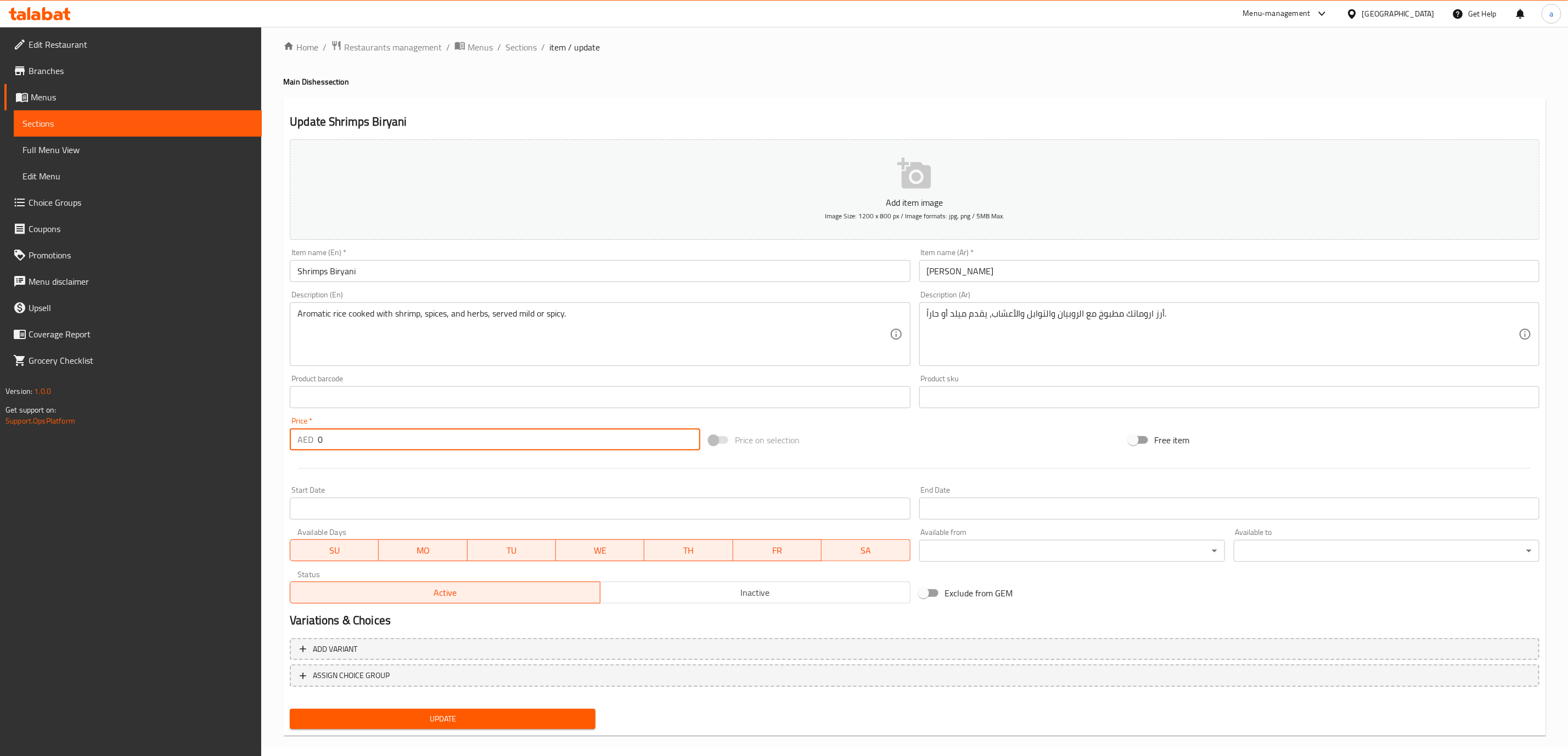
click at [472, 442] on input "0" at bounding box center [509, 439] width 383 height 22
type input "50"
click at [445, 709] on button "Update" at bounding box center [443, 719] width 306 height 20
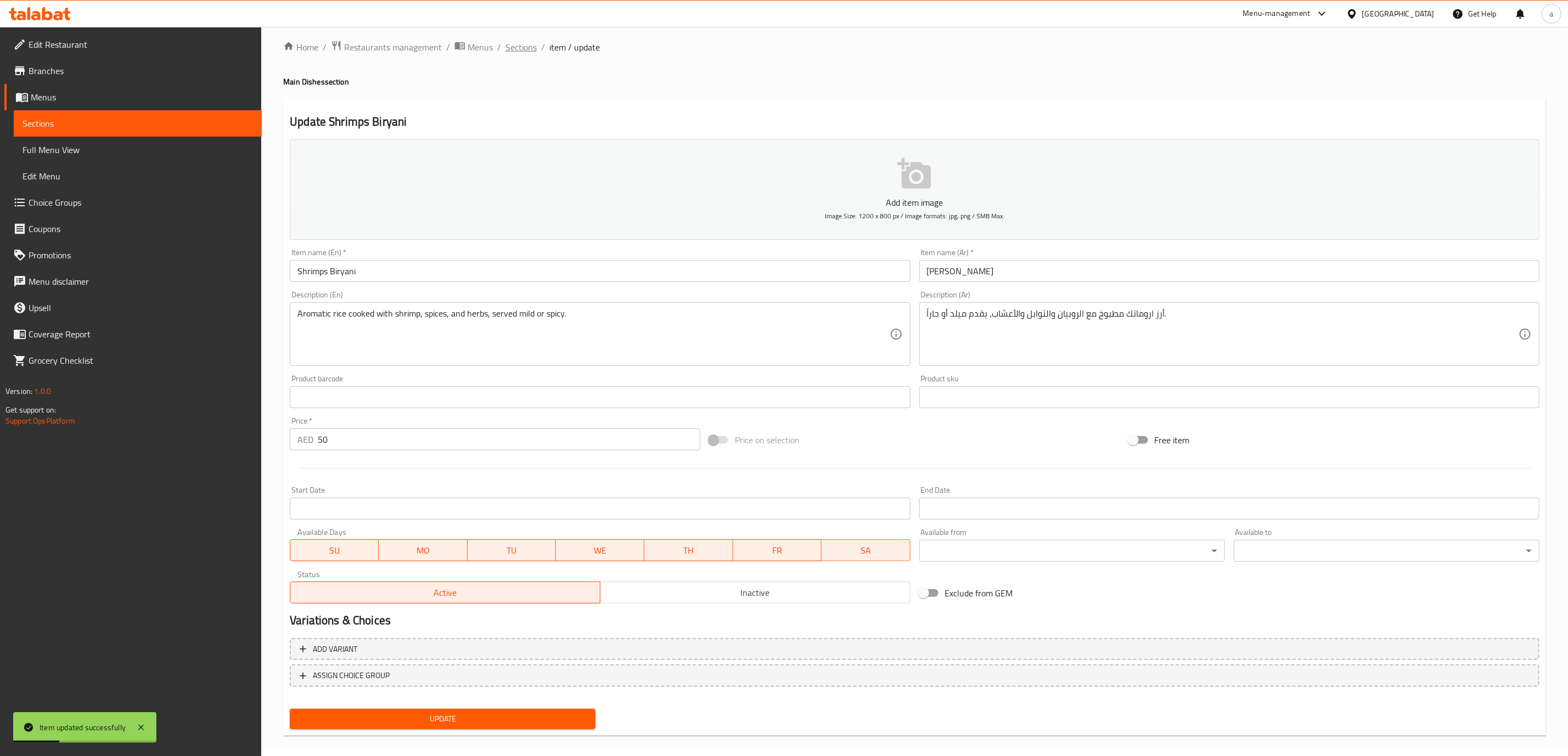
click at [517, 54] on span "Sections" at bounding box center [521, 47] width 31 height 13
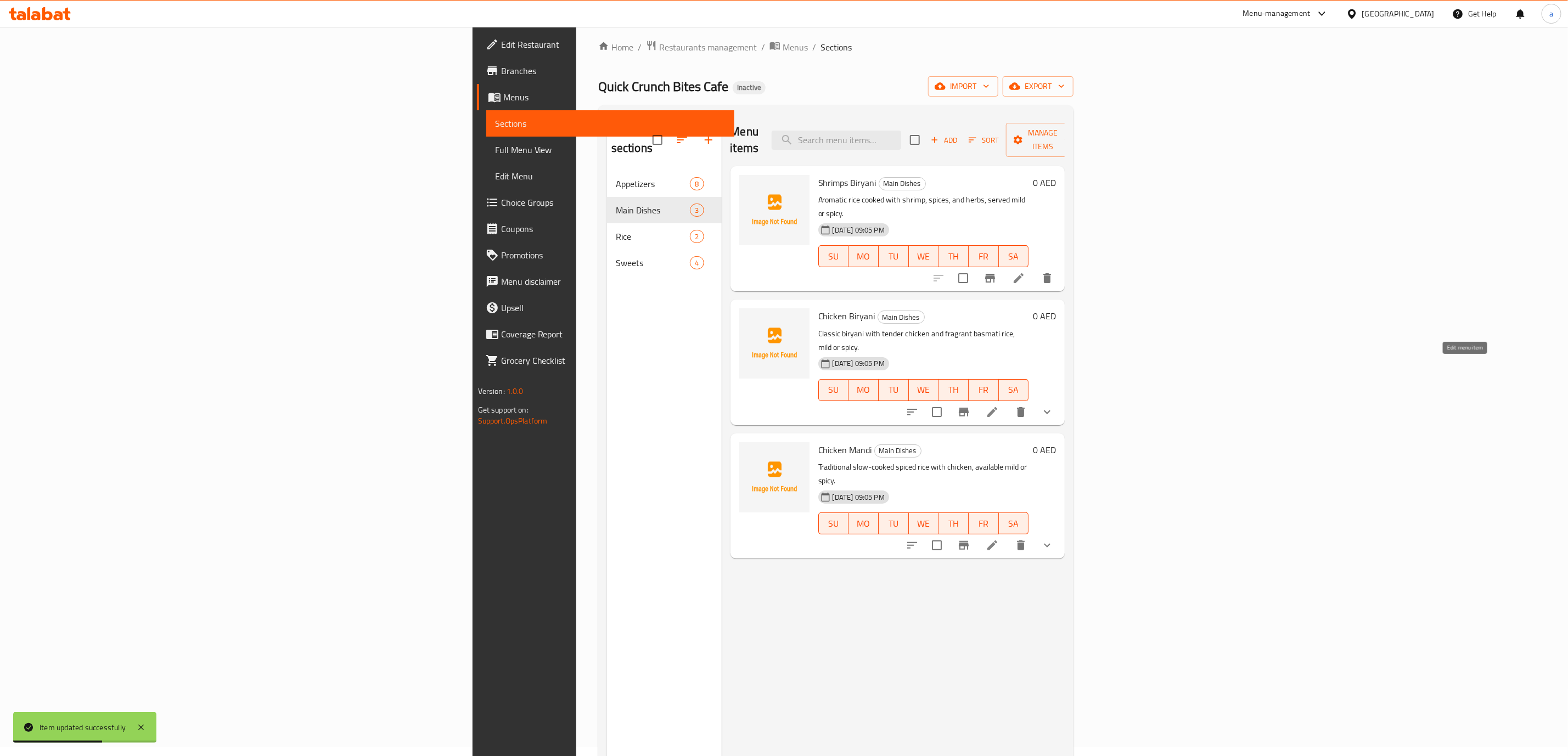
click at [999, 405] on icon at bounding box center [992, 412] width 13 height 13
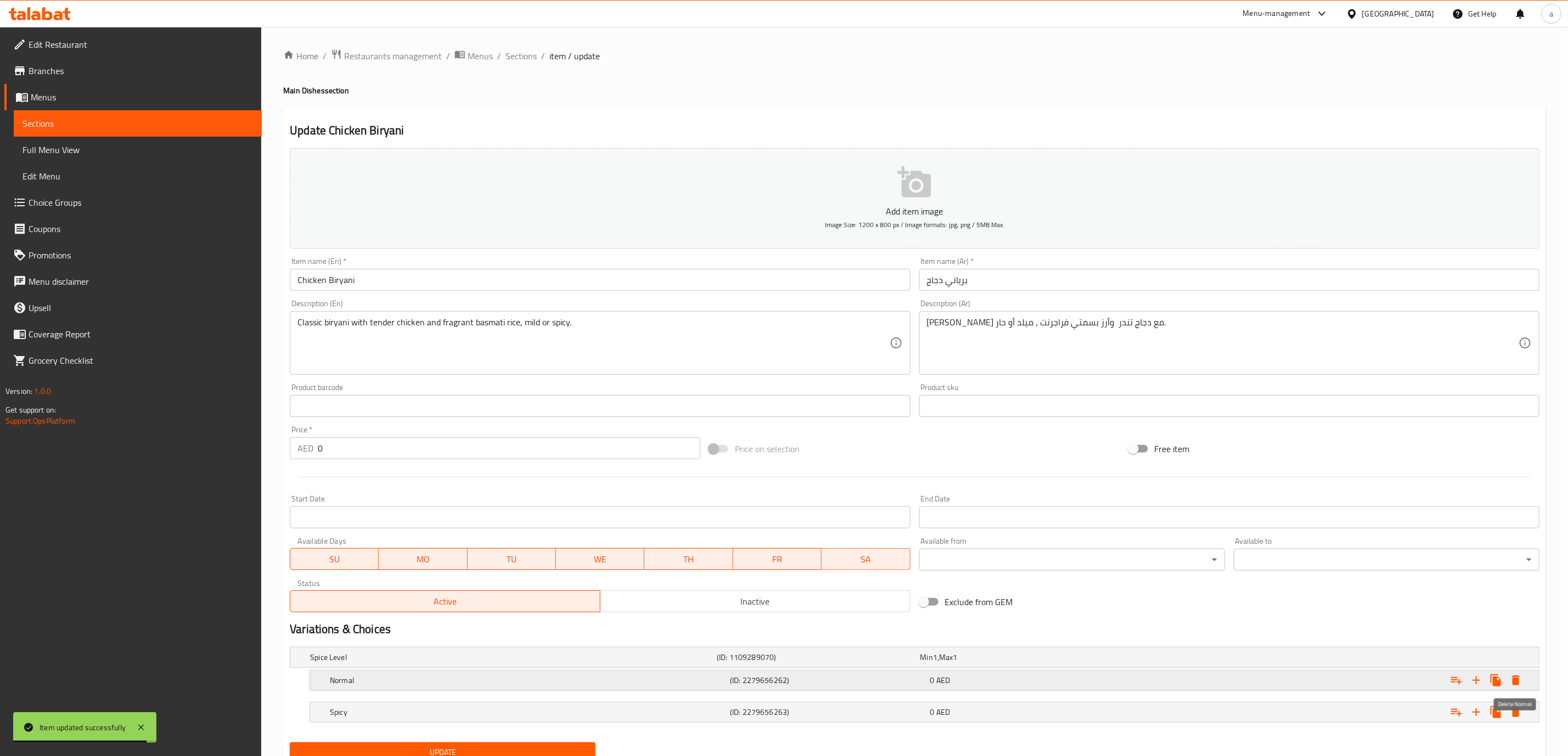
click at [1511, 684] on icon "Expand" at bounding box center [1516, 680] width 13 height 13
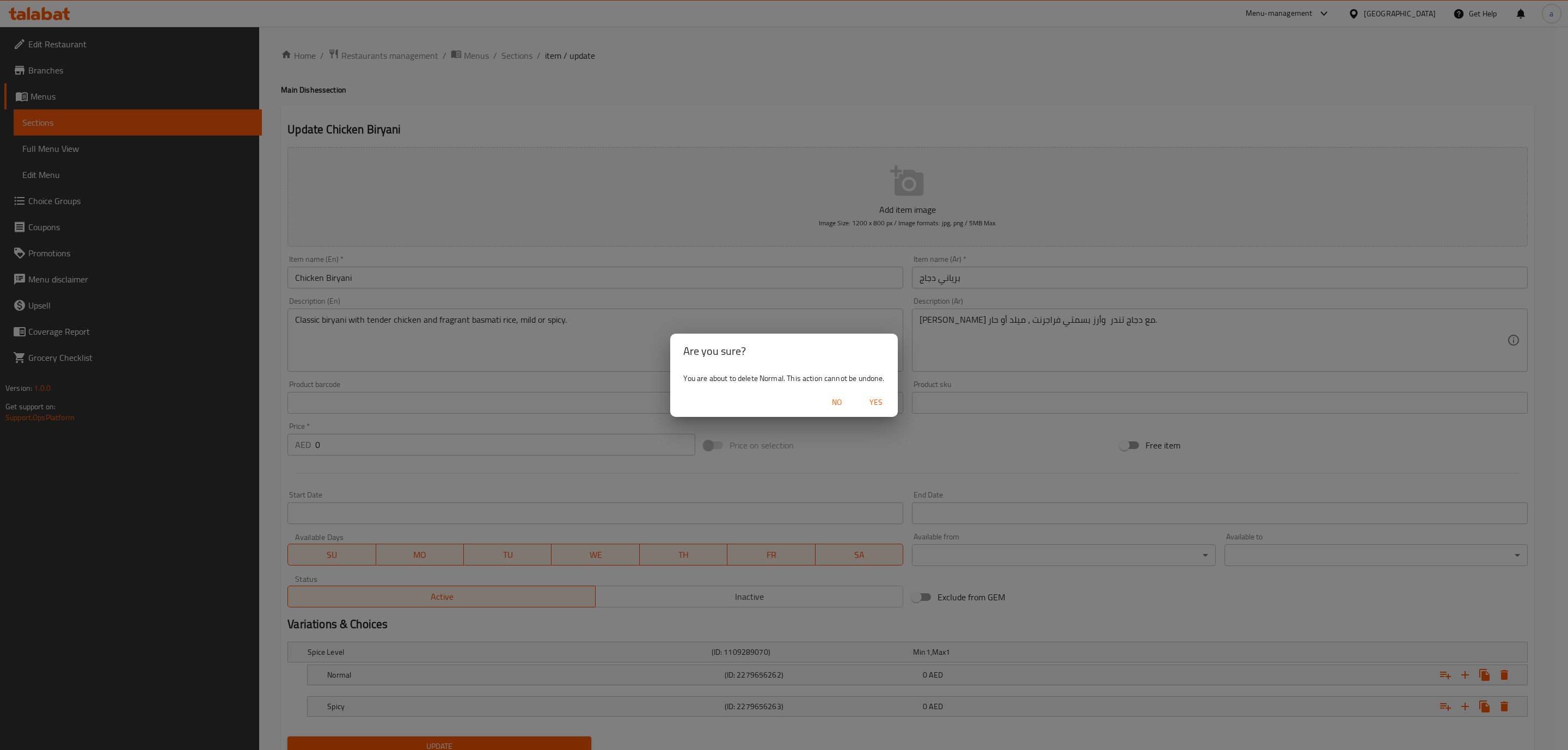
click at [863, 394] on button "Yes" at bounding box center [876, 402] width 35 height 20
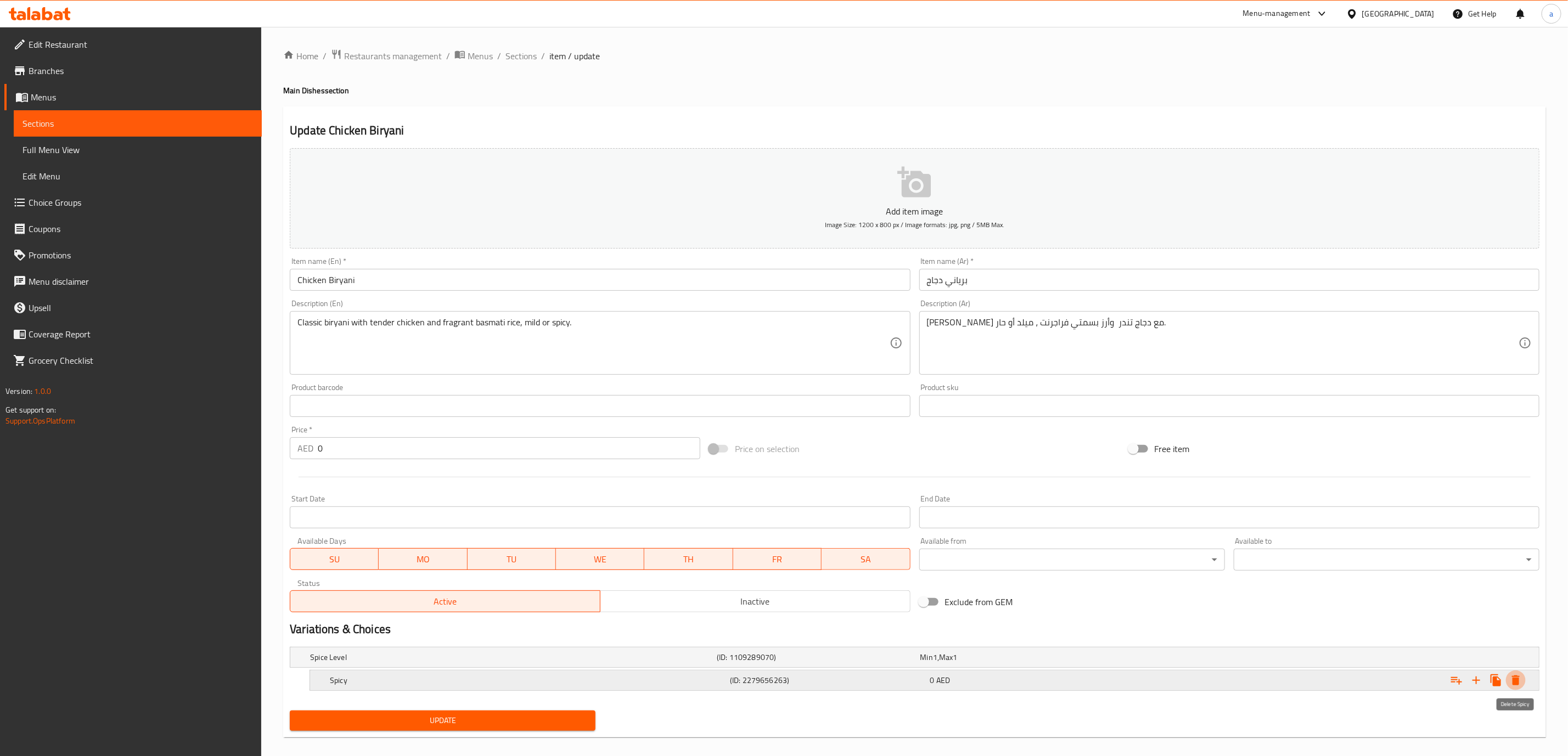
click at [1517, 680] on icon "Expand" at bounding box center [1516, 680] width 7 height 10
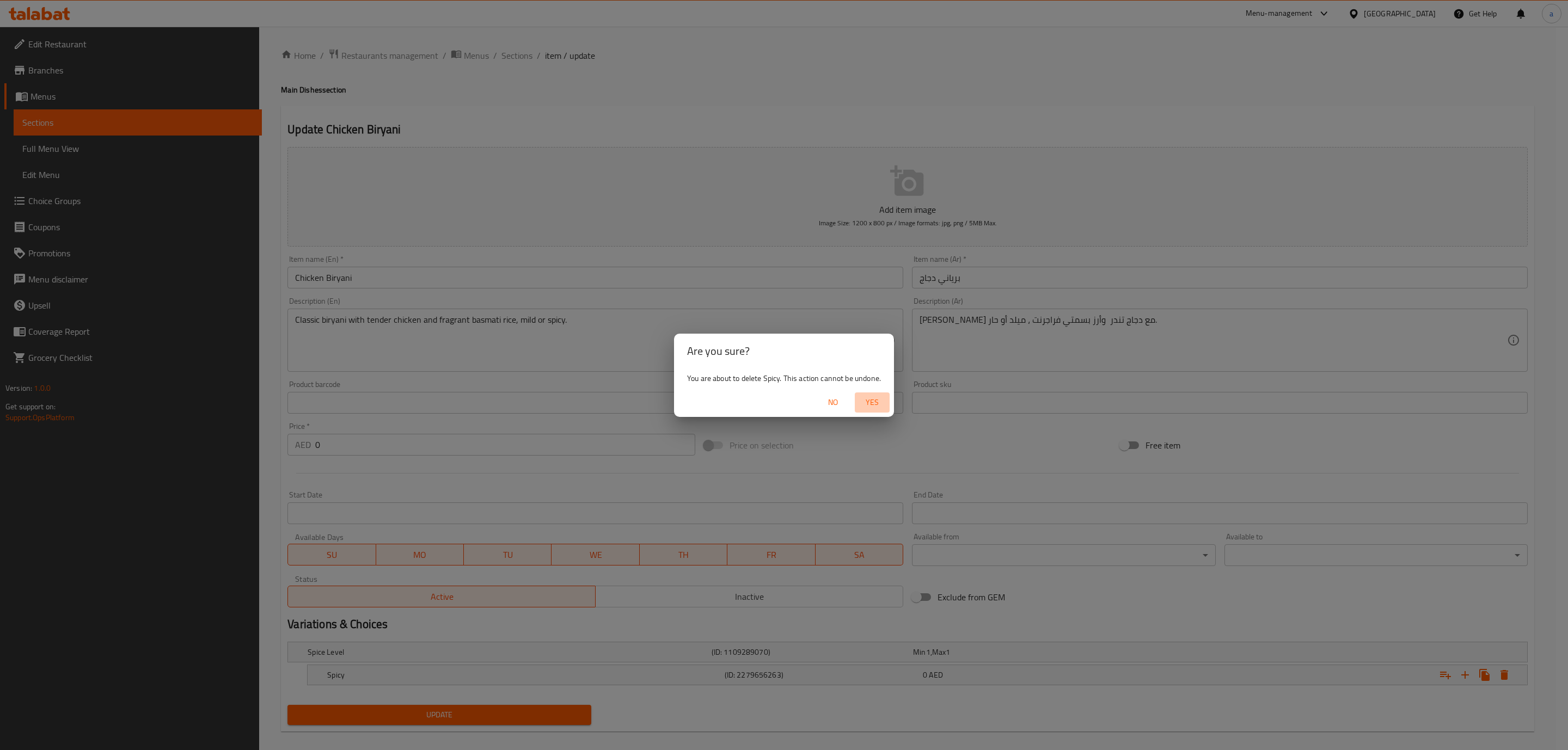
click at [873, 407] on span "Yes" at bounding box center [872, 402] width 26 height 14
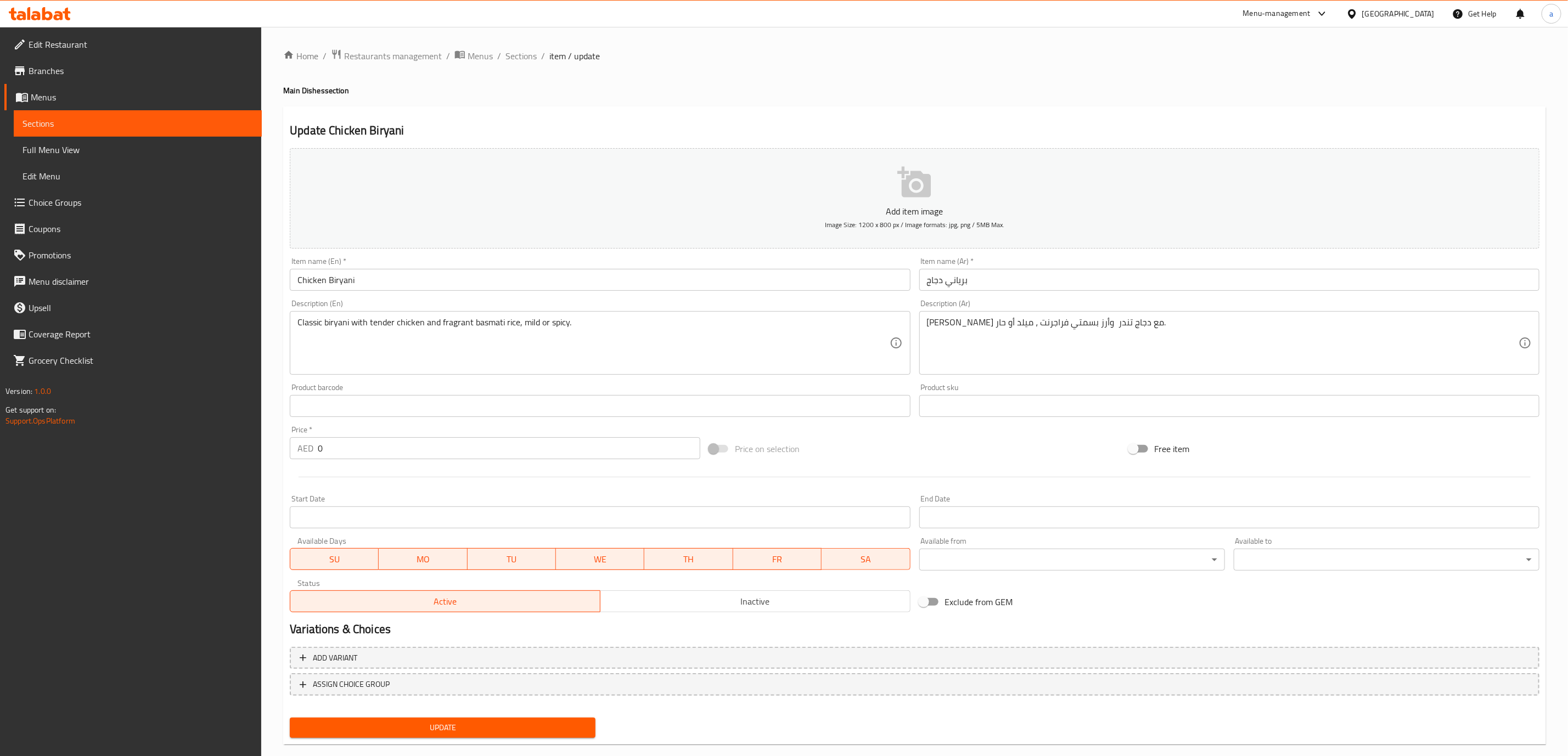
click at [492, 446] on input "0" at bounding box center [509, 448] width 383 height 22
type input "40"
click at [478, 726] on span "Update" at bounding box center [442, 728] width 288 height 14
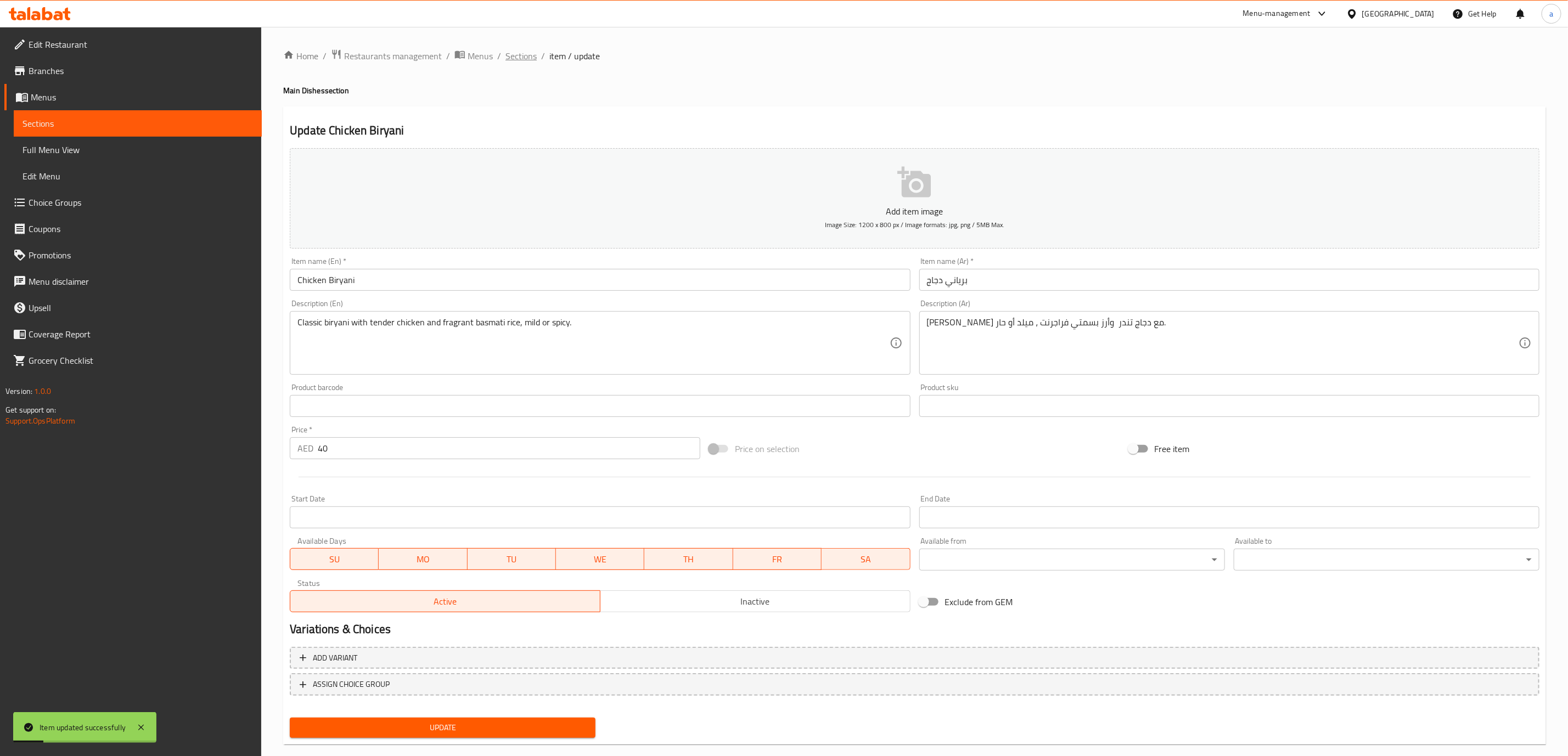
click at [519, 49] on span "Sections" at bounding box center [521, 56] width 31 height 13
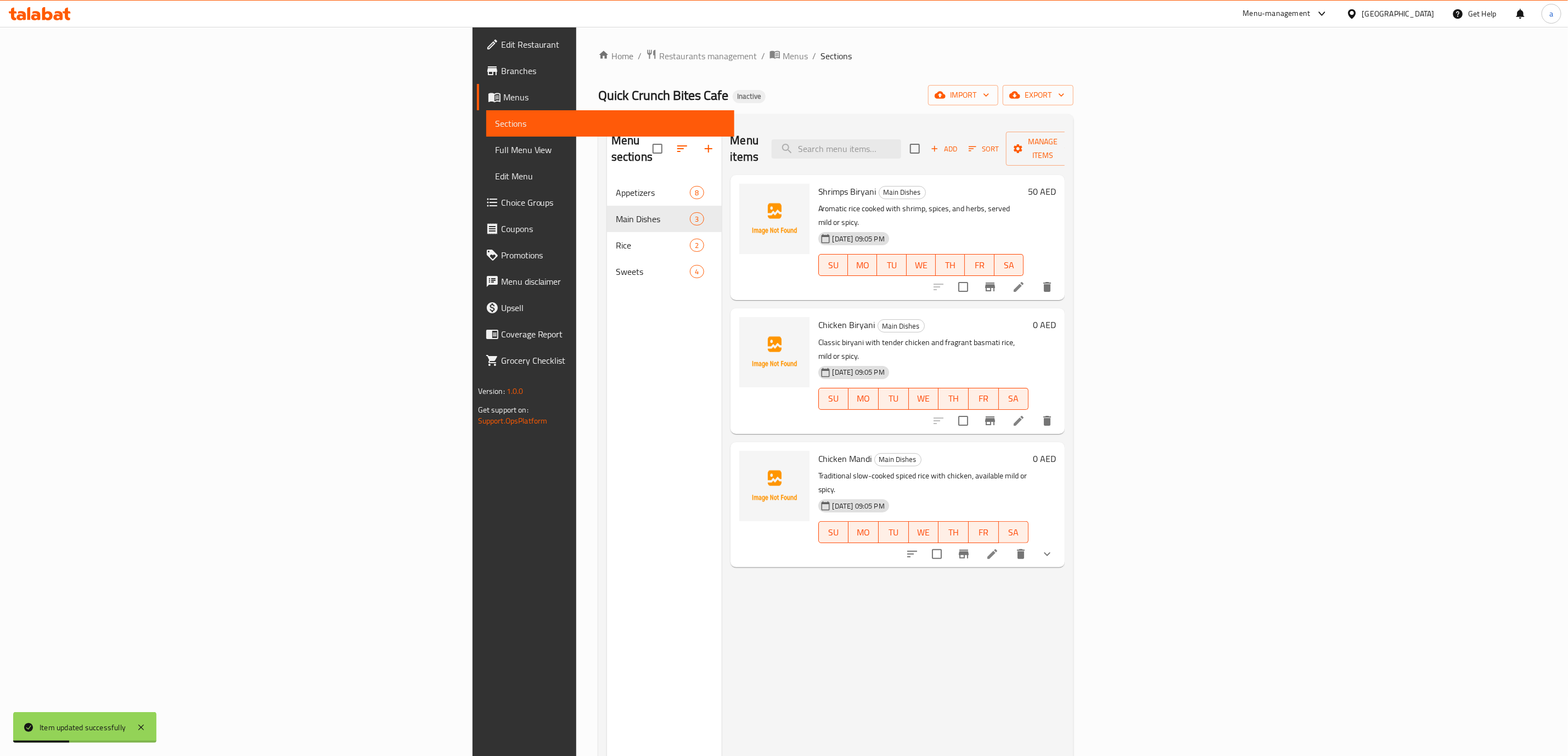
click at [1008, 545] on li at bounding box center [992, 555] width 31 height 20
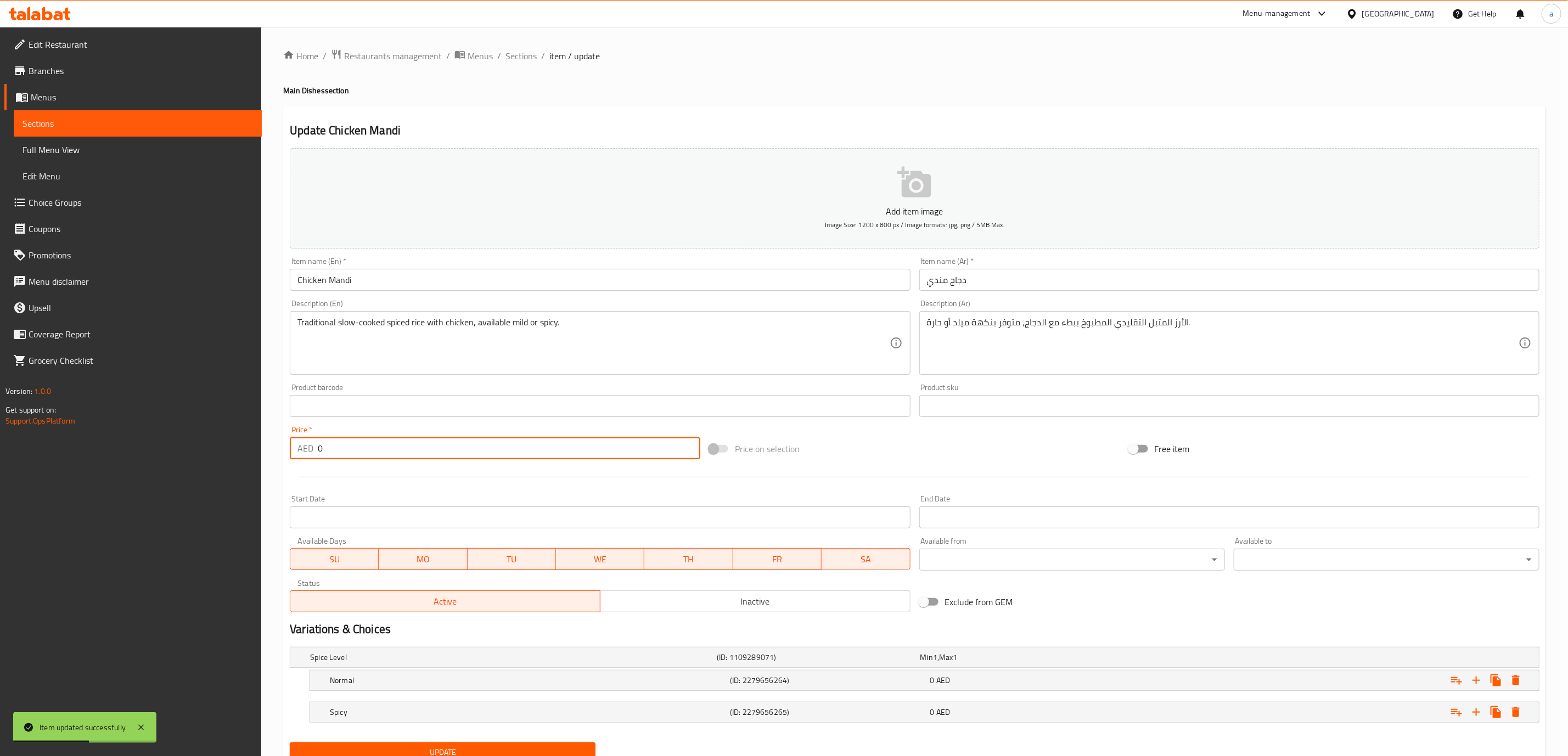
click at [384, 451] on input "0" at bounding box center [509, 448] width 383 height 22
click at [384, 451] on input "04" at bounding box center [509, 448] width 383 height 22
type input "0"
type input "40"
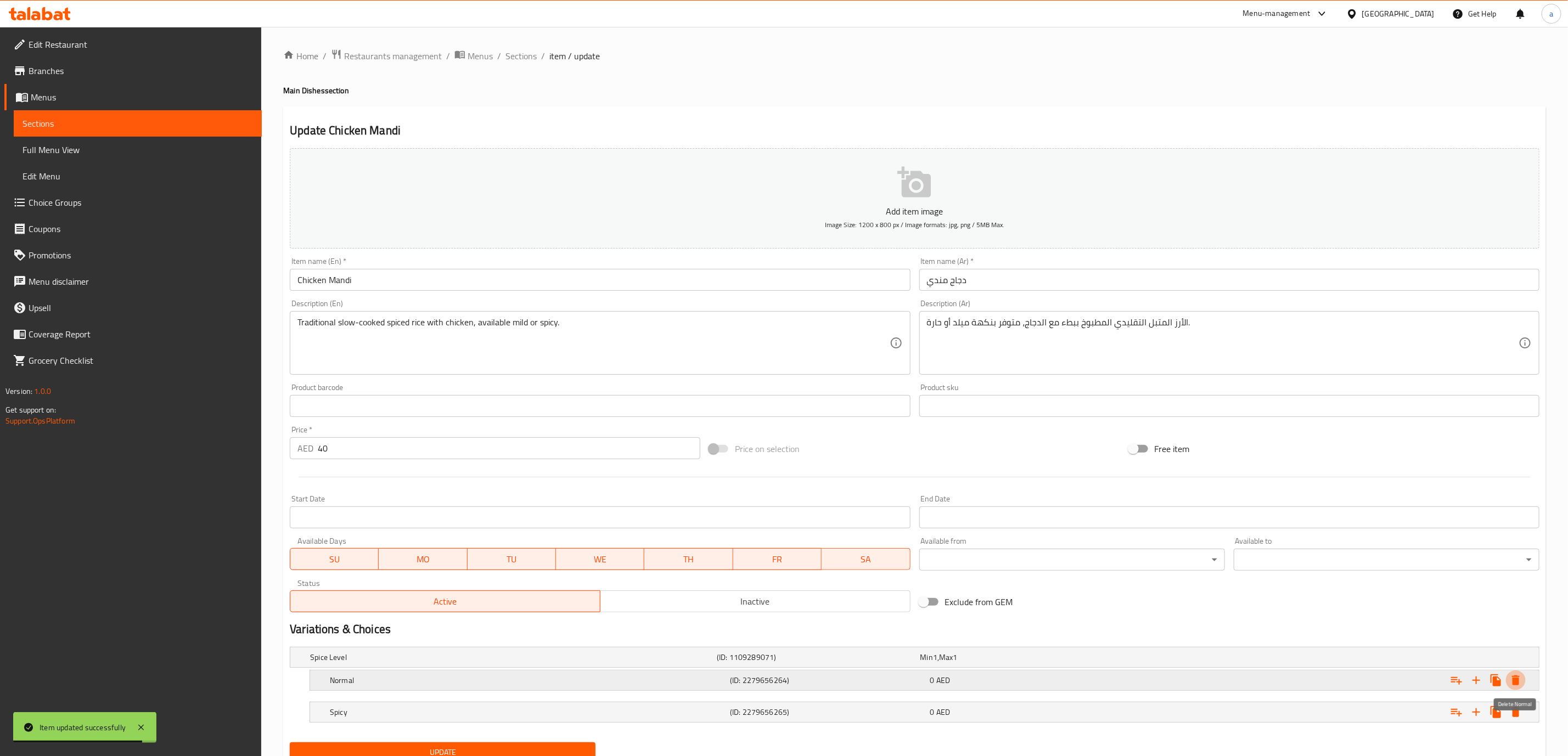
click at [1509, 681] on button "Expand" at bounding box center [1516, 681] width 20 height 20
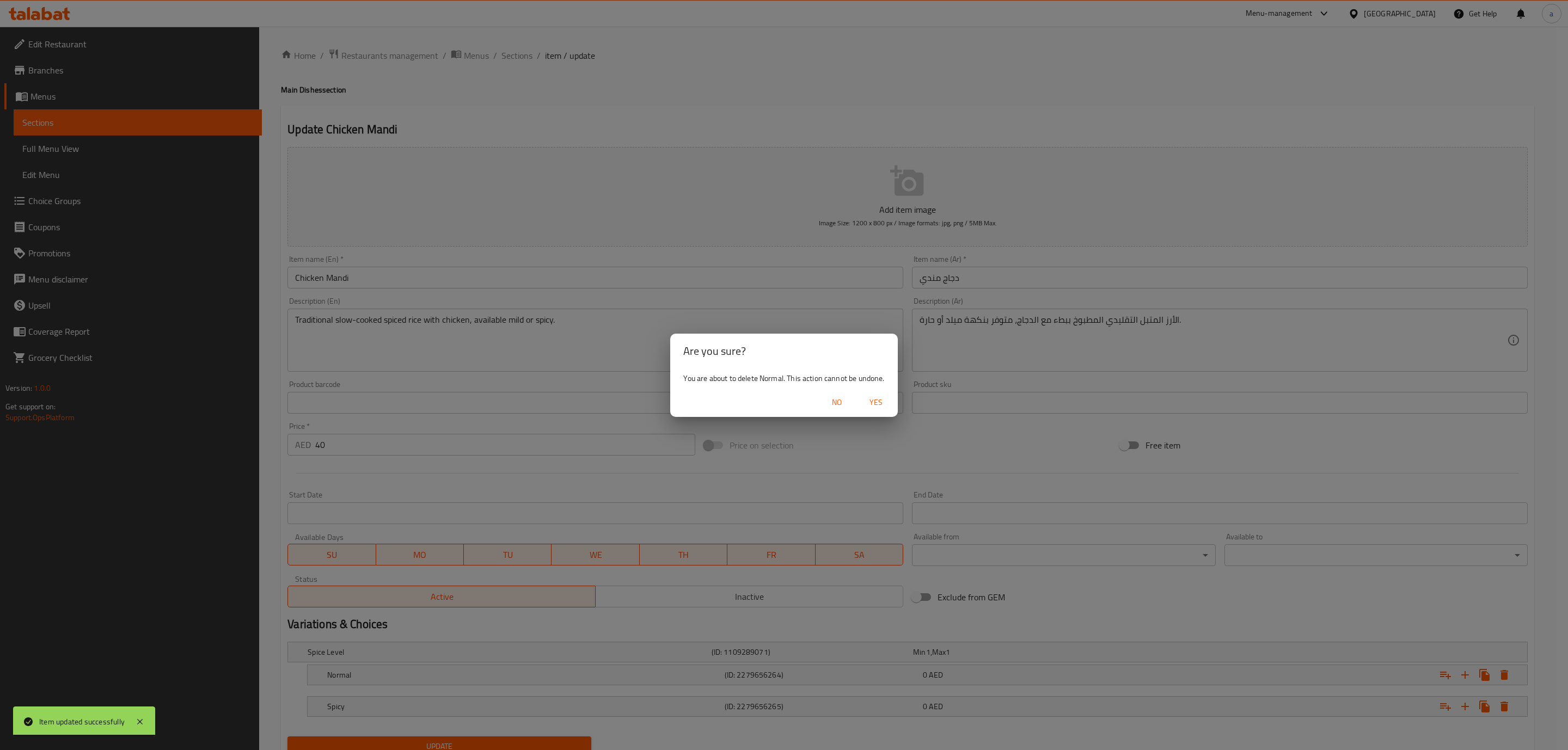
click at [837, 400] on span "No" at bounding box center [836, 402] width 26 height 14
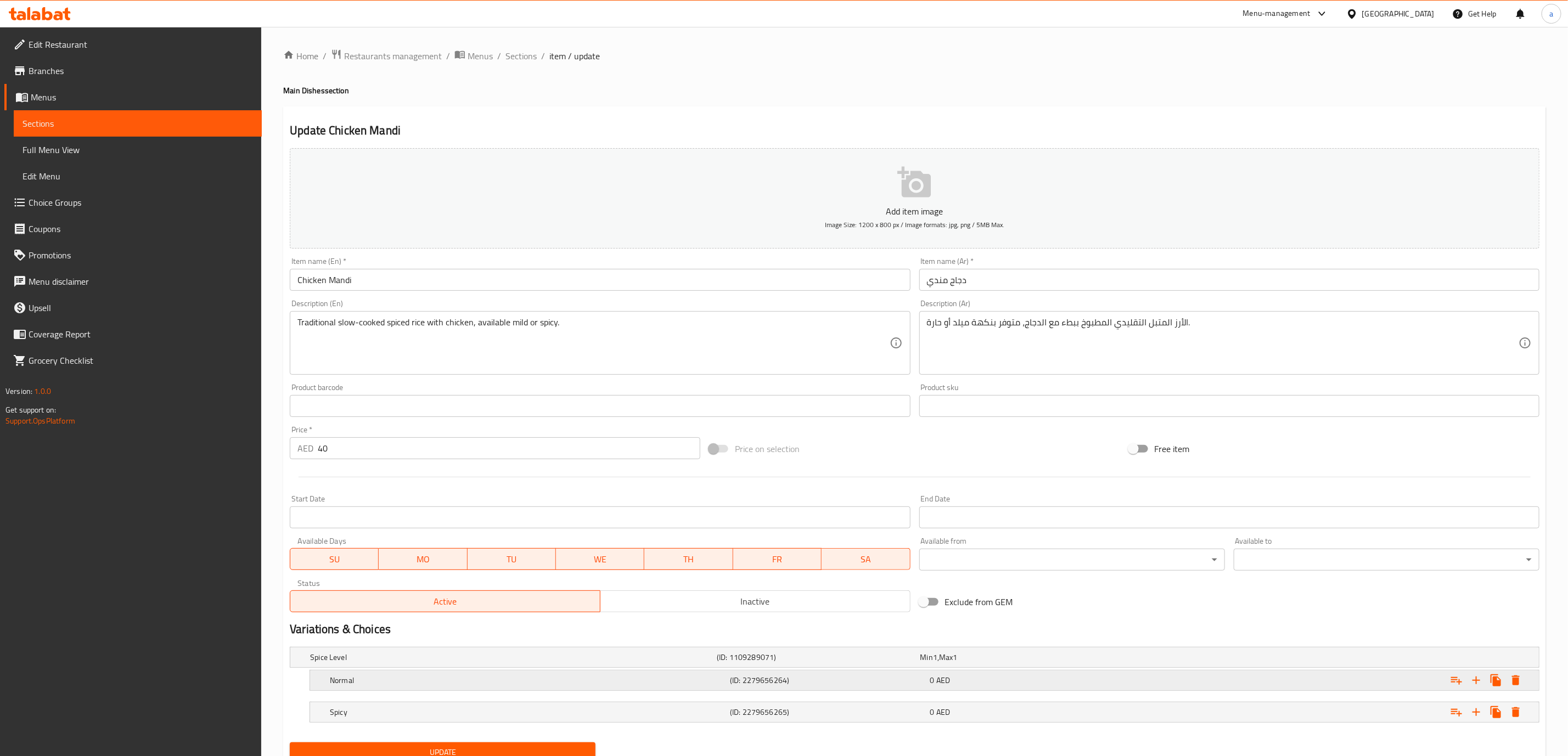
click at [1519, 684] on icon "Expand" at bounding box center [1516, 680] width 7 height 10
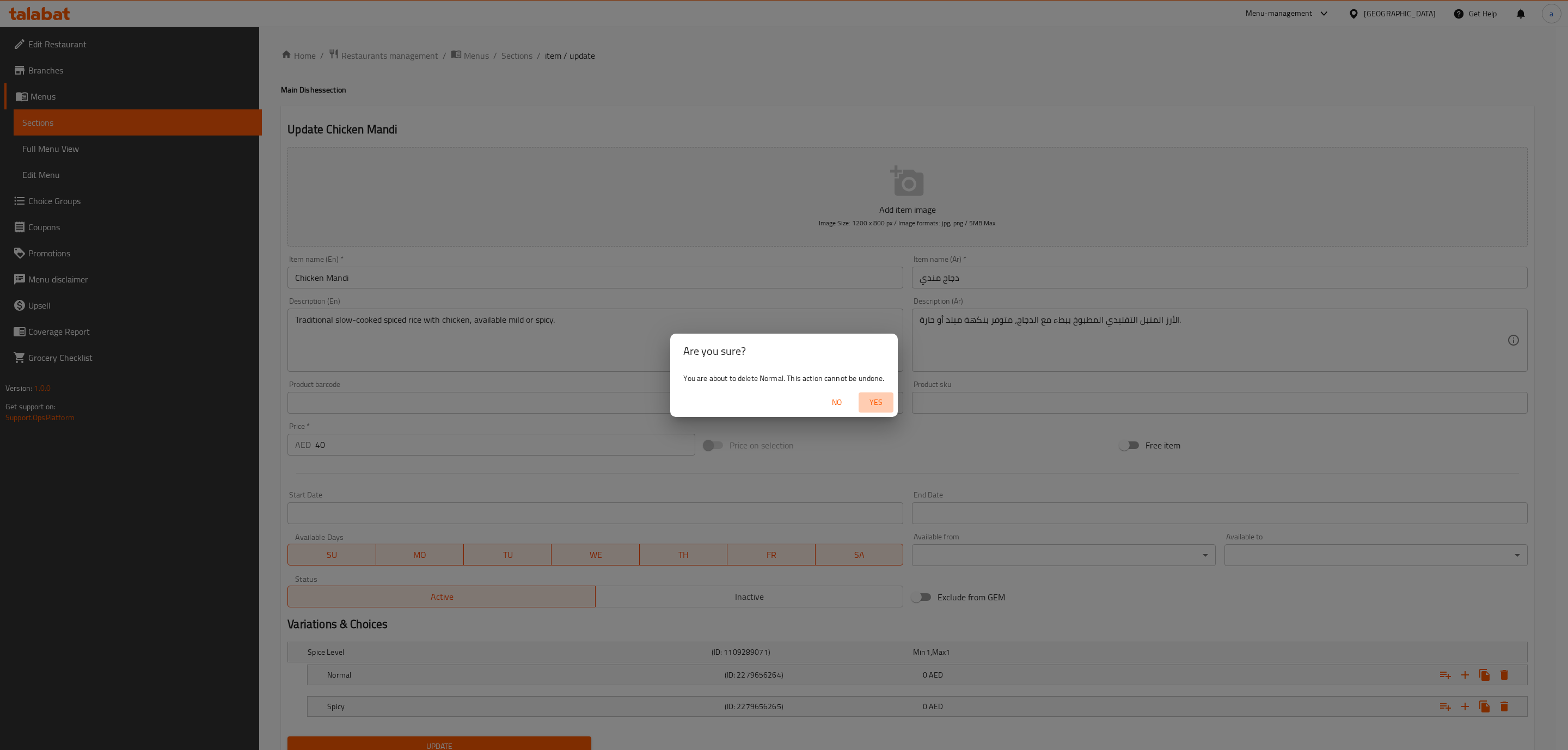
drag, startPoint x: 873, startPoint y: 402, endPoint x: 1253, endPoint y: 565, distance: 413.5
click at [873, 403] on span "Yes" at bounding box center [875, 402] width 26 height 14
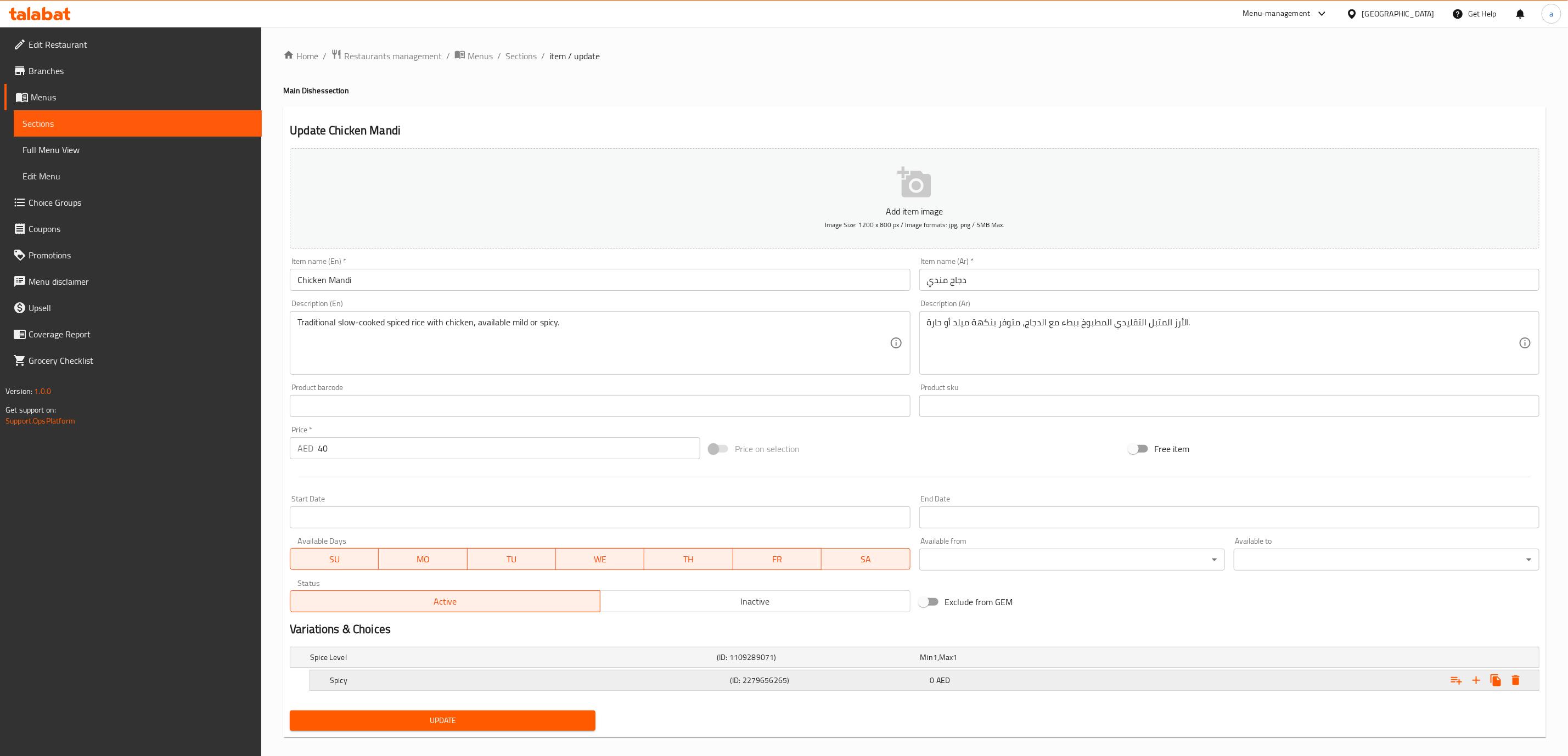
click at [1530, 679] on div "Spicy (ID: 2279656265) 0 AED" at bounding box center [925, 681] width 1229 height 20
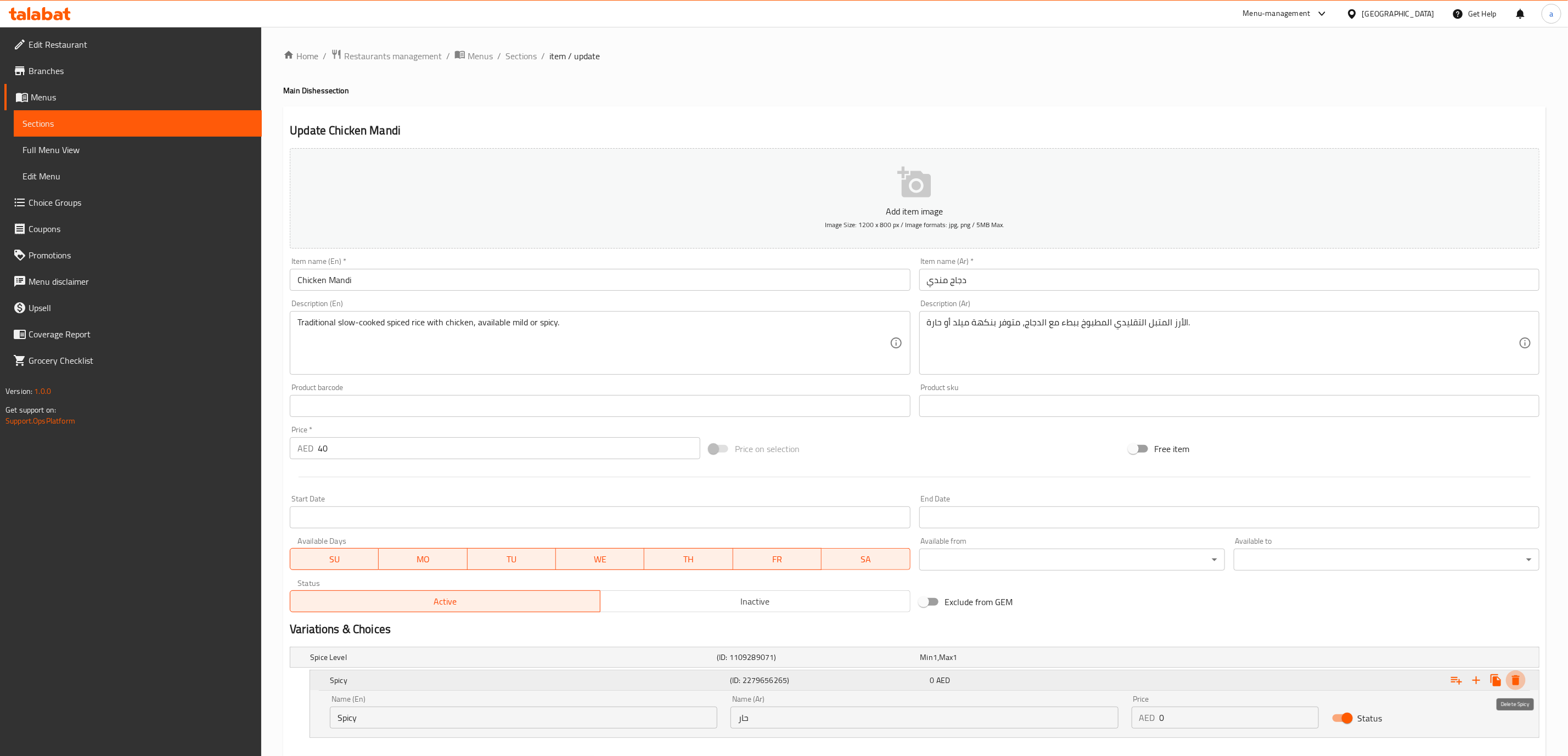
click at [1519, 682] on icon "Expand" at bounding box center [1516, 680] width 7 height 10
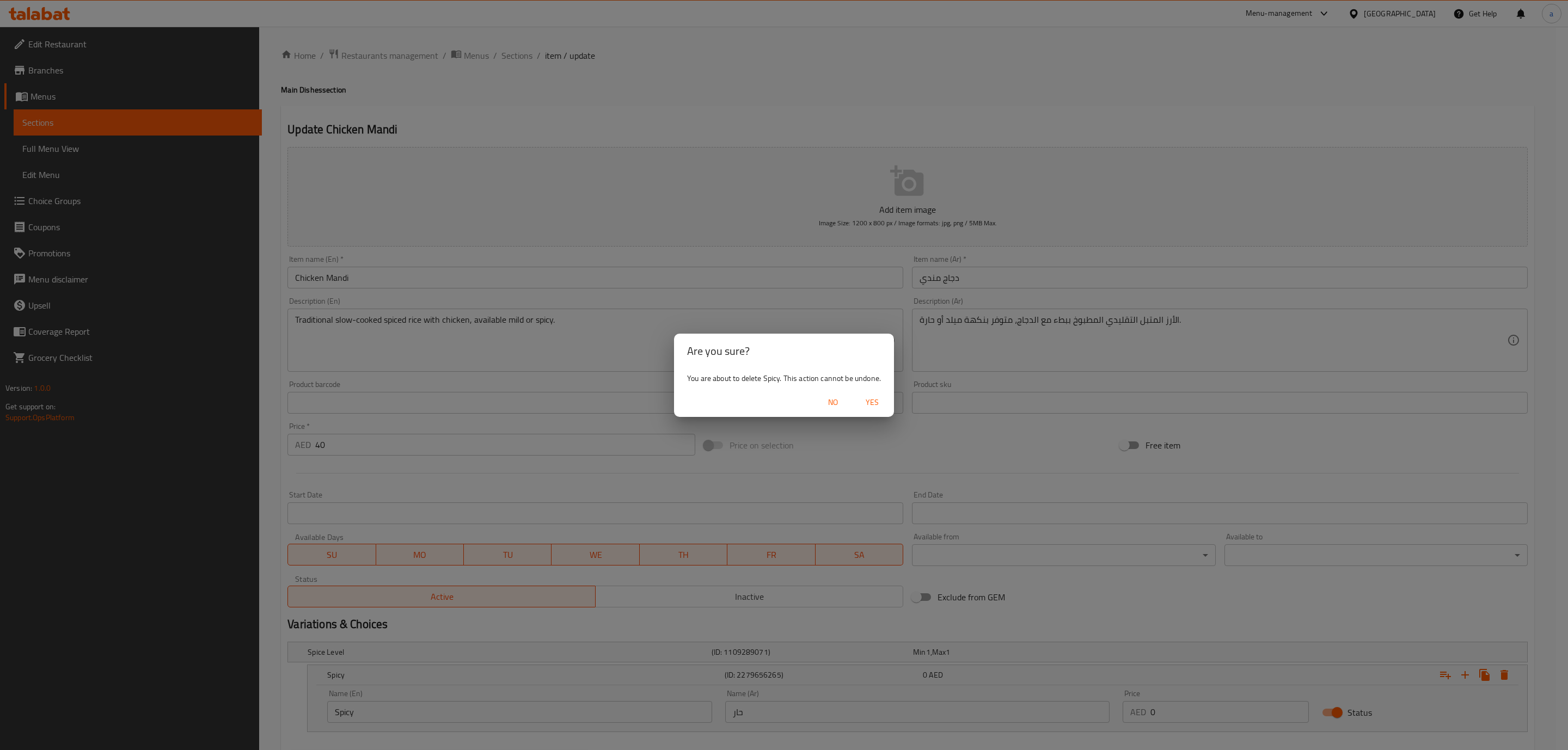
click at [863, 392] on button "Yes" at bounding box center [872, 402] width 35 height 20
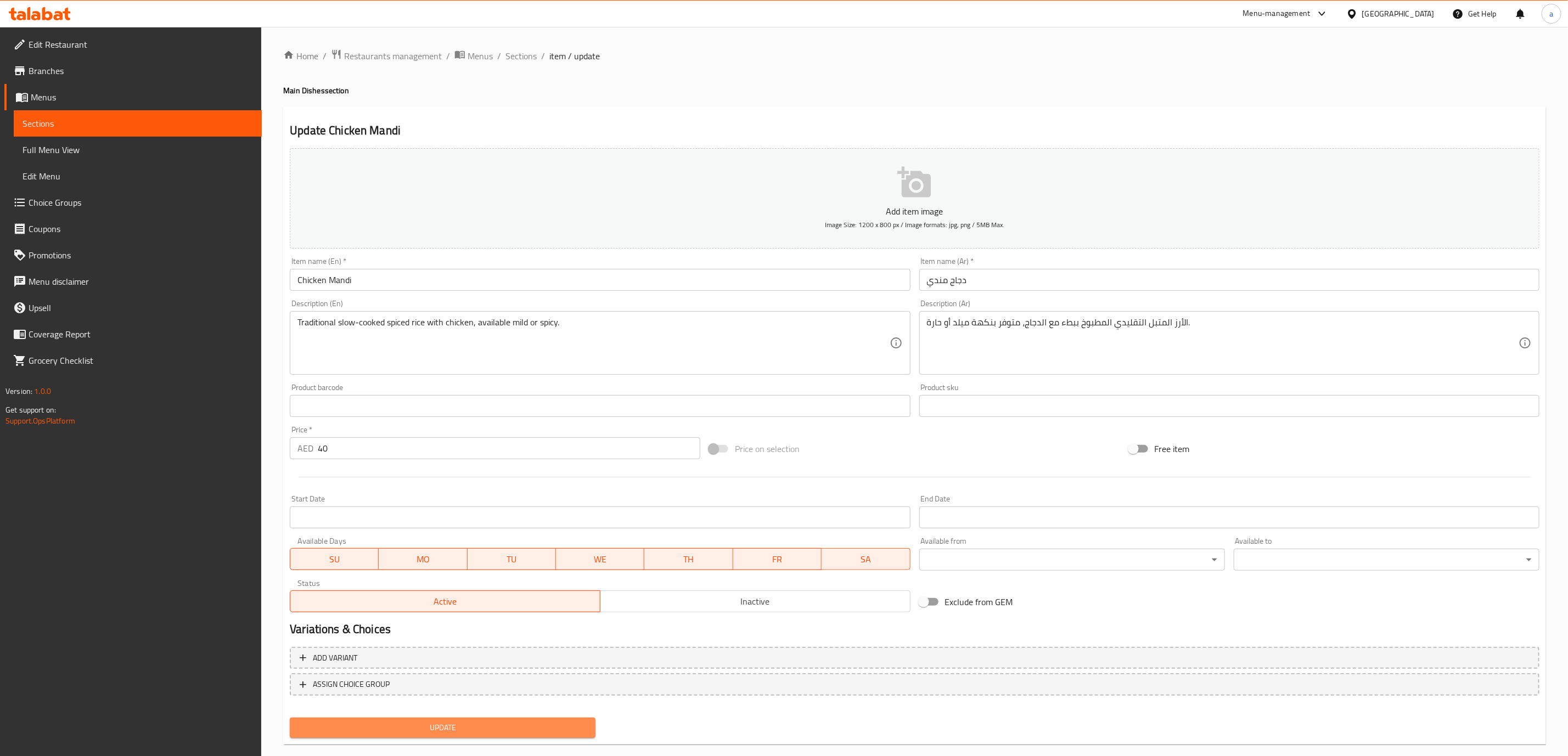
click at [539, 718] on button "Update" at bounding box center [443, 728] width 306 height 20
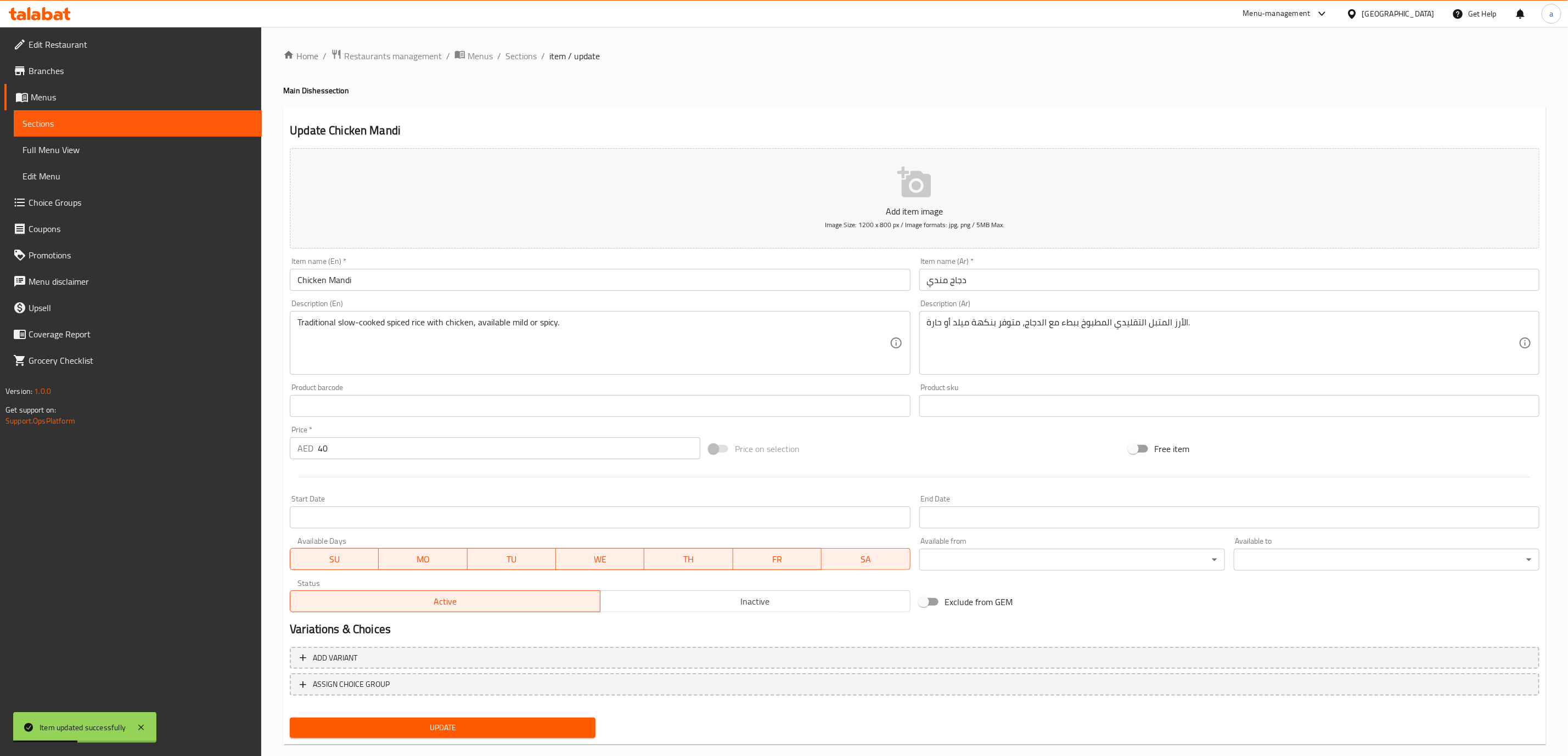
click at [89, 201] on span "Choice Groups" at bounding box center [140, 202] width 224 height 13
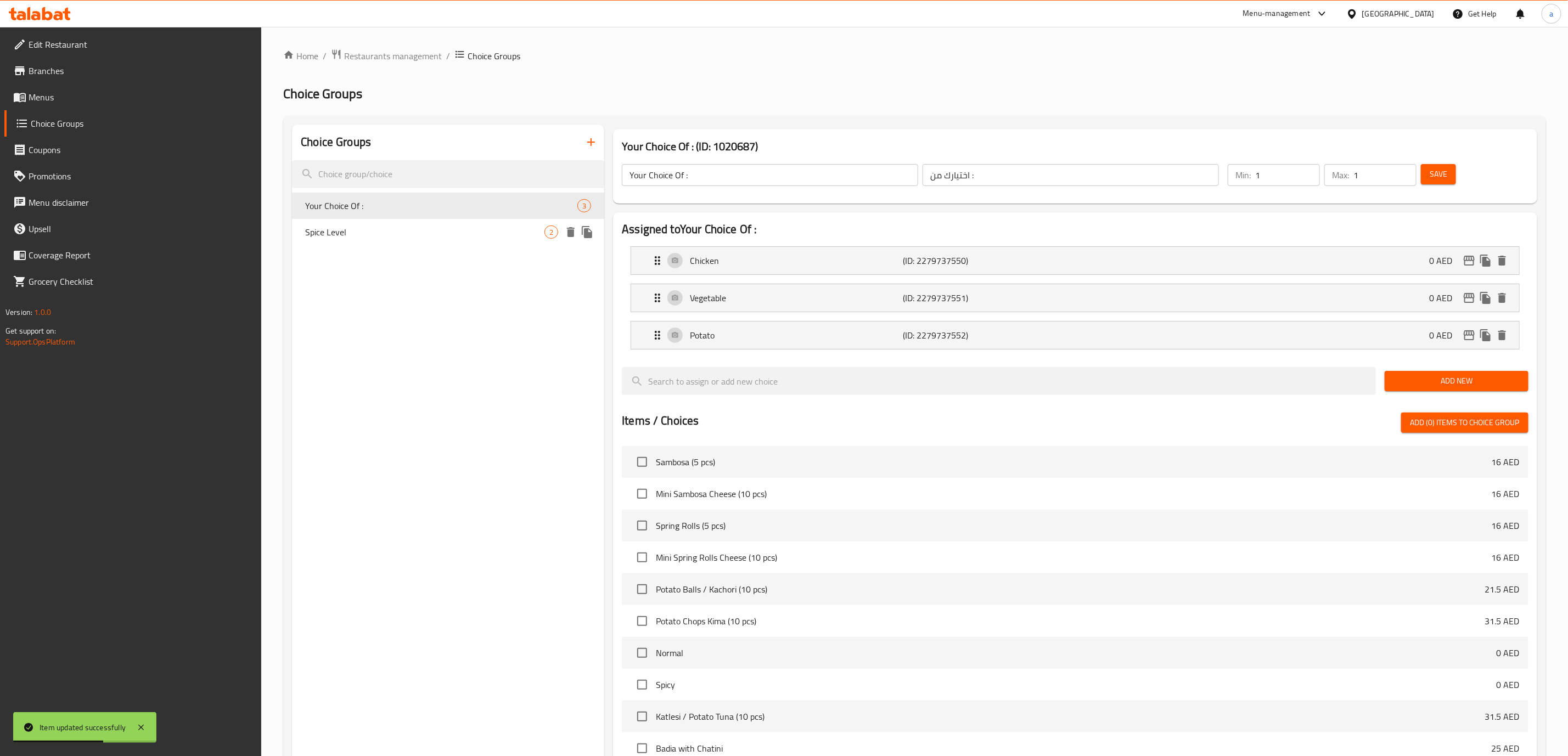
click at [412, 234] on span "Spice Level" at bounding box center [424, 232] width 239 height 13
type input "Spice Level"
type input "مستوى التوابل"
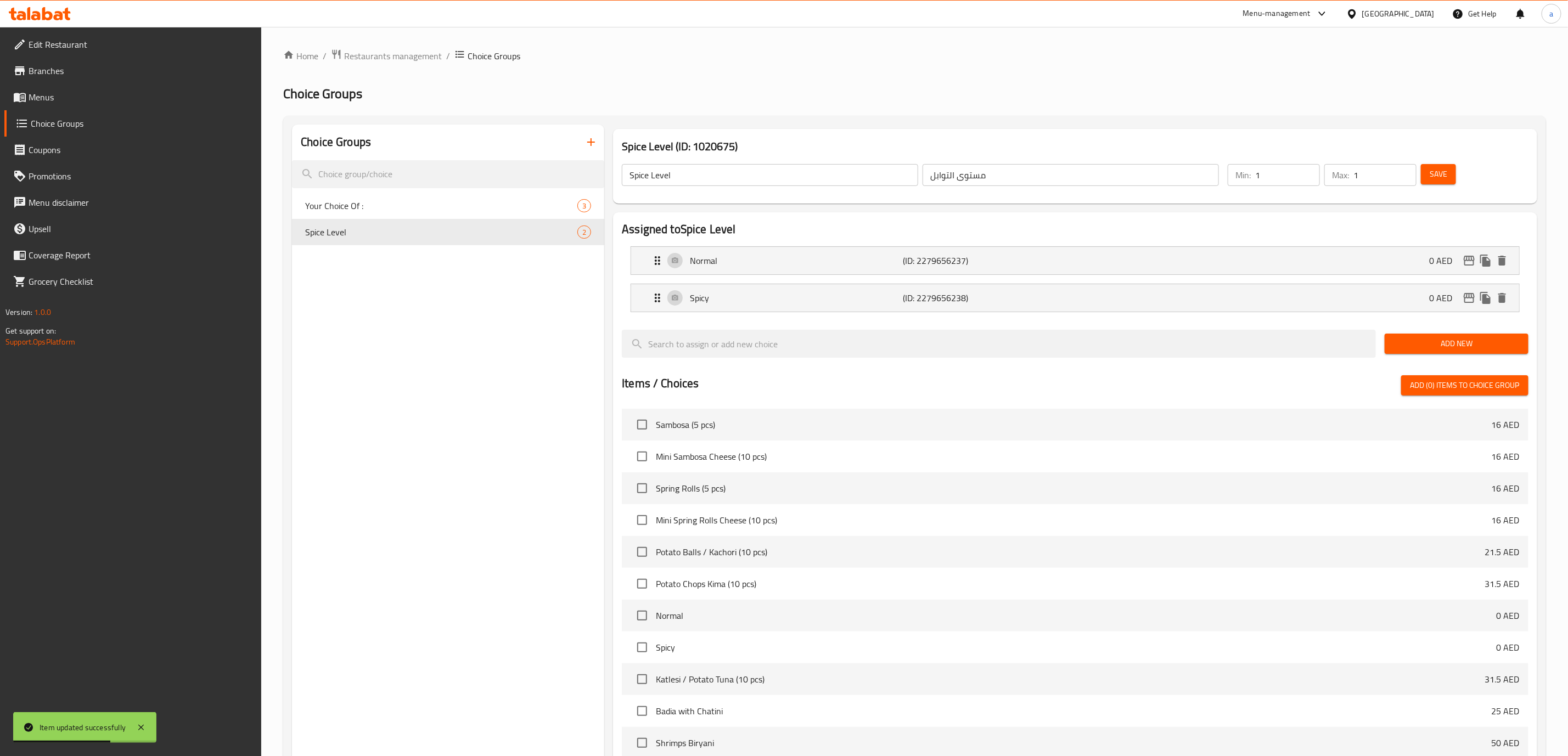
click at [698, 189] on div "Spice Level ​ مستوى التوابل ​" at bounding box center [920, 175] width 611 height 35
click at [698, 181] on input "Spice Level" at bounding box center [770, 175] width 297 height 22
type input "غ"
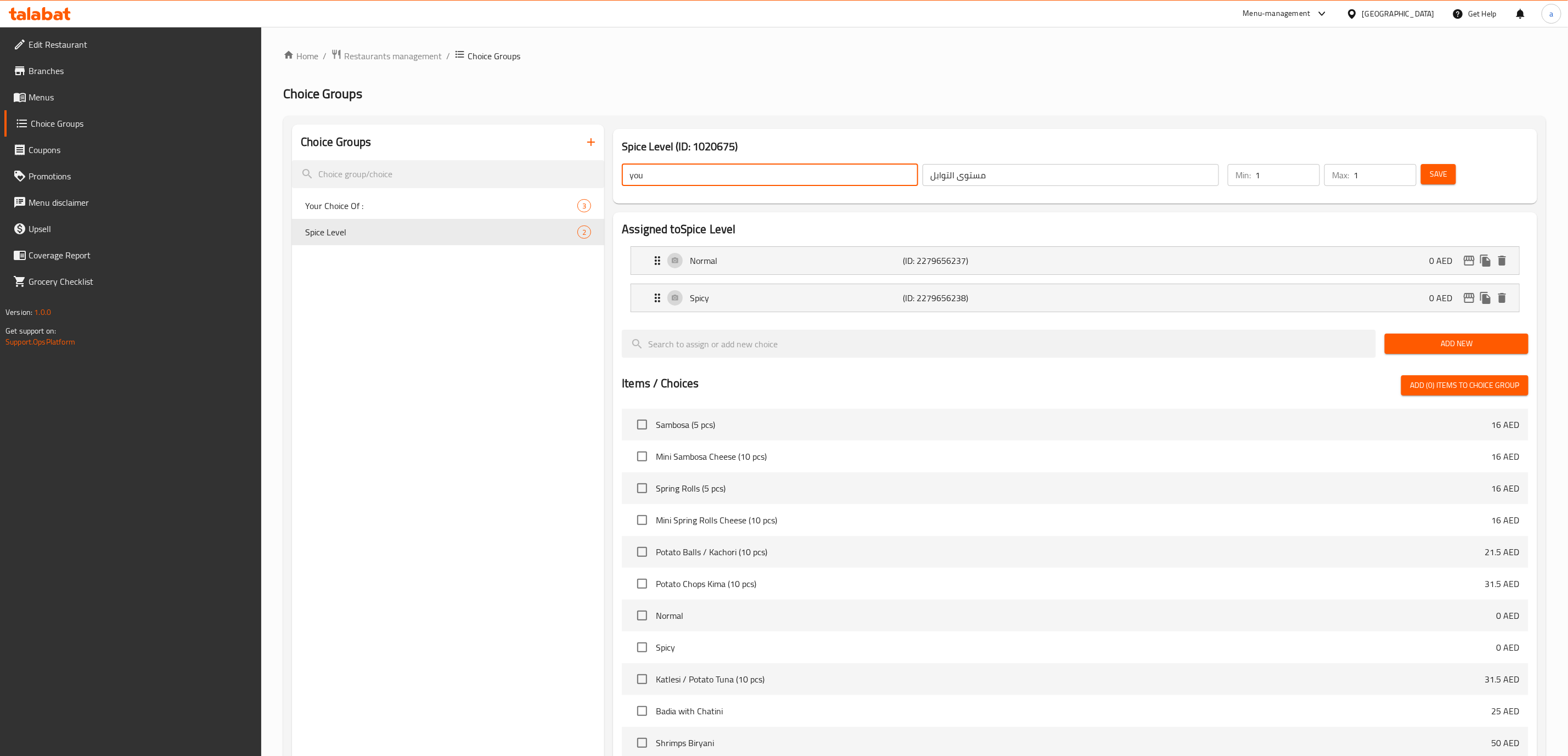
type input "Your Choice Of :"
click at [1049, 177] on input "مستوى التوابل" at bounding box center [1071, 175] width 297 height 22
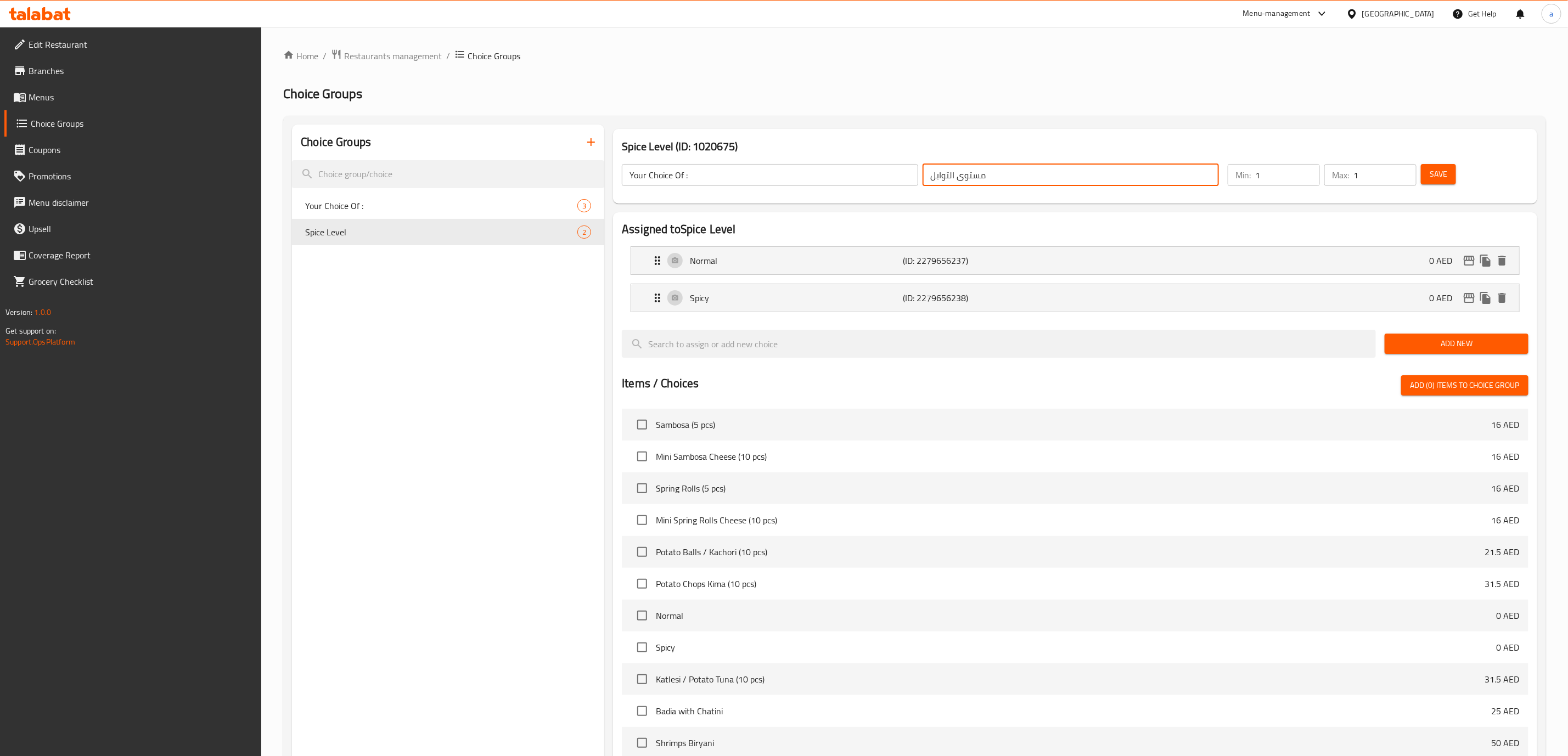
click at [1049, 177] on input "مستوى التوابل" at bounding box center [1071, 175] width 297 height 22
type input "اختيارك من :"
click at [1444, 173] on span "Save" at bounding box center [1438, 174] width 17 height 14
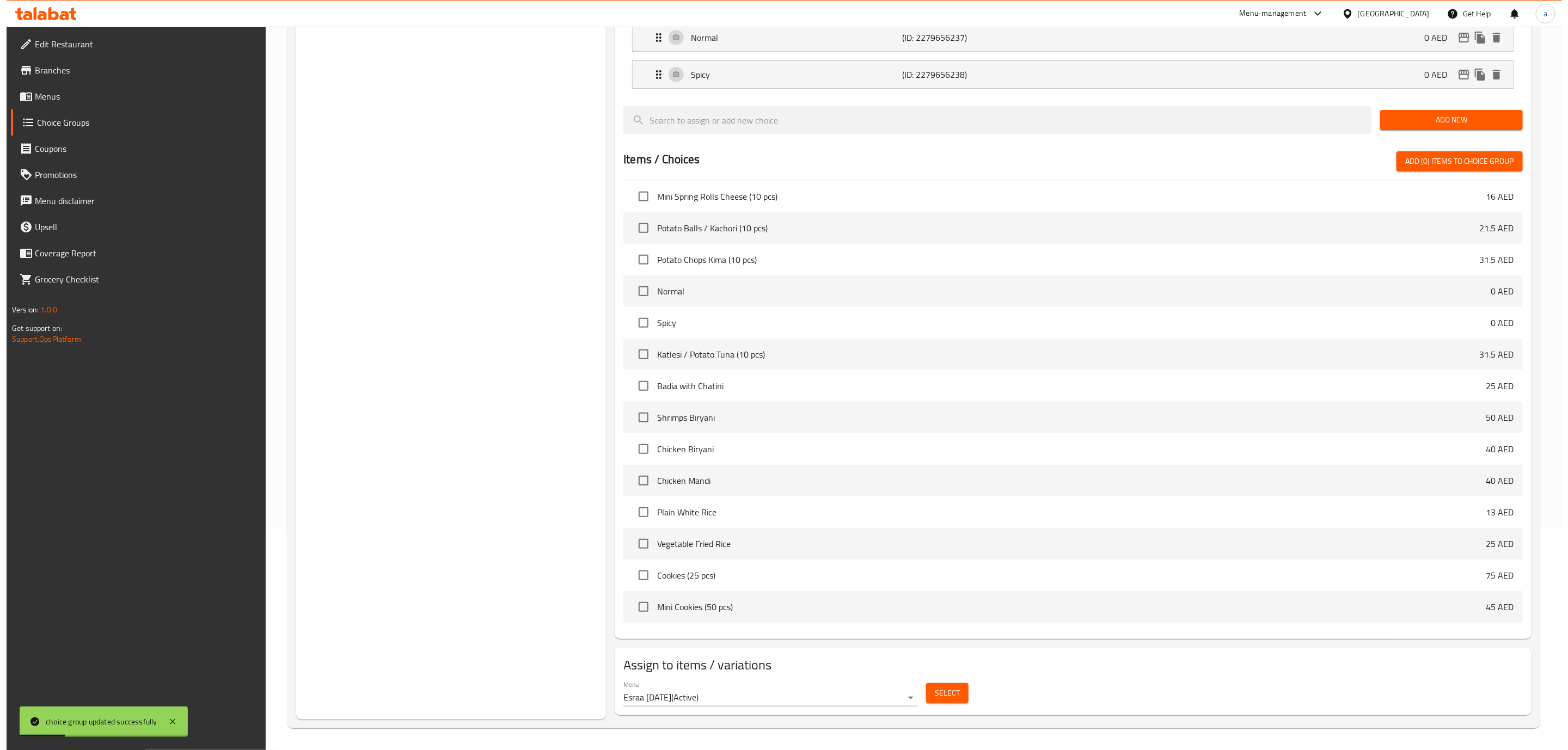
scroll to position [157, 0]
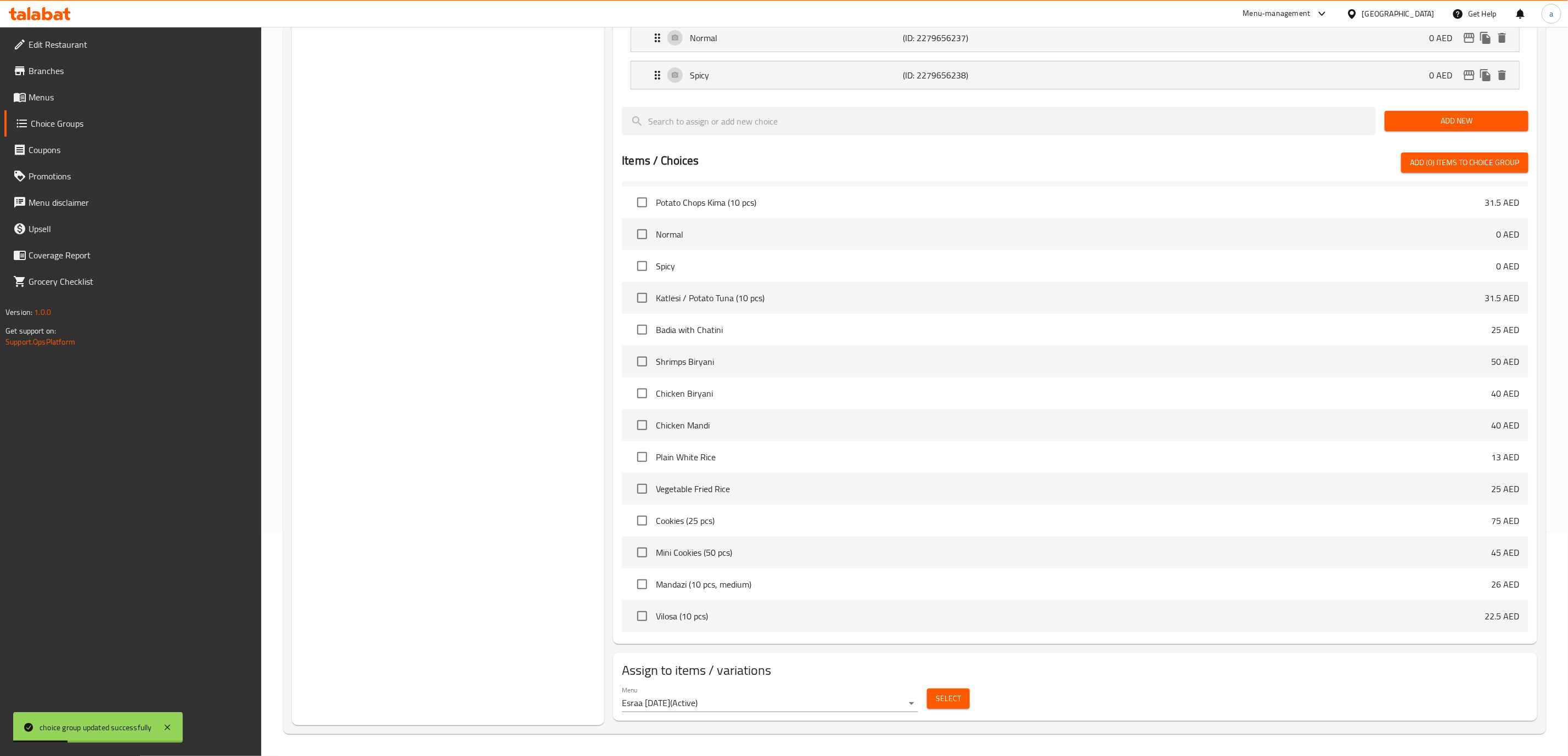
click at [951, 705] on span "Select" at bounding box center [948, 698] width 26 height 14
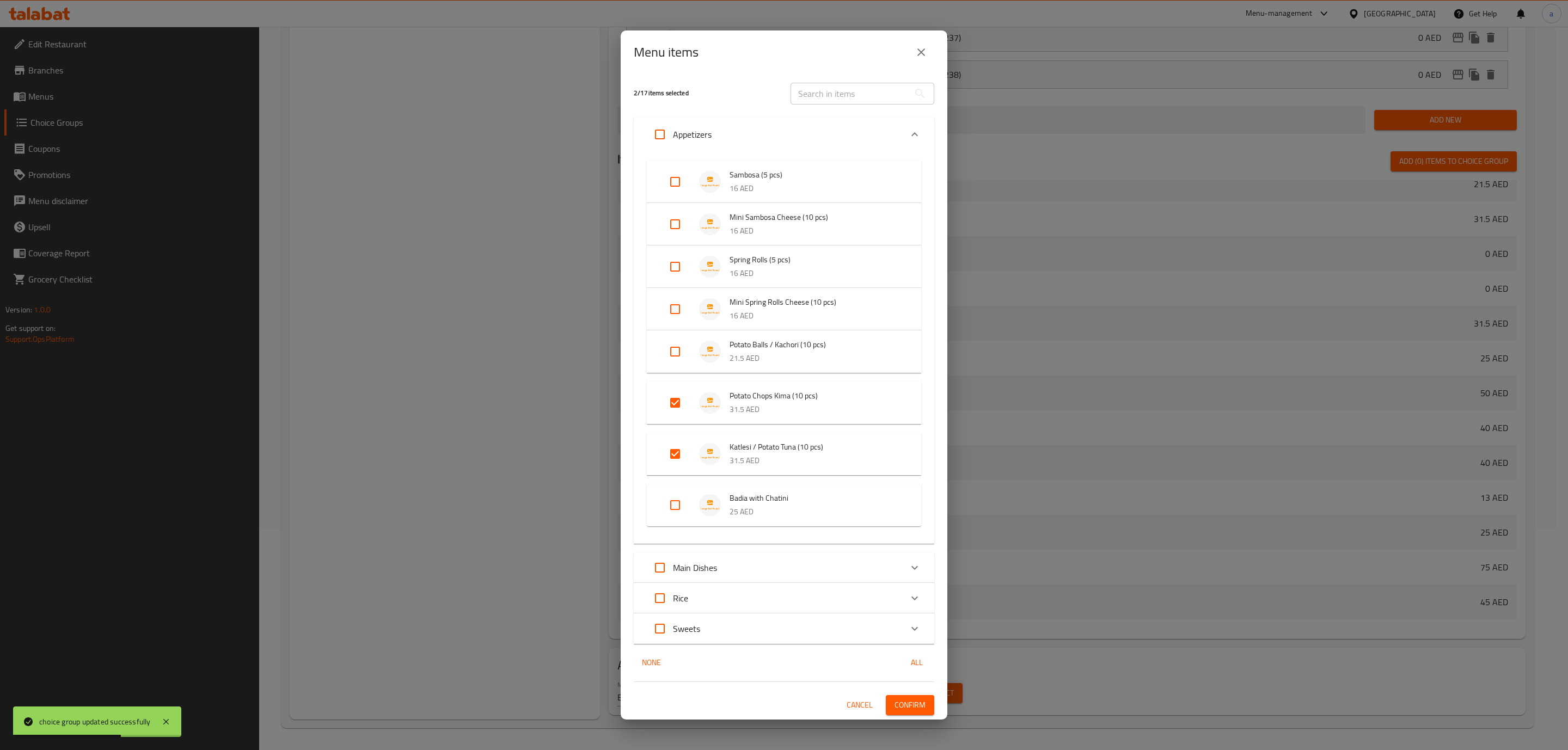
click at [670, 182] on input "Expand" at bounding box center [675, 182] width 26 height 26
checkbox input "true"
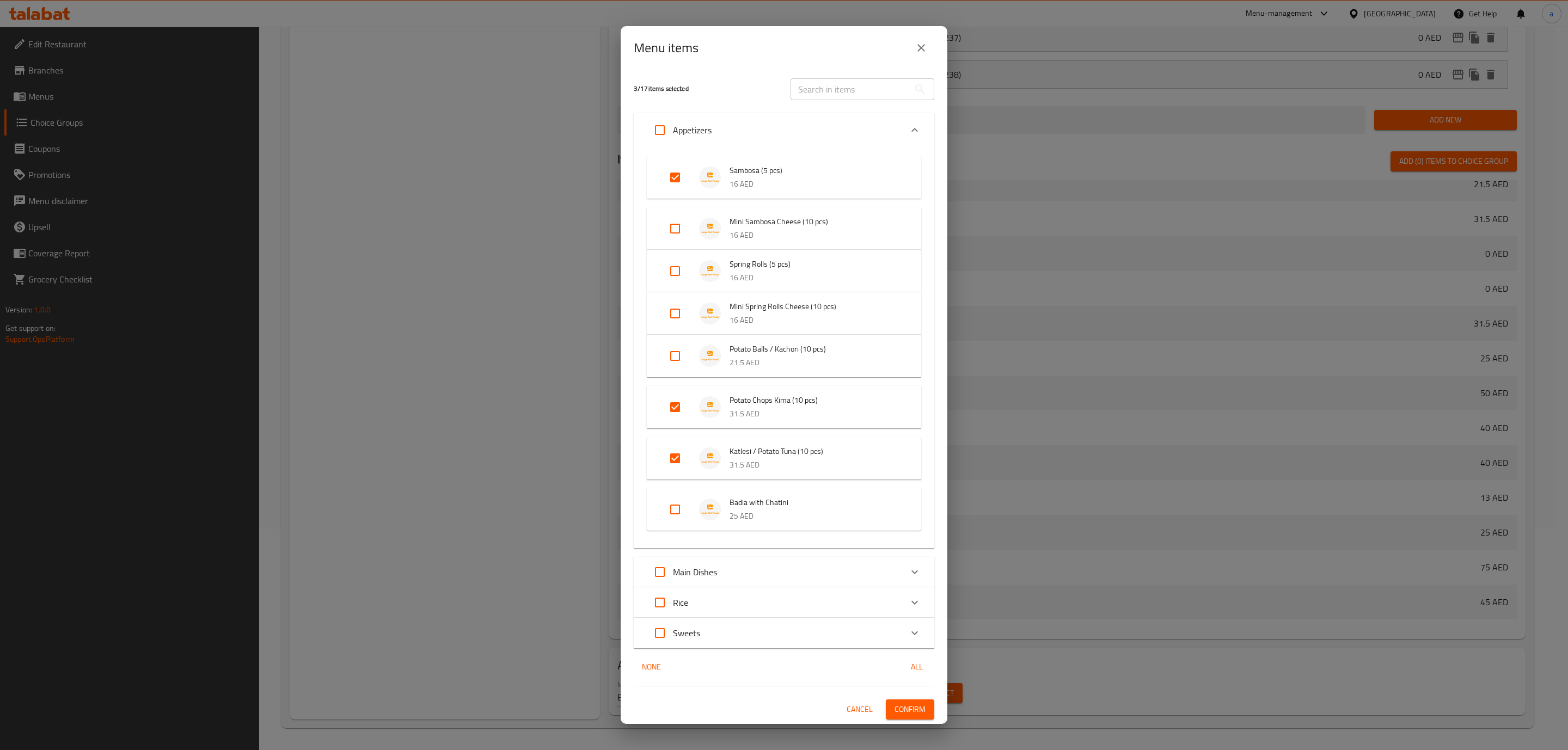
click at [686, 269] on input "Expand" at bounding box center [675, 271] width 26 height 26
checkbox input "true"
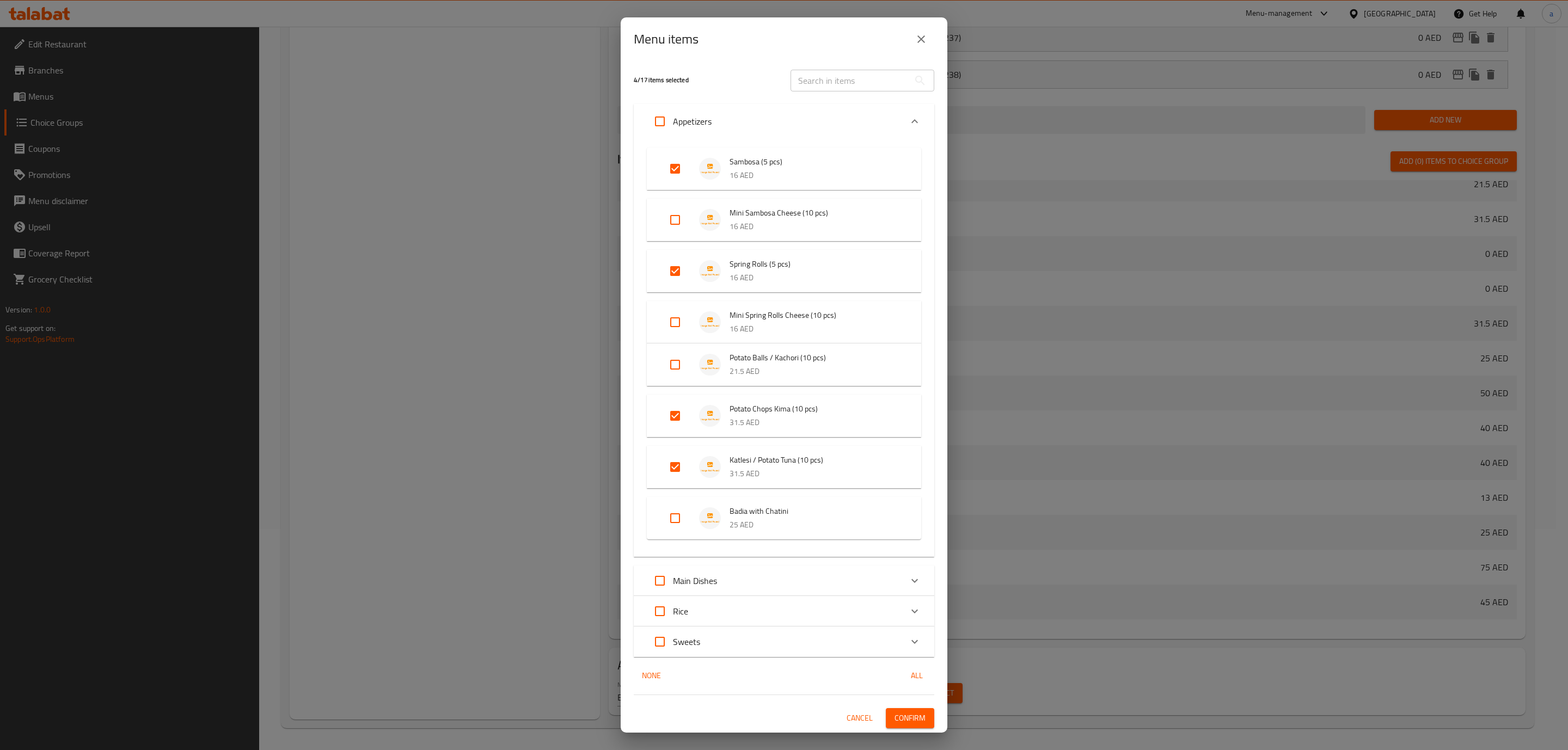
click at [672, 370] on input "Expand" at bounding box center [675, 364] width 26 height 26
checkbox input "true"
click at [660, 576] on input "Expand" at bounding box center [659, 582] width 26 height 26
checkbox input "true"
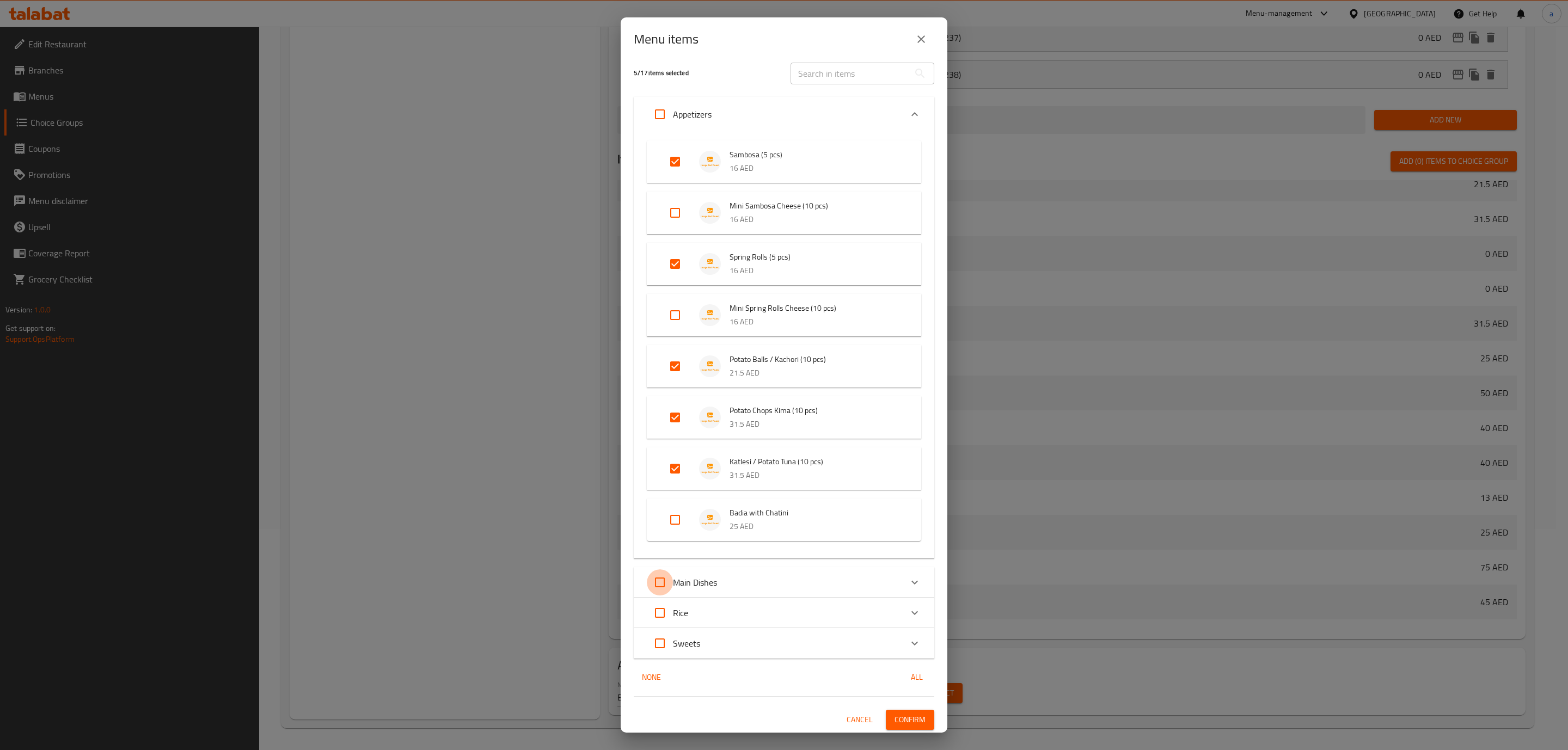
checkbox input "true"
click at [902, 588] on div "Expand" at bounding box center [914, 582] width 26 height 26
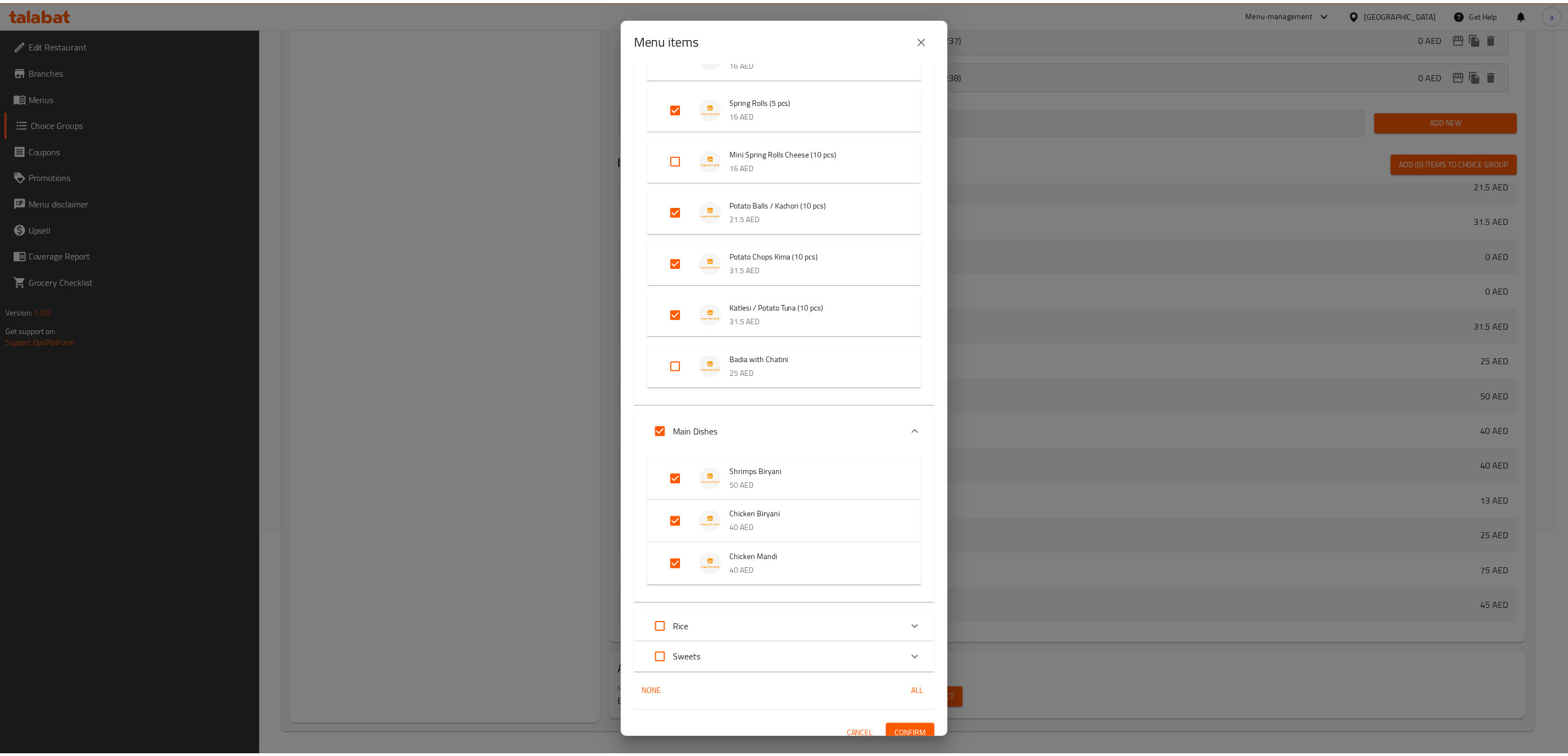
scroll to position [175, 0]
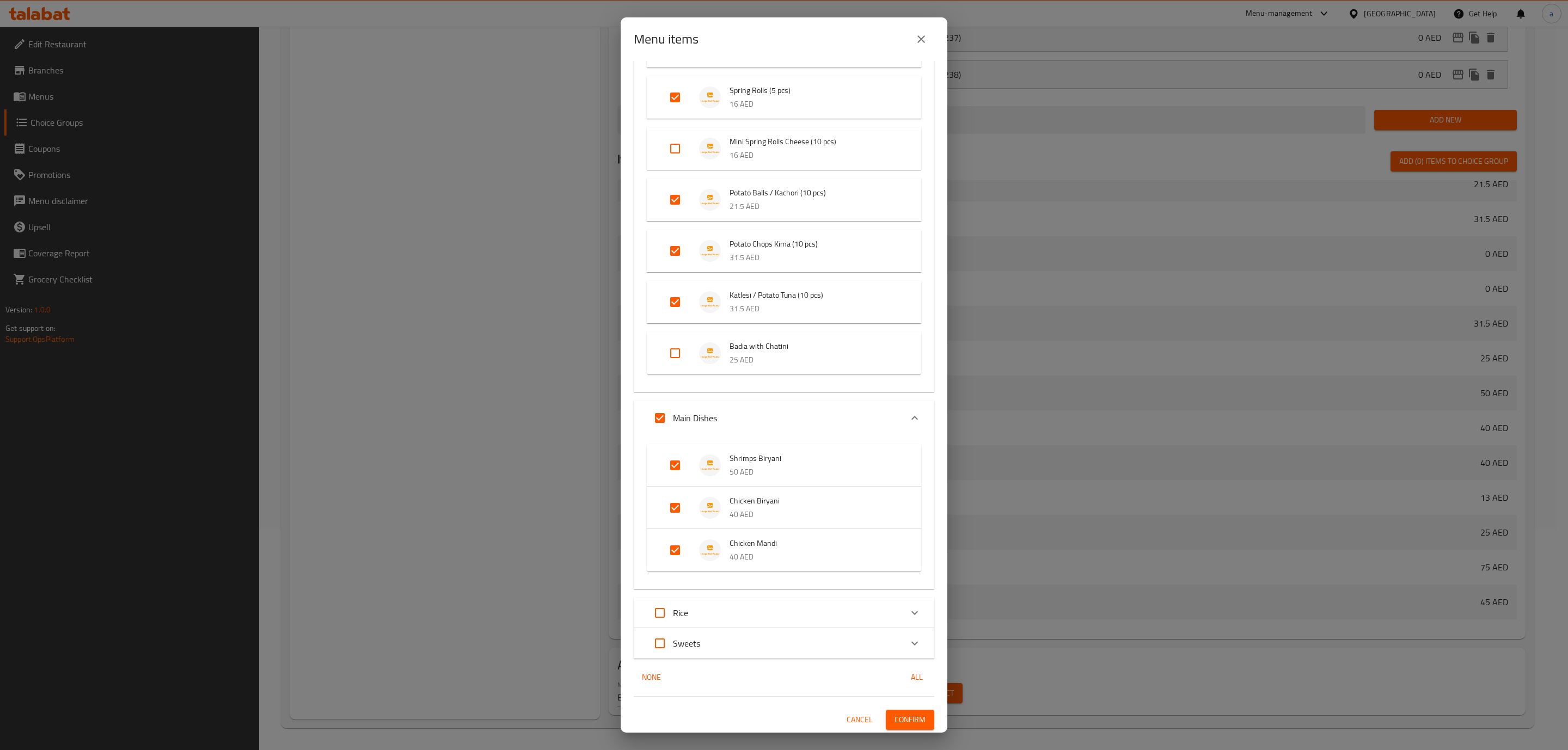
click at [903, 719] on span "Confirm" at bounding box center [910, 719] width 31 height 14
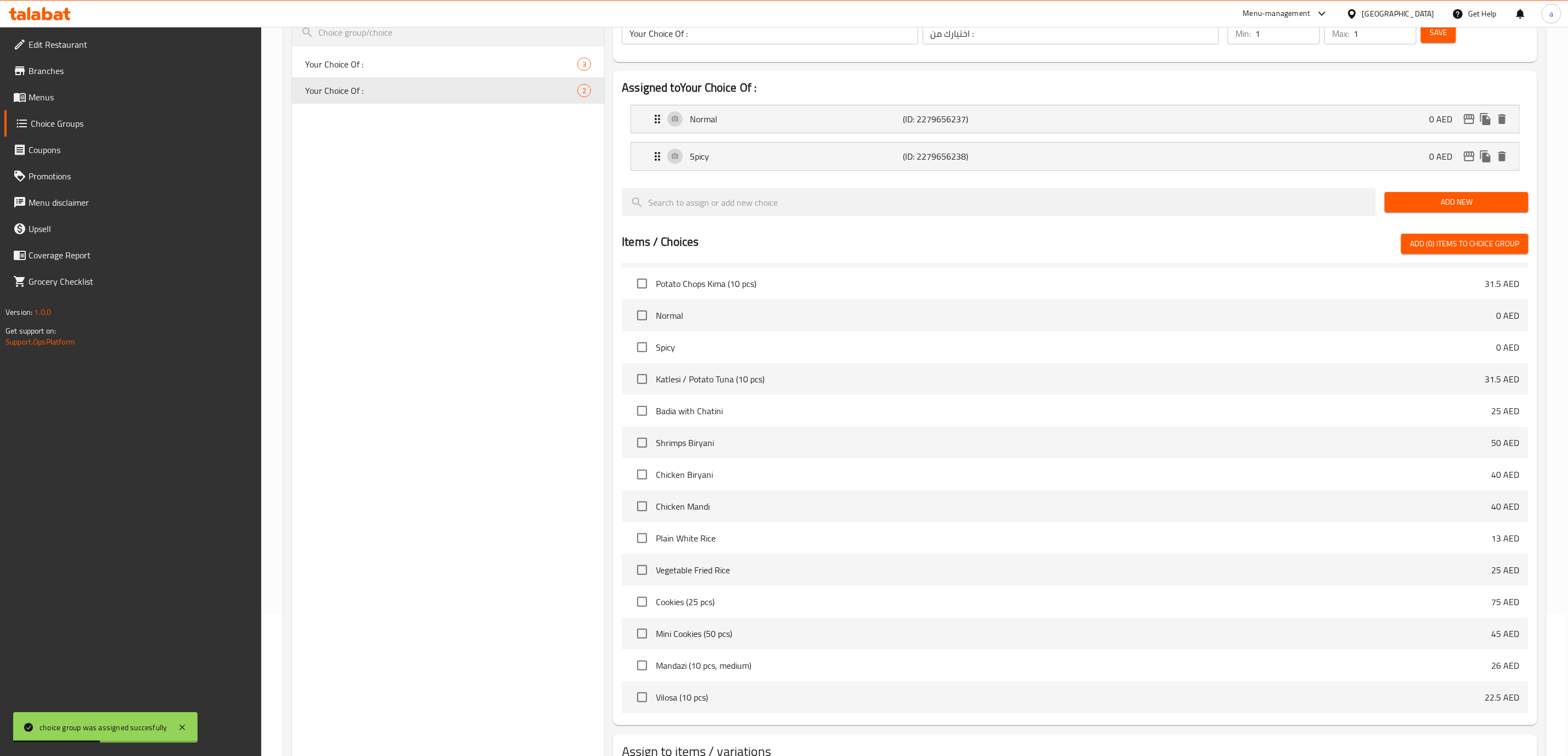
scroll to position [0, 0]
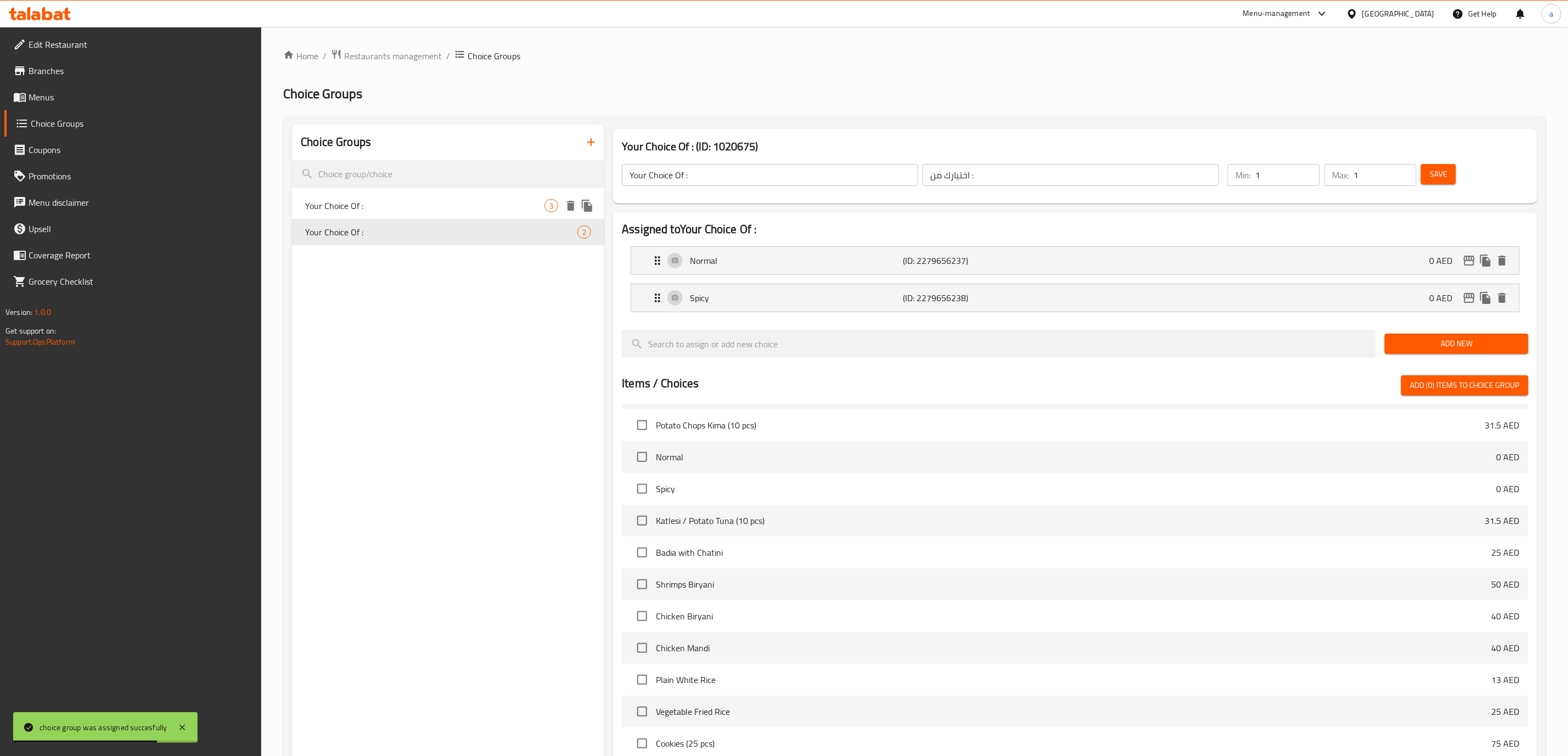
click at [498, 200] on span "Your Choice Of :" at bounding box center [424, 206] width 239 height 13
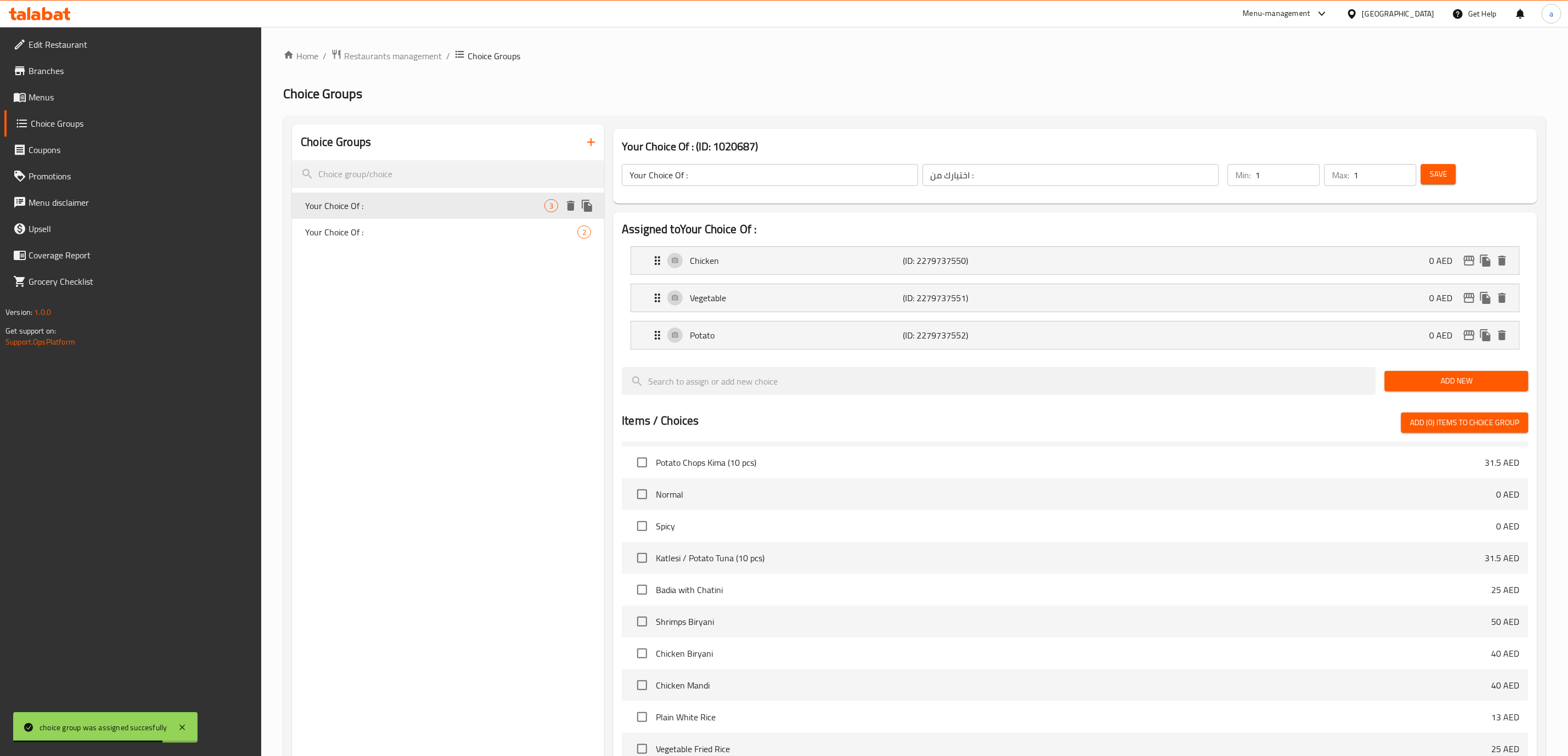
type input "Your Choice Of :"
type input "اختيارك من :"
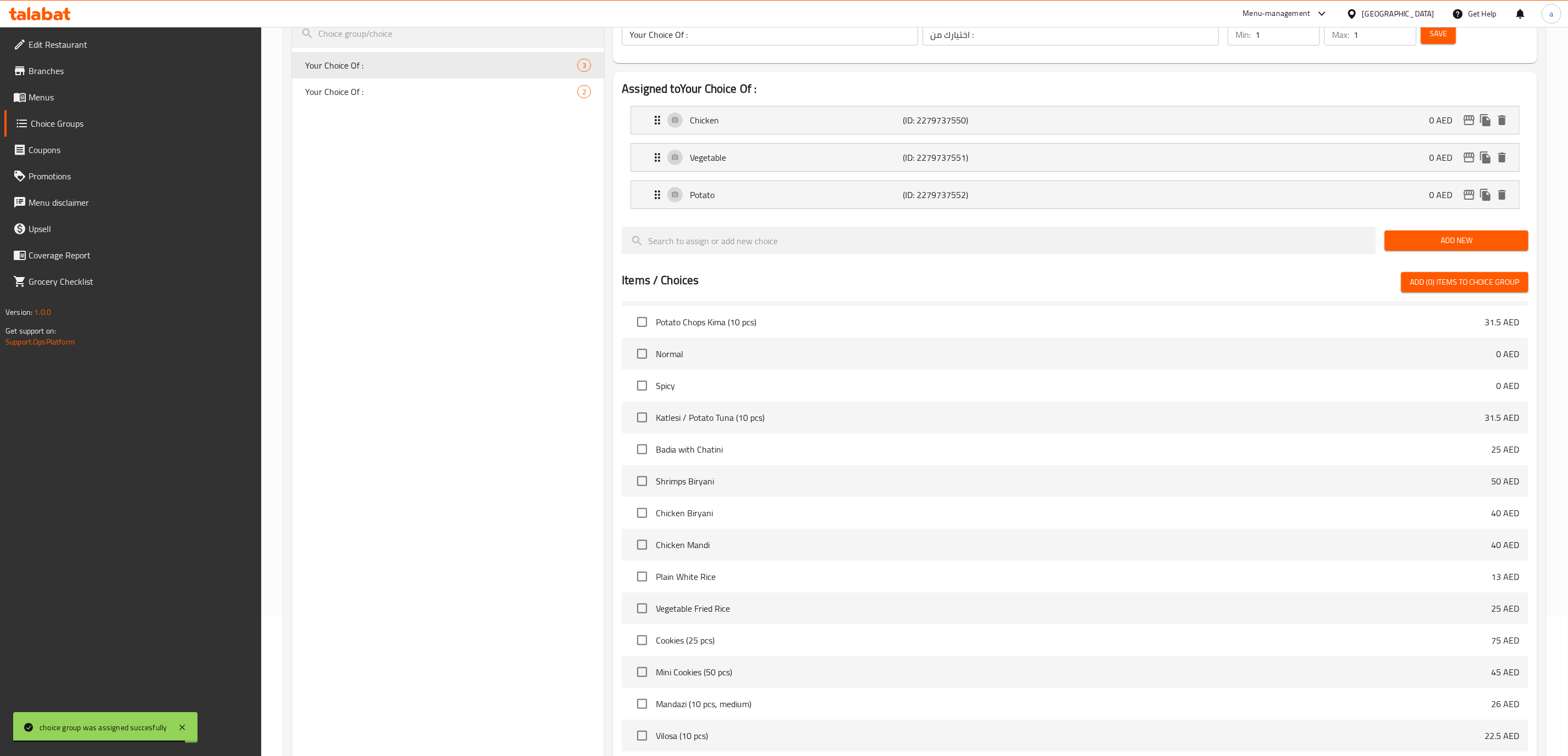
scroll to position [261, 0]
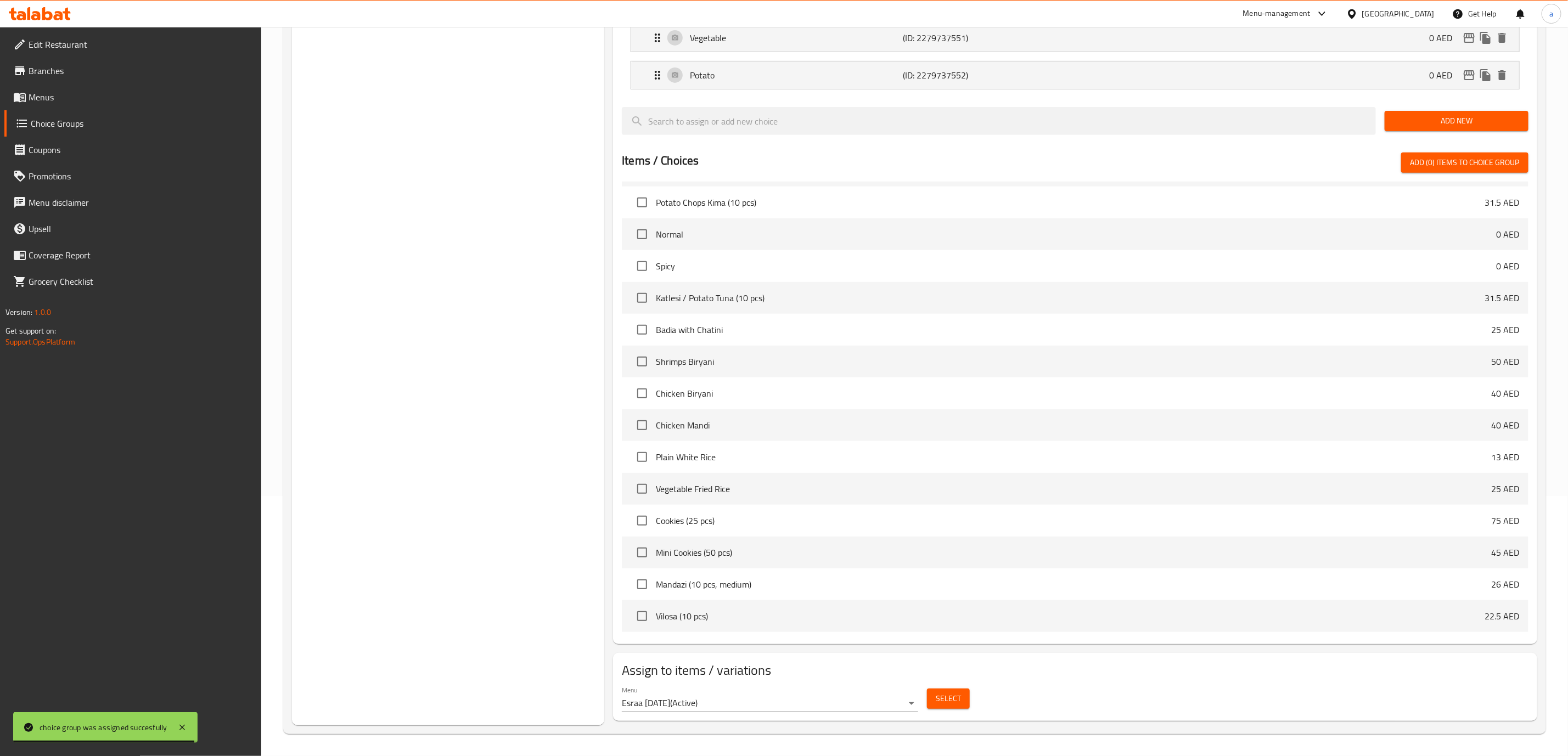
click at [935, 687] on div "Select" at bounding box center [948, 699] width 51 height 29
click at [946, 695] on span "Select" at bounding box center [948, 698] width 26 height 14
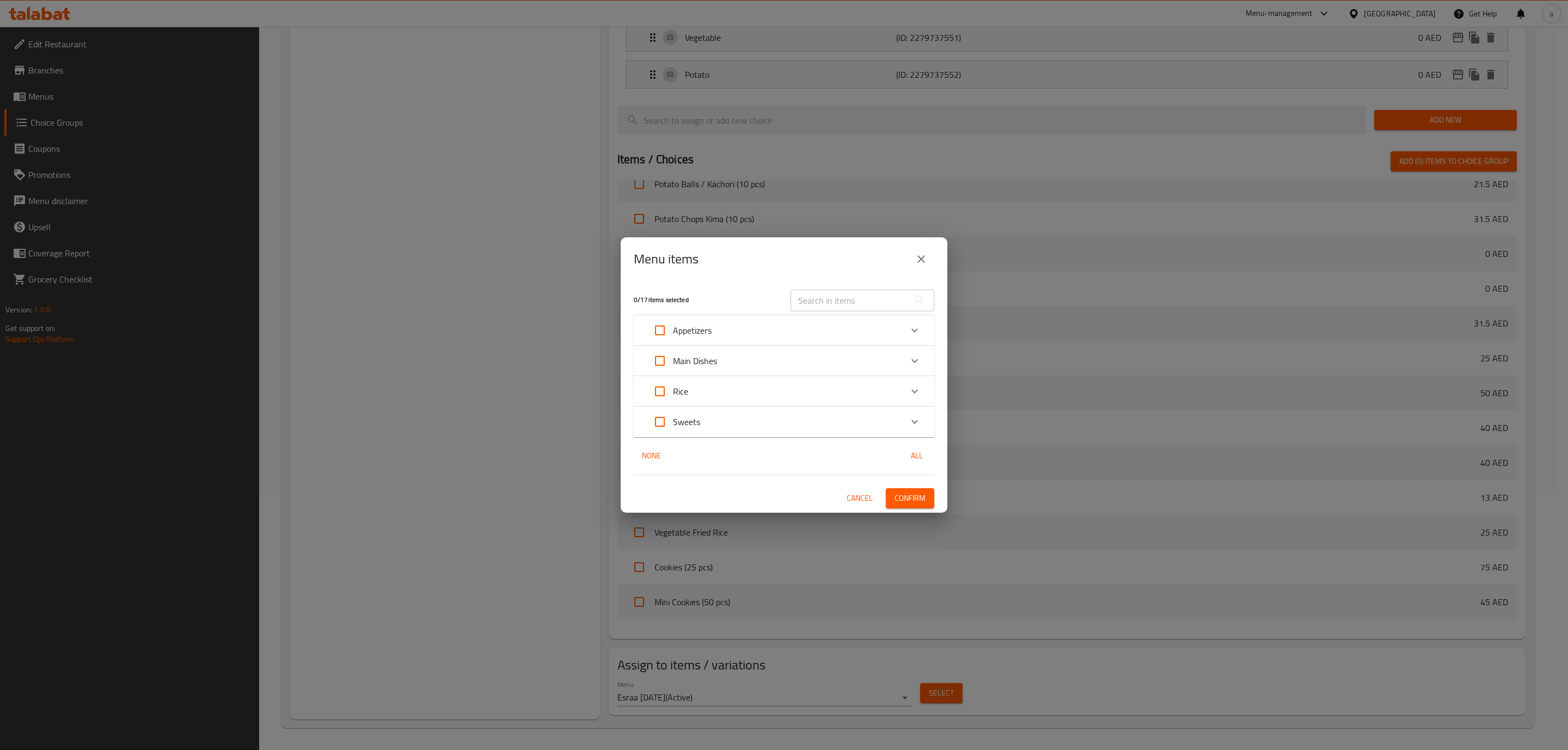
click at [774, 338] on div "Appetizers" at bounding box center [774, 331] width 255 height 26
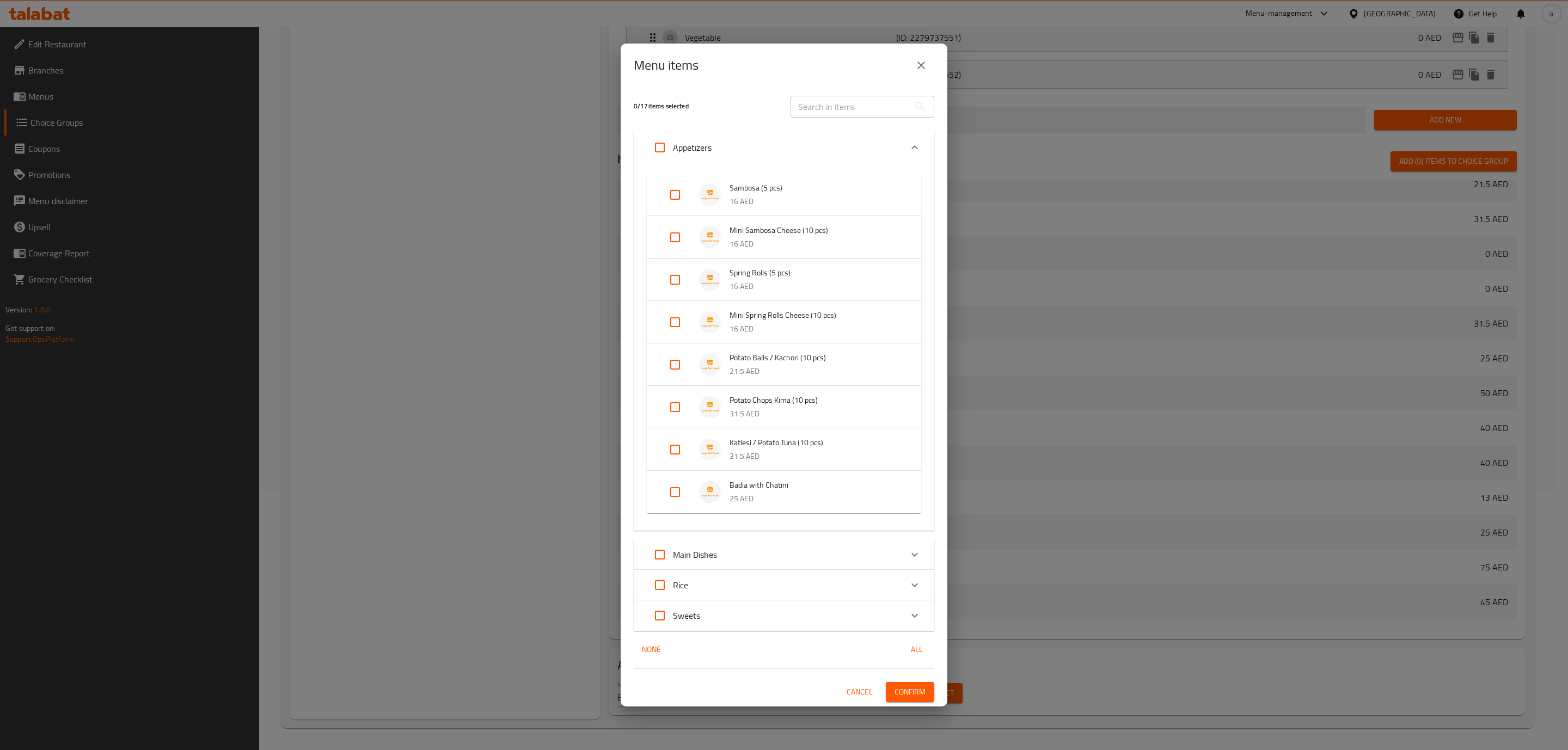
click at [678, 200] on input "Expand" at bounding box center [675, 194] width 26 height 26
checkbox input "true"
drag, startPoint x: 671, startPoint y: 286, endPoint x: 681, endPoint y: 293, distance: 12.2
click at [674, 289] on input "Expand" at bounding box center [675, 284] width 26 height 26
checkbox input "true"
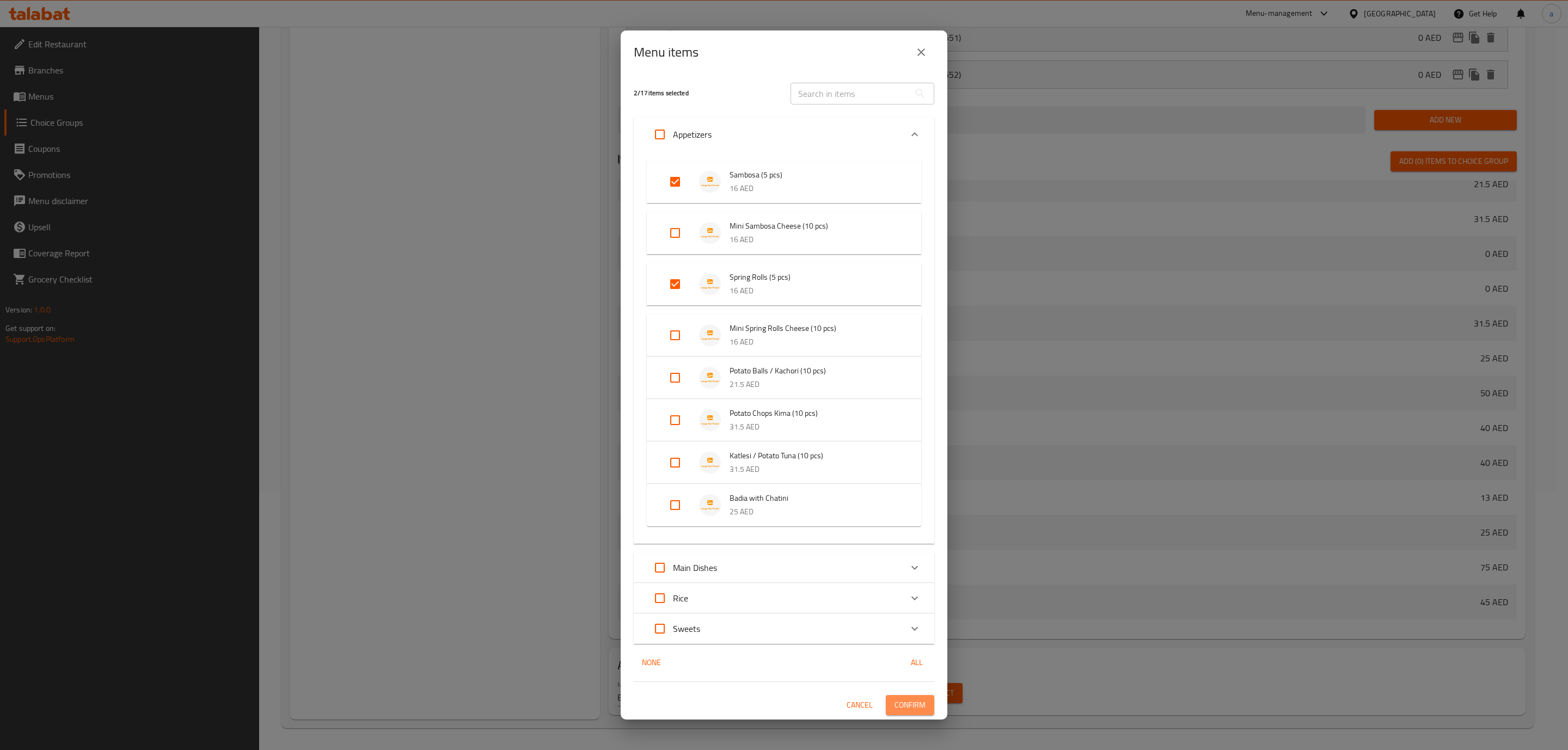
click at [920, 703] on span "Confirm" at bounding box center [910, 705] width 31 height 14
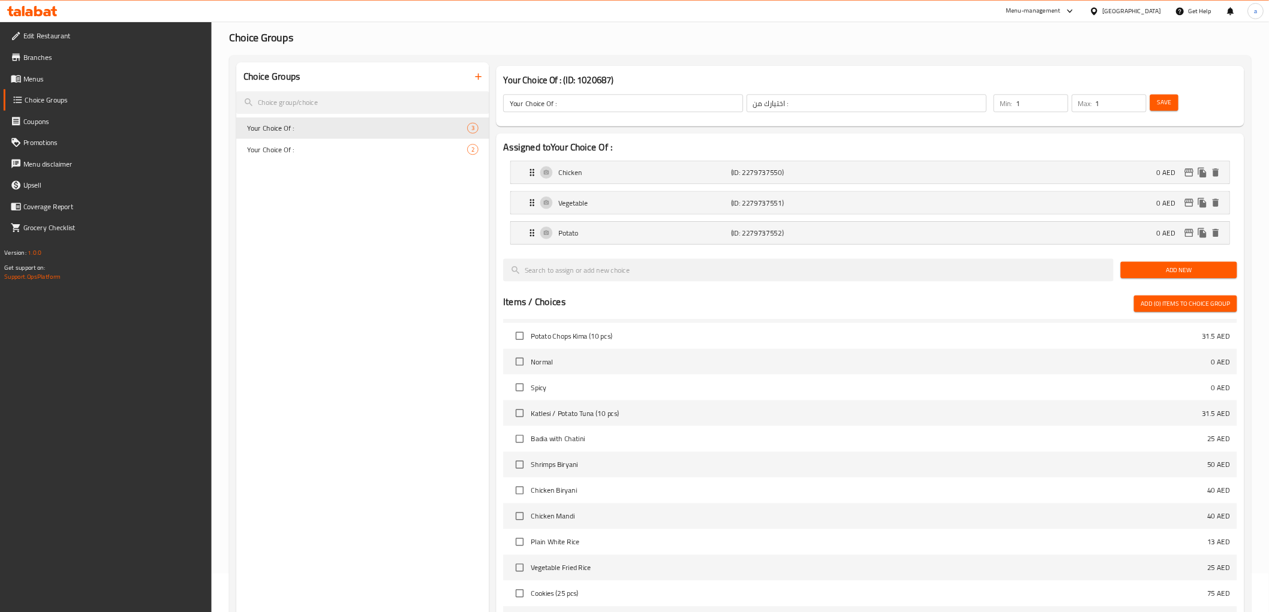
scroll to position [0, 0]
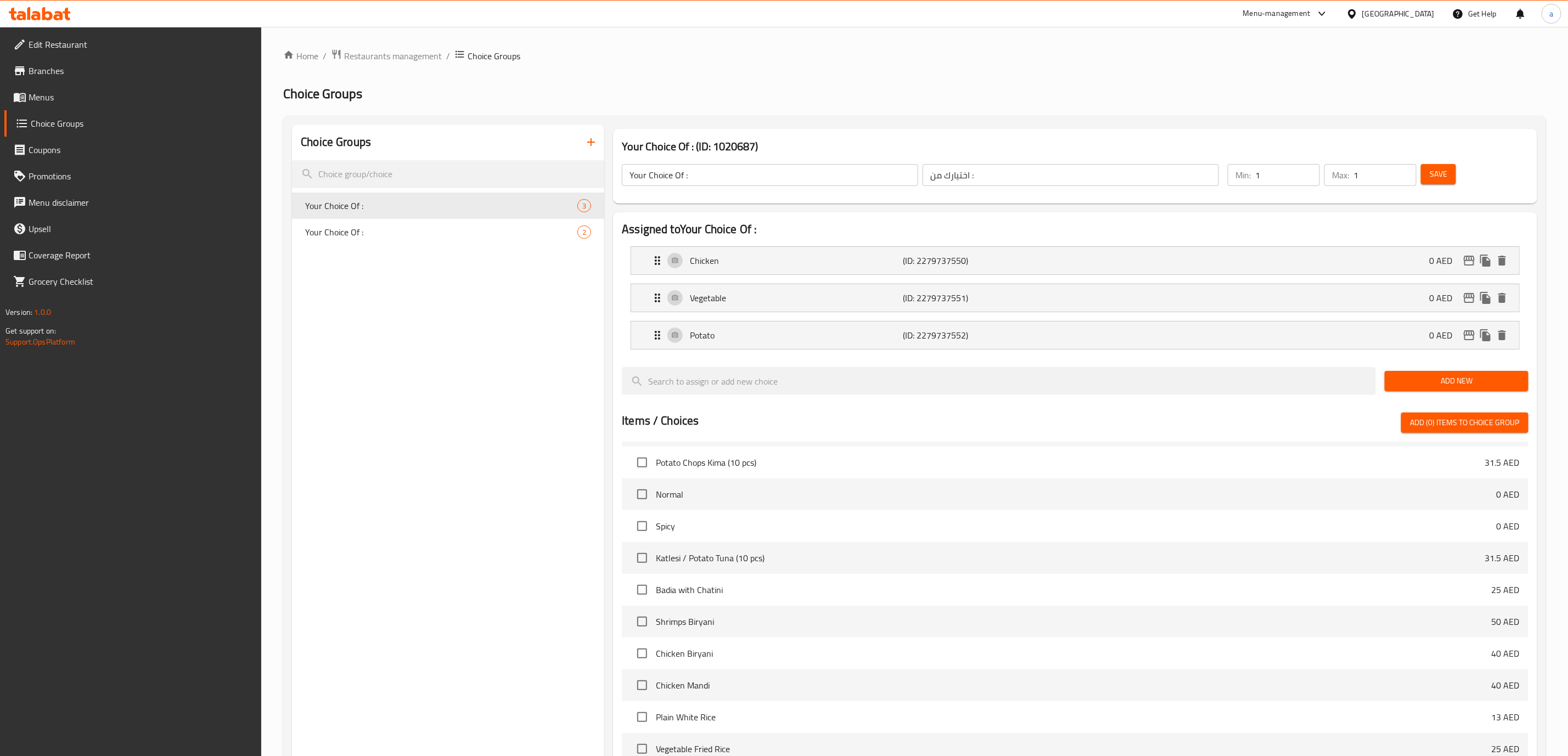
click at [594, 143] on icon "button" at bounding box center [591, 142] width 13 height 13
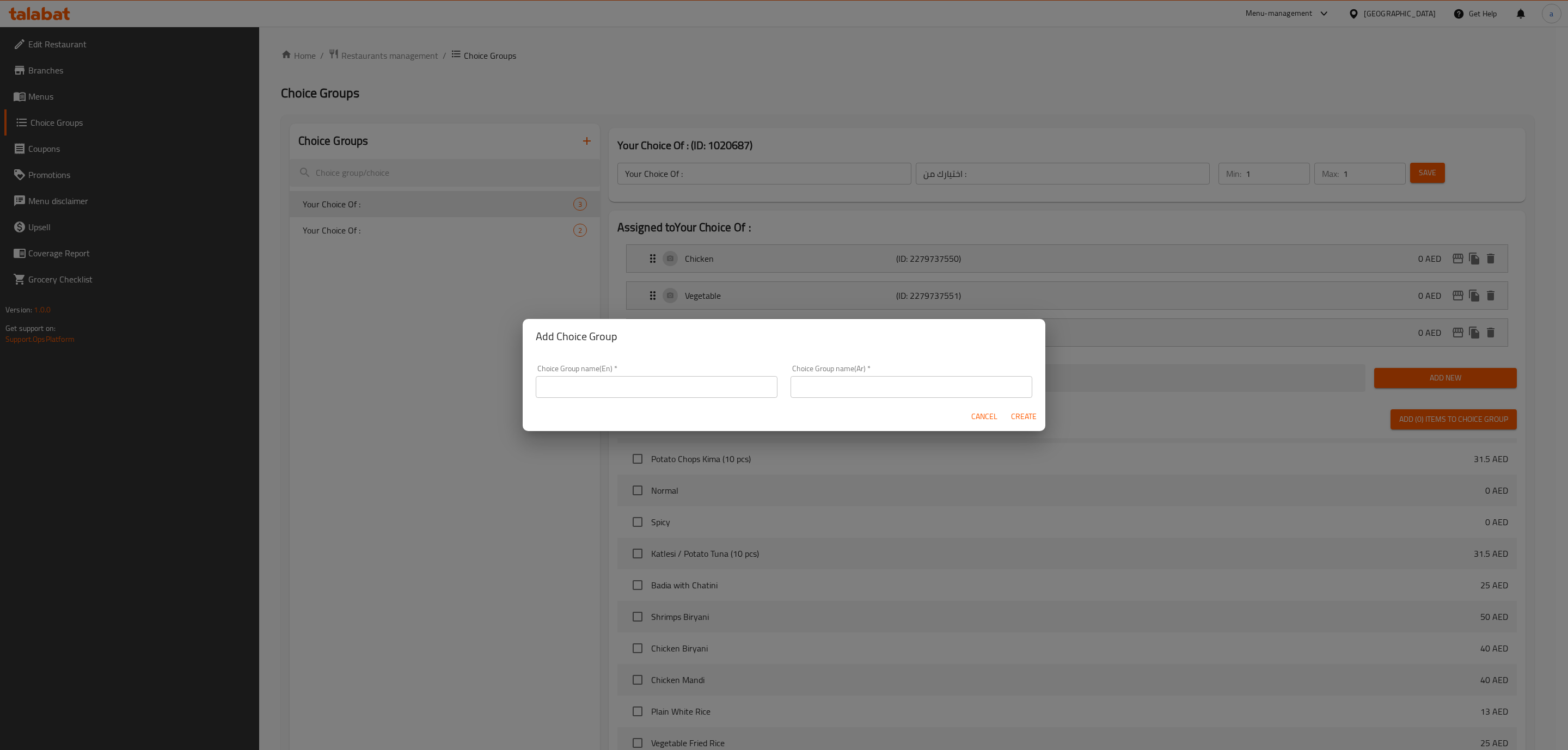
click at [706, 384] on input "text" at bounding box center [656, 387] width 242 height 22
type input "Your Choice Of :"
drag, startPoint x: 894, startPoint y: 378, endPoint x: 894, endPoint y: 399, distance: 21.0
click at [894, 399] on div "Choice Group name(Ar)   * Choice Group name(Ar) *" at bounding box center [911, 381] width 255 height 46
type input "اختيارك من :"
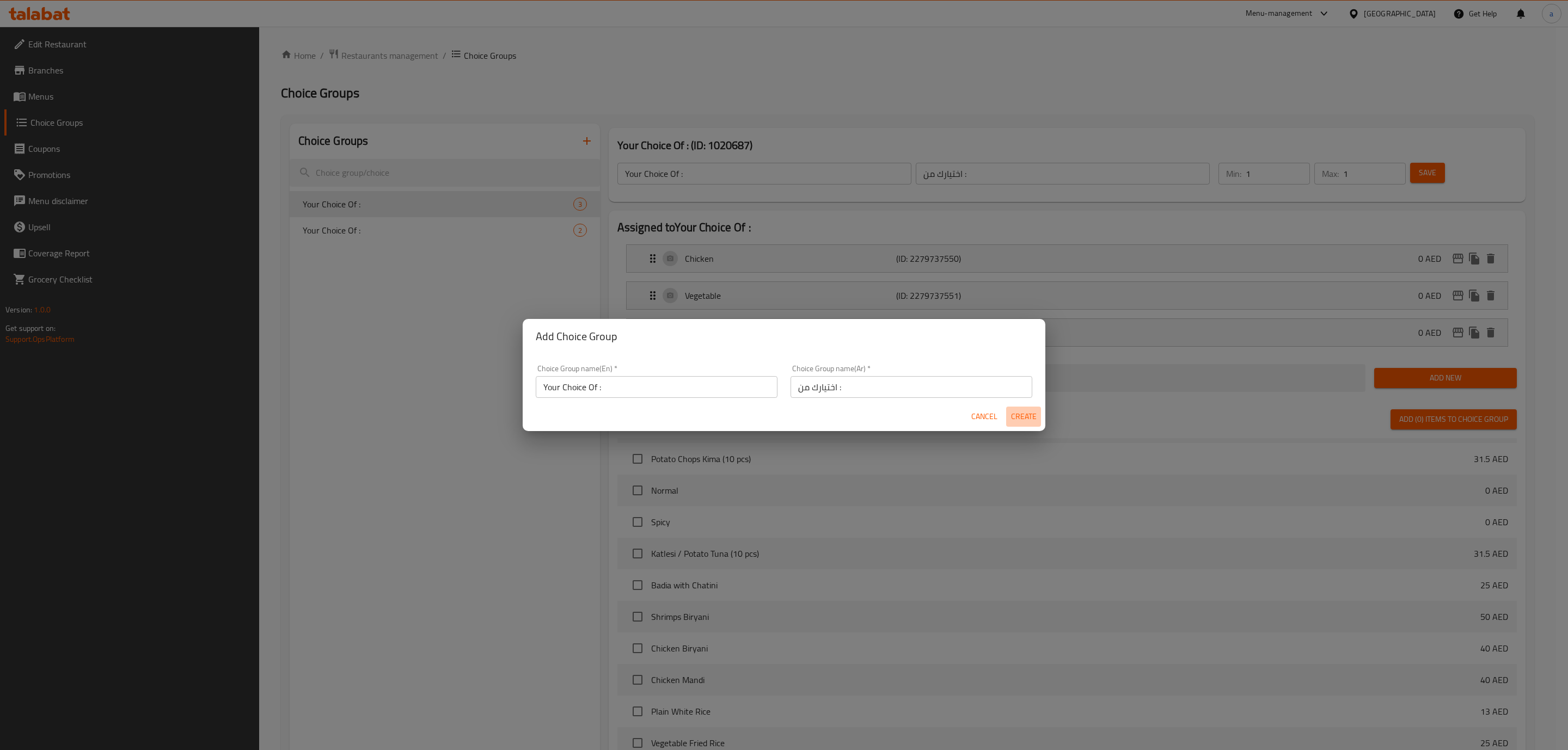
click at [1034, 416] on span "Create" at bounding box center [1023, 417] width 26 height 14
type input "Your Choice Of :"
type input "اختيارك من :"
type input "0"
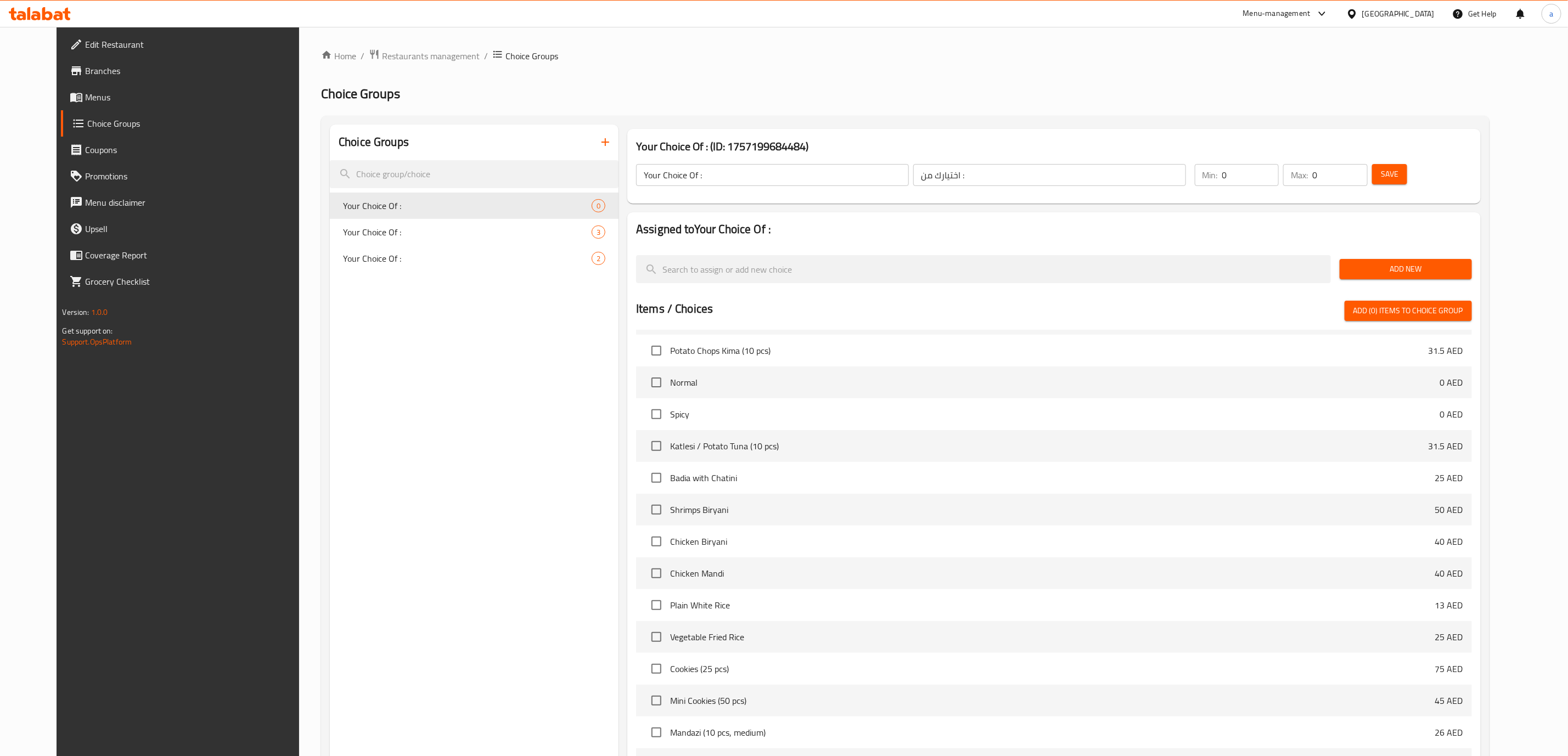
click at [1443, 159] on div "Min: 0 ​ Max: 0 ​ Save" at bounding box center [1329, 175] width 282 height 35
click at [1280, 171] on input "0" at bounding box center [1250, 175] width 57 height 22
type input "1"
click at [1368, 181] on input "0" at bounding box center [1340, 175] width 56 height 22
type input "1"
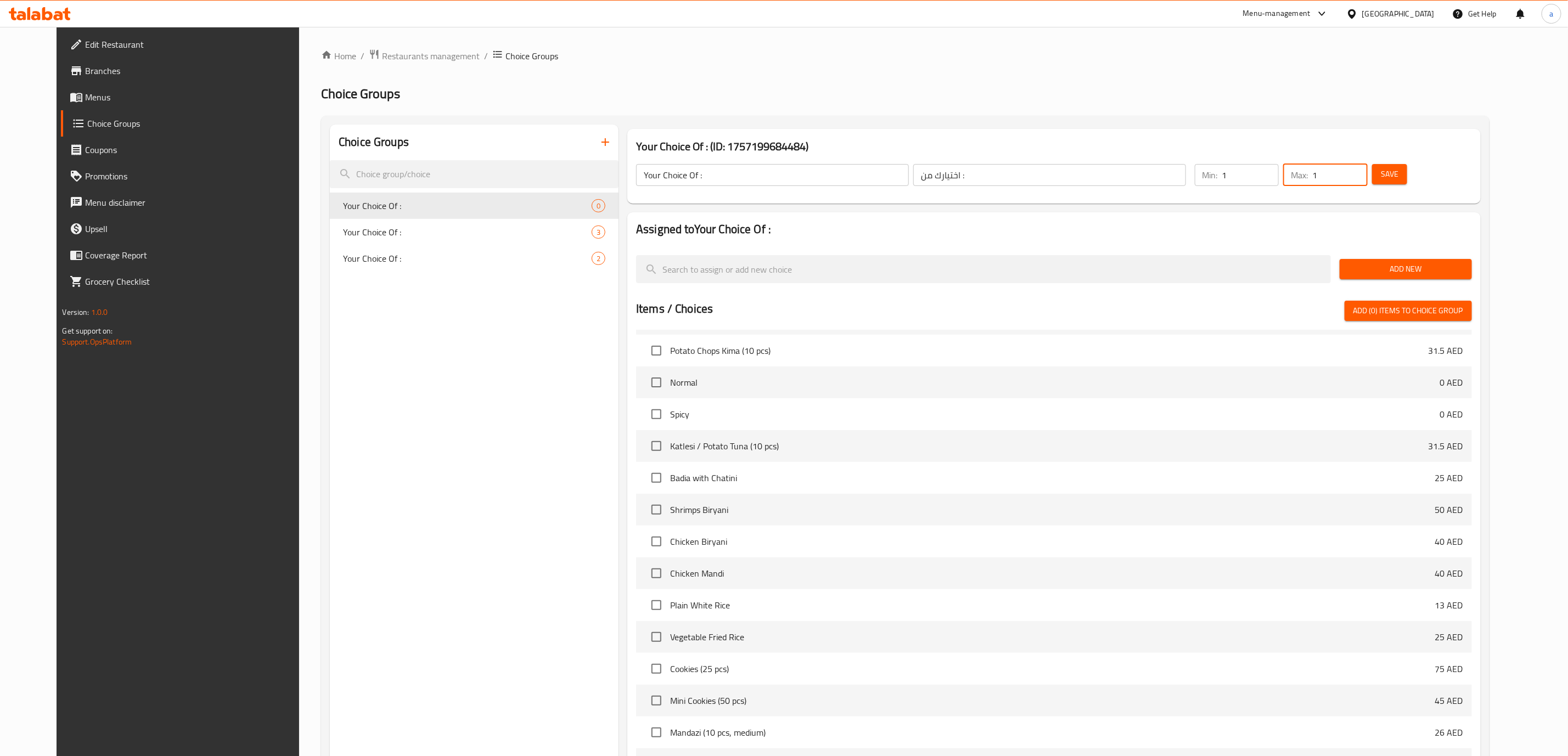
click at [1368, 172] on input "1" at bounding box center [1340, 175] width 56 height 22
click at [1407, 172] on button "Save" at bounding box center [1390, 174] width 35 height 20
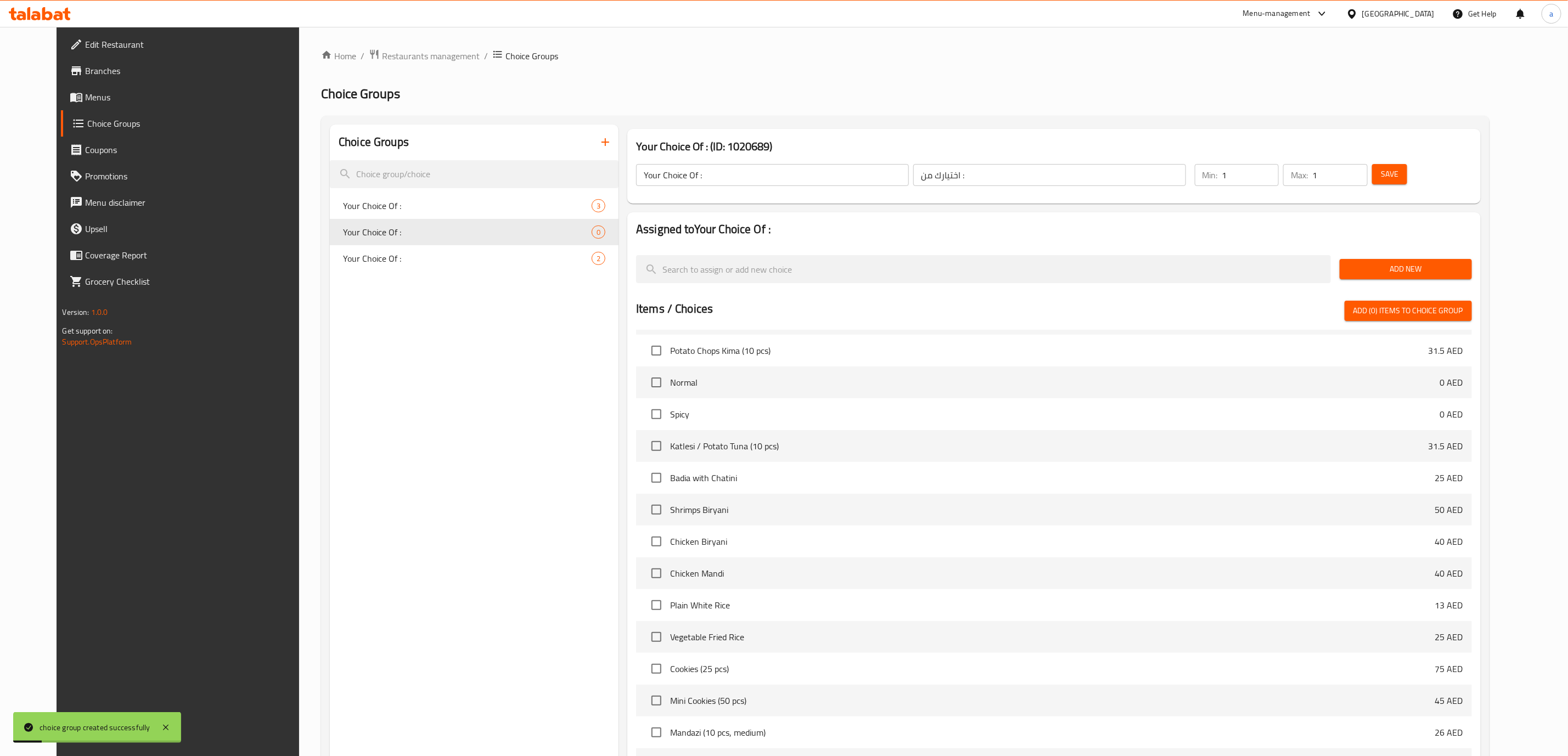
click at [1429, 267] on span "Add New" at bounding box center [1405, 269] width 114 height 14
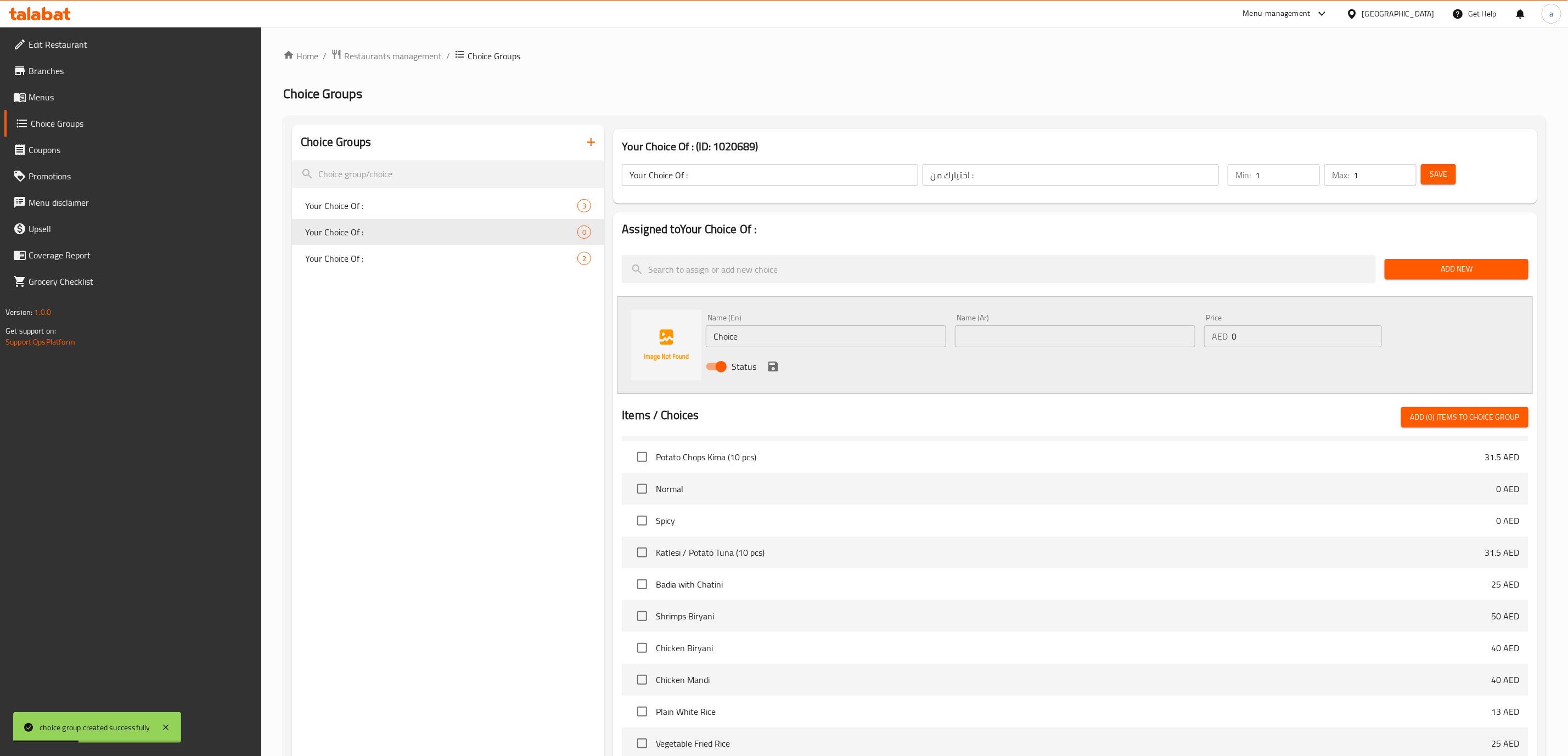
click at [908, 333] on input "Choice" at bounding box center [826, 337] width 241 height 22
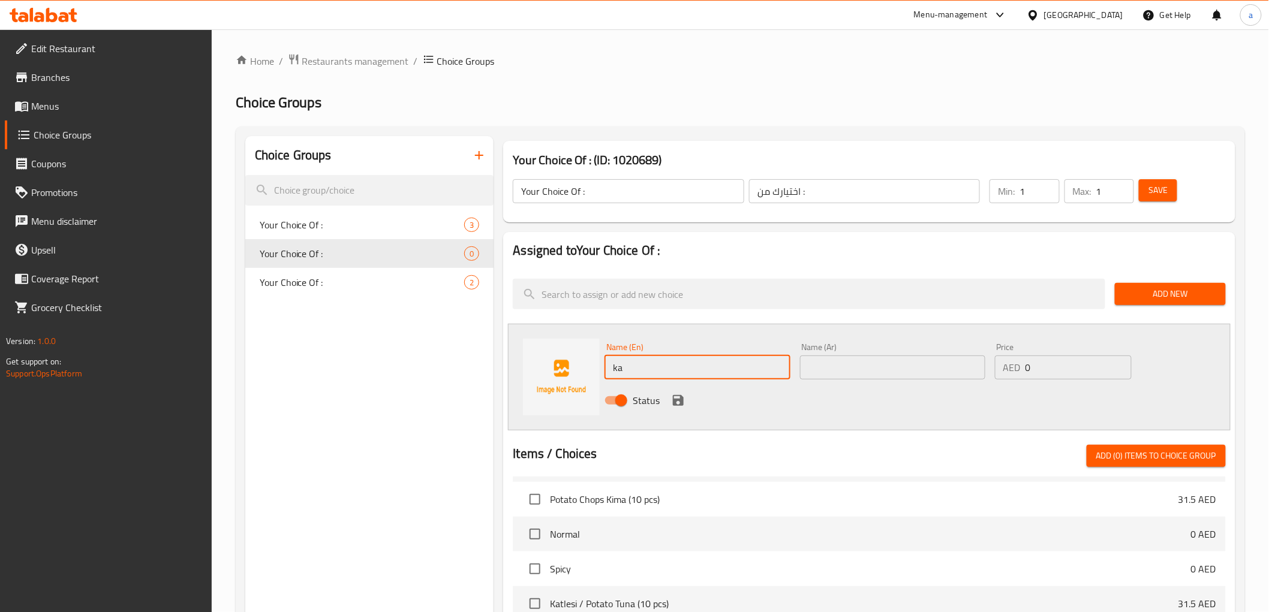
scroll to position [174, 0]
click at [714, 377] on input "ka" at bounding box center [696, 368] width 185 height 24
paste input "Katlesi"
type input "Katlesi"
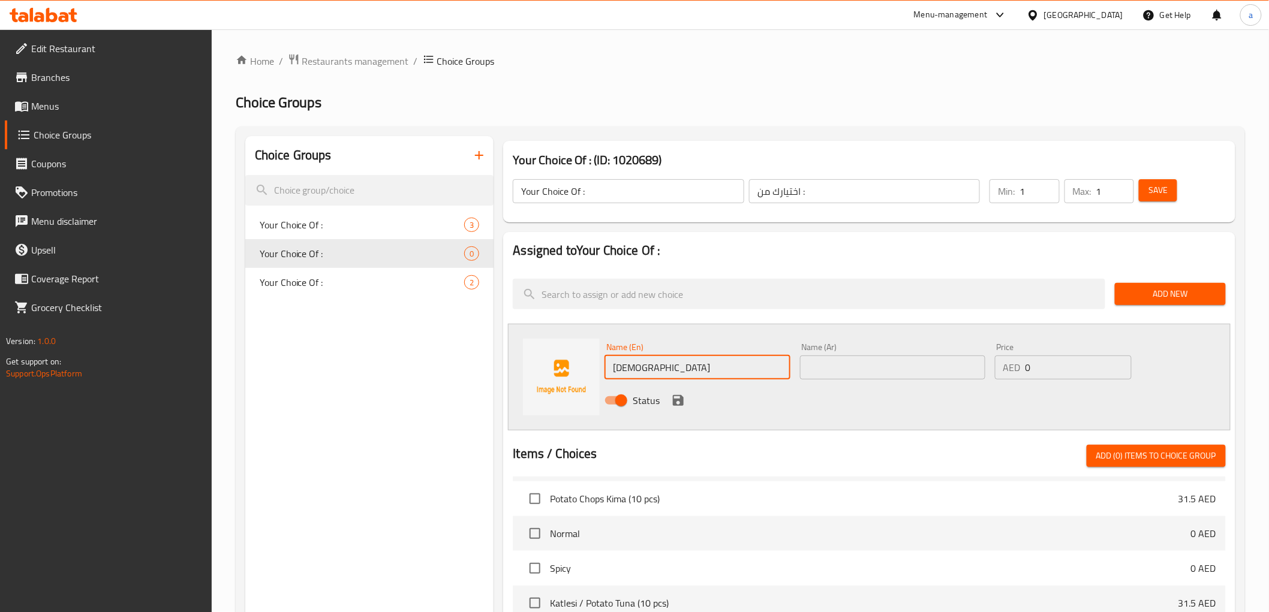
click at [911, 362] on input "text" at bounding box center [892, 368] width 185 height 24
paste input "كاتليسي"
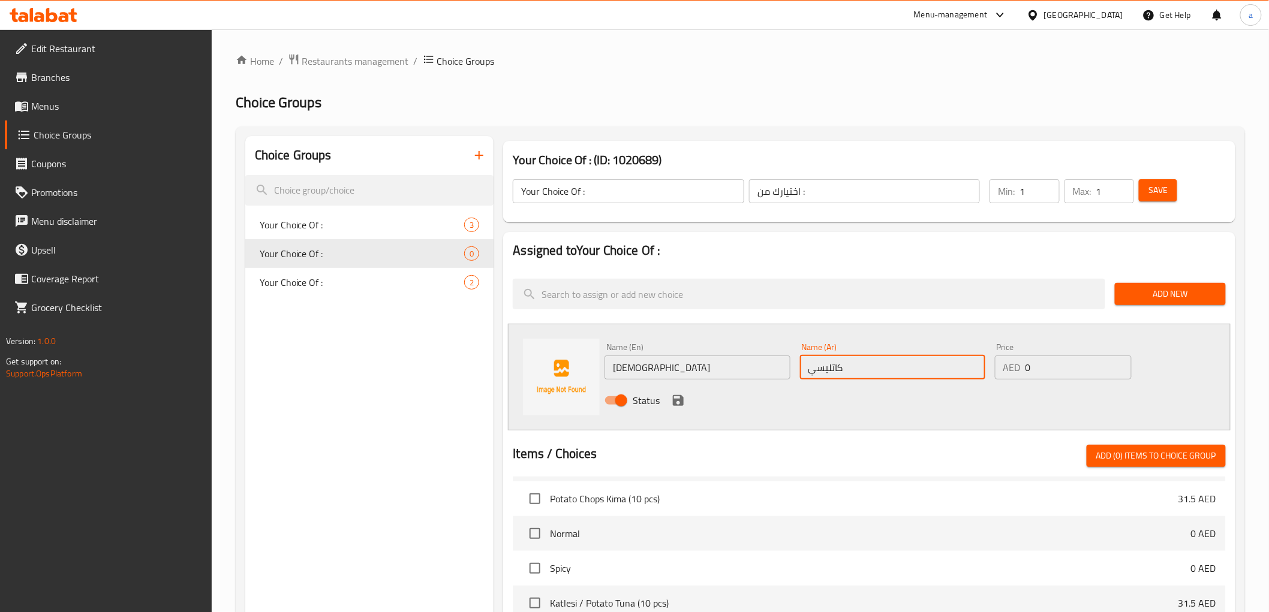
type input "كاتليسي"
click at [678, 402] on icon "save" at bounding box center [678, 400] width 14 height 14
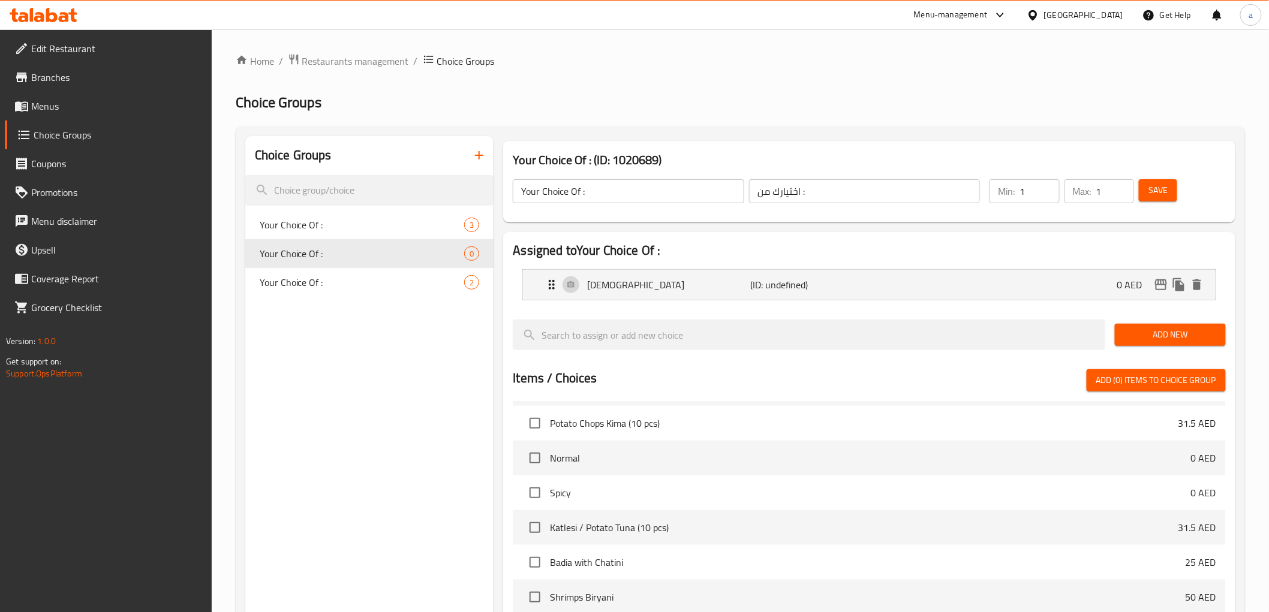
click at [1149, 332] on span "Add New" at bounding box center [1170, 334] width 92 height 15
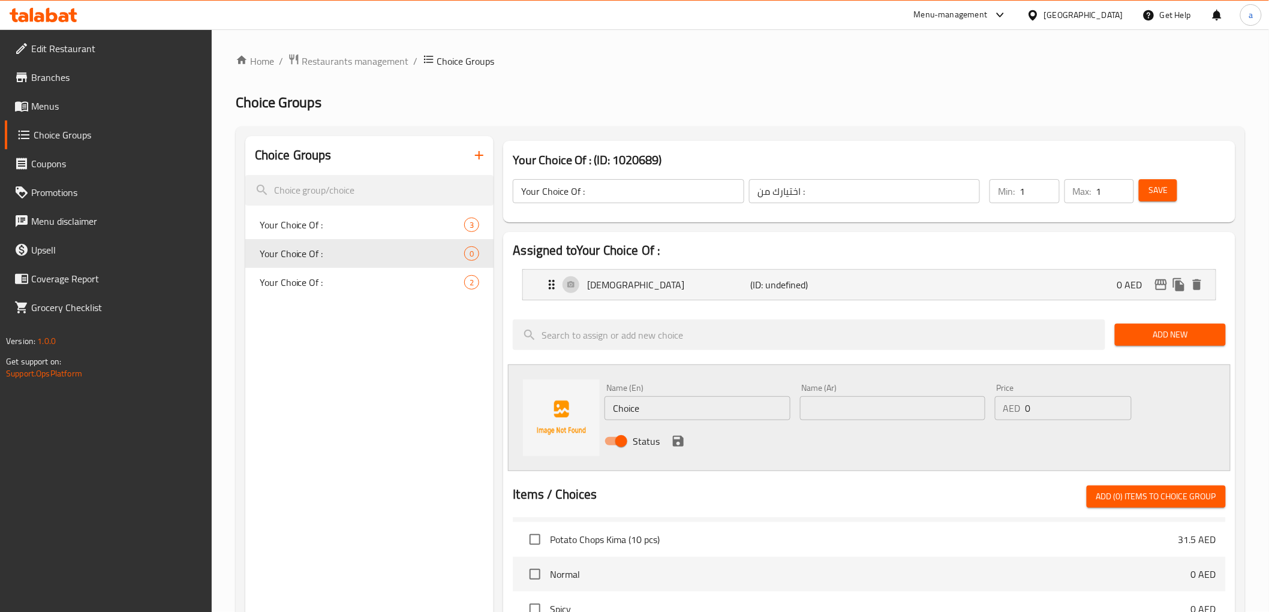
click at [702, 408] on input "Choice" at bounding box center [696, 408] width 185 height 24
paste input "Potato Tuna"
type input "Potato Tuna"
click at [890, 418] on input "text" at bounding box center [892, 408] width 185 height 24
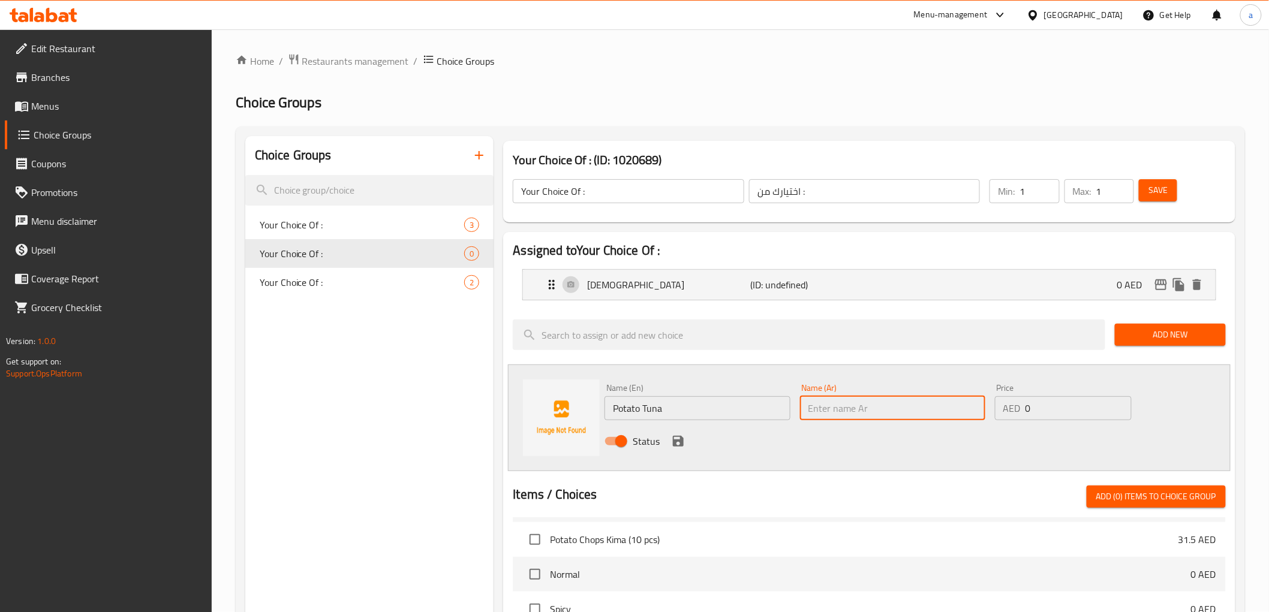
paste input "بطاطا تونة"
type input "بطاطا تونة"
click at [673, 447] on icon "save" at bounding box center [678, 441] width 14 height 14
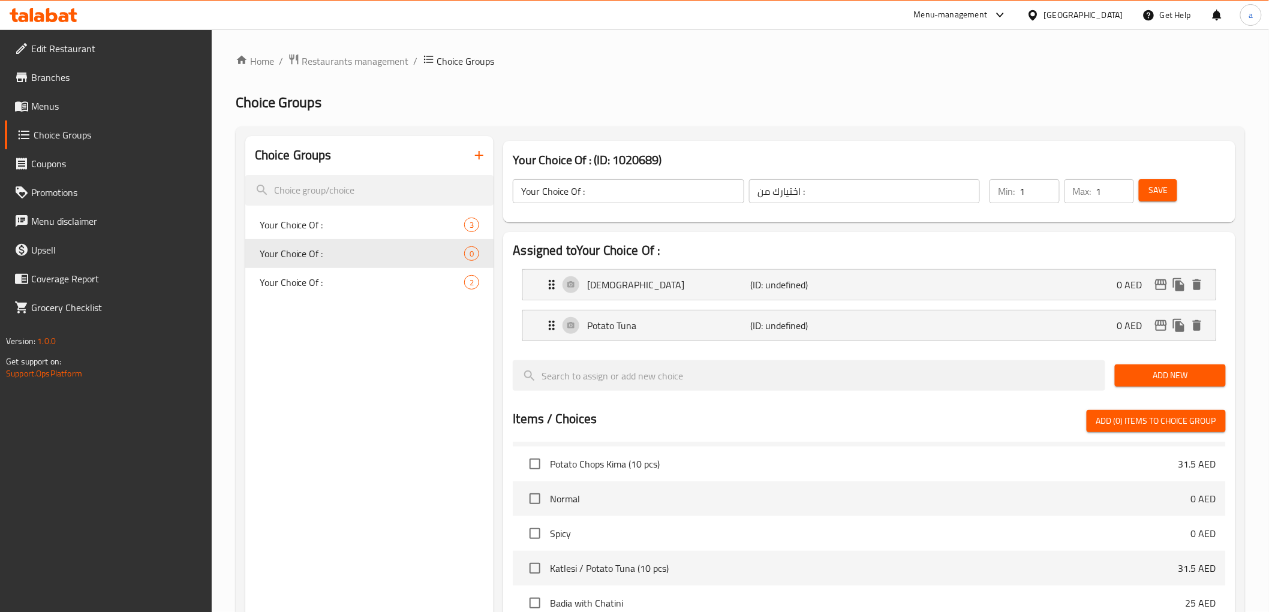
click at [1154, 192] on span "Save" at bounding box center [1157, 190] width 19 height 15
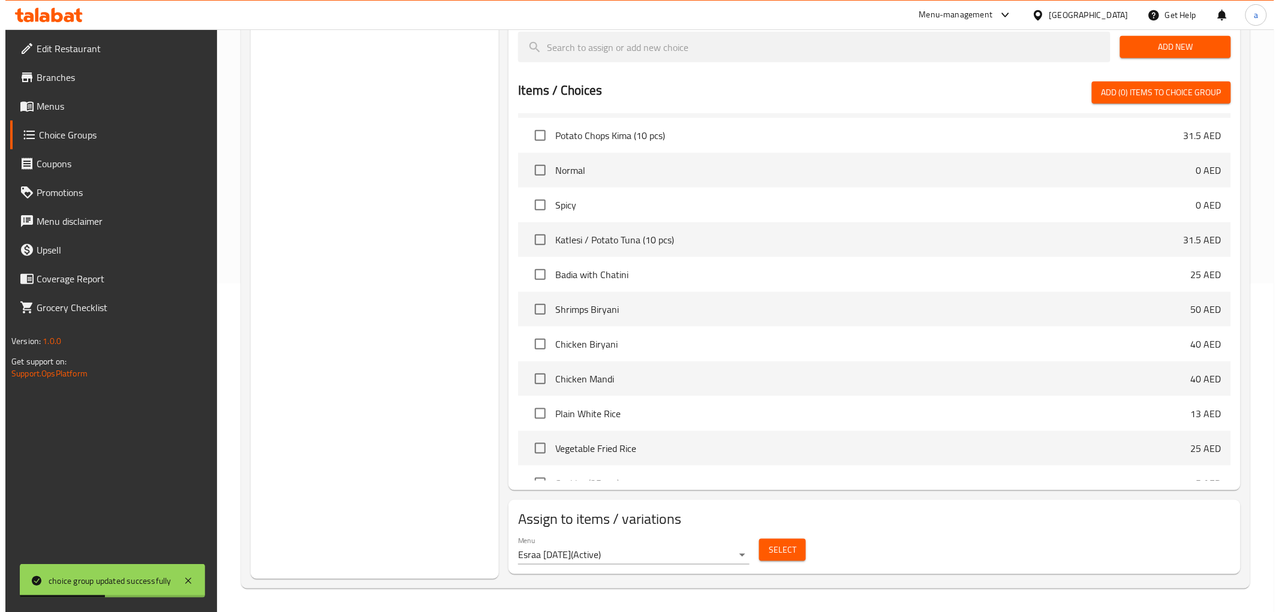
scroll to position [302, 0]
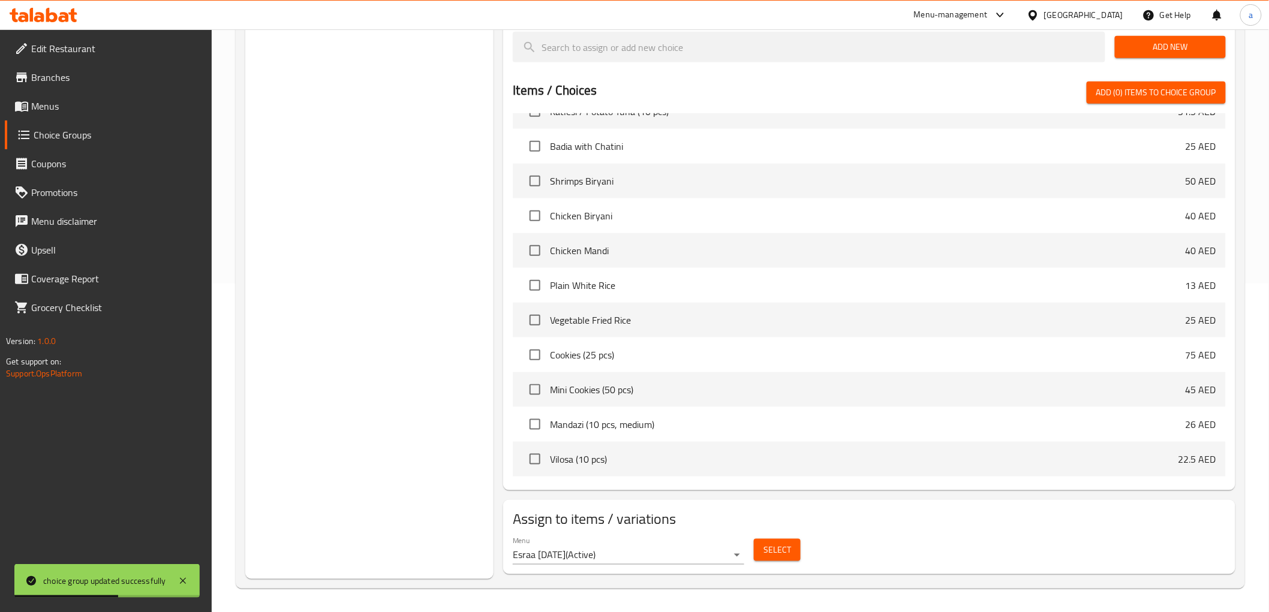
click at [781, 550] on span "Select" at bounding box center [777, 550] width 28 height 15
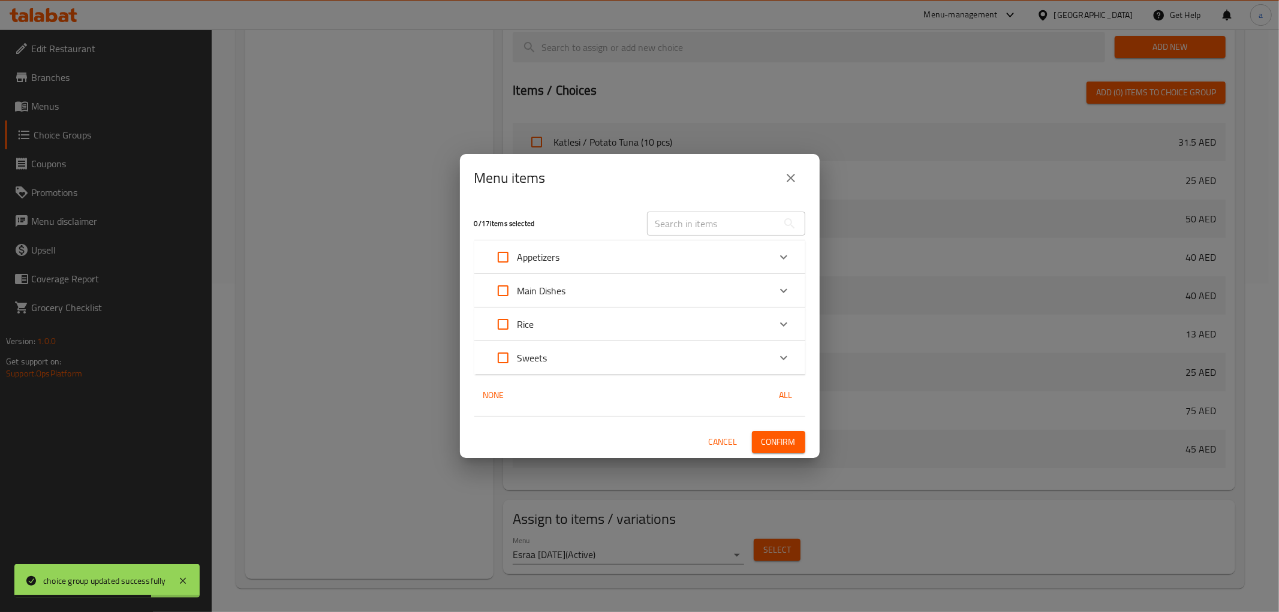
click at [548, 262] on p "Appetizers" at bounding box center [538, 257] width 43 height 14
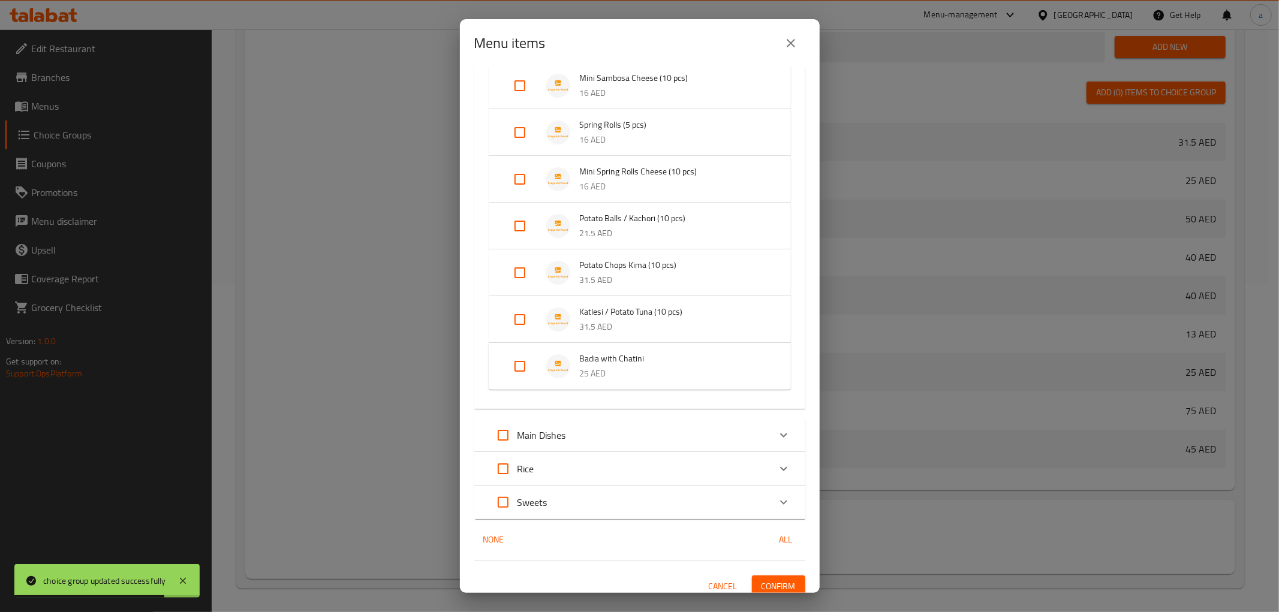
scroll to position [155, 0]
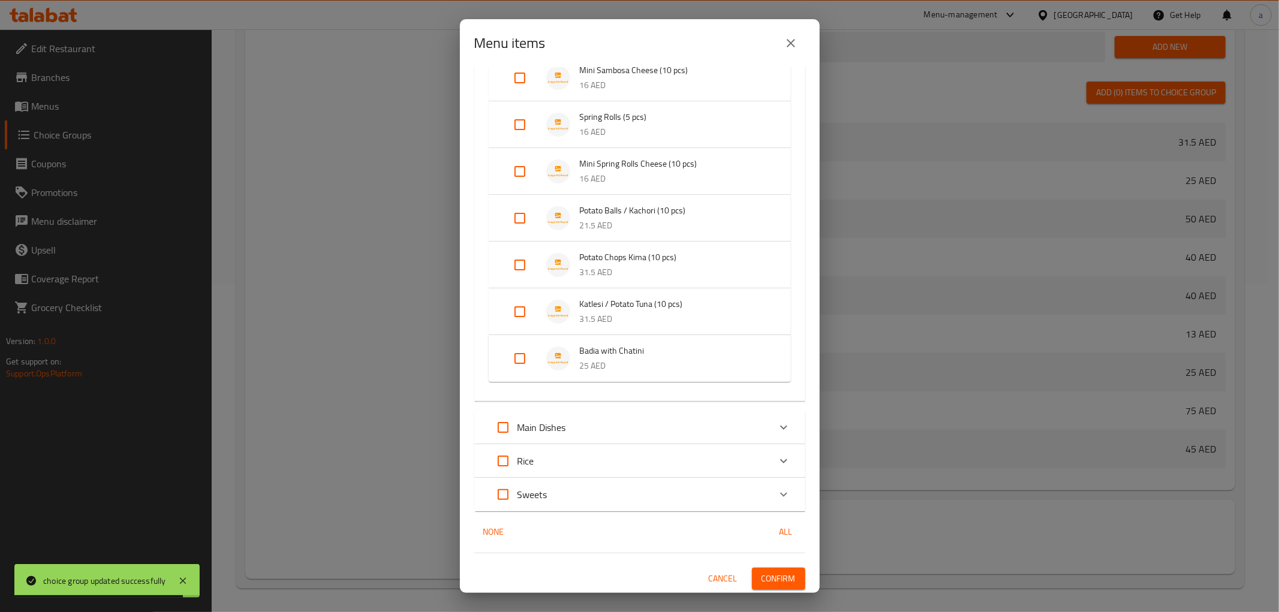
click at [525, 307] on input "Expand" at bounding box center [519, 311] width 29 height 29
checkbox input "true"
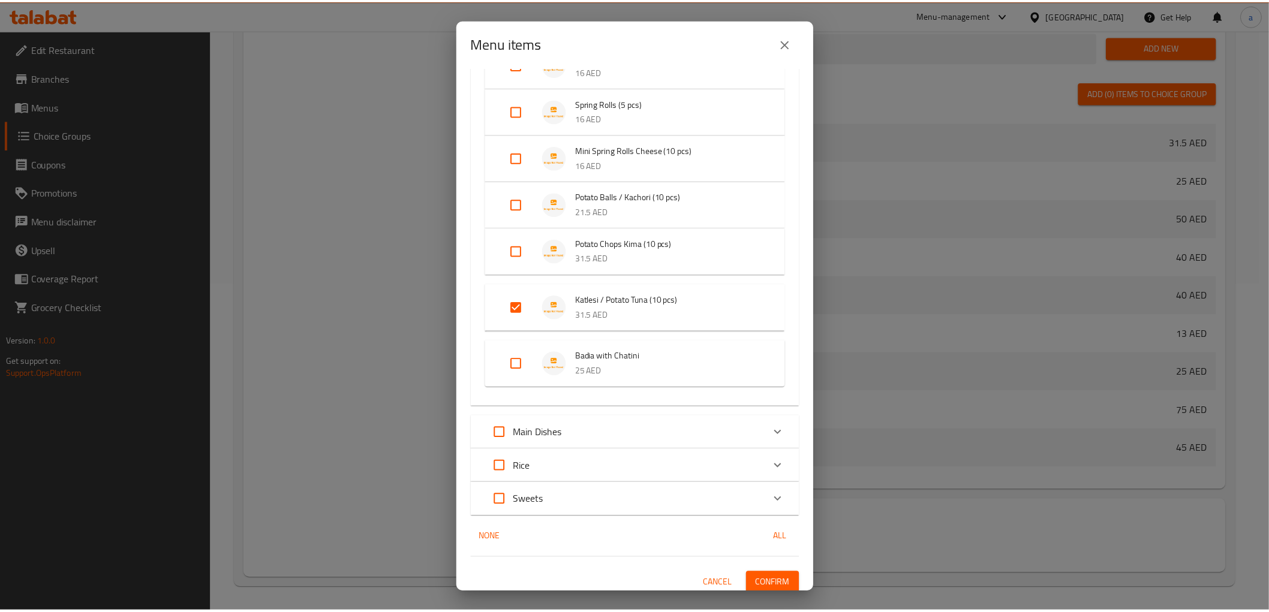
scroll to position [175, 0]
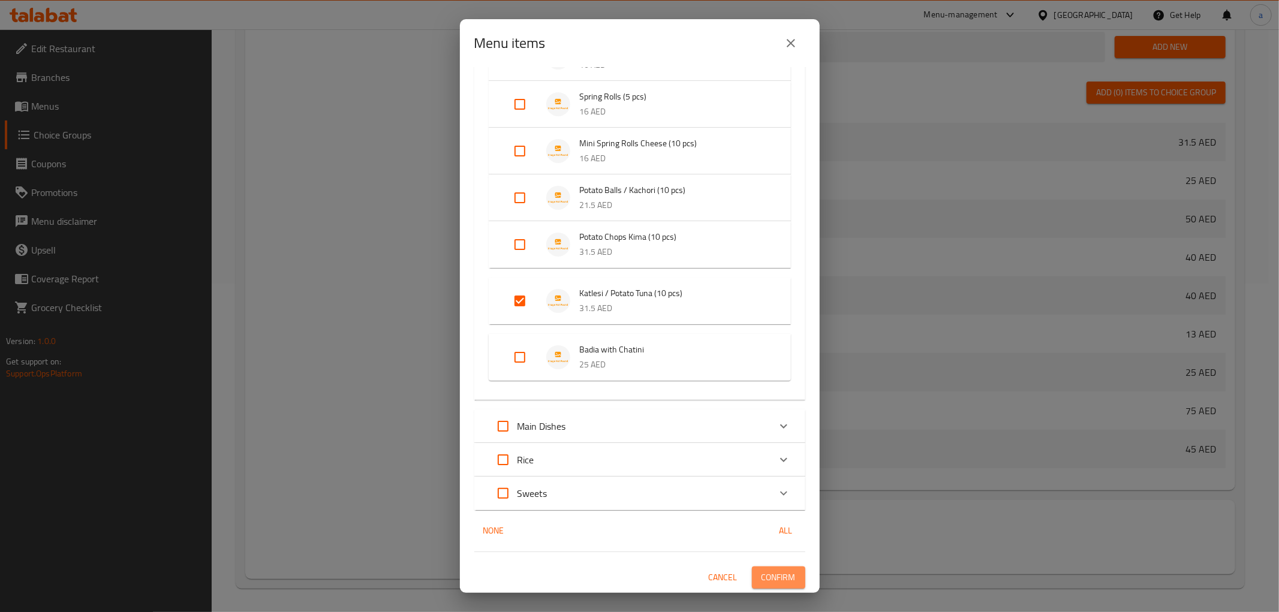
click at [782, 577] on span "Confirm" at bounding box center [779, 577] width 34 height 15
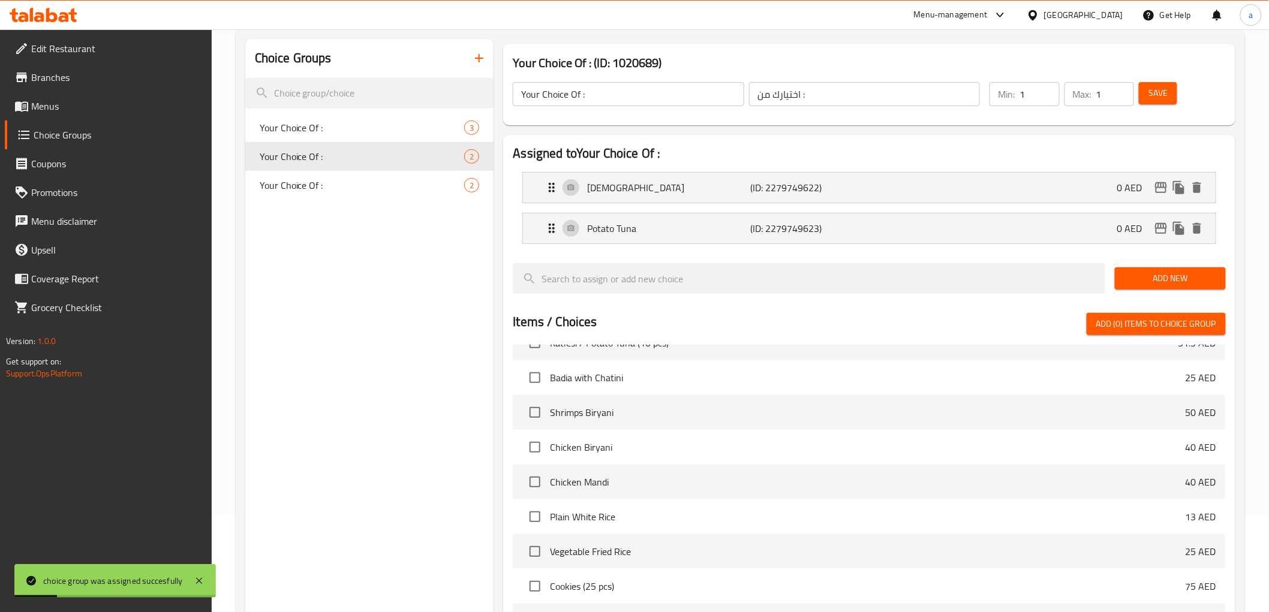
scroll to position [0, 0]
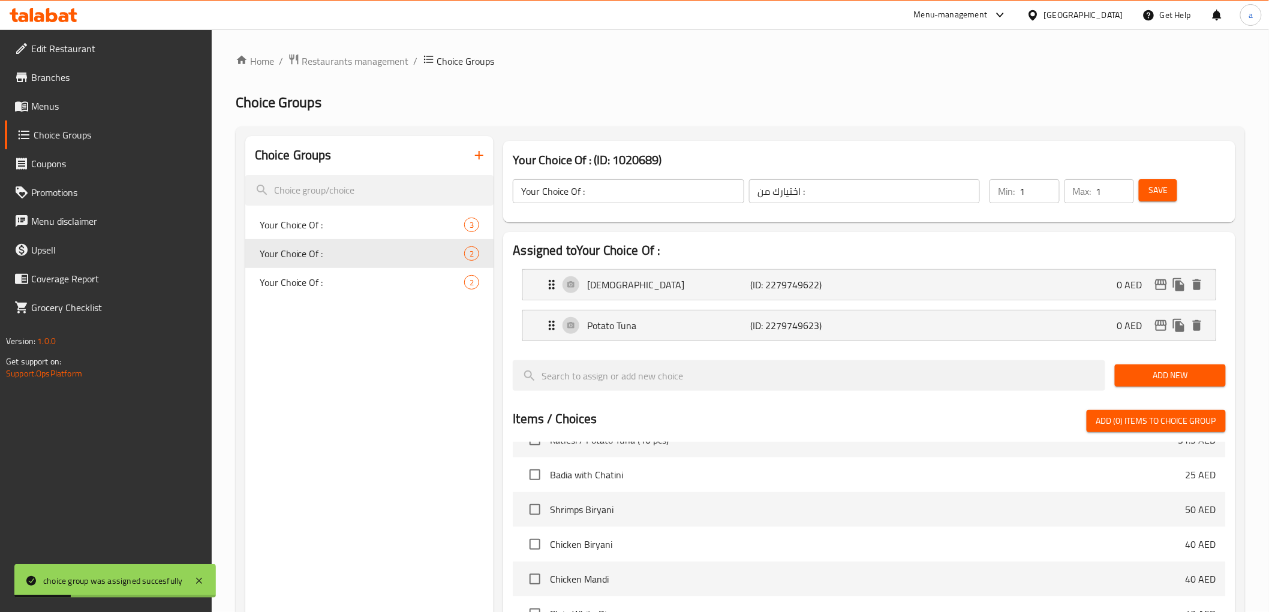
click at [477, 151] on icon "button" at bounding box center [479, 155] width 14 height 14
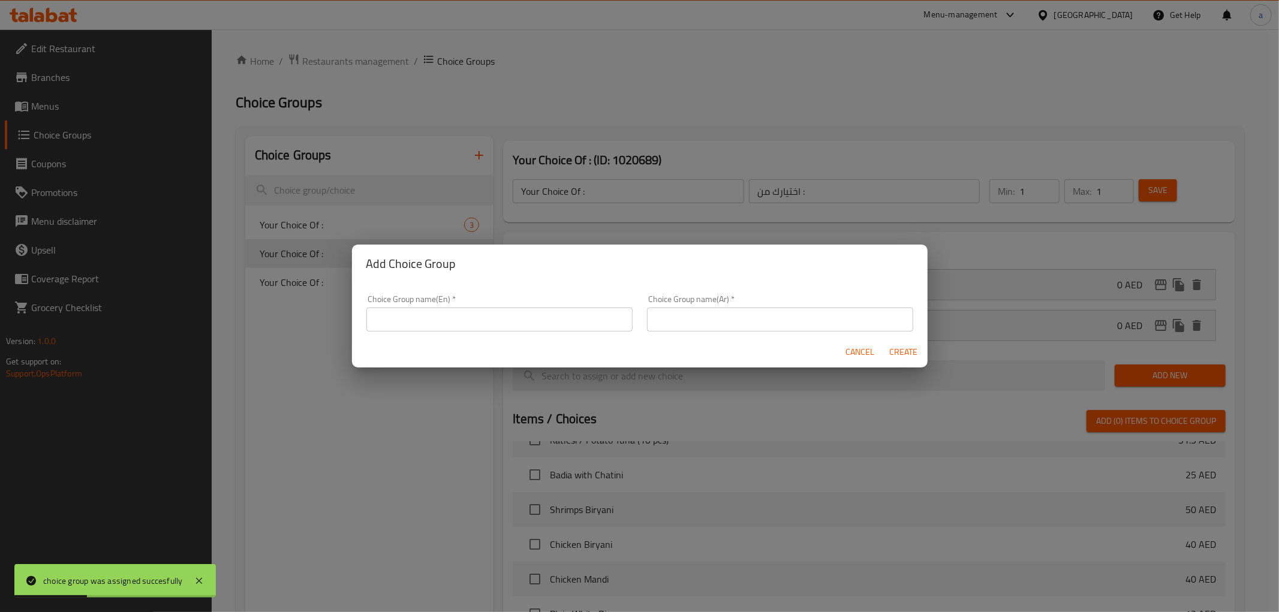
click at [519, 318] on input "text" at bounding box center [499, 320] width 266 height 24
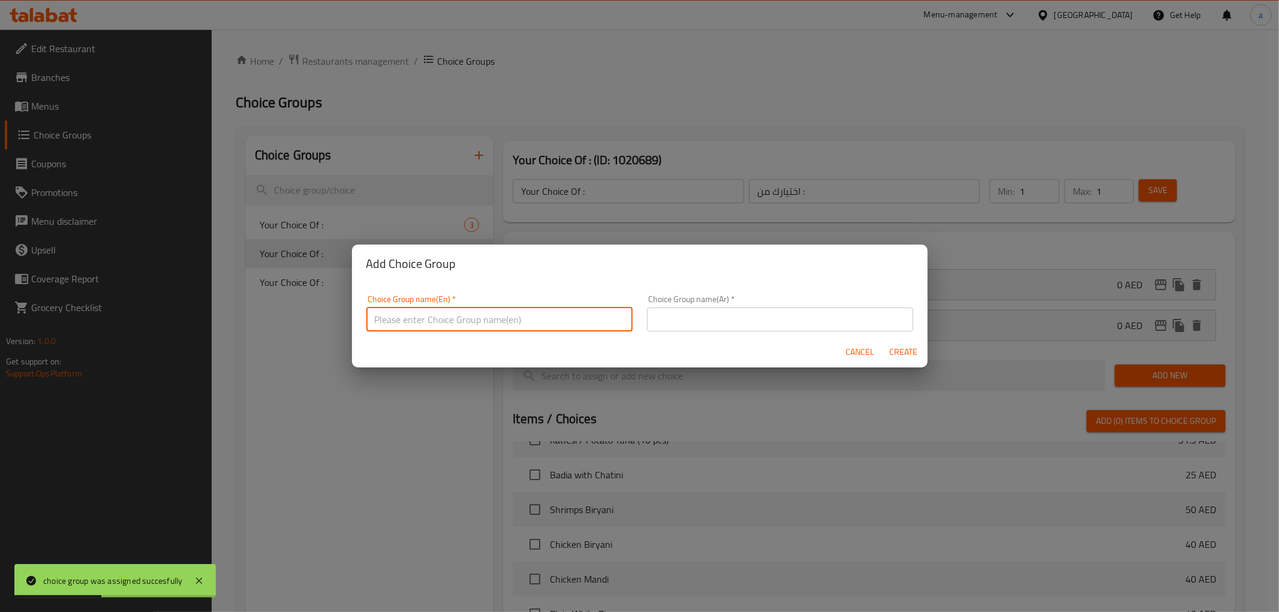
type input "Your Choice Of :"
click at [684, 324] on input "text" at bounding box center [780, 320] width 266 height 24
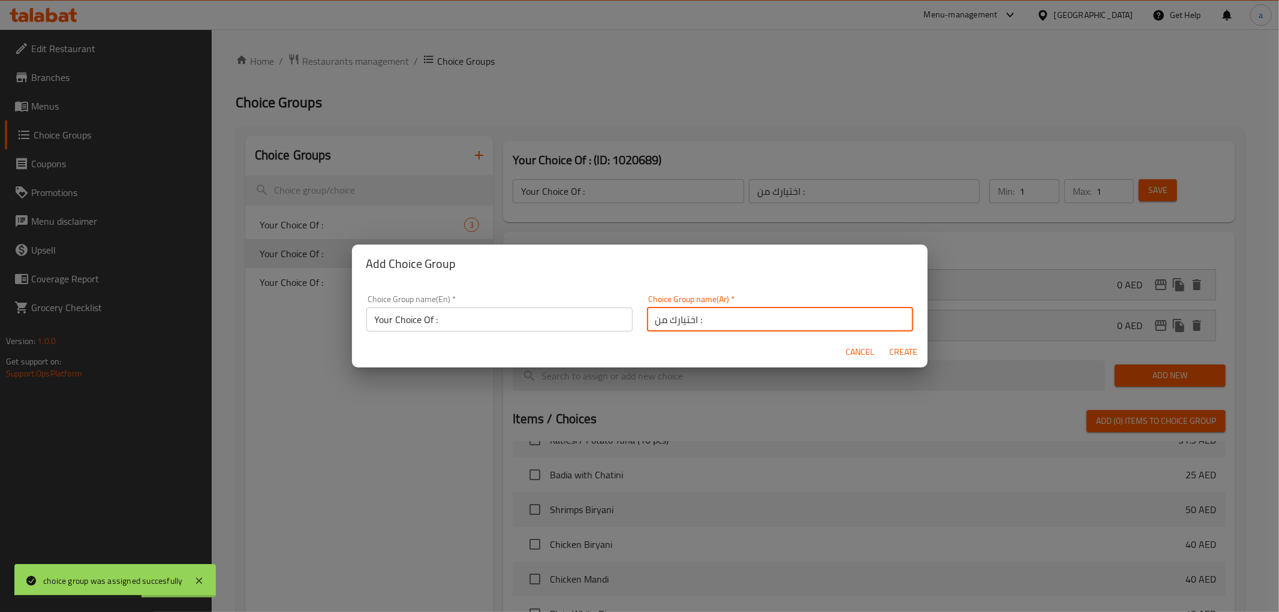
type input "اختيارك من :"
click at [501, 311] on input "Your Choice Of :" at bounding box center [499, 320] width 266 height 24
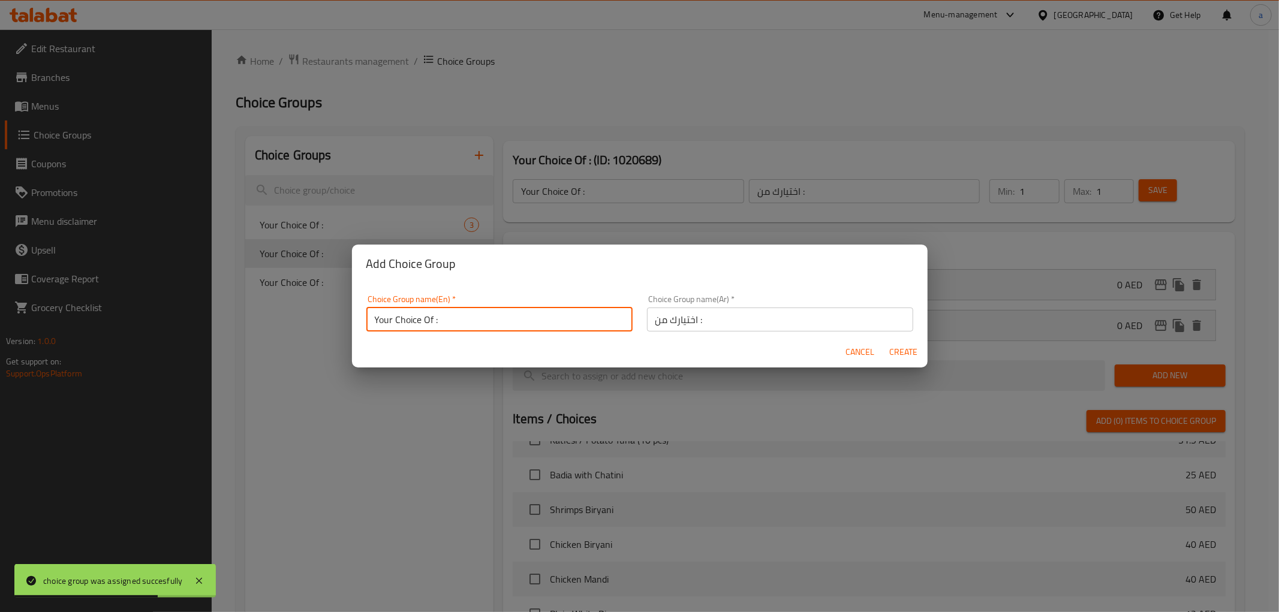
type input "Your Choice Of :"
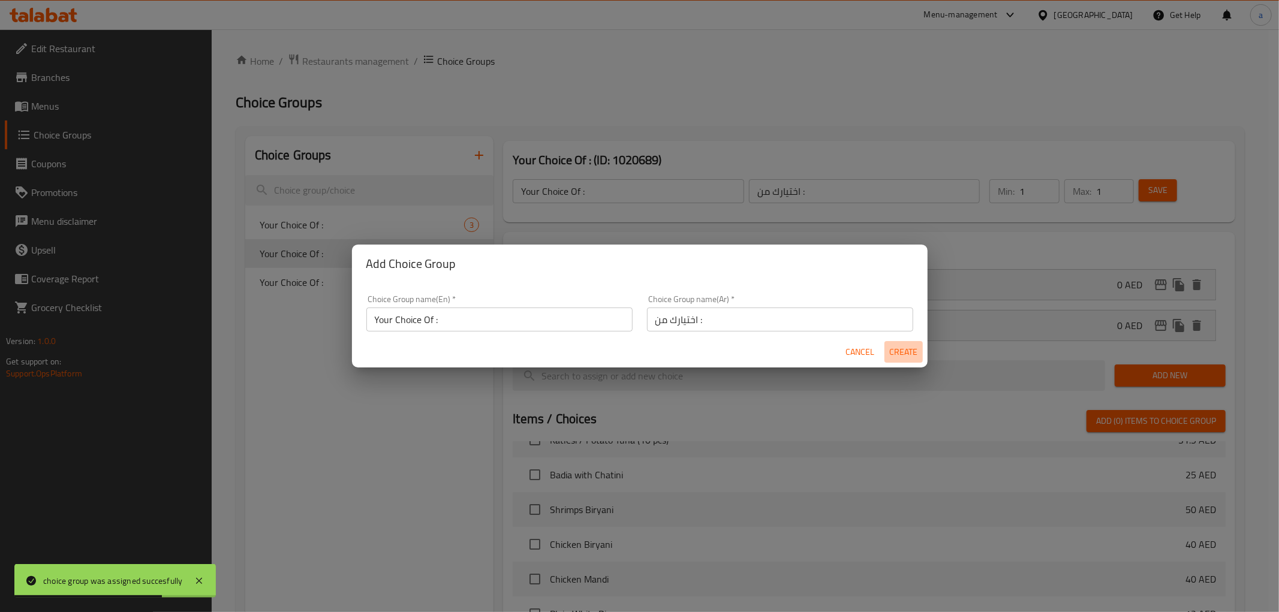
click at [911, 352] on span "Create" at bounding box center [903, 352] width 29 height 15
type input "Your Choice Of :"
type input "اختيارك من :"
type input "0"
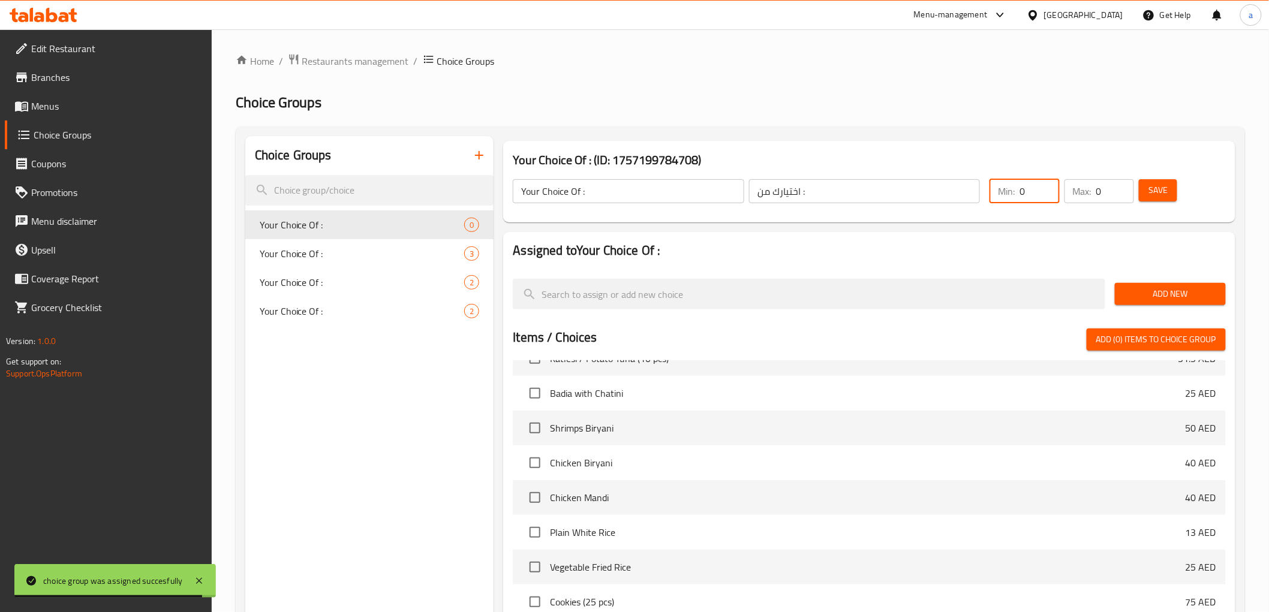
click at [1048, 194] on input "0" at bounding box center [1039, 191] width 40 height 24
type input "1"
click at [1045, 189] on input "1" at bounding box center [1039, 191] width 40 height 24
type input "1"
click at [1124, 186] on input "1" at bounding box center [1115, 191] width 38 height 24
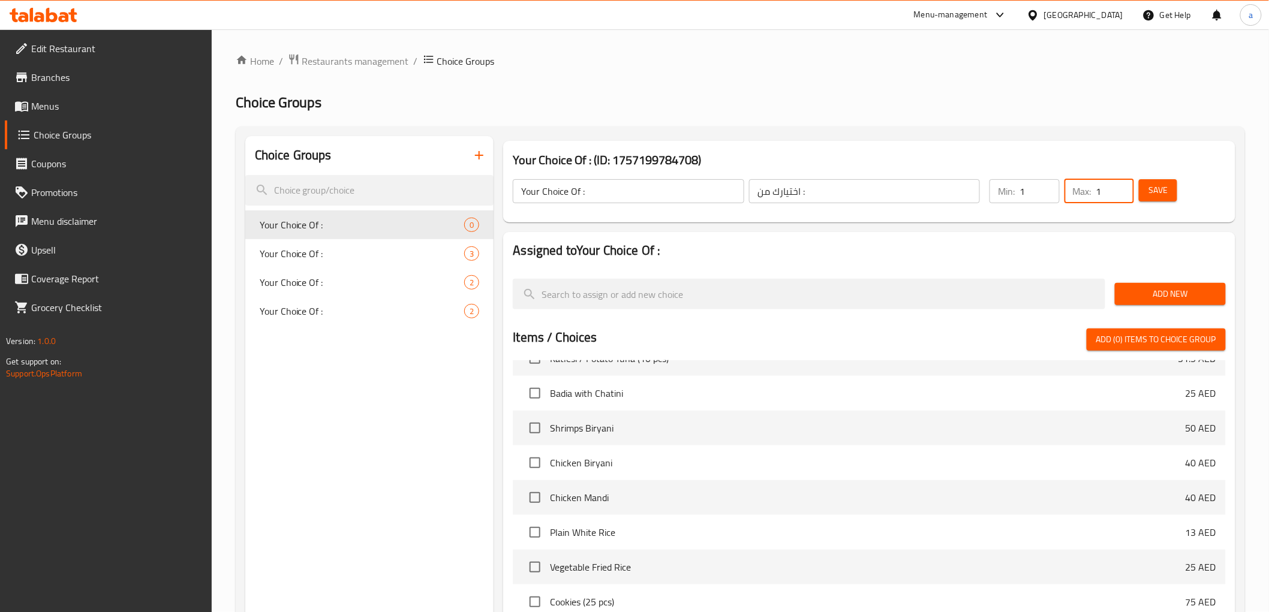
click at [1154, 188] on span "Save" at bounding box center [1157, 190] width 19 height 15
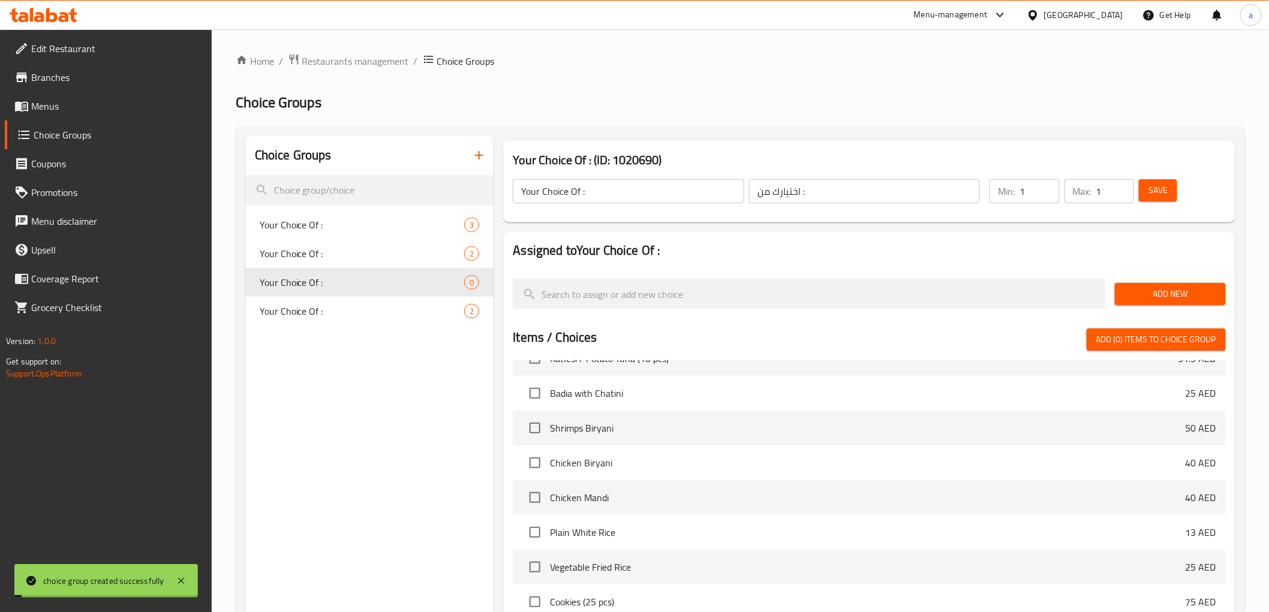
click at [1184, 302] on button "Add New" at bounding box center [1170, 294] width 111 height 22
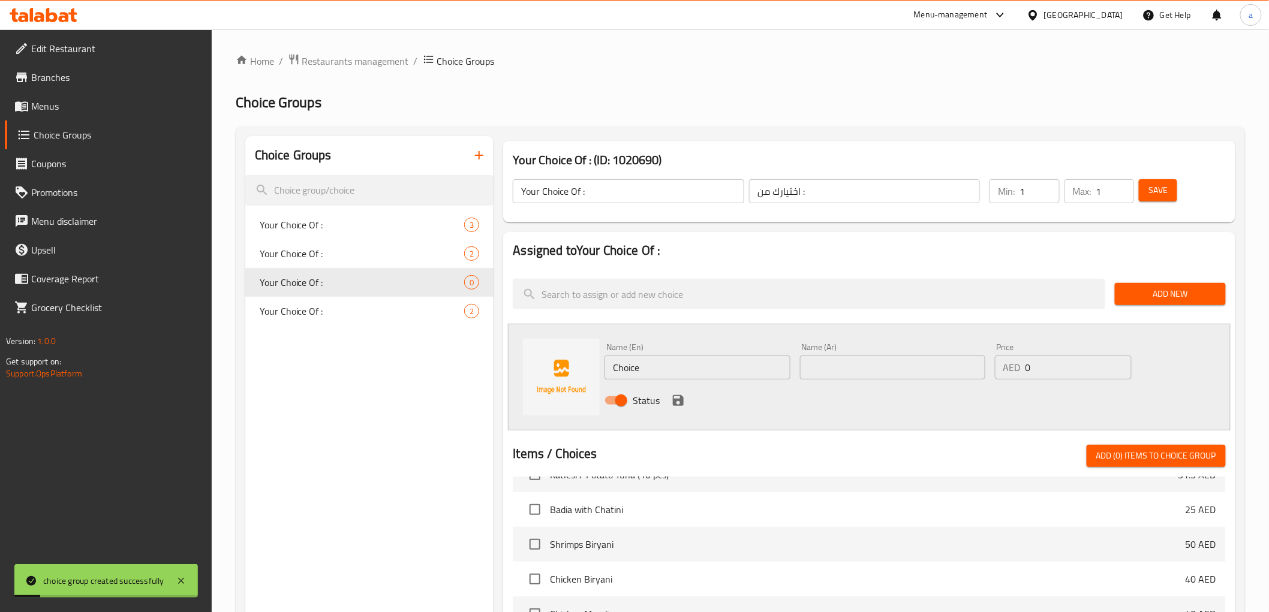
click at [740, 374] on input "Choice" at bounding box center [696, 368] width 185 height 24
paste input "Potato Balls"
type input "Potato Balls"
click at [851, 374] on input "text" at bounding box center [892, 368] width 185 height 24
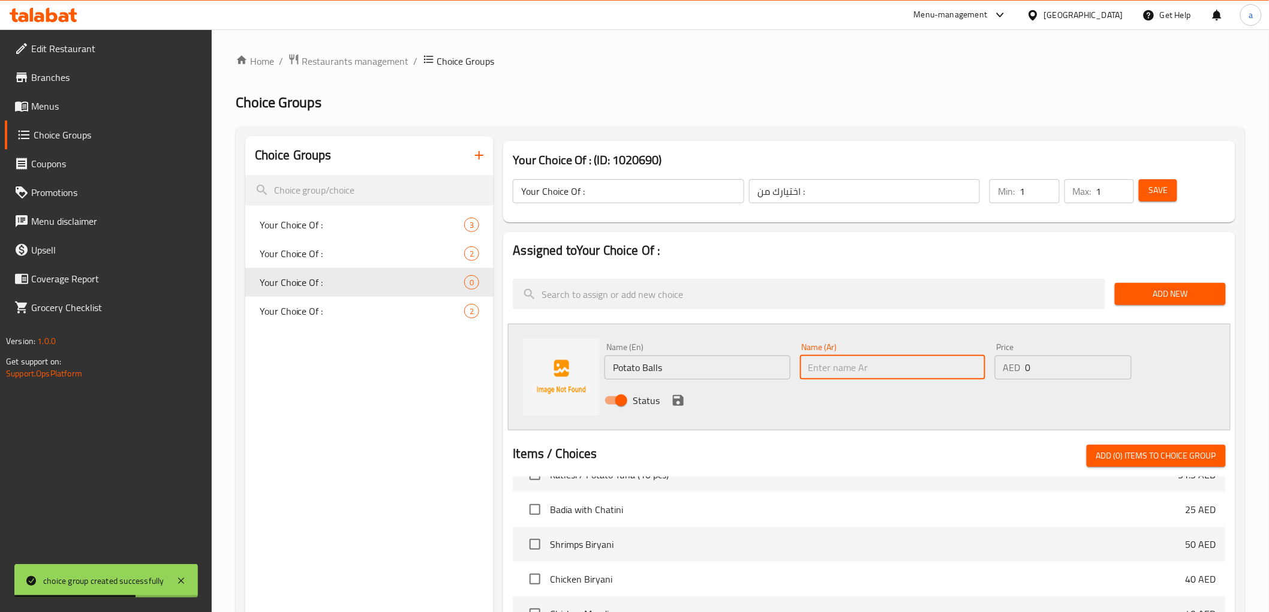
paste input "كرات البطاطا"
type input "كرات البطاطا"
drag, startPoint x: 673, startPoint y: 411, endPoint x: 685, endPoint y: 413, distance: 12.7
click at [673, 411] on div "Status" at bounding box center [892, 400] width 585 height 32
click at [673, 408] on div "Status" at bounding box center [892, 400] width 585 height 32
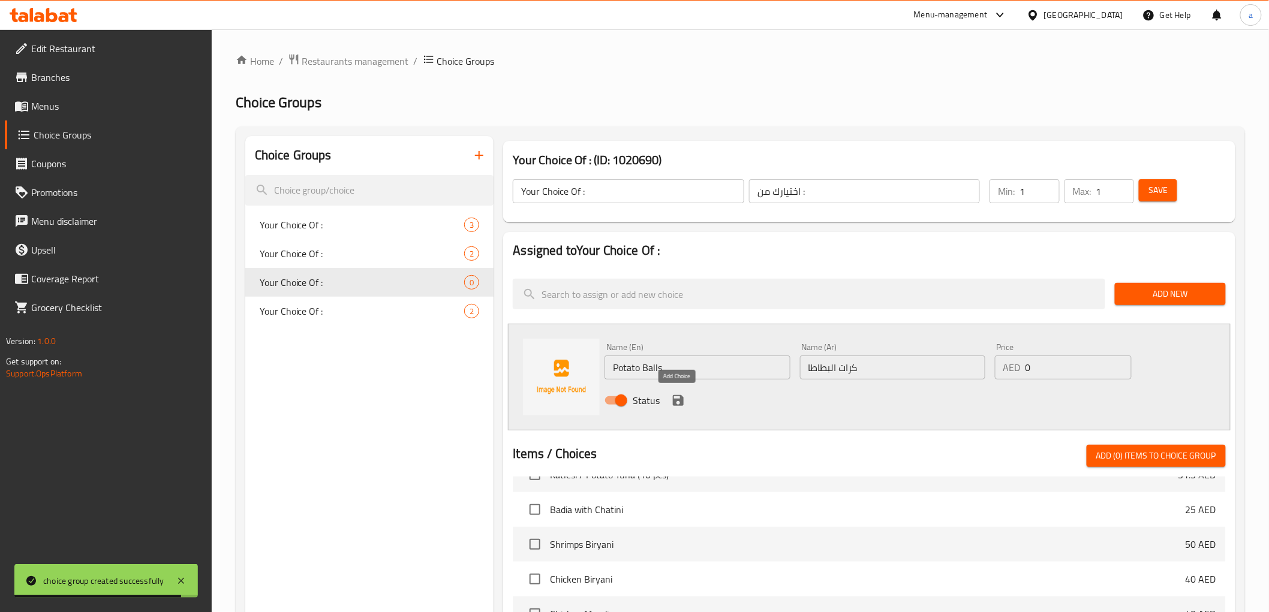
click at [682, 399] on icon "save" at bounding box center [678, 400] width 11 height 11
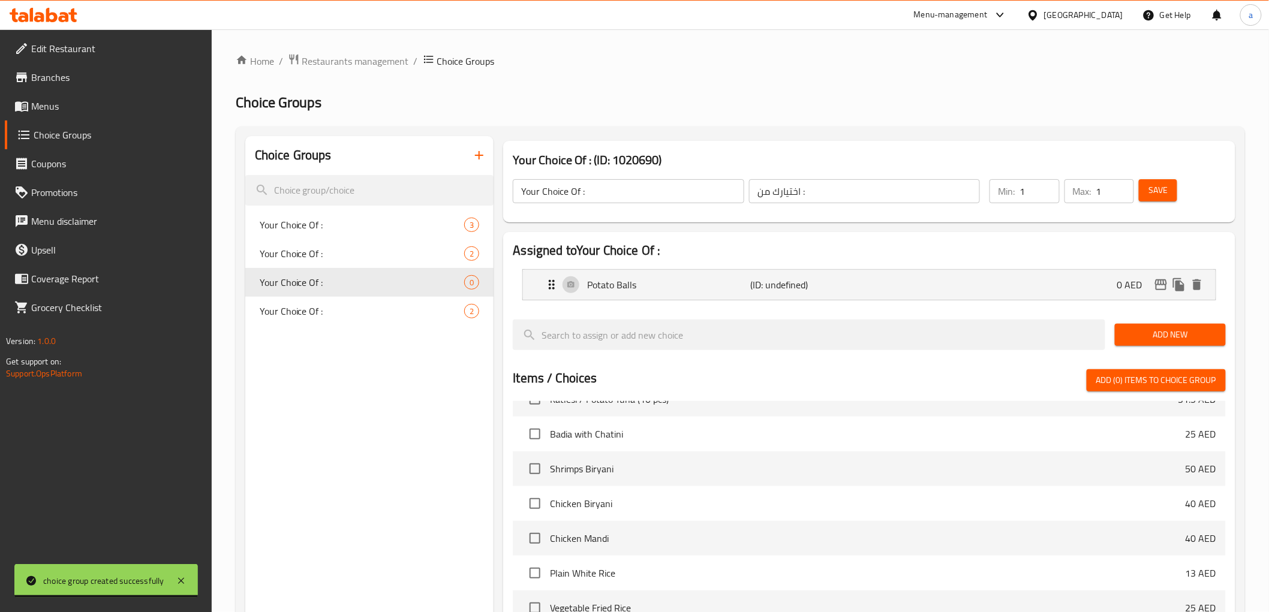
click at [1172, 334] on span "Add New" at bounding box center [1170, 334] width 92 height 15
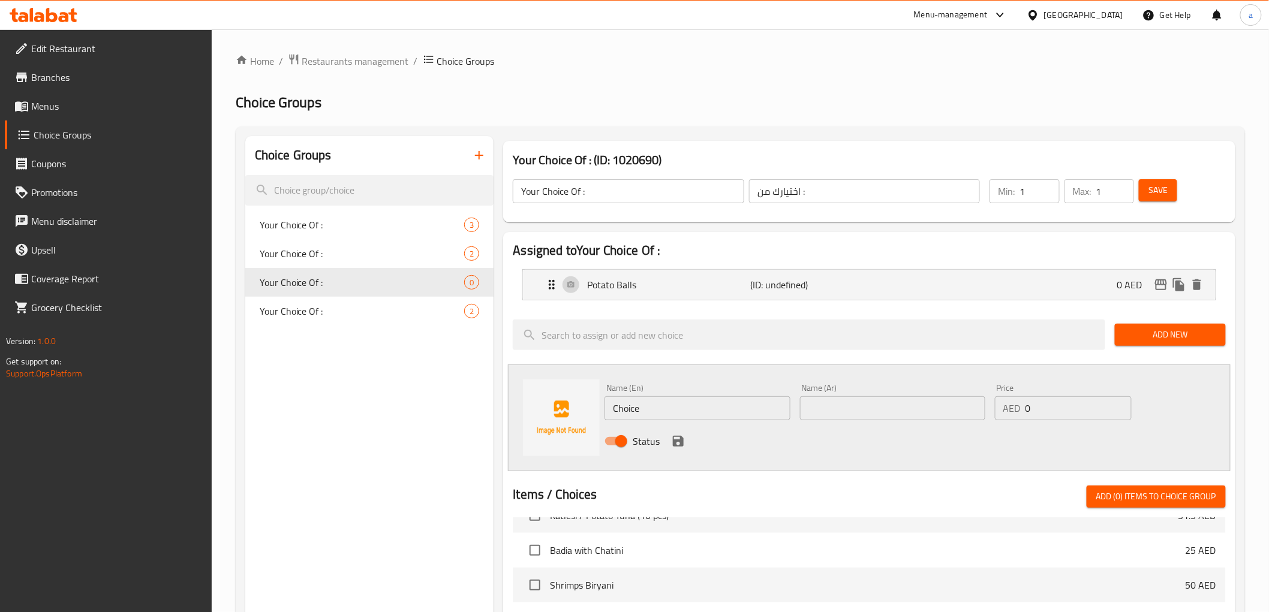
click at [1147, 336] on span "Add New" at bounding box center [1170, 334] width 92 height 15
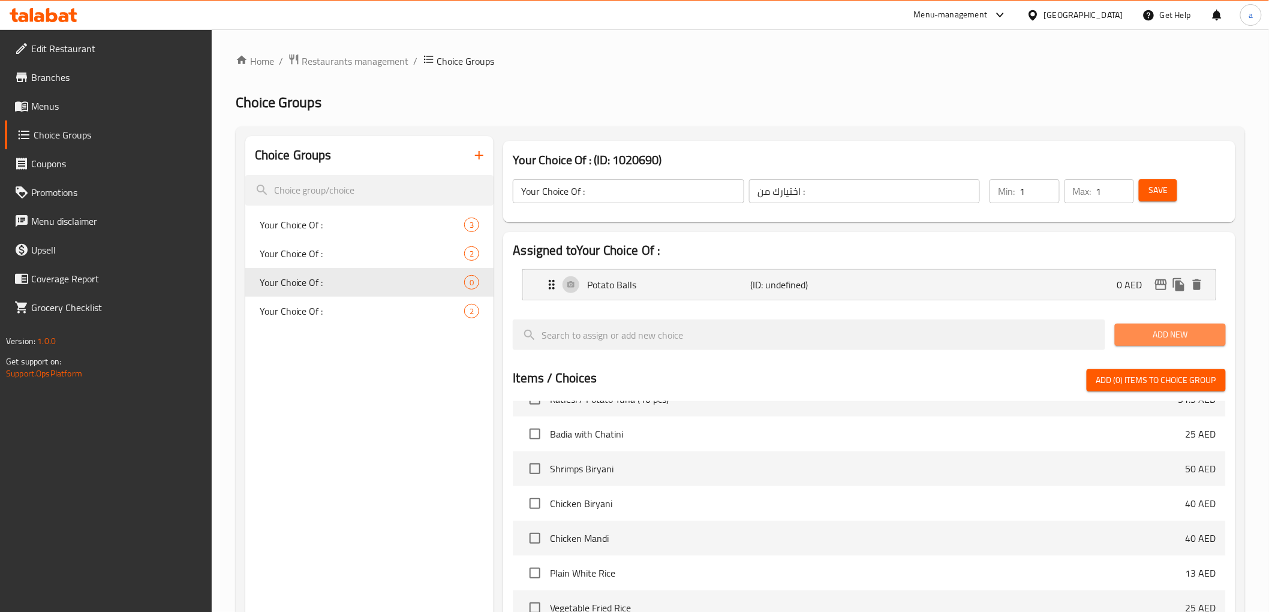
click at [1154, 343] on button "Add New" at bounding box center [1170, 335] width 111 height 22
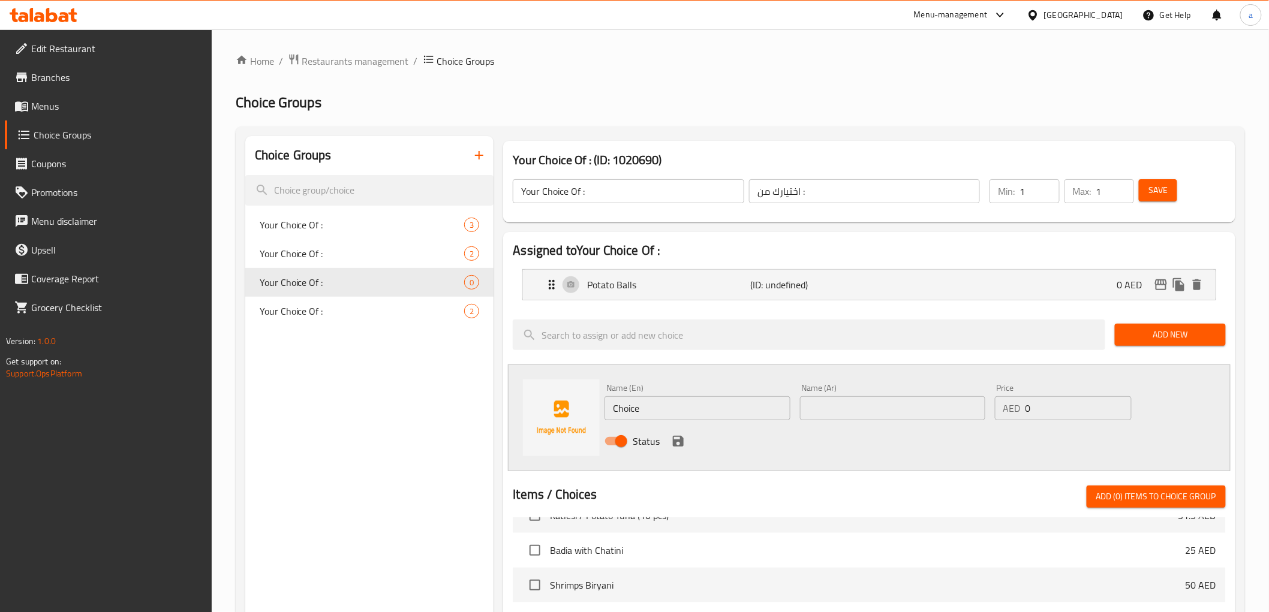
click at [757, 411] on input "Choice" at bounding box center [696, 408] width 185 height 24
paste input "Kachori"
type input "Kachori"
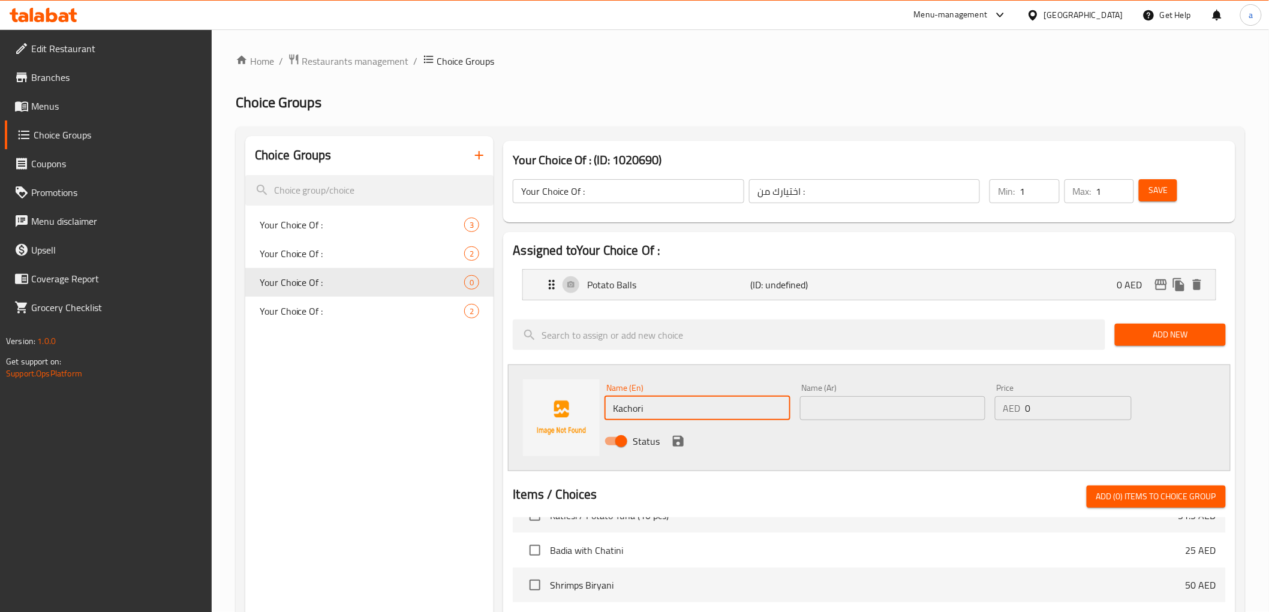
click at [914, 411] on input "text" at bounding box center [892, 408] width 185 height 24
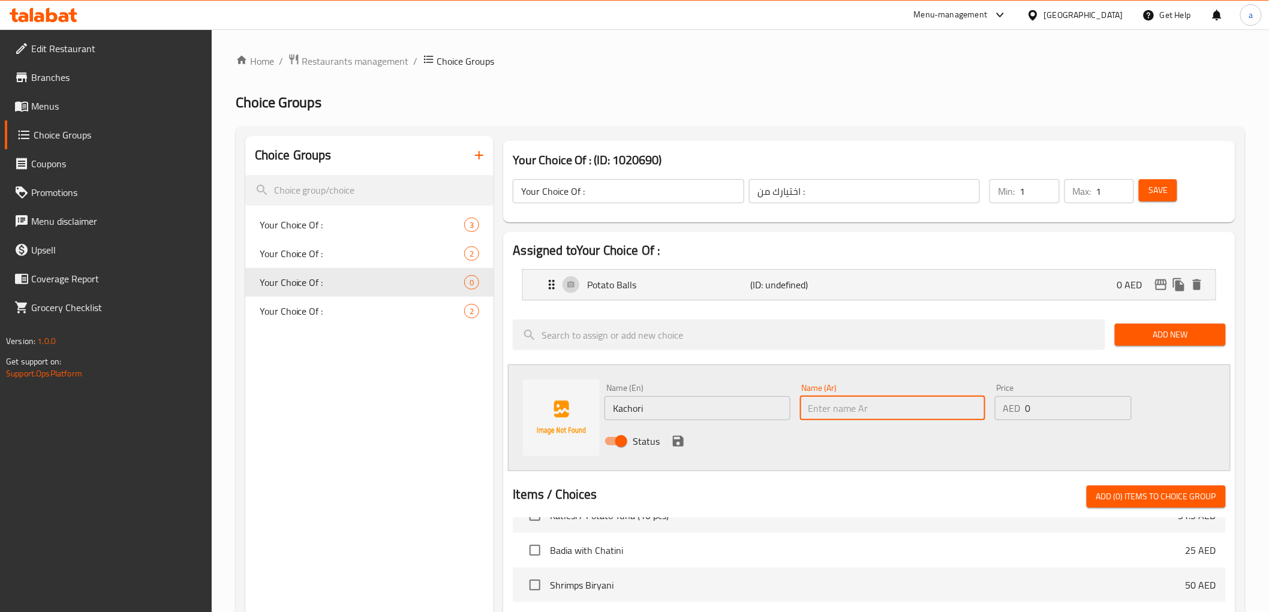
paste input "كاتشوري"
type input "كاتشوري"
click at [676, 436] on icon "save" at bounding box center [678, 441] width 11 height 11
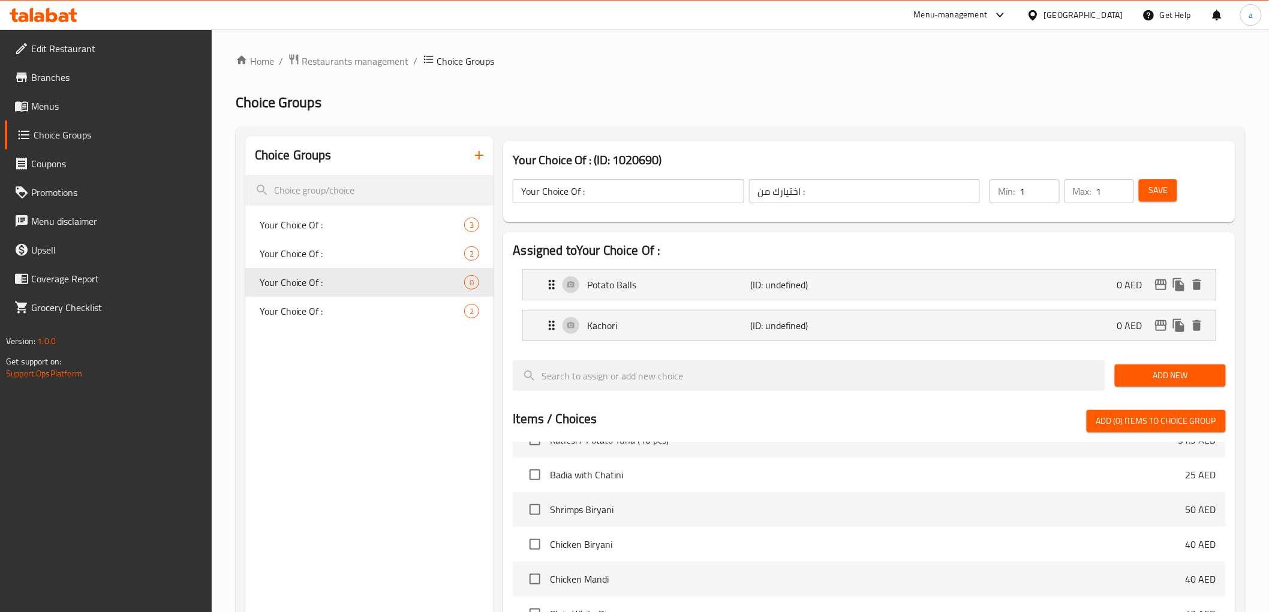
click at [1160, 199] on button "Save" at bounding box center [1158, 190] width 38 height 22
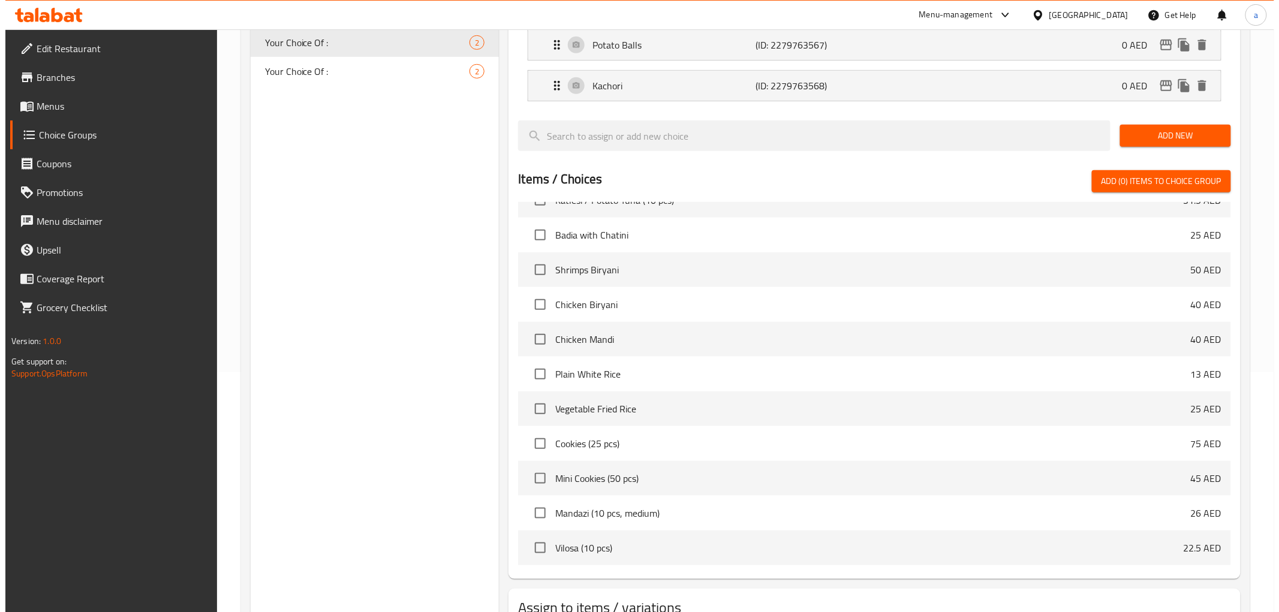
scroll to position [329, 0]
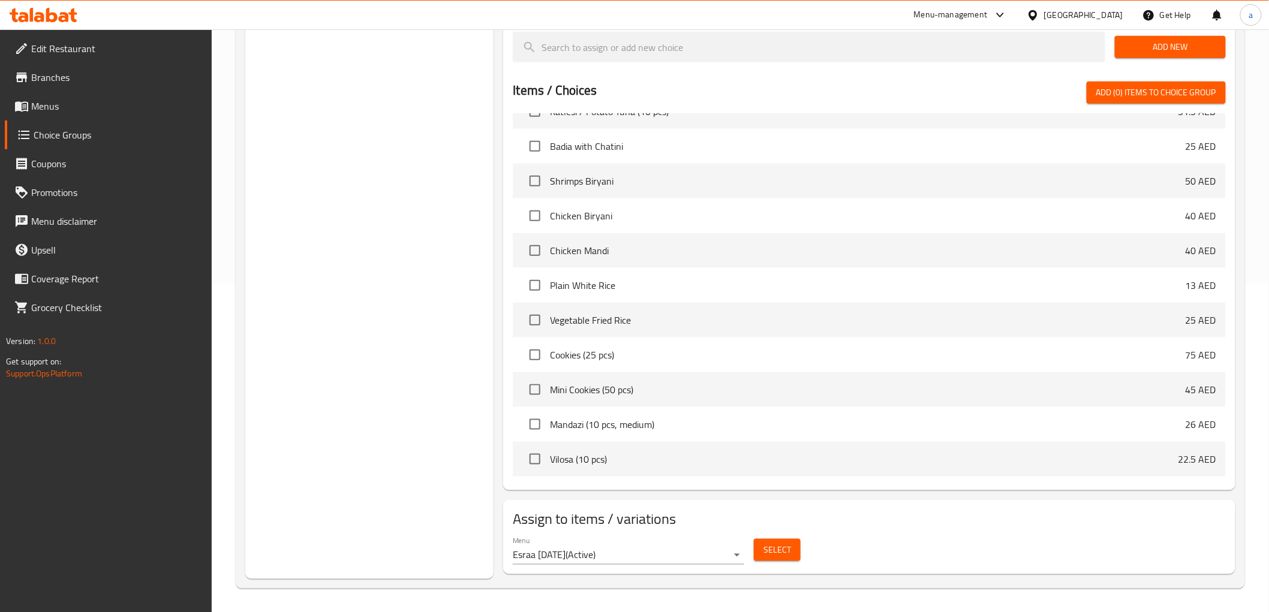
click at [781, 552] on span "Select" at bounding box center [777, 550] width 28 height 15
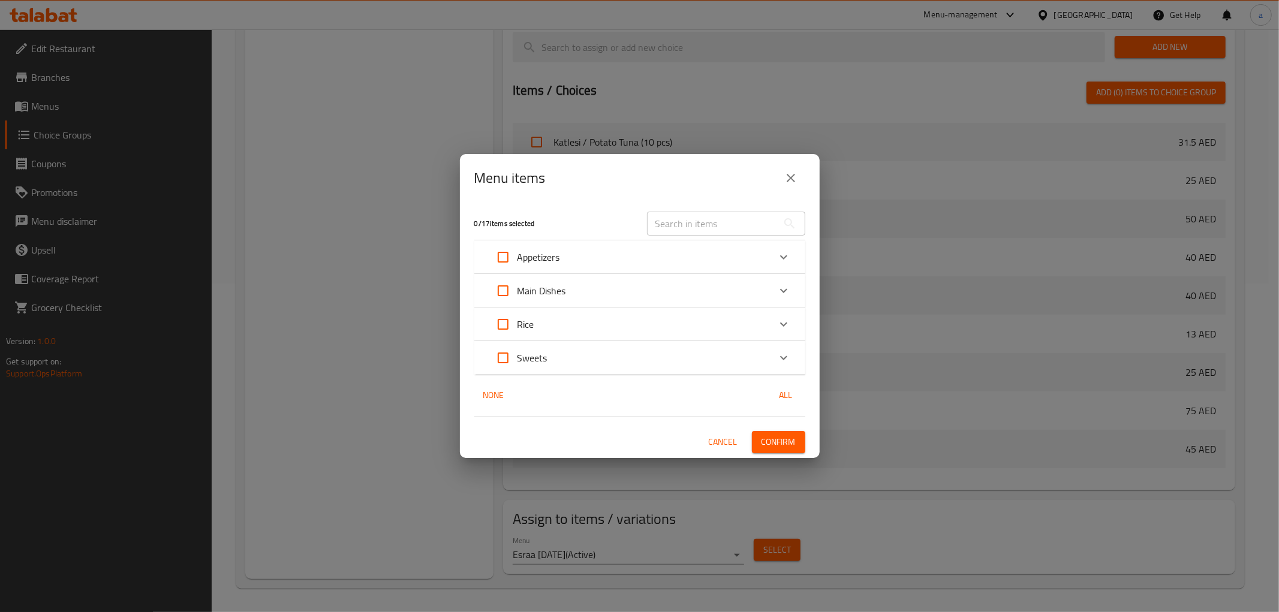
click at [622, 266] on div "Appetizers" at bounding box center [629, 257] width 281 height 29
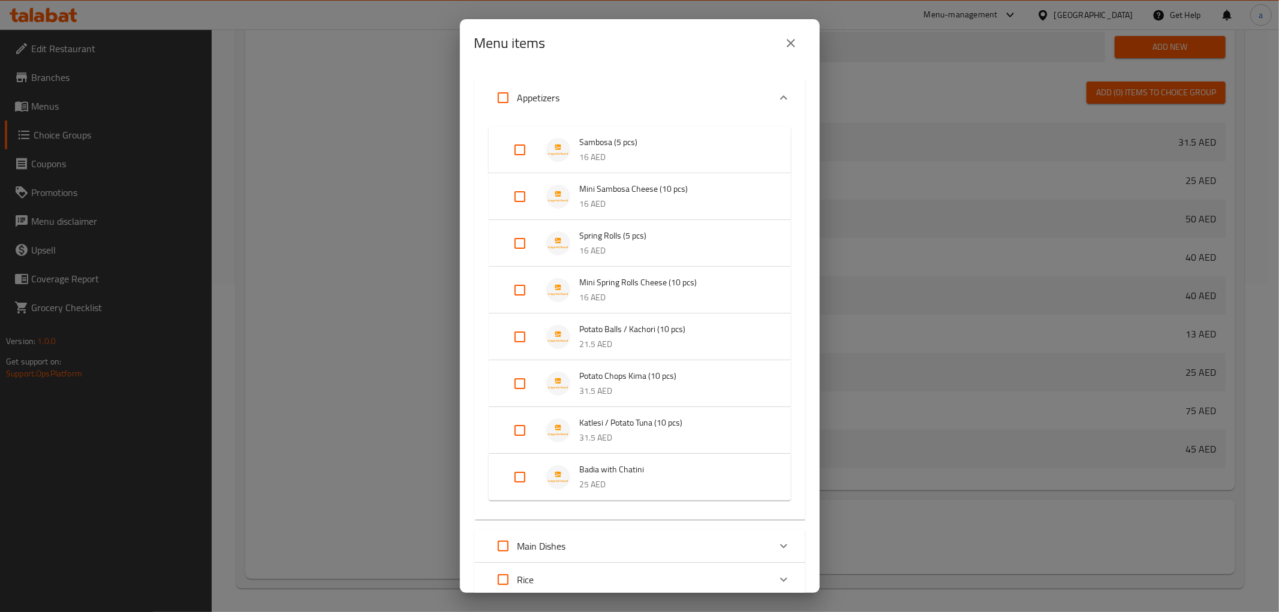
scroll to position [67, 0]
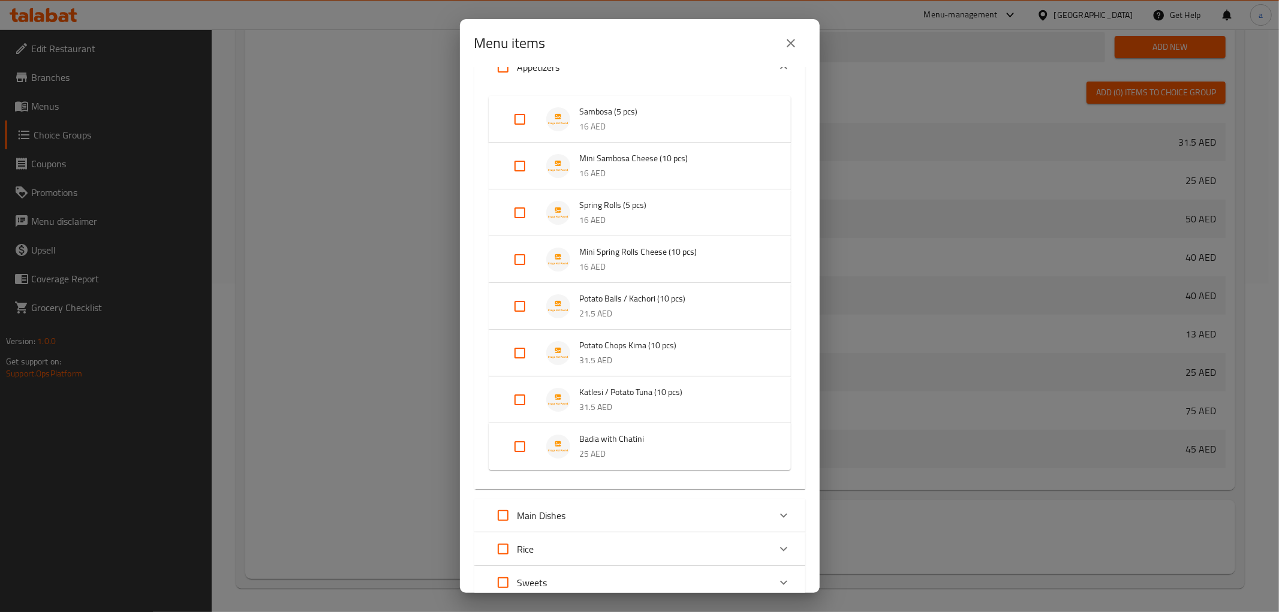
click at [607, 306] on p "21.5 AED" at bounding box center [673, 313] width 187 height 15
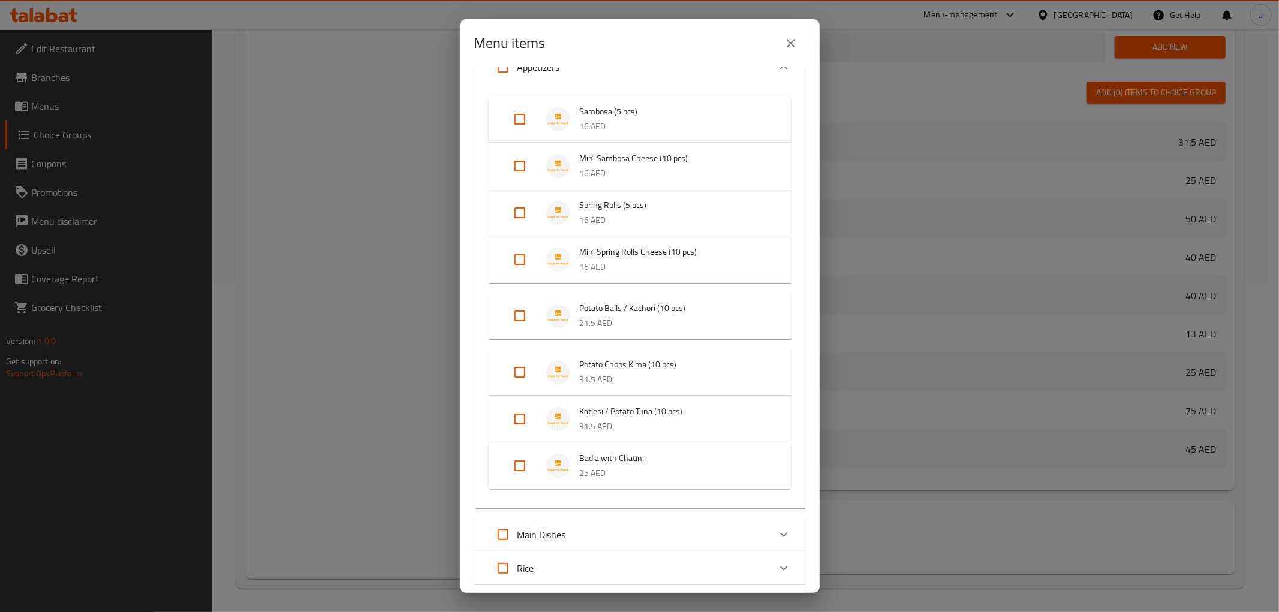
click at [525, 320] on input "Expand" at bounding box center [519, 316] width 29 height 29
checkbox input "true"
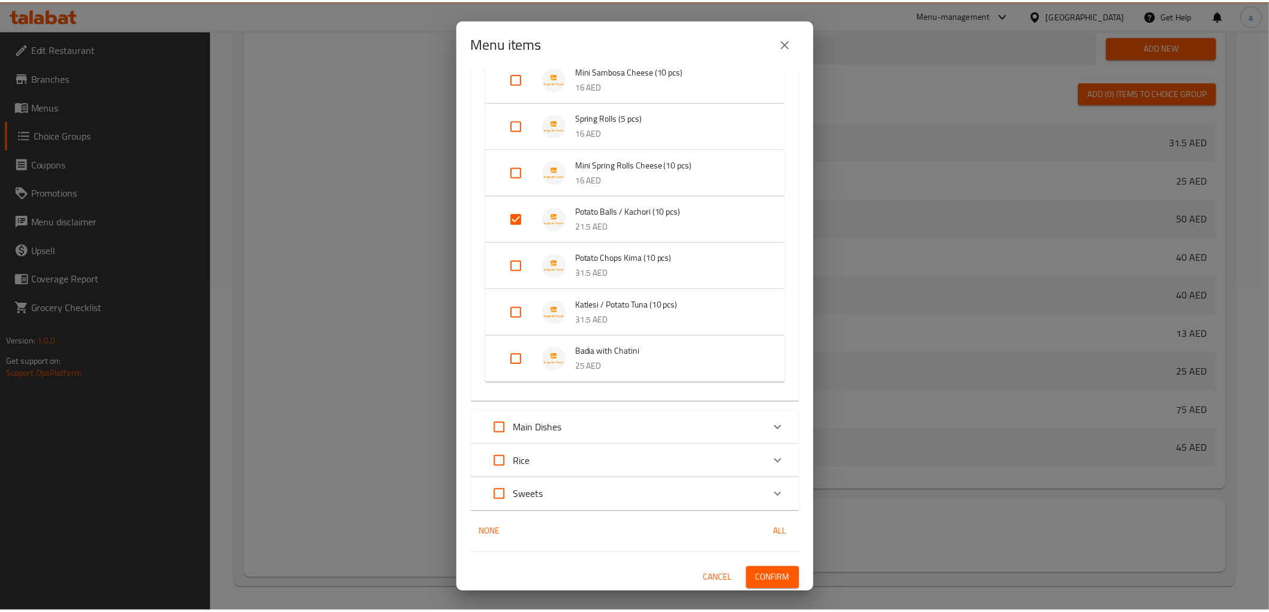
scroll to position [156, 0]
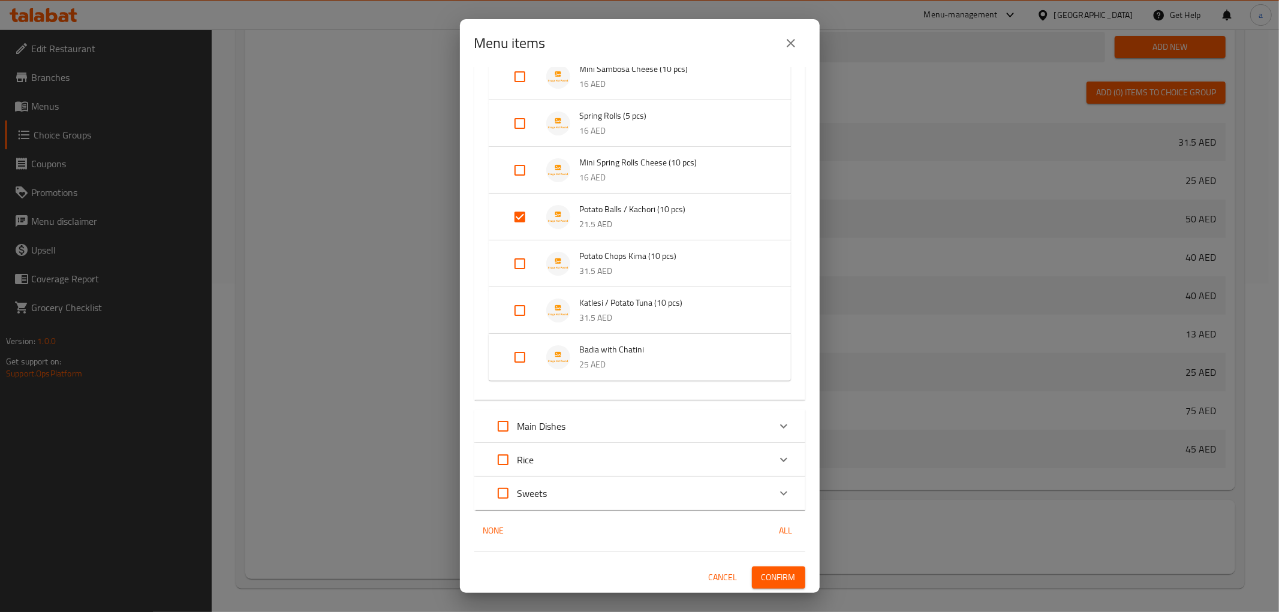
click at [763, 574] on span "Confirm" at bounding box center [779, 577] width 34 height 15
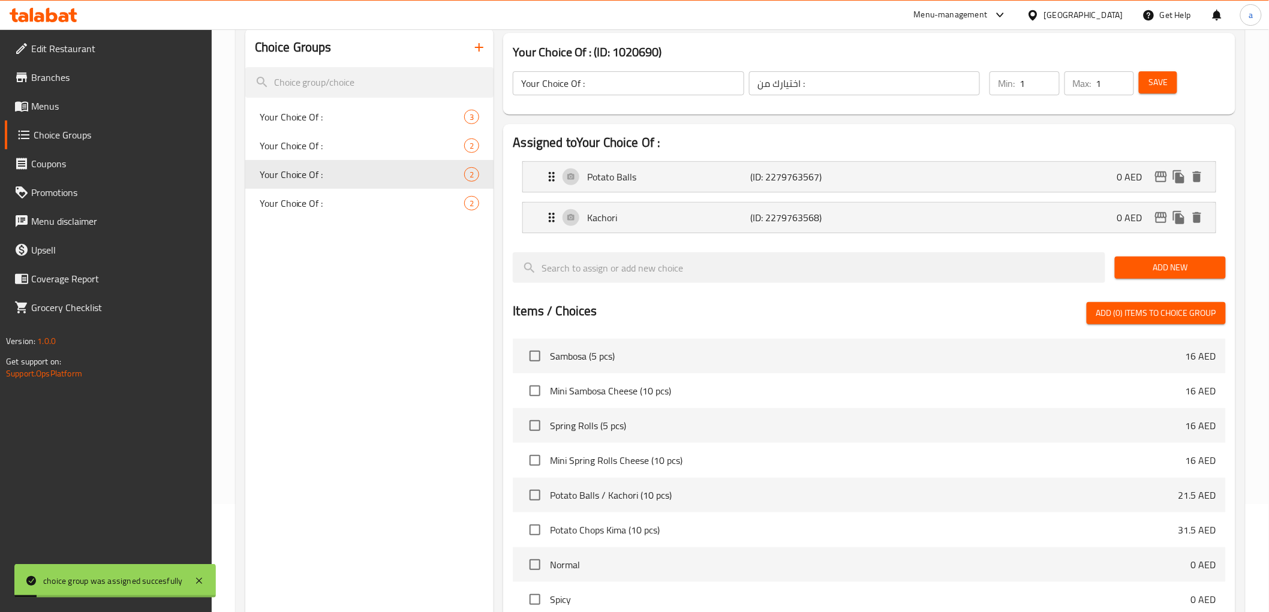
scroll to position [62, 0]
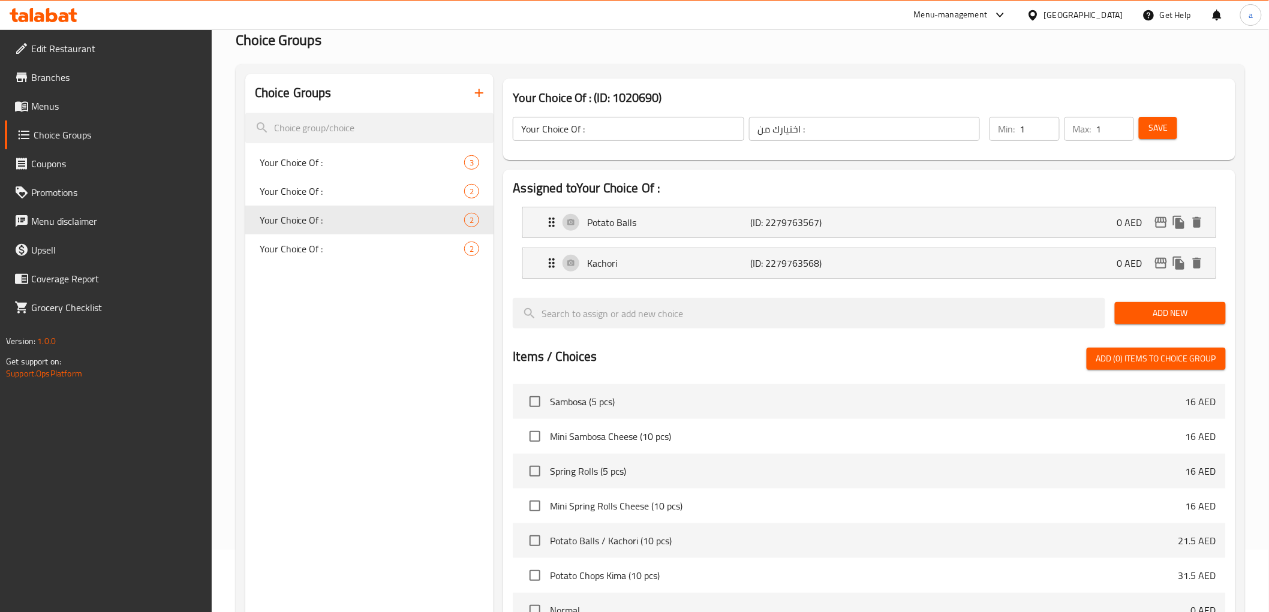
click at [60, 55] on span "Edit Restaurant" at bounding box center [116, 48] width 171 height 14
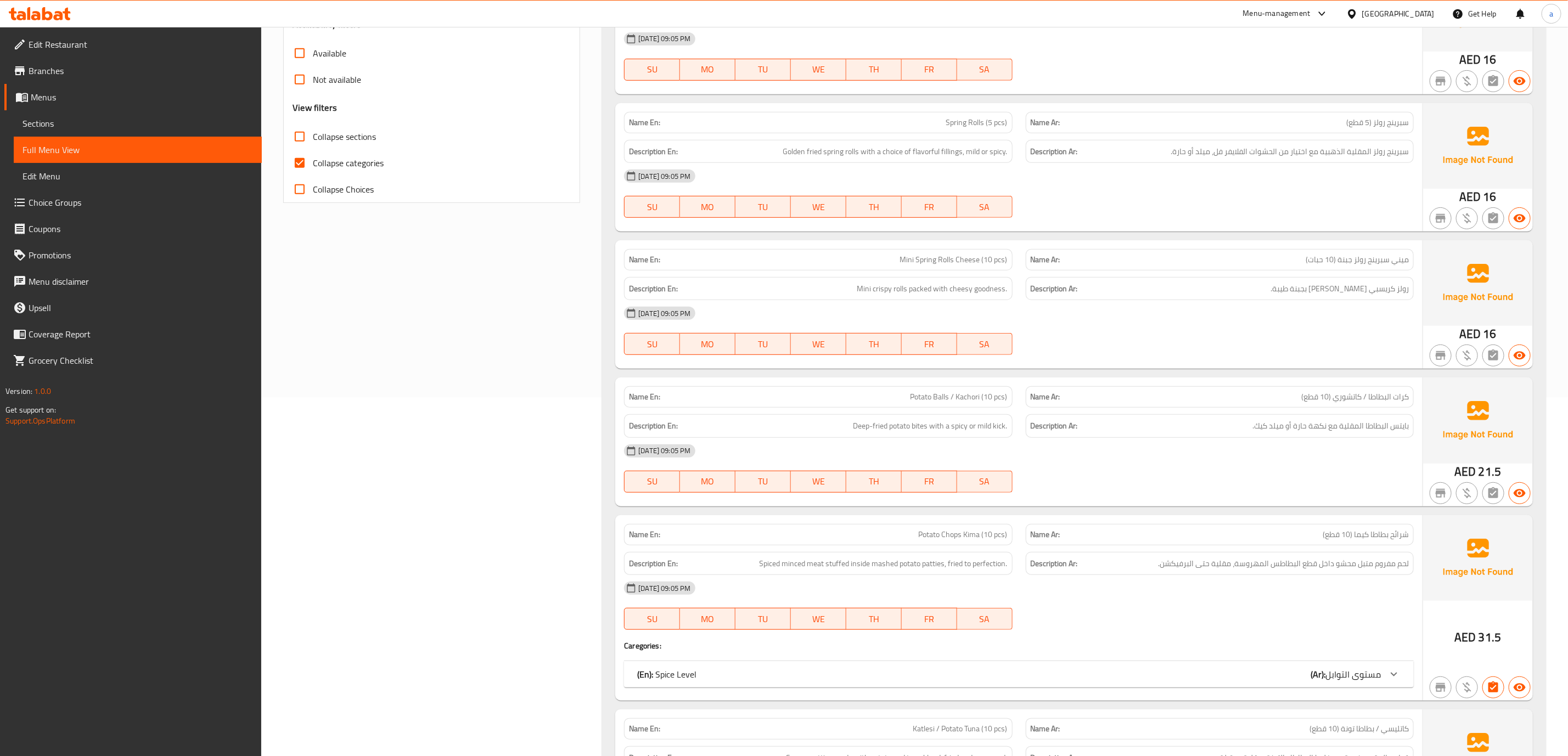
scroll to position [412, 0]
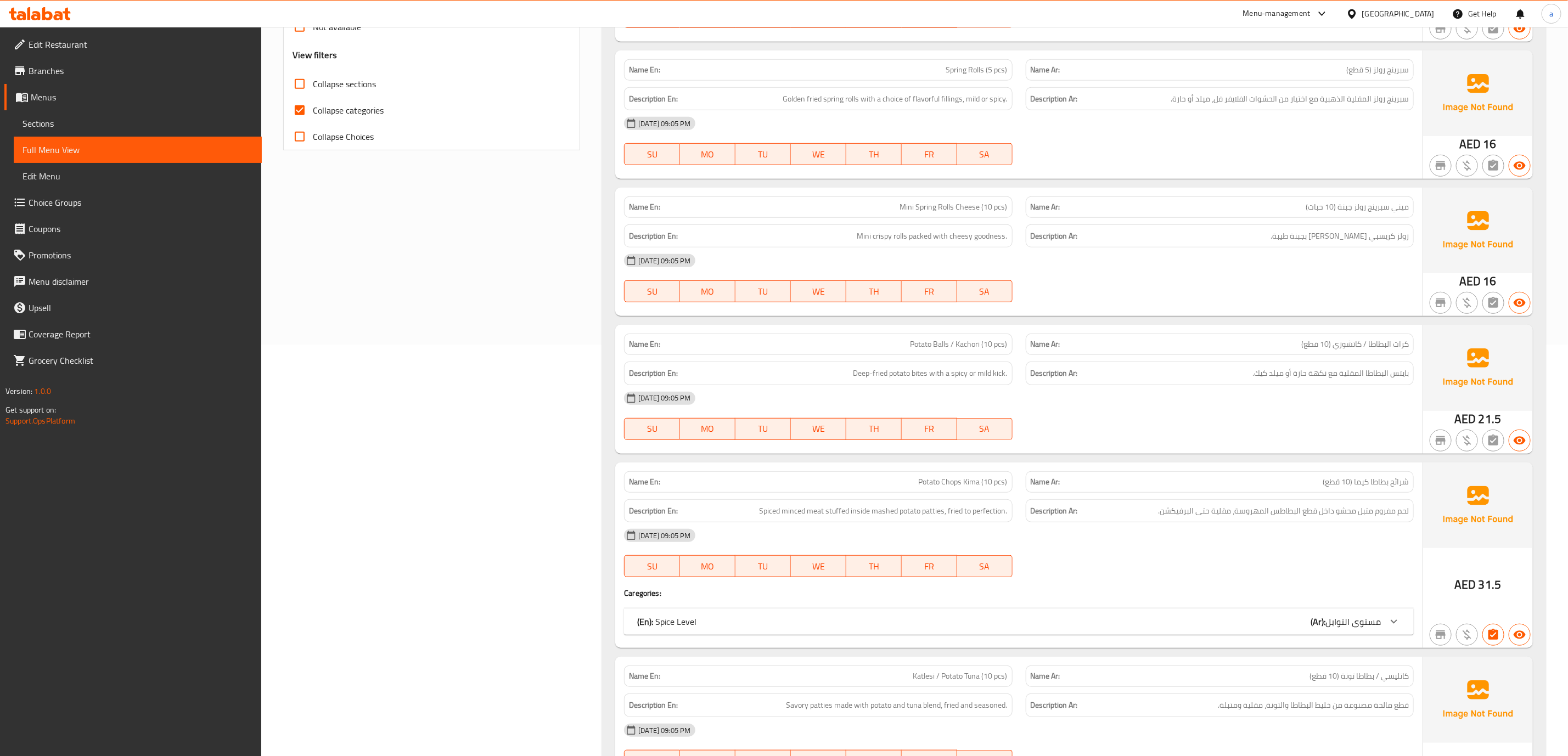
click at [1346, 624] on span "مستوى التوابل" at bounding box center [1353, 621] width 56 height 16
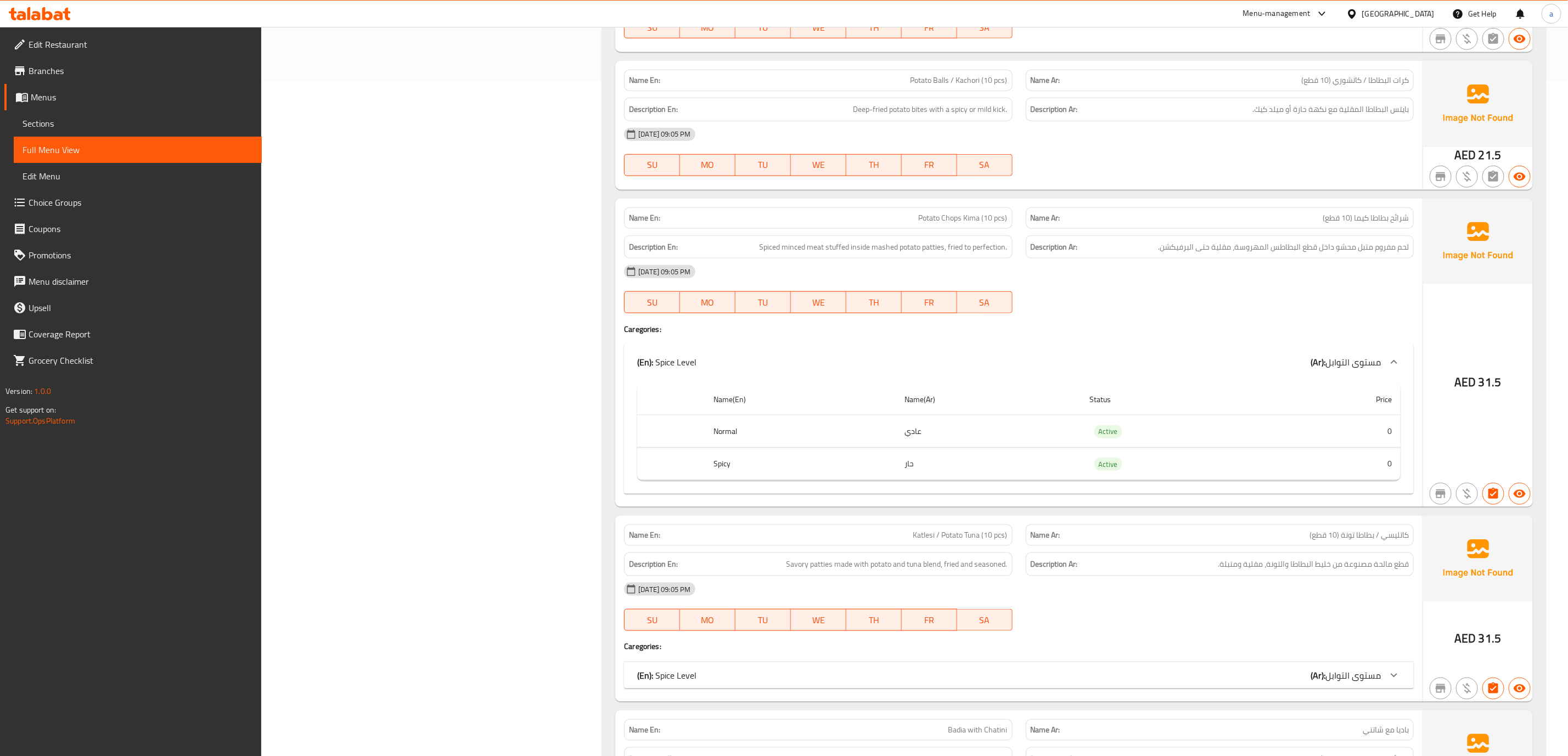
scroll to position [659, 0]
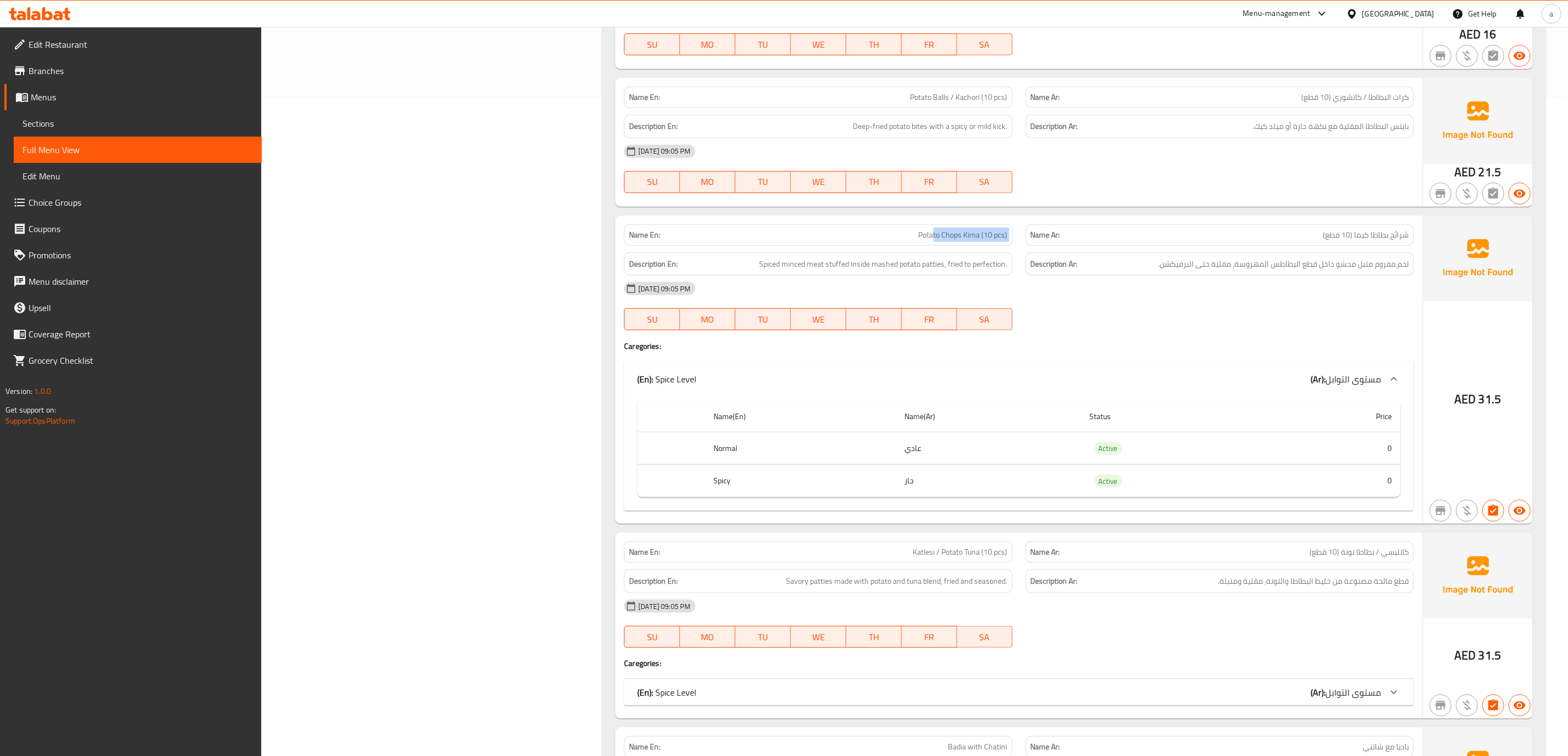
drag, startPoint x: 993, startPoint y: 242, endPoint x: 1178, endPoint y: 247, distance: 185.1
click at [1146, 241] on div "Name En: Potato Chops Kima (10 pcs) Name Ar: شرائح بطاطا كيما (10 قطع)" at bounding box center [1019, 235] width 803 height 35
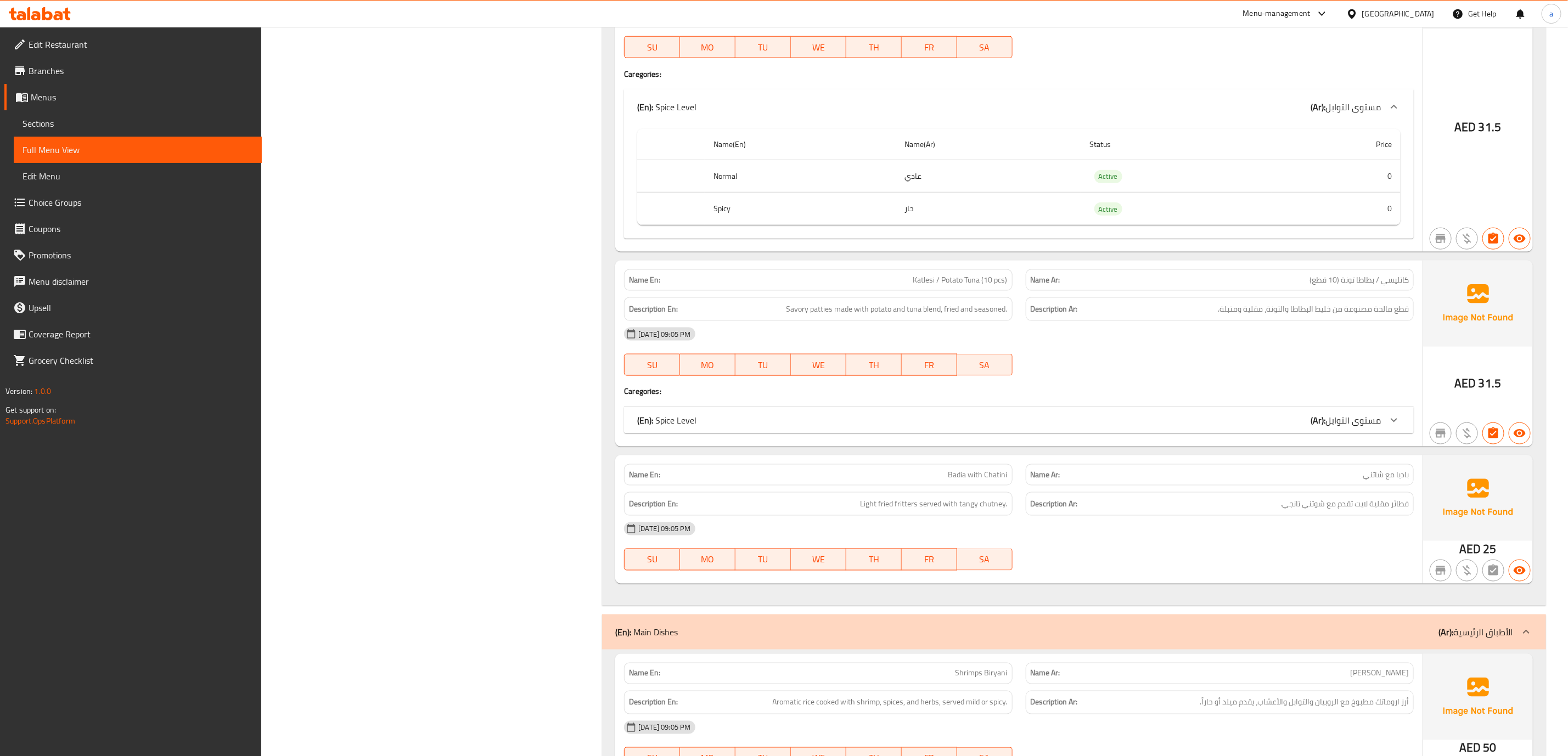
scroll to position [988, 0]
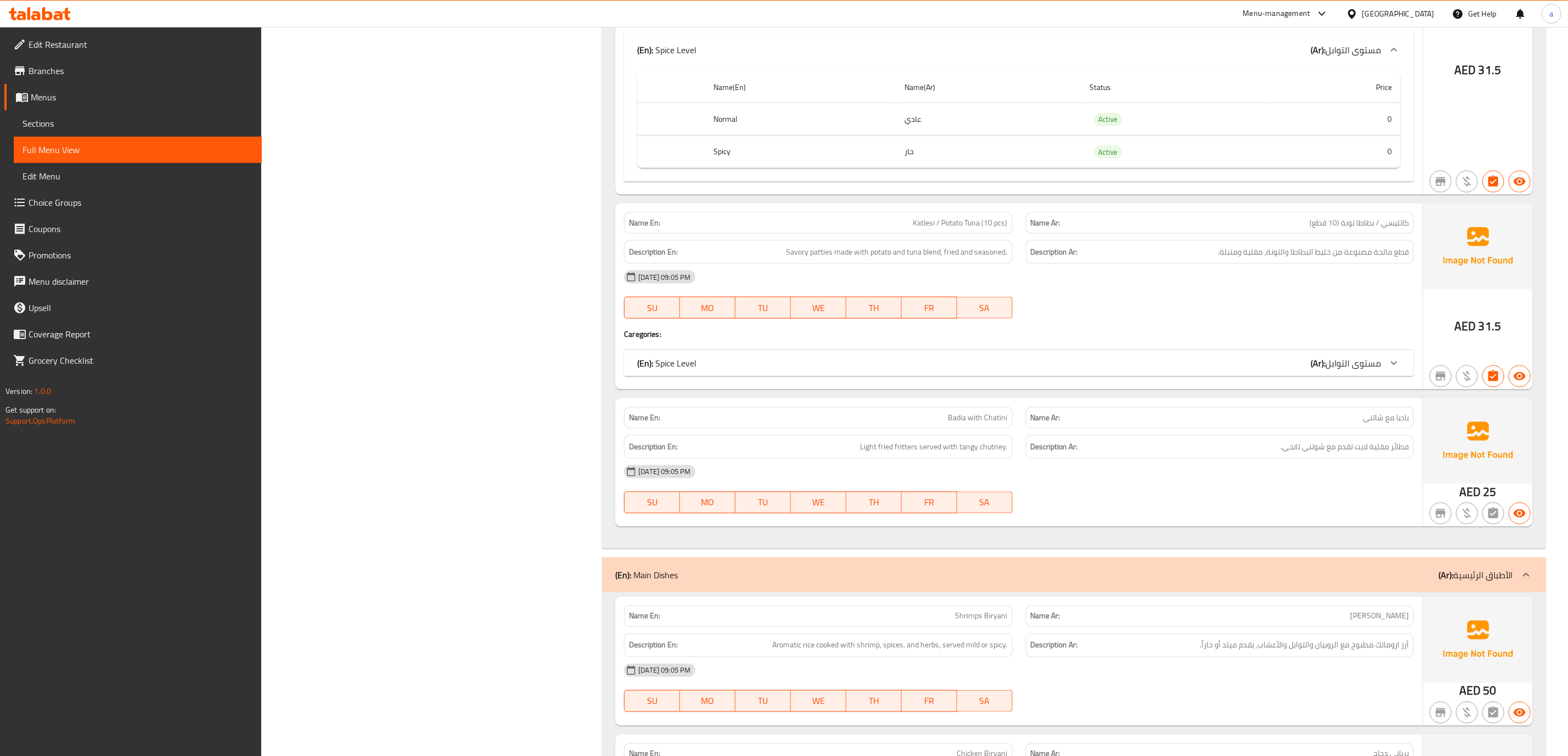
click at [956, 370] on div "(En): Spice Level (Ar): مستوى التوابل" at bounding box center [1009, 363] width 743 height 13
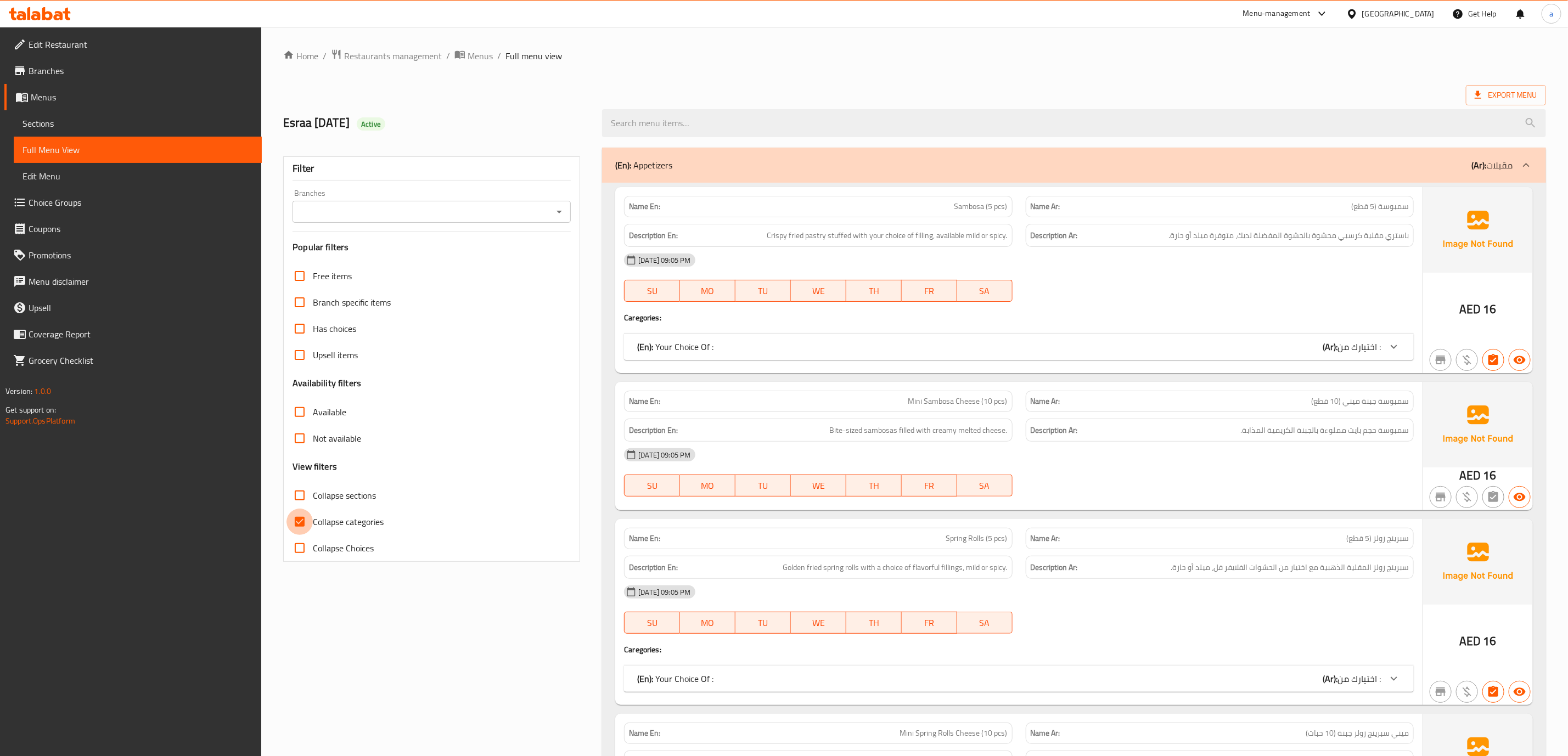
click at [287, 517] on input "Collapse categories" at bounding box center [299, 522] width 27 height 27
checkbox input "false"
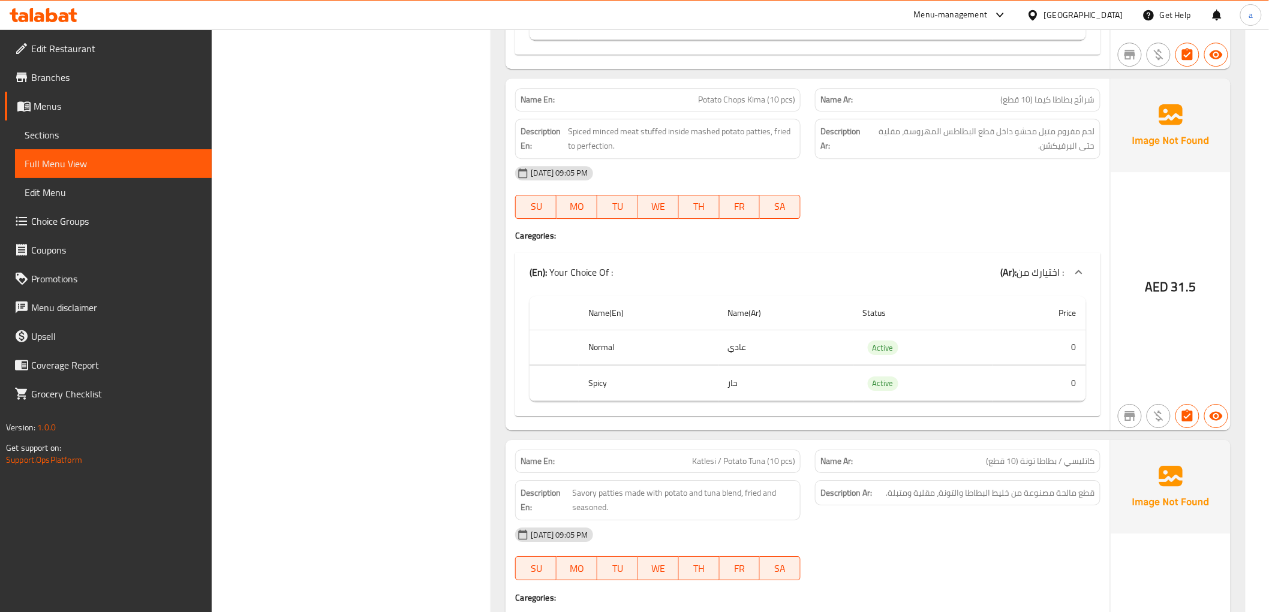
scroll to position [1639, 0]
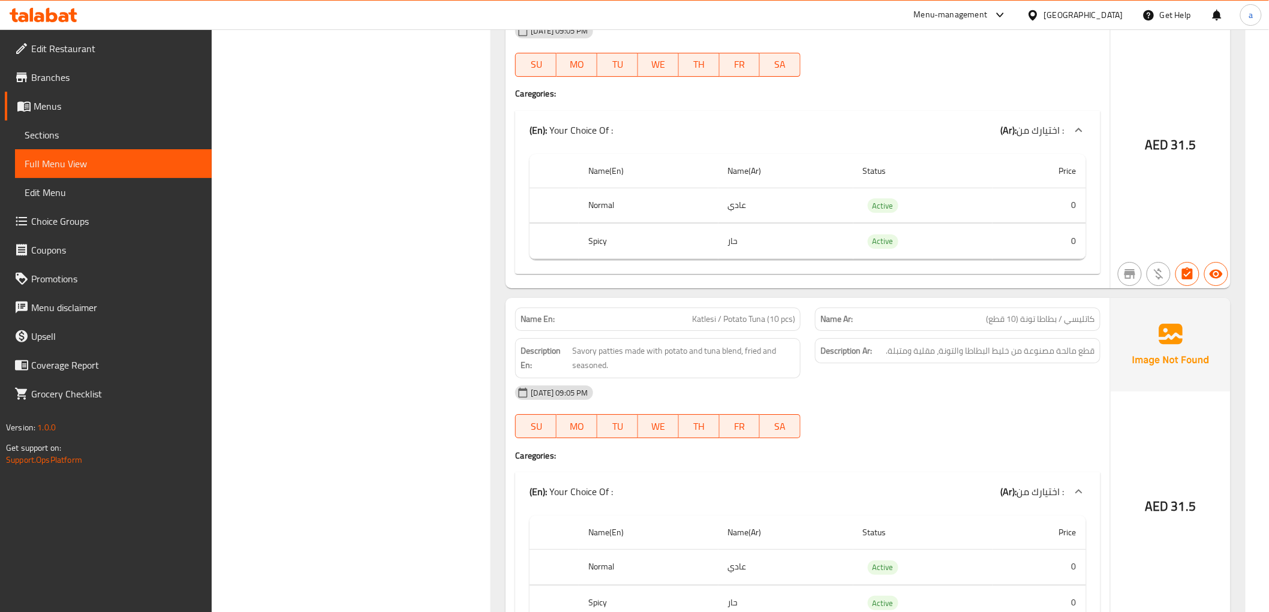
click at [702, 318] on span "Katlesi / Potato Tuna (10 pcs)" at bounding box center [743, 319] width 103 height 13
copy span "[DEMOGRAPHIC_DATA]"
click at [1086, 319] on span "كاتليسي / بطاطا تونة (10 قطع)" at bounding box center [1040, 319] width 109 height 13
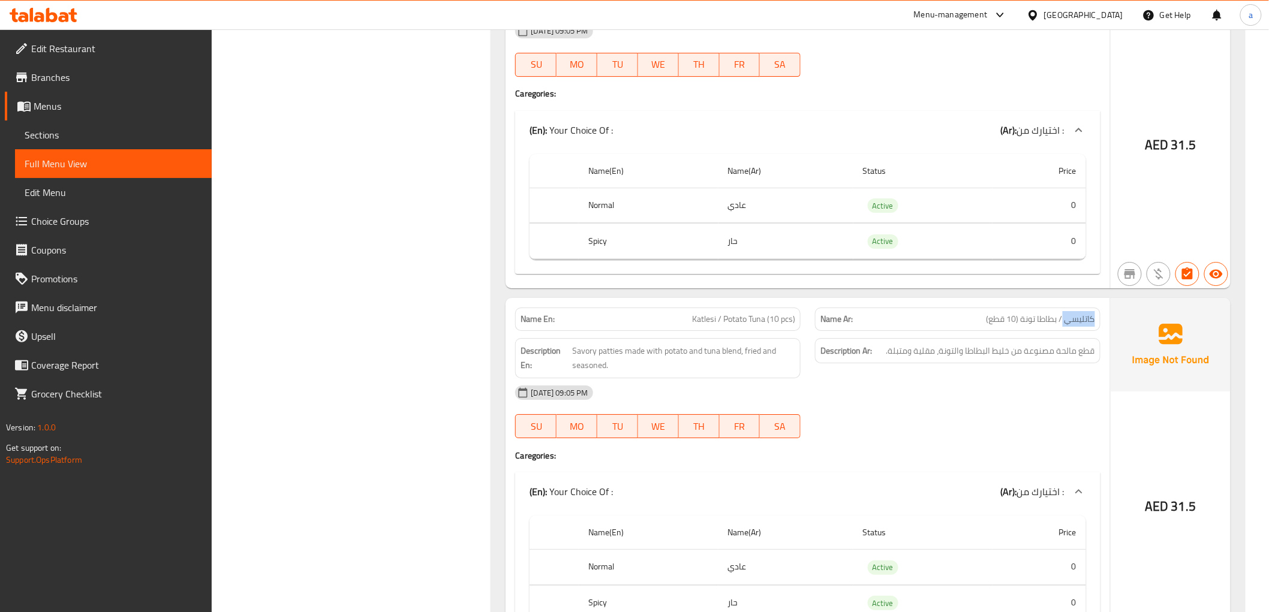
copy span "كاتليسي"
click at [741, 317] on span "Katlesi / Potato Tuna (10 pcs)" at bounding box center [743, 319] width 103 height 13
click at [760, 321] on span "Katlesi / Potato Tuna (10 pcs)" at bounding box center [743, 319] width 103 height 13
copy span "Potato Tuna"
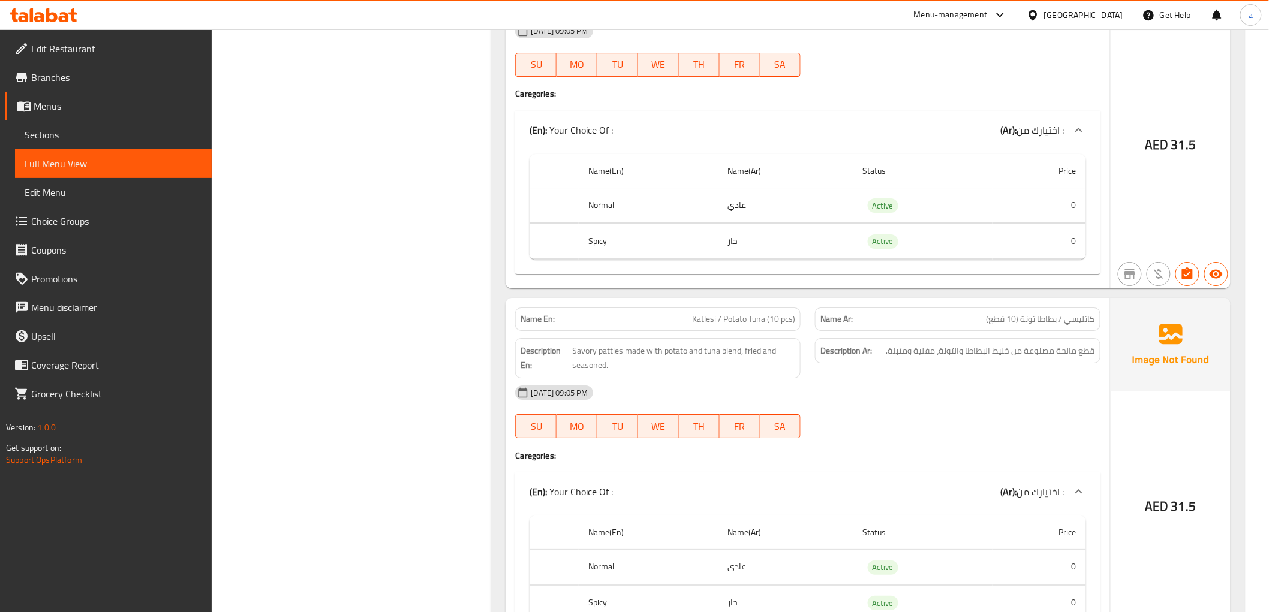
click at [1046, 319] on span "كاتليسي / بطاطا تونة (10 قطع)" at bounding box center [1040, 319] width 109 height 13
click at [1024, 321] on span "كاتليسي / بطاطا تونة (10 قطع)" at bounding box center [1040, 319] width 109 height 13
copy span "بطاطا تونة"
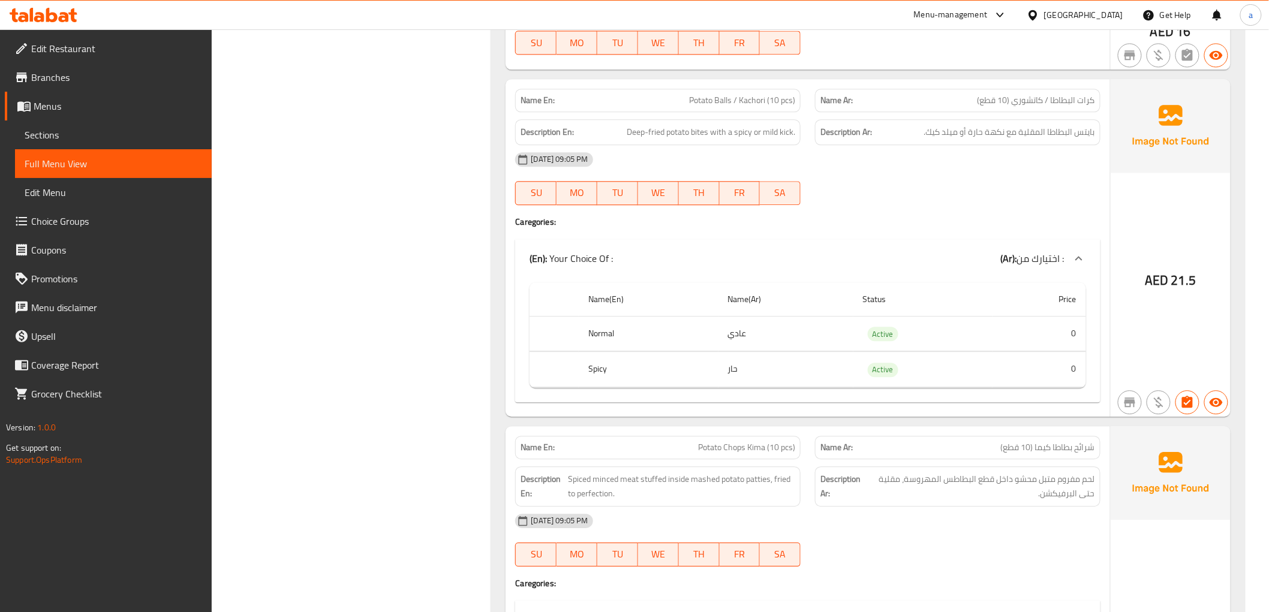
scroll to position [1039, 0]
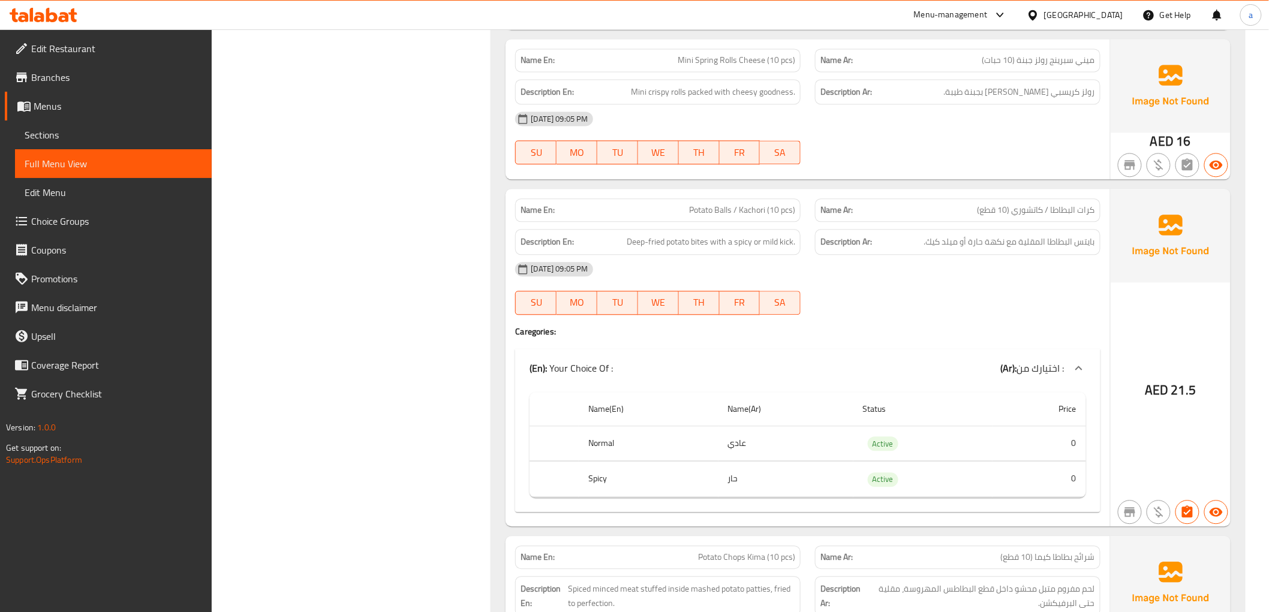
click at [692, 213] on span "Potato Balls / Kachori (10 pcs)" at bounding box center [742, 210] width 106 height 13
click at [718, 213] on span "Potato Balls / Kachori (10 pcs)" at bounding box center [742, 210] width 106 height 13
copy span "Potato Balls"
click at [1085, 206] on span "كرات البطاطا / كاتشوري (10 قطع)" at bounding box center [1036, 210] width 118 height 13
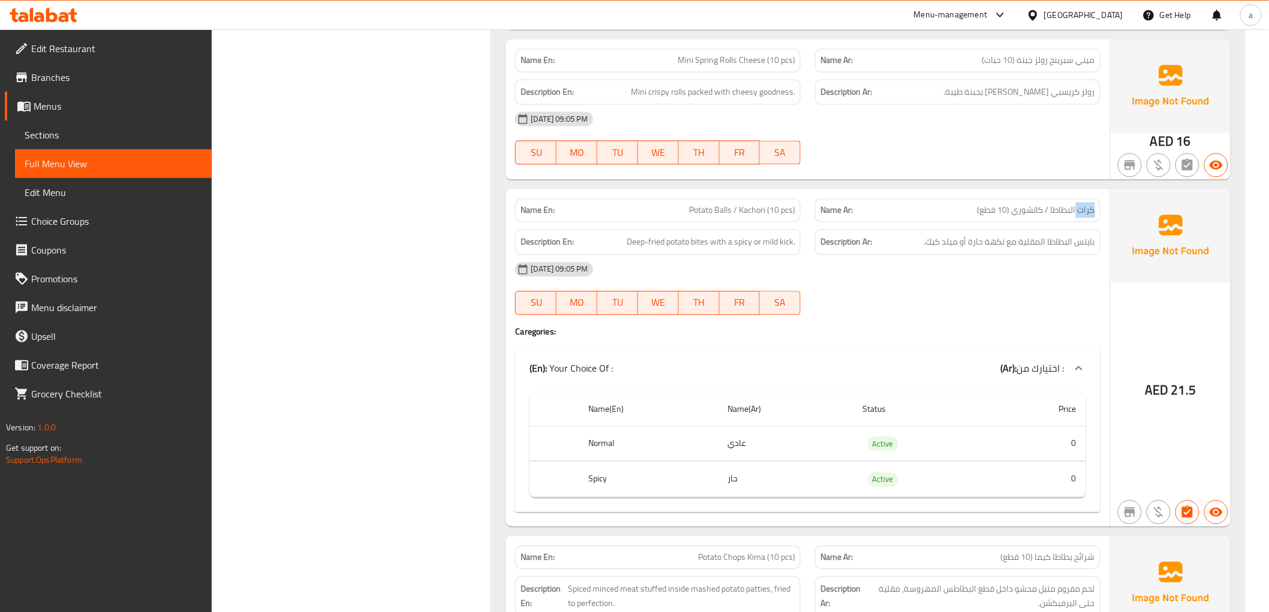
click at [1085, 206] on span "كرات البطاطا / كاتشوري (10 قطع)" at bounding box center [1036, 210] width 118 height 13
click at [1062, 206] on span "كرات البطاطا / كاتشوري (10 قطع)" at bounding box center [1036, 210] width 118 height 13
copy span "كرات البطاطا"
click at [756, 209] on span "Potato Balls / Kachori (10 pcs)" at bounding box center [742, 210] width 106 height 13
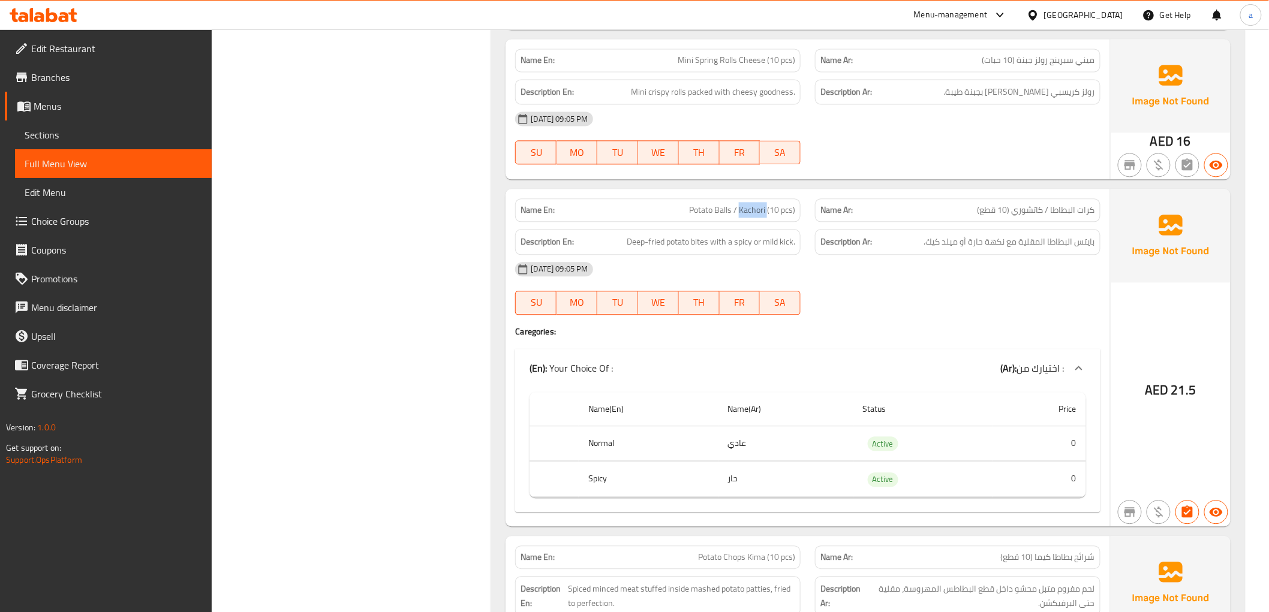
copy span "Kachori"
click at [1036, 206] on span "كرات البطاطا / كاتشوري (10 قطع)" at bounding box center [1036, 210] width 118 height 13
copy span "[DEMOGRAPHIC_DATA]"
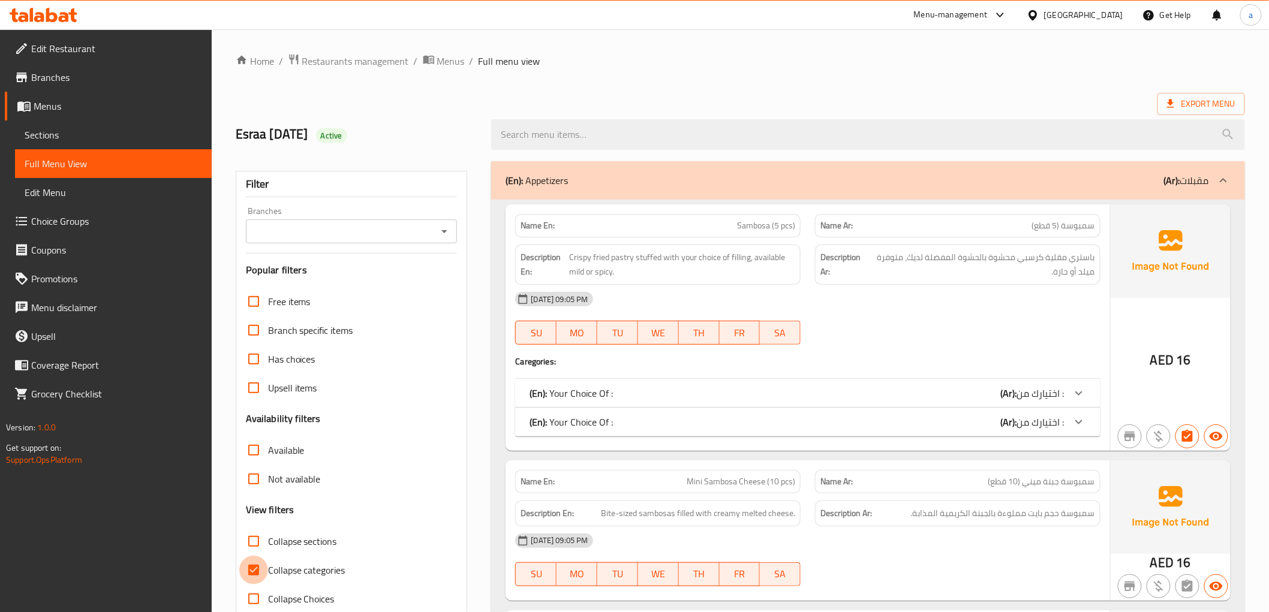
click at [252, 566] on input "Collapse categories" at bounding box center [253, 570] width 29 height 29
checkbox input "false"
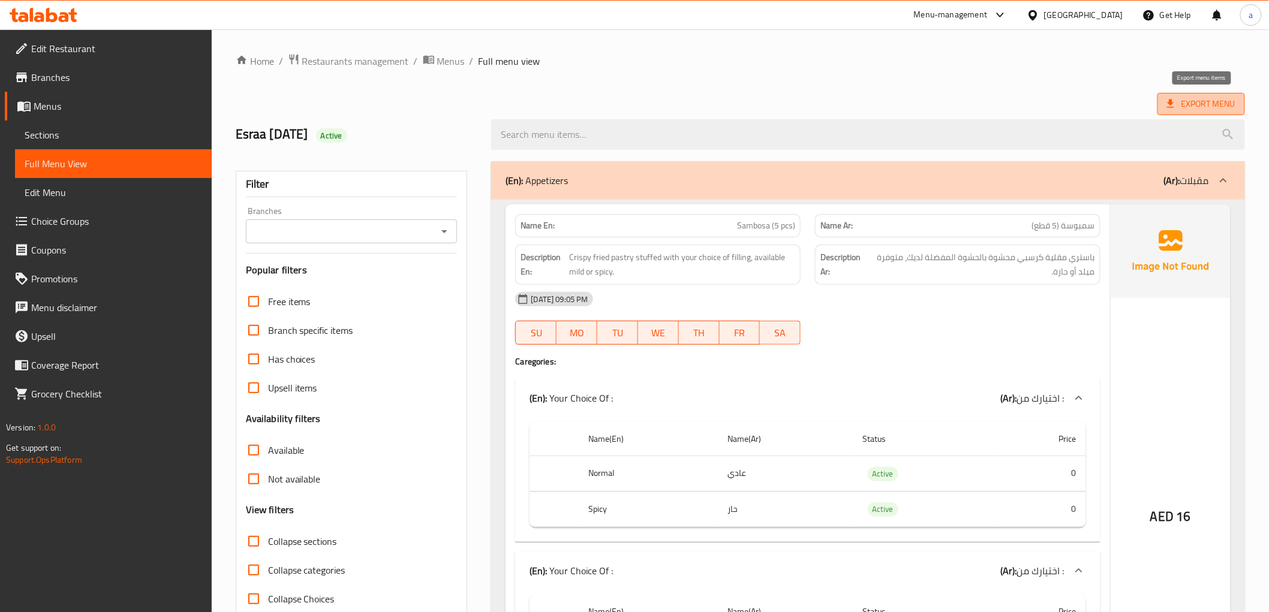
click at [1191, 111] on span "Export Menu" at bounding box center [1201, 104] width 68 height 15
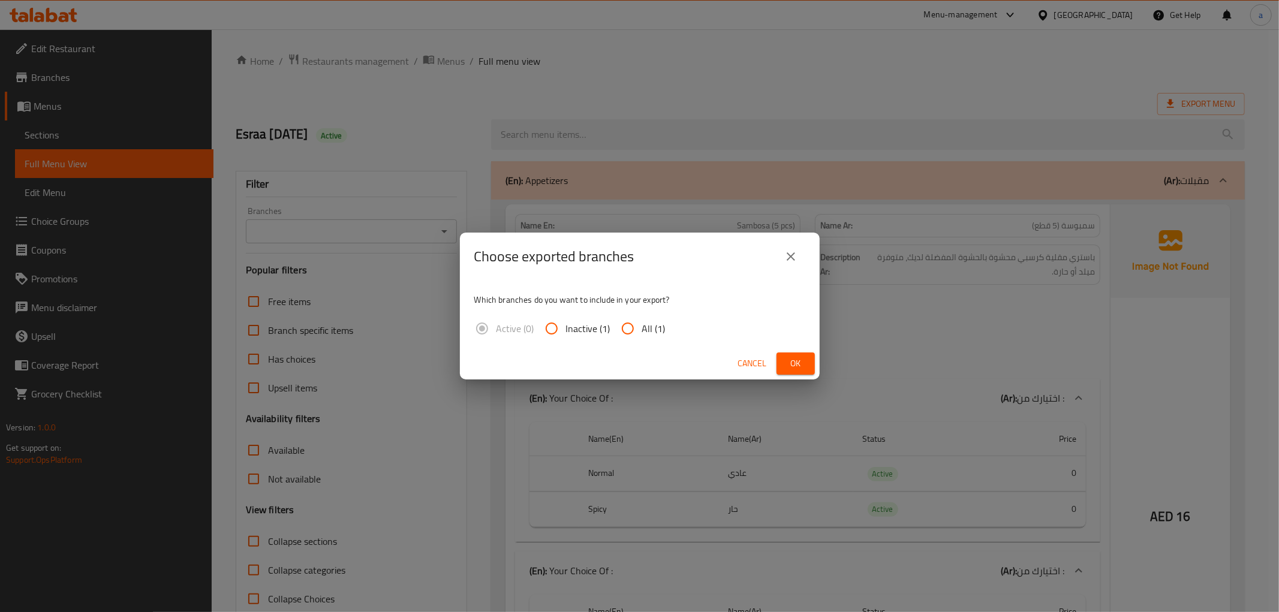
drag, startPoint x: 636, startPoint y: 327, endPoint x: 648, endPoint y: 336, distance: 15.0
click at [636, 328] on input "All (1)" at bounding box center [627, 328] width 29 height 29
radio input "true"
click at [803, 366] on span "Ok" at bounding box center [795, 363] width 19 height 15
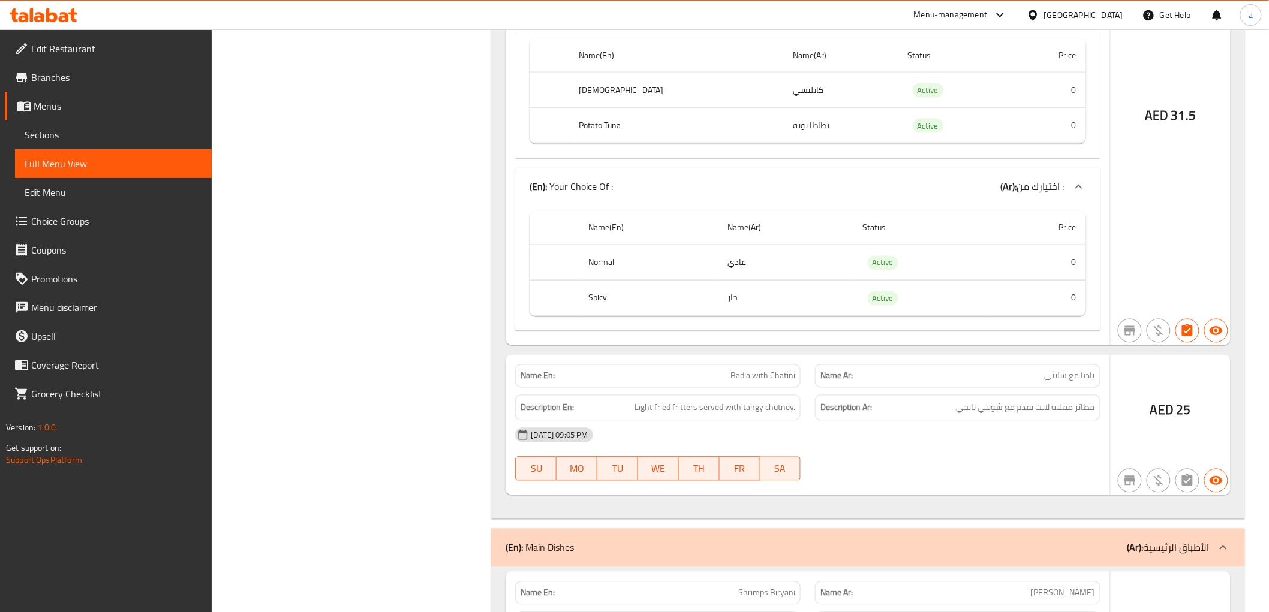
scroll to position [2731, 0]
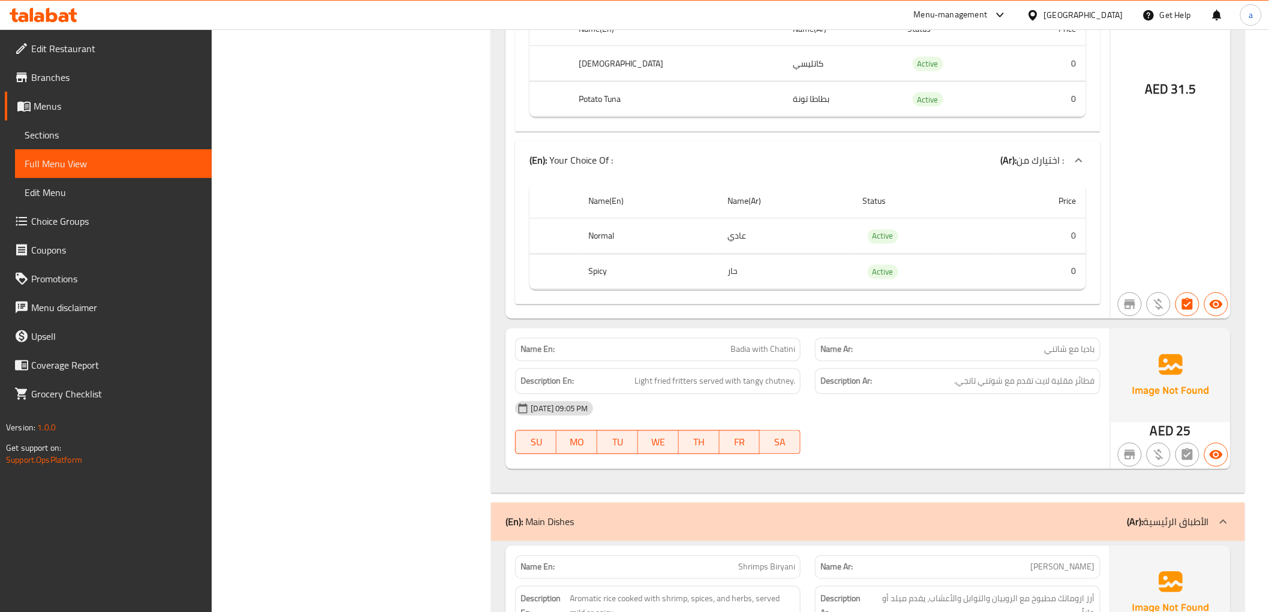
click at [1065, 354] on span "باديا مع شاتني" at bounding box center [1070, 350] width 50 height 13
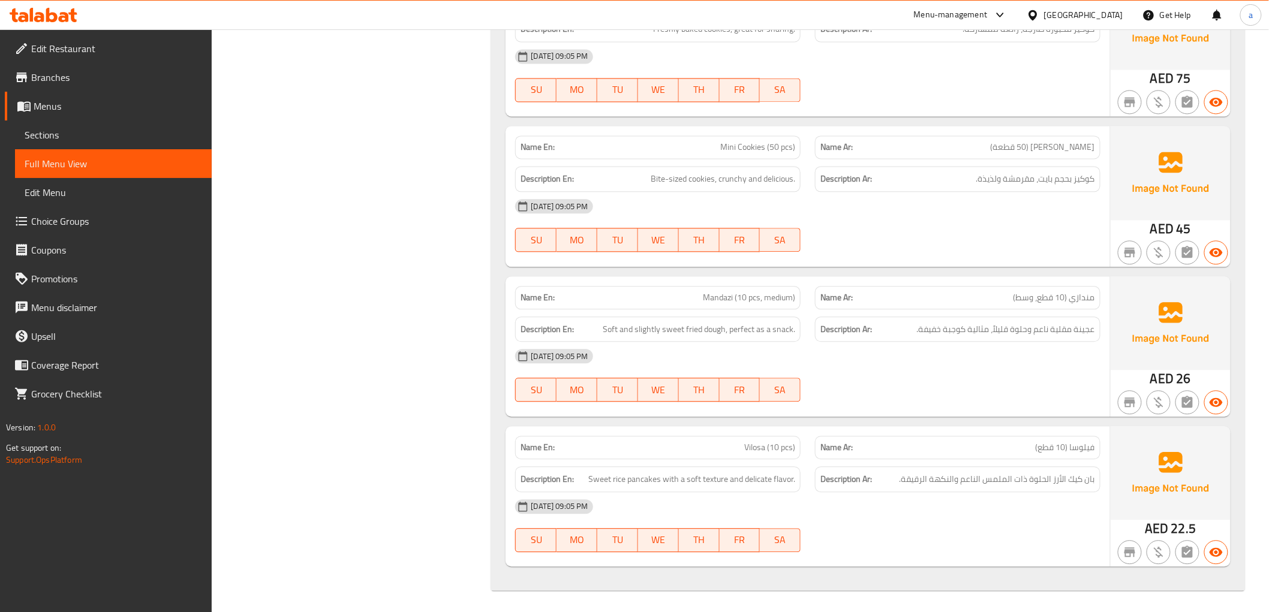
scroll to position [4823, 0]
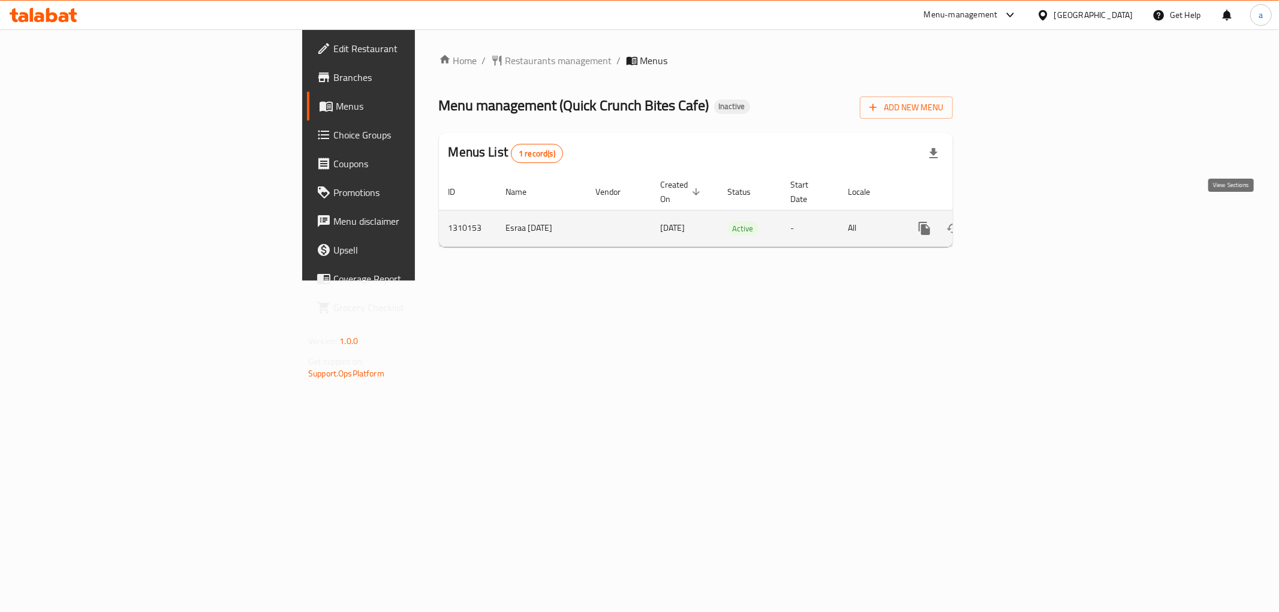
click at [1025, 216] on link "enhanced table" at bounding box center [1011, 228] width 29 height 29
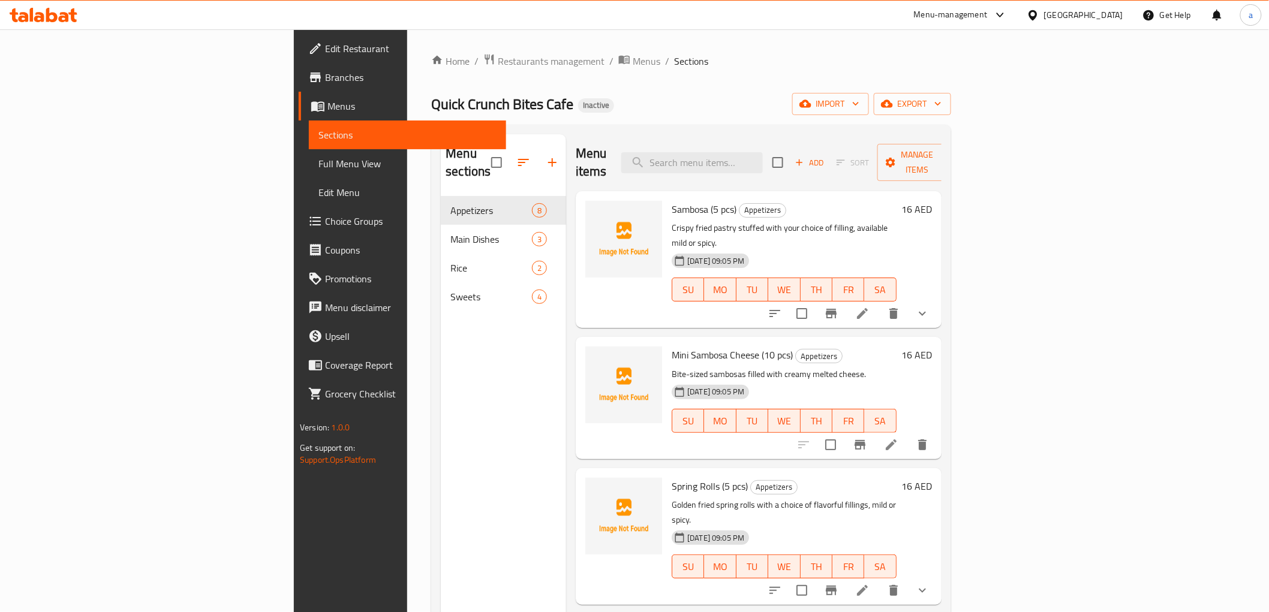
click at [299, 69] on link "Branches" at bounding box center [402, 77] width 207 height 29
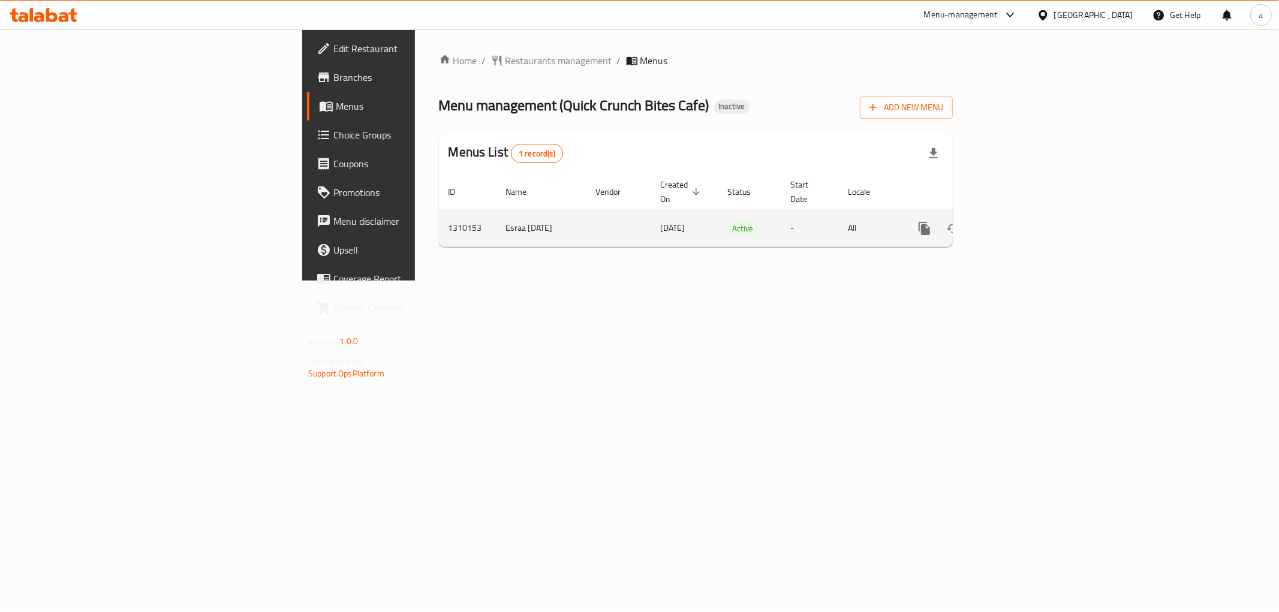
click at [1025, 214] on div "enhanced table" at bounding box center [967, 228] width 115 height 29
click at [1016, 223] on icon "enhanced table" at bounding box center [1011, 228] width 11 height 11
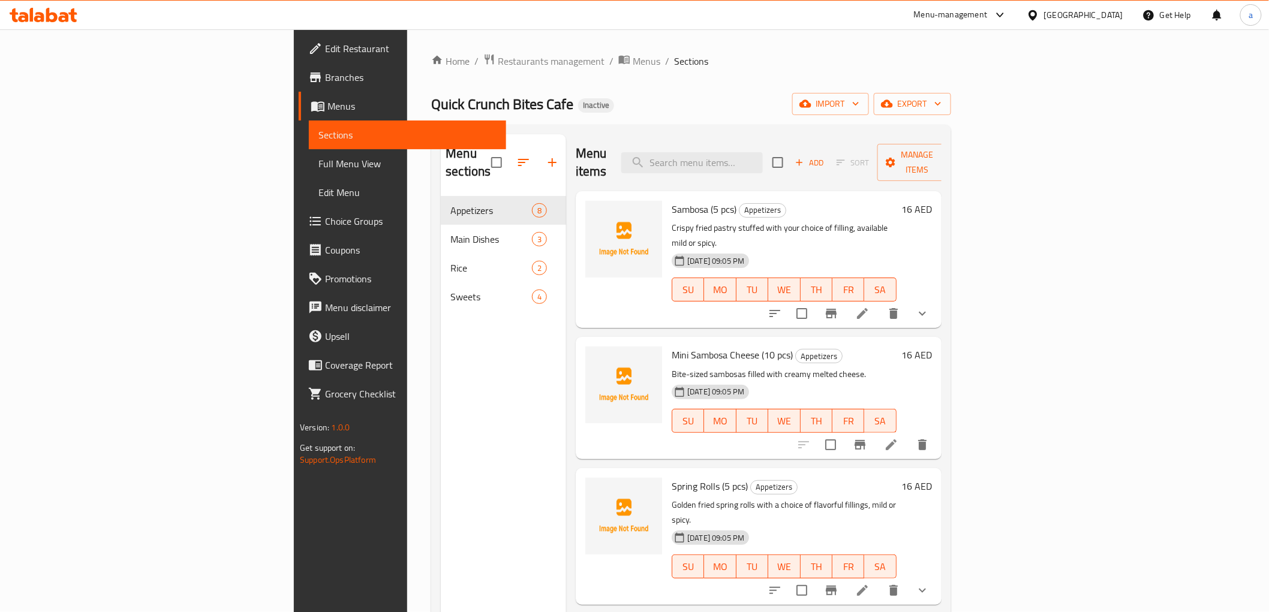
click at [318, 157] on span "Full Menu View" at bounding box center [406, 163] width 177 height 14
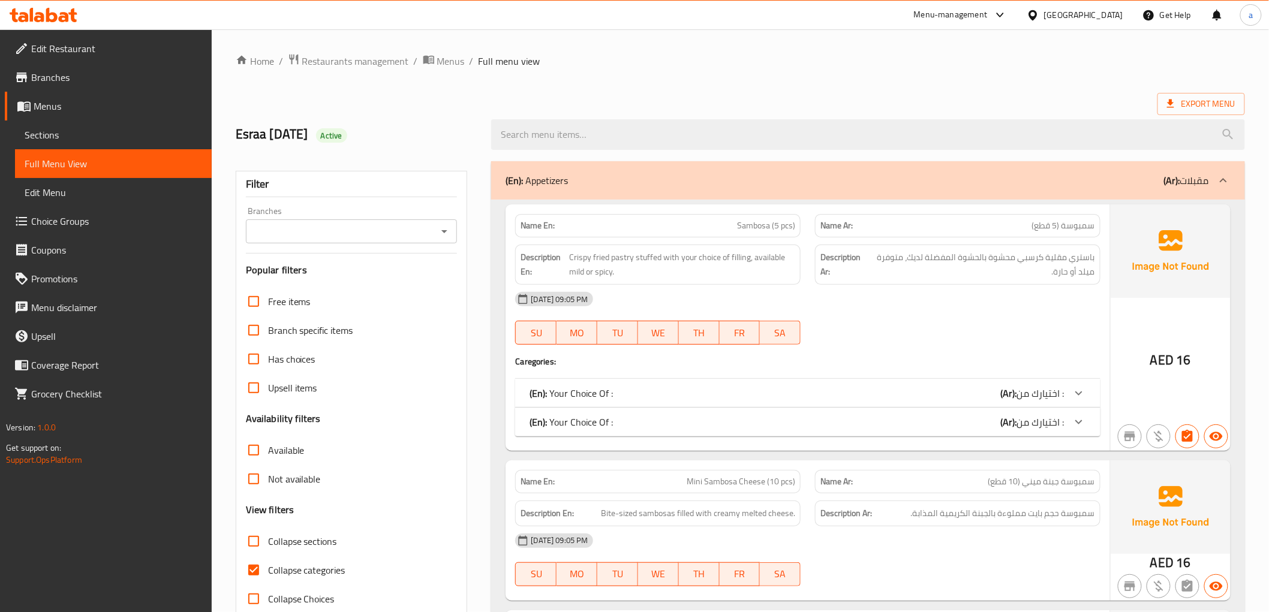
click at [252, 576] on input "Collapse categories" at bounding box center [253, 570] width 29 height 29
checkbox input "false"
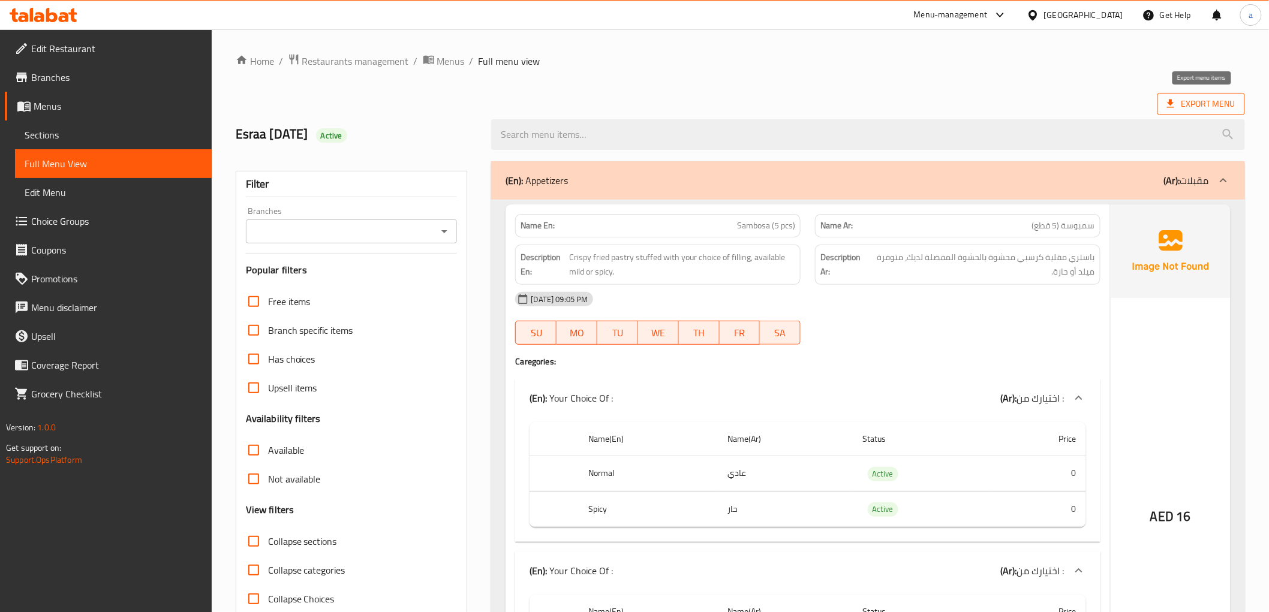
click at [1220, 100] on span "Export Menu" at bounding box center [1201, 104] width 68 height 15
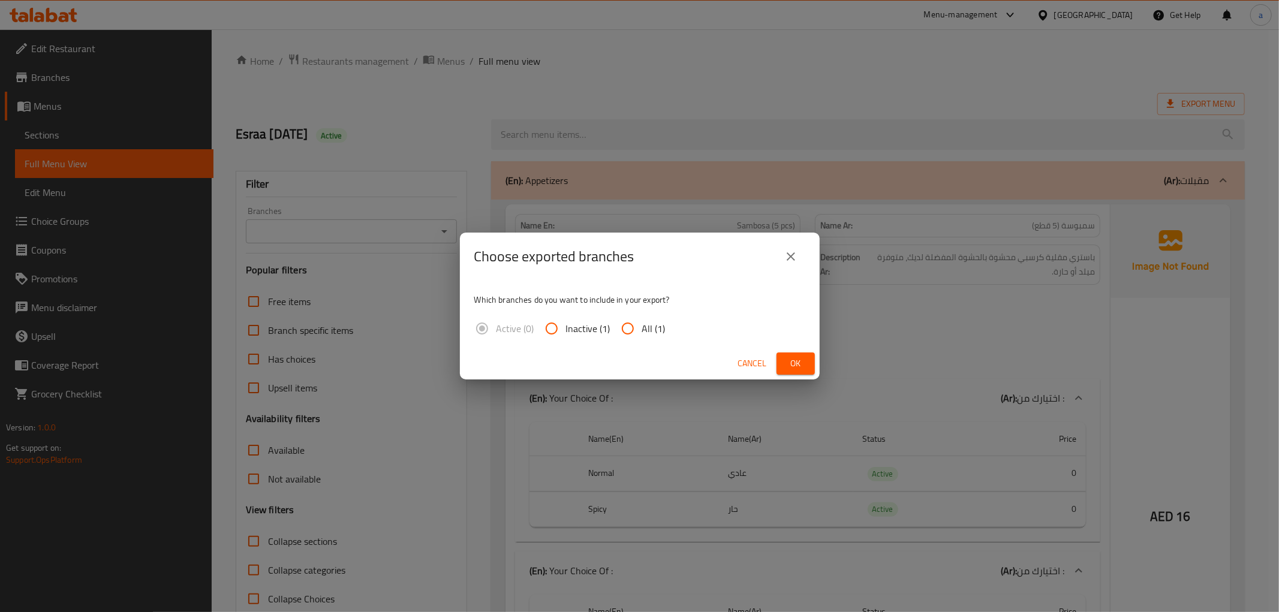
click at [636, 332] on input "All (1)" at bounding box center [627, 328] width 29 height 29
radio input "true"
click at [806, 366] on button "Ok" at bounding box center [795, 364] width 38 height 22
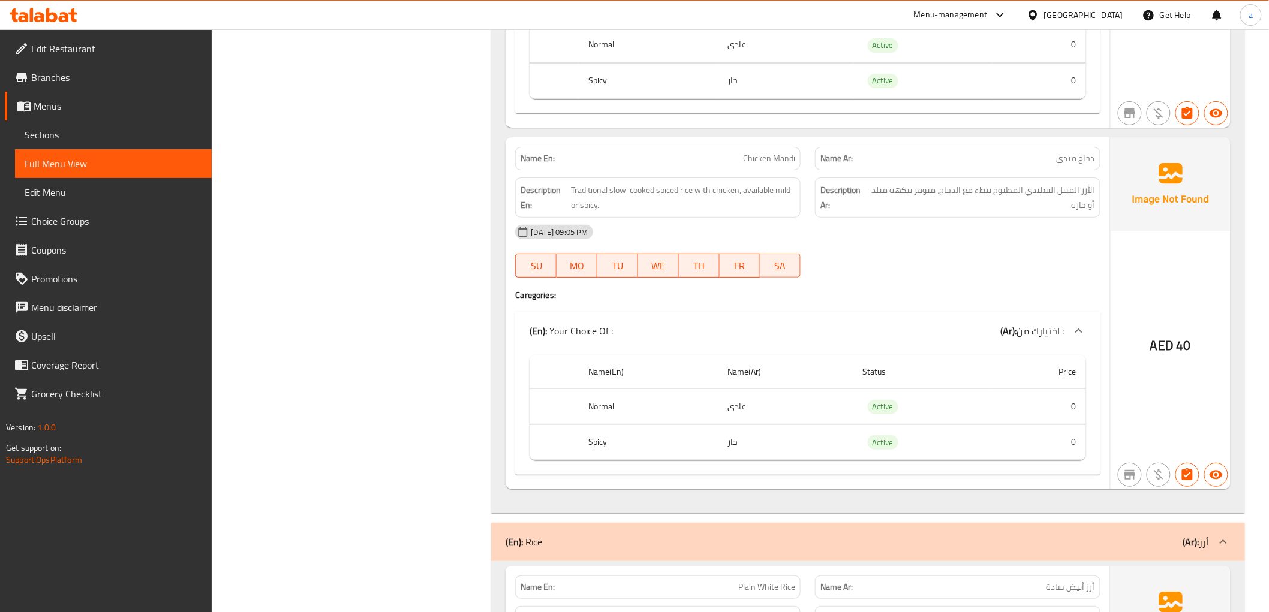
scroll to position [3397, 0]
